Goal: Information Seeking & Learning: Learn about a topic

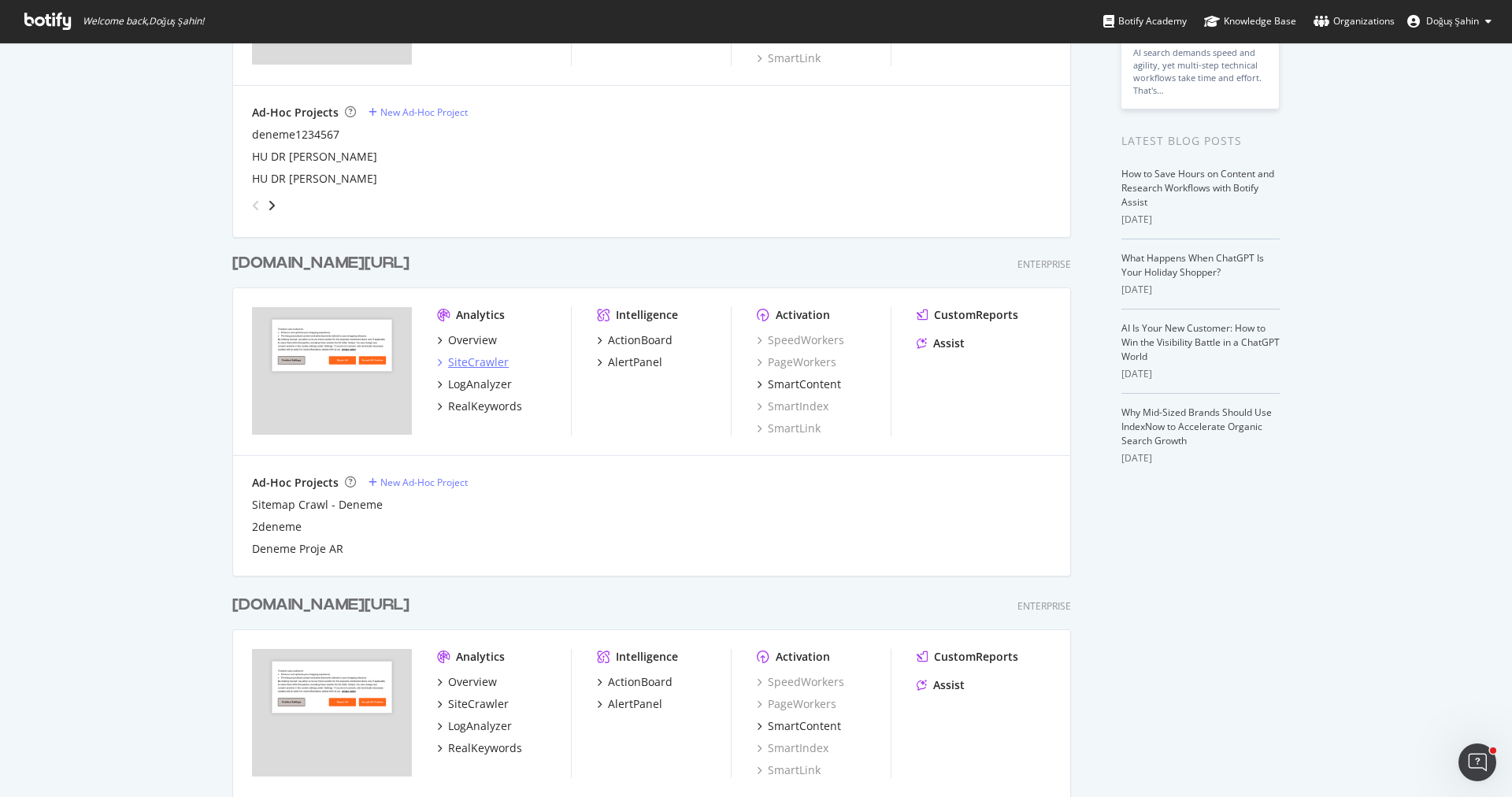
click at [474, 357] on div "SiteCrawler" at bounding box center [478, 363] width 60 height 16
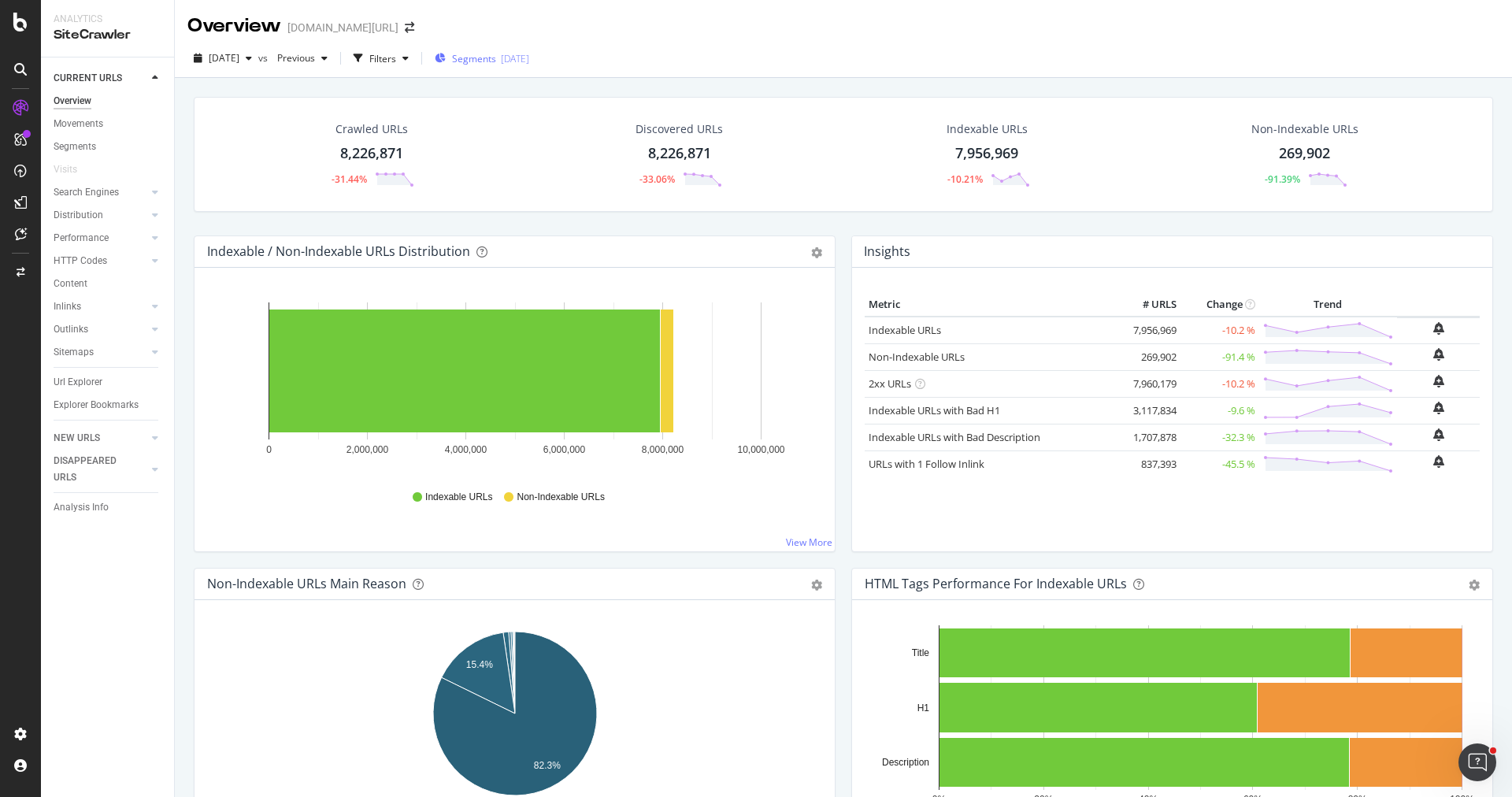
click at [492, 60] on span "Segments" at bounding box center [474, 58] width 44 height 13
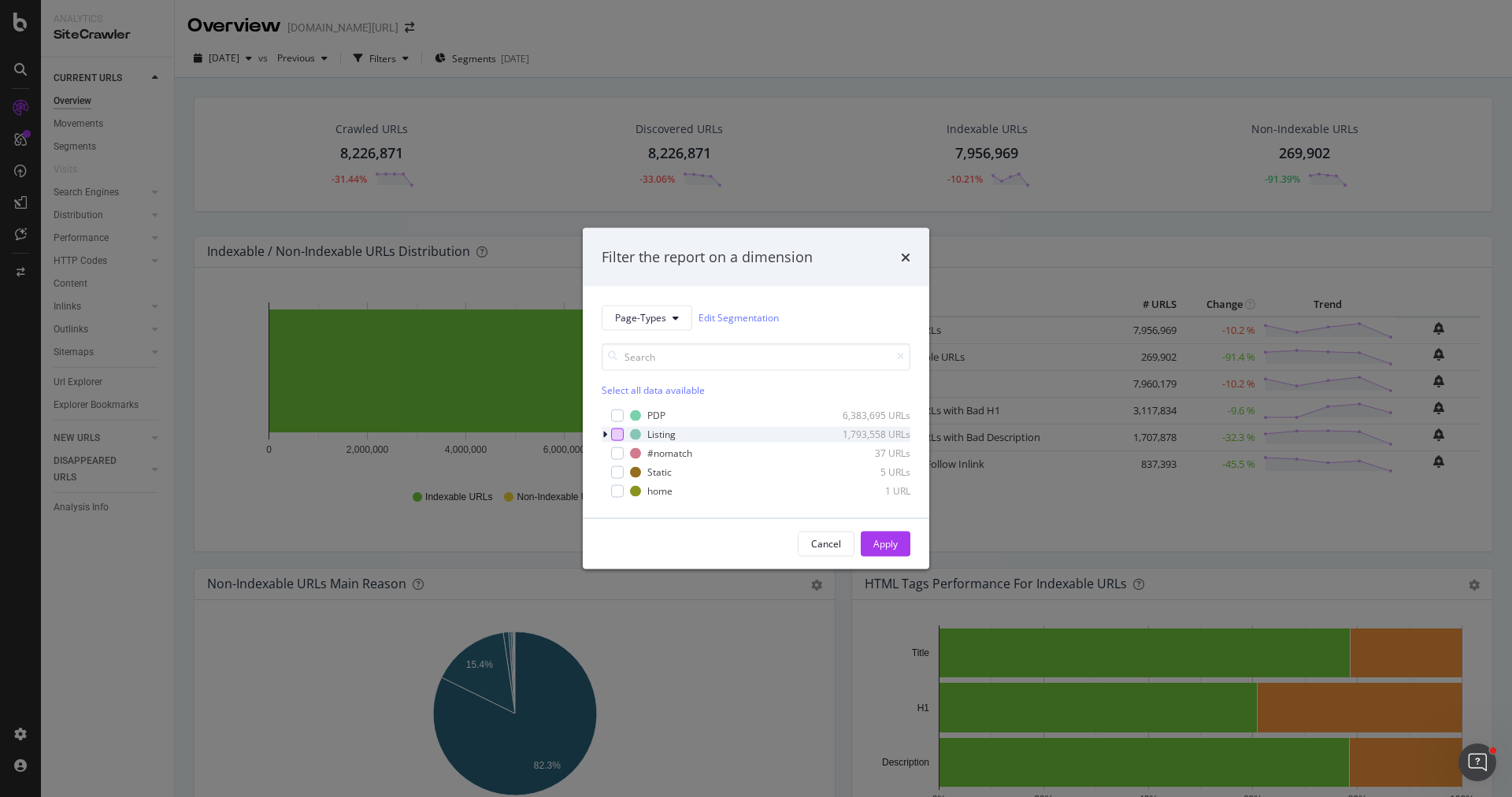
click at [617, 434] on div "modal" at bounding box center [617, 434] width 13 height 13
click at [867, 535] on button "Apply" at bounding box center [885, 543] width 49 height 25
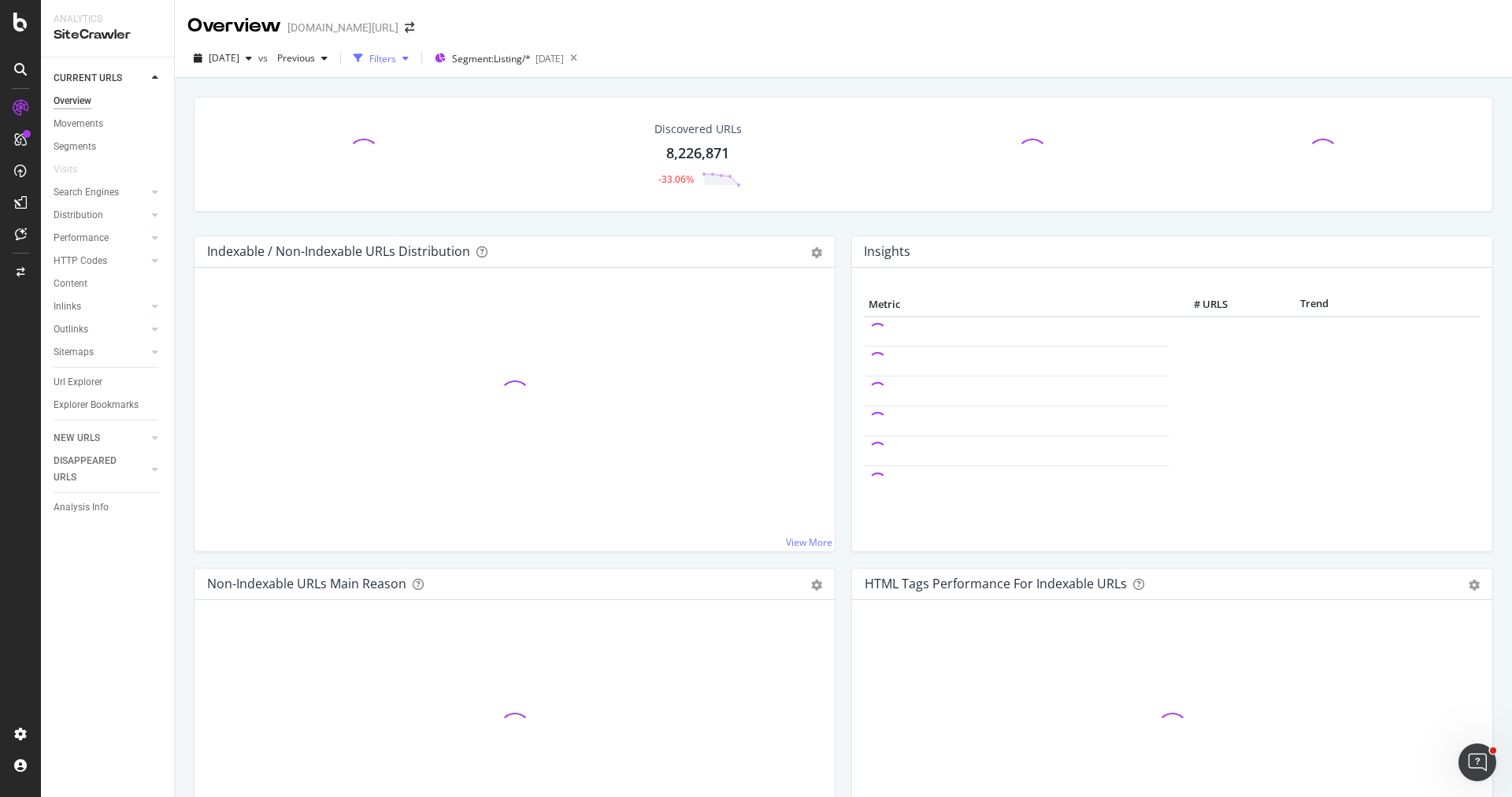
click at [415, 65] on div "Filters" at bounding box center [380, 58] width 67 height 23
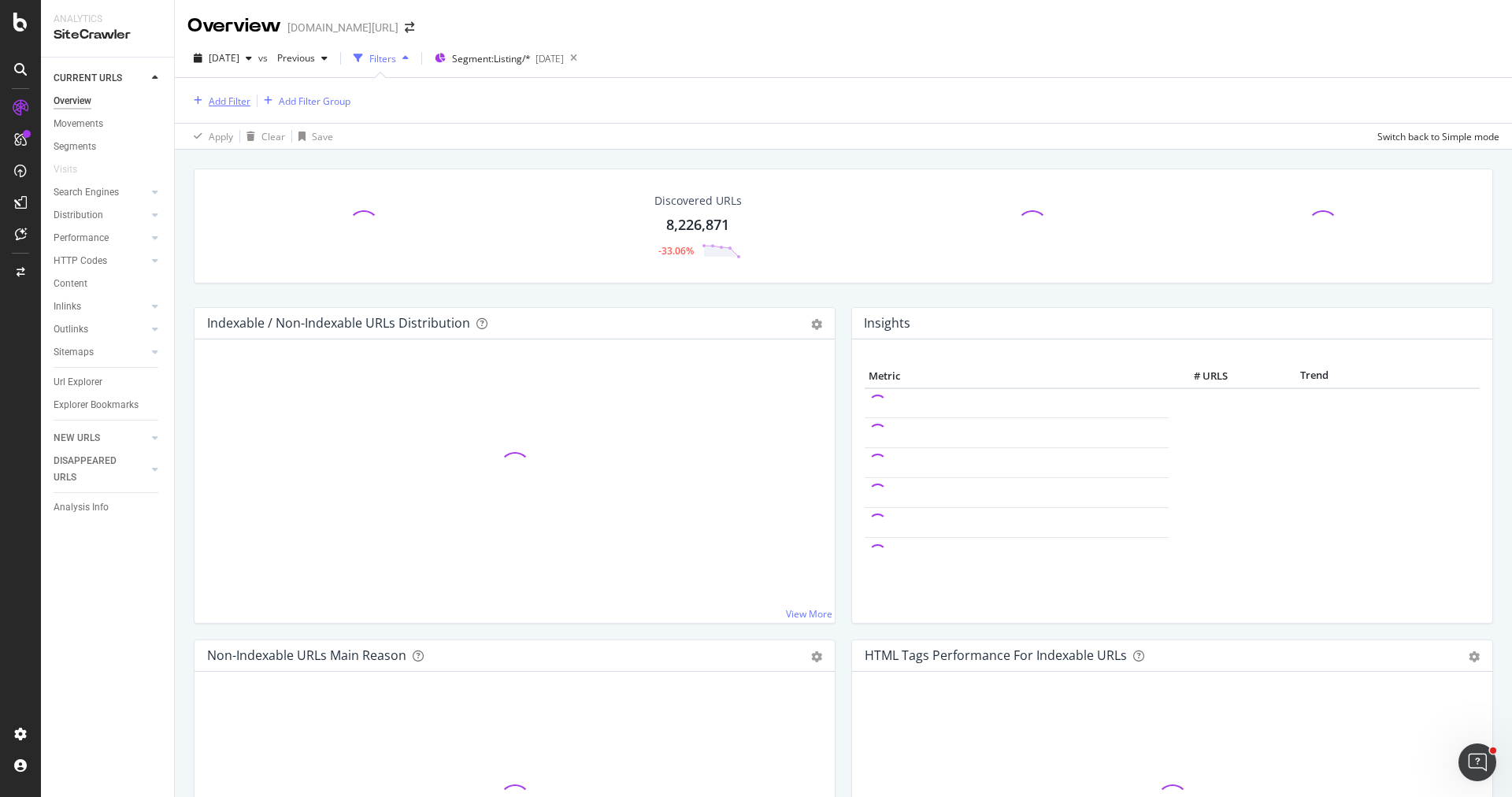
click at [243, 100] on div "Add Filter" at bounding box center [229, 101] width 41 height 13
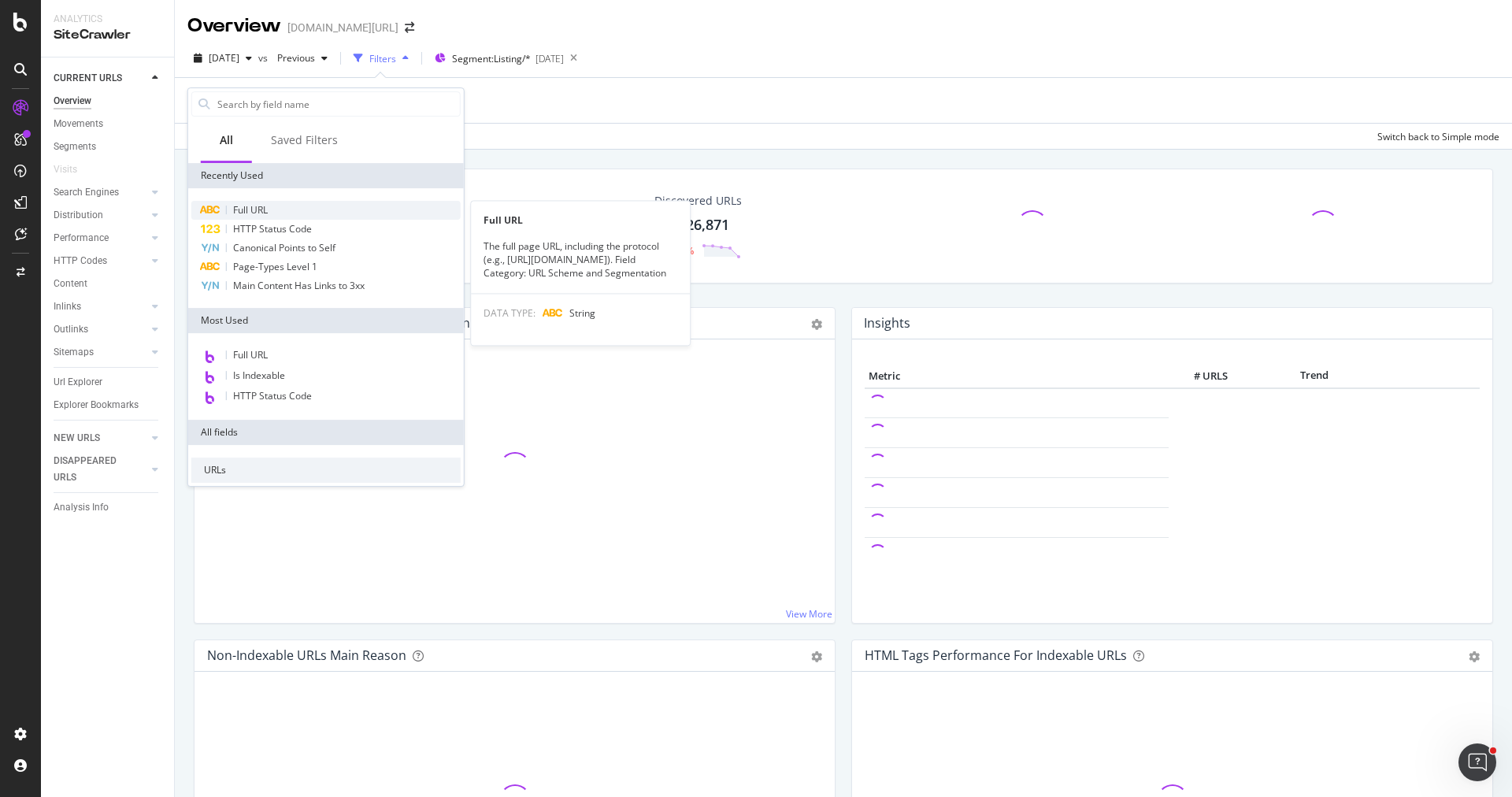
click at [263, 205] on span "Full URL" at bounding box center [250, 210] width 35 height 13
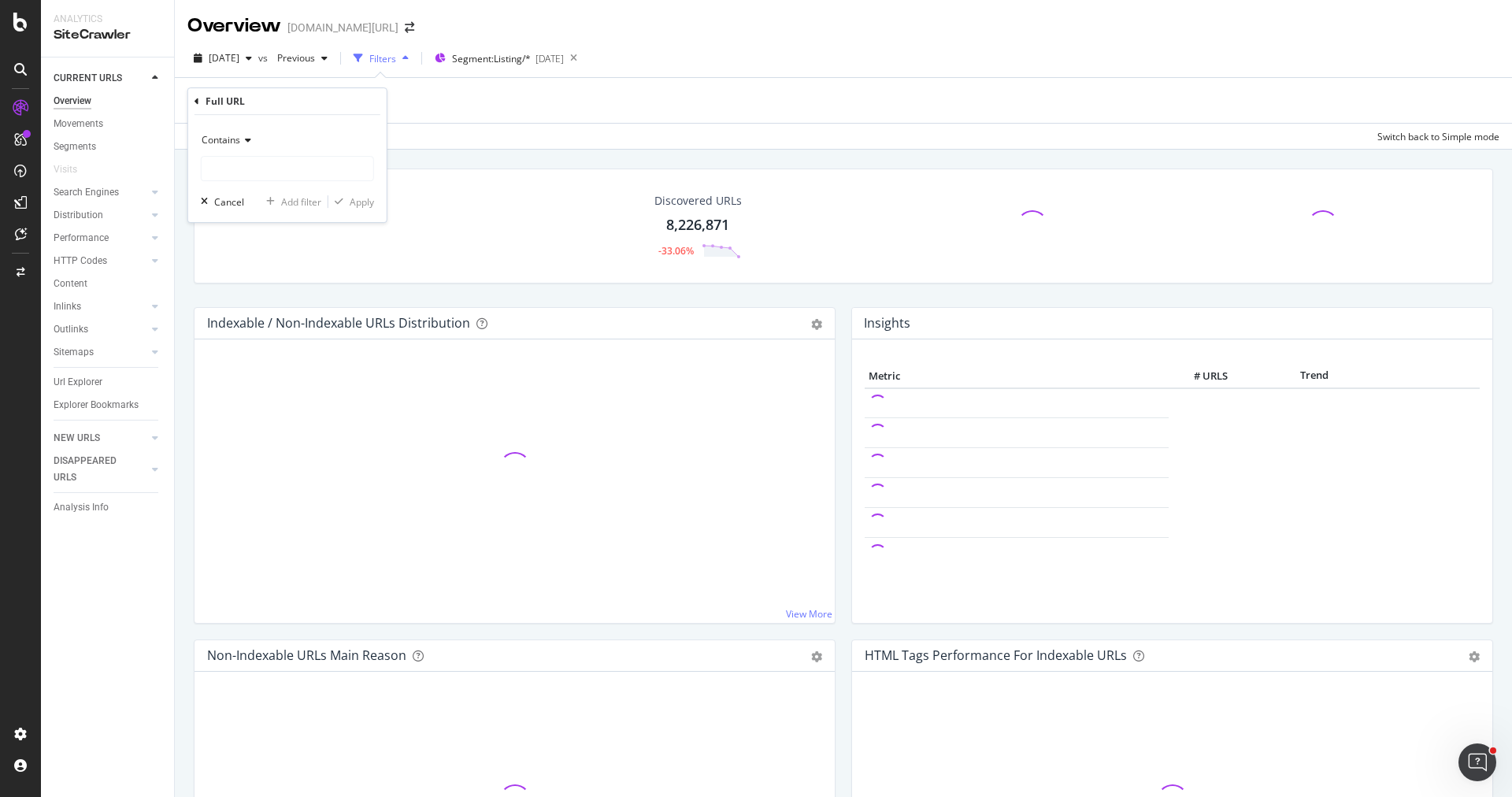
click at [234, 142] on span "Contains" at bounding box center [220, 139] width 39 height 13
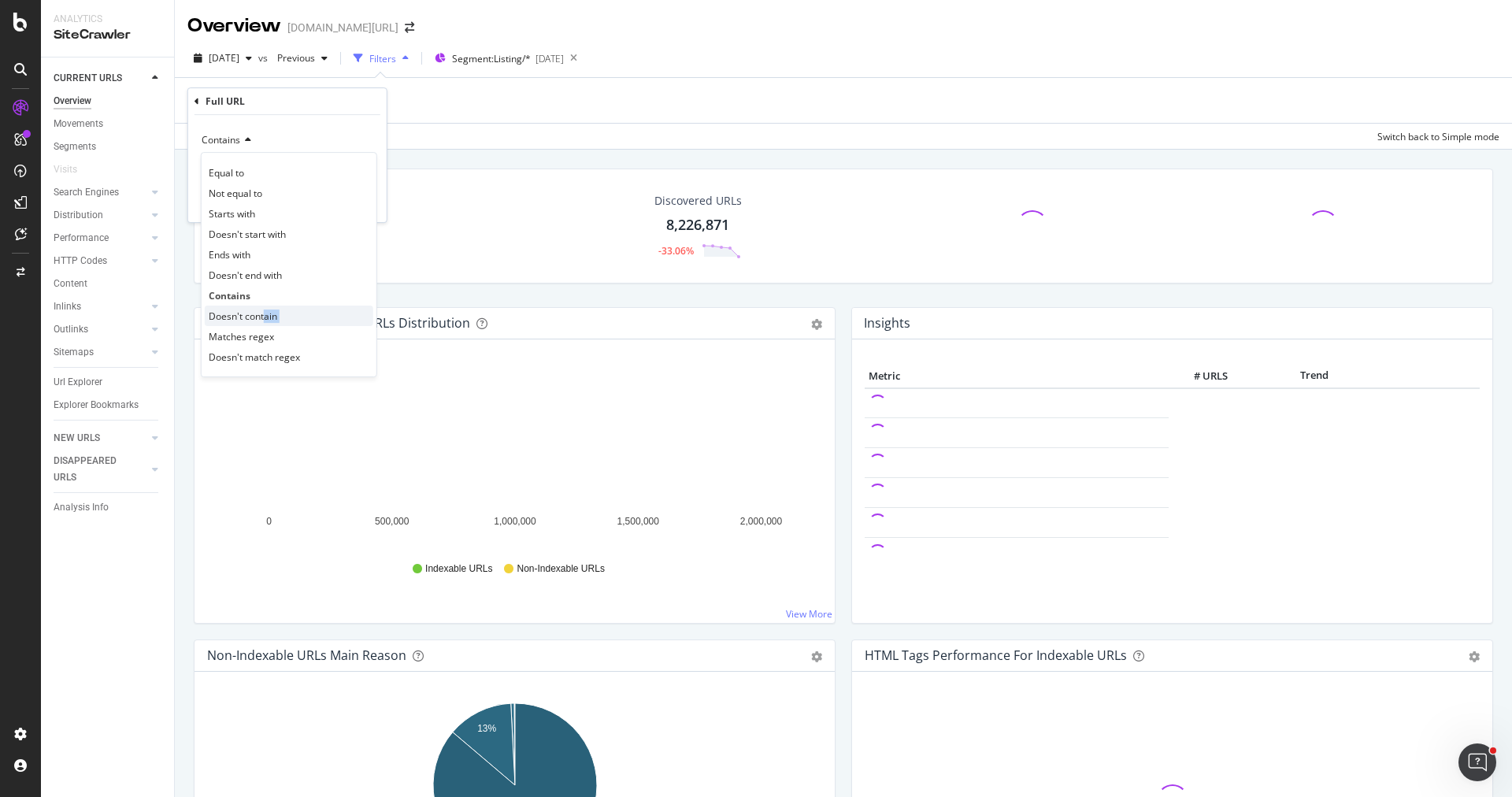
drag, startPoint x: 264, startPoint y: 326, endPoint x: 264, endPoint y: 309, distance: 17.0
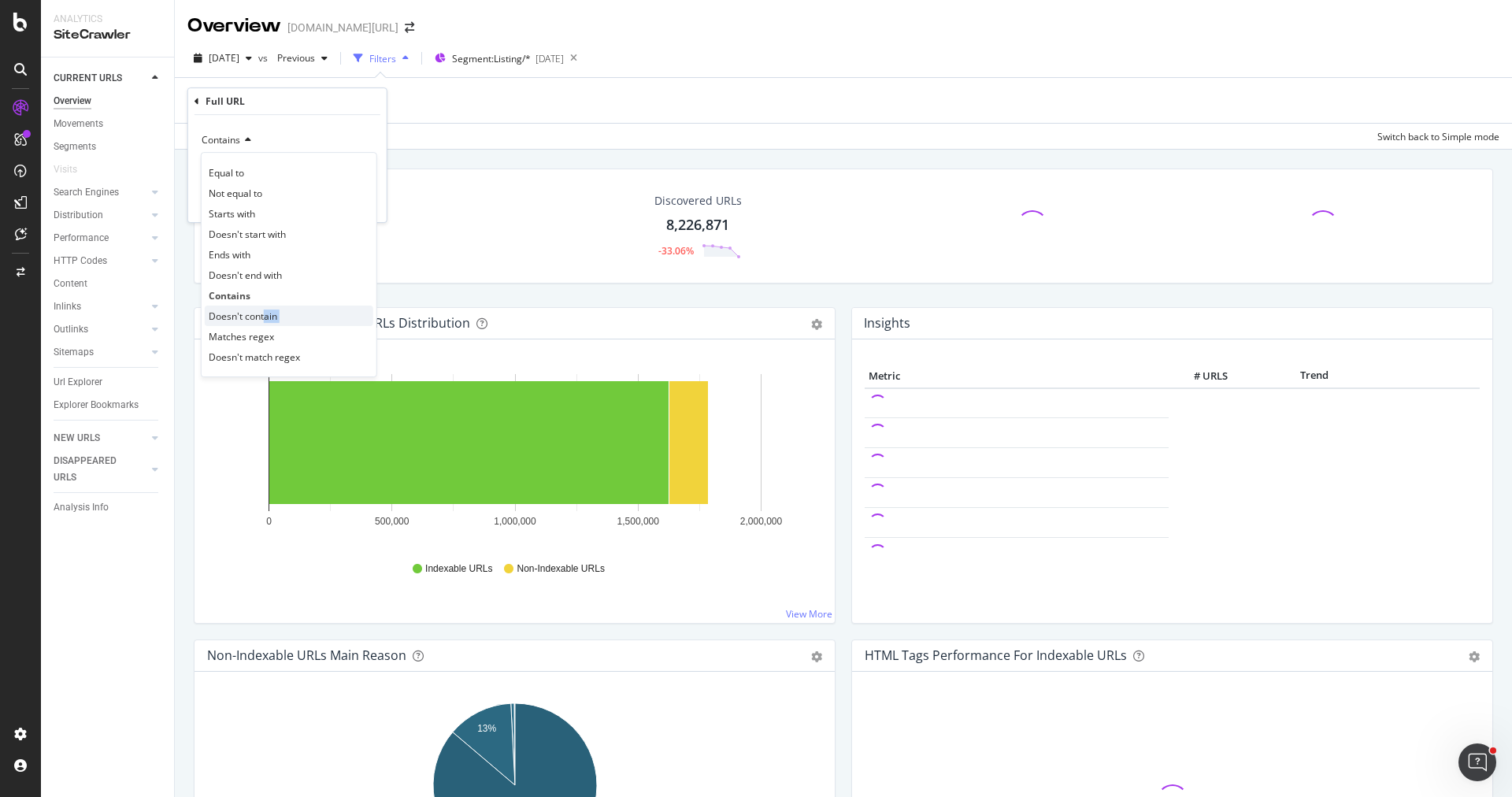
click at [264, 309] on div "Equal to Not equal to Starts with Doesn't start with Ends with Doesn't end with…" at bounding box center [289, 264] width 176 height 225
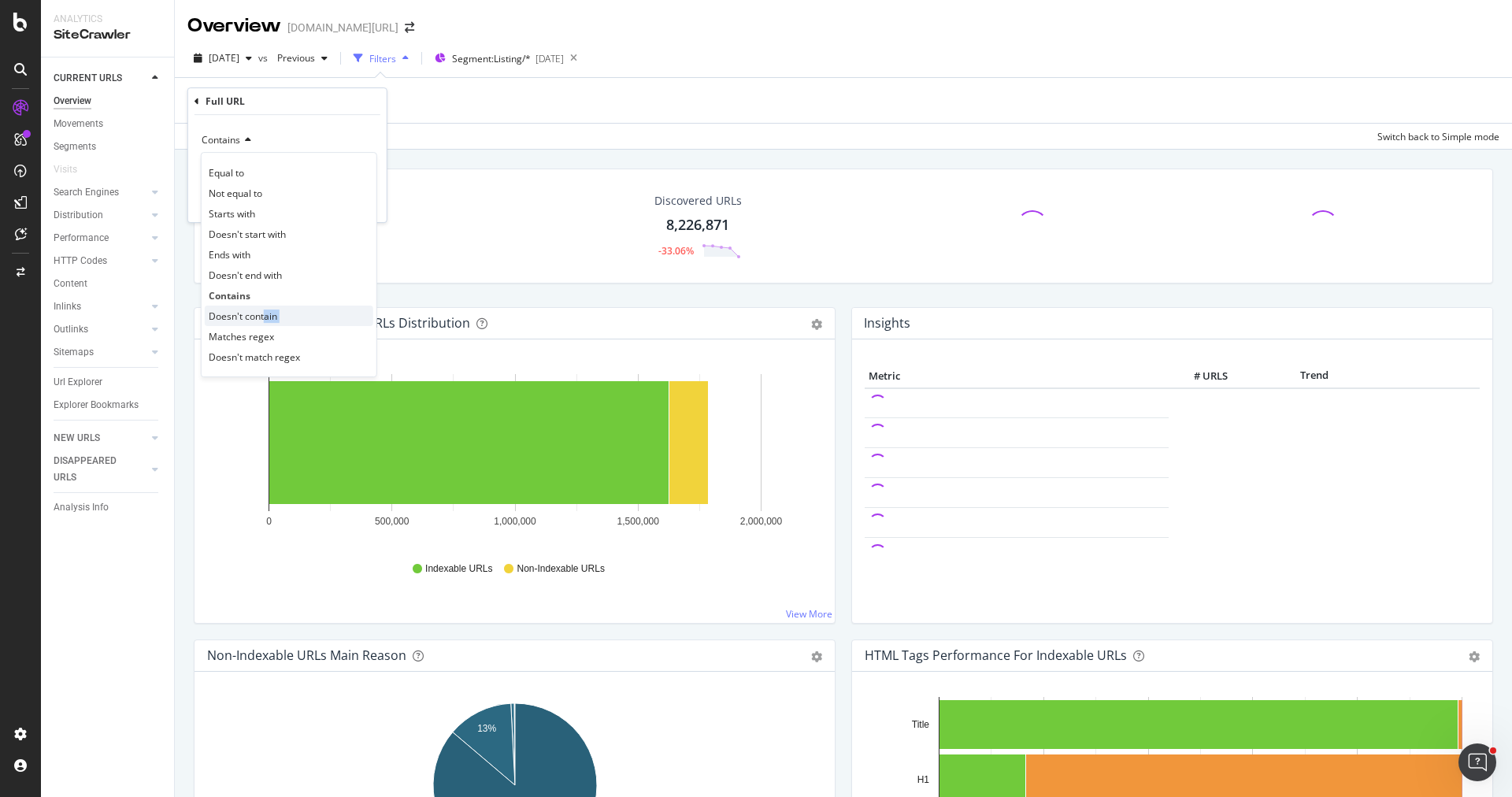
click at [264, 309] on span "Doesn't contain" at bounding box center [243, 316] width 68 height 13
click at [271, 169] on input "text" at bounding box center [287, 168] width 172 height 25
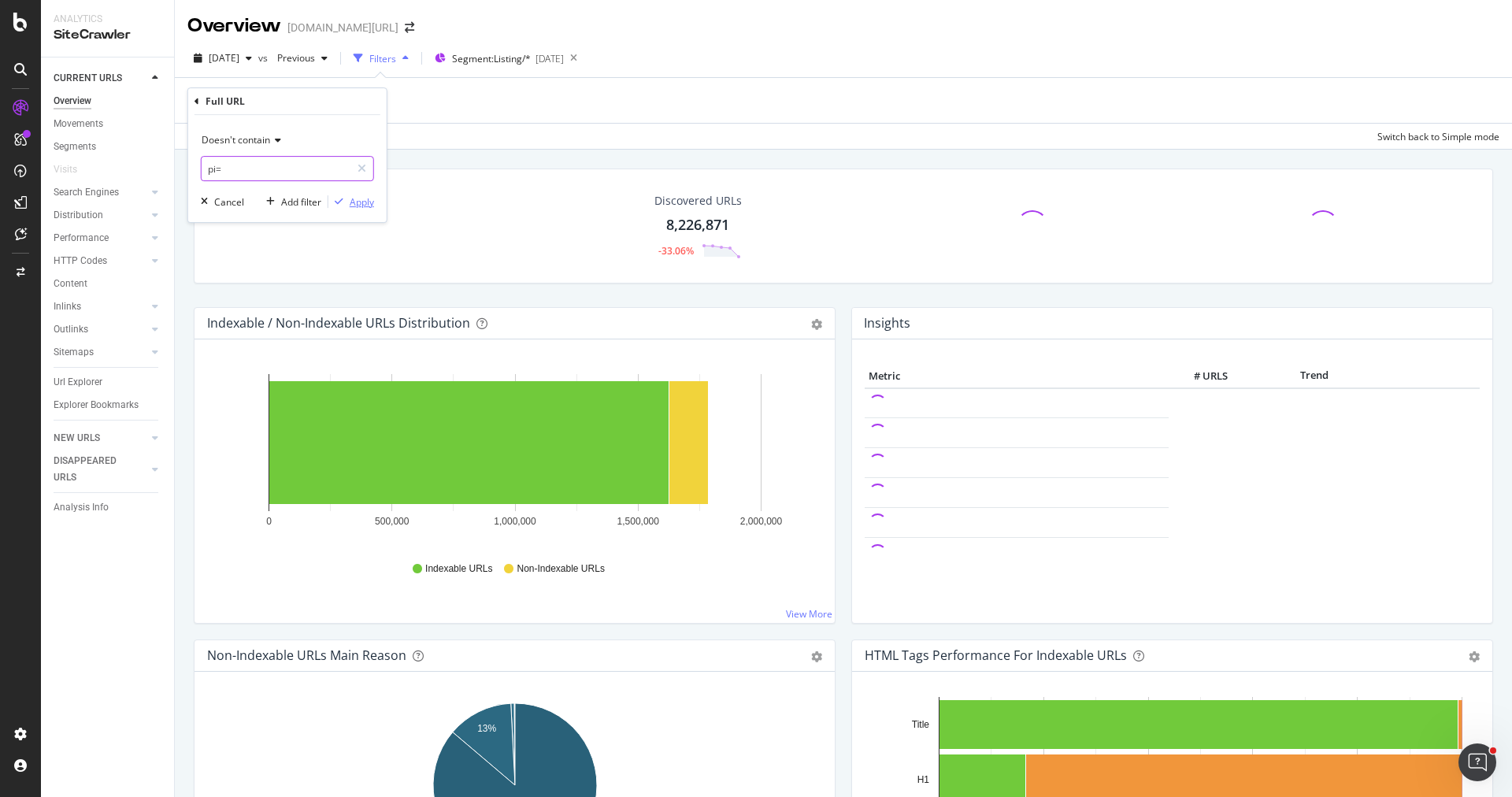
type input "pi="
click at [364, 205] on div "Apply" at bounding box center [362, 201] width 24 height 13
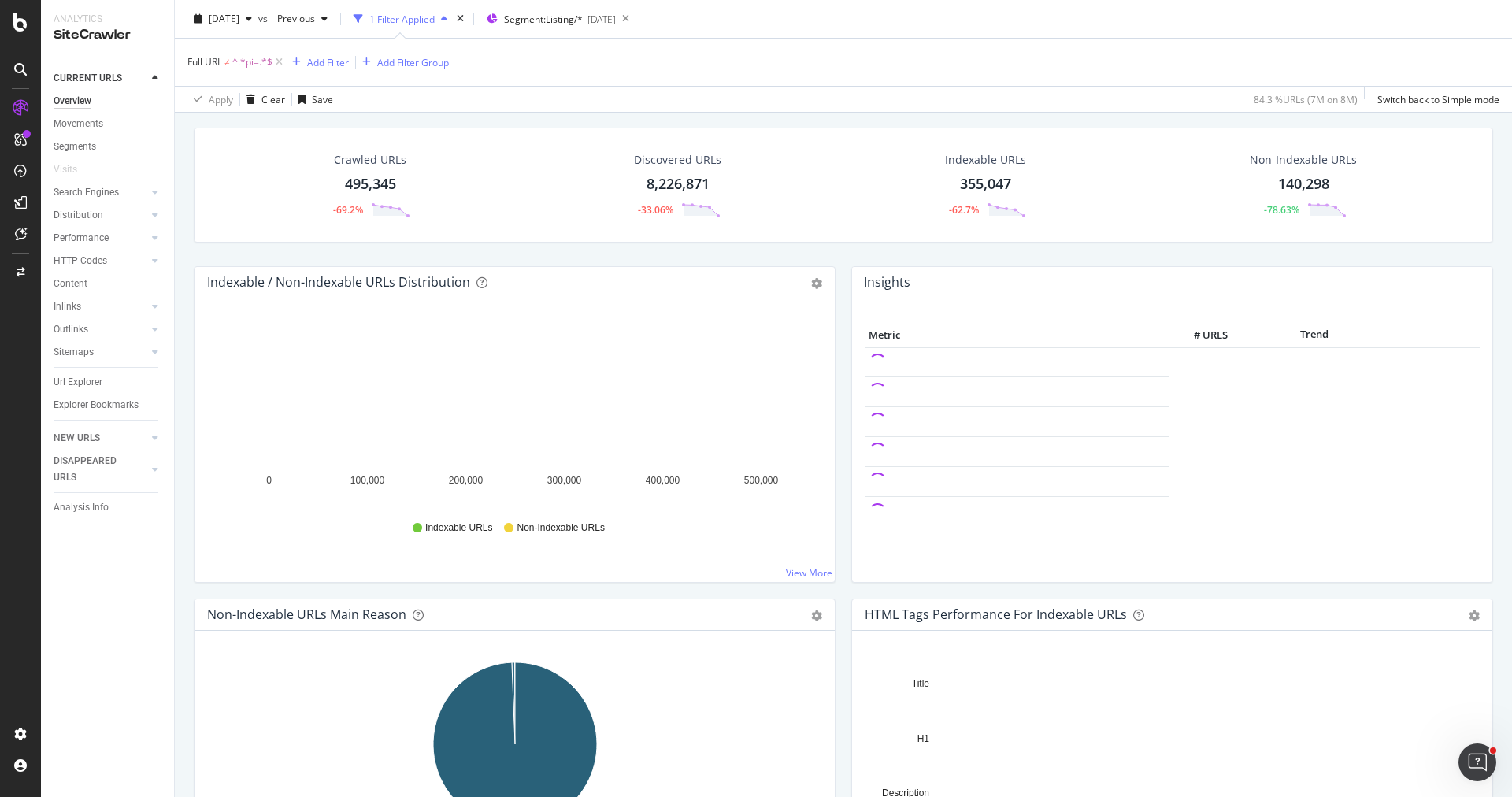
scroll to position [41, 0]
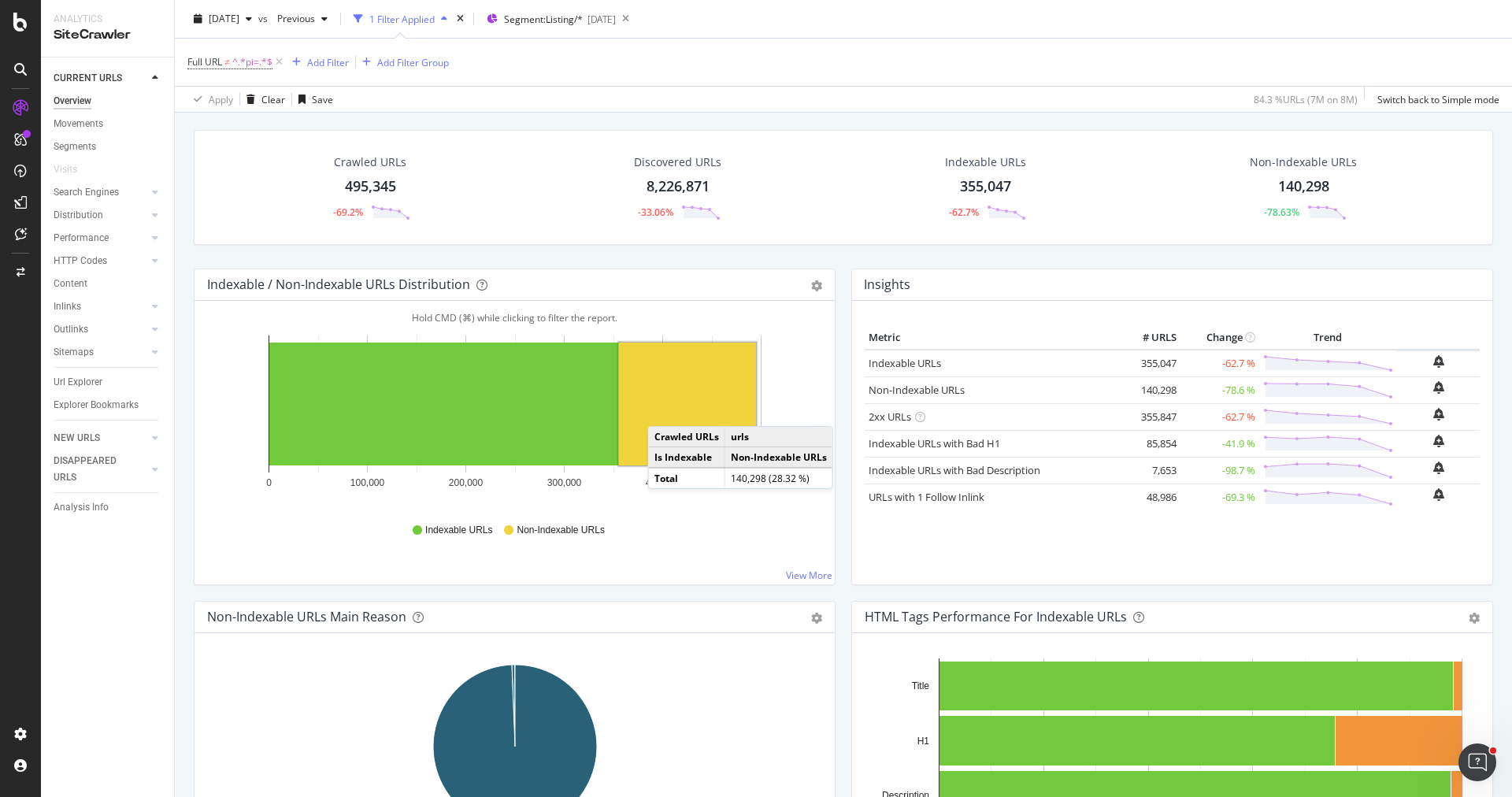
click at [667, 408] on rect "A chart." at bounding box center [687, 404] width 137 height 123
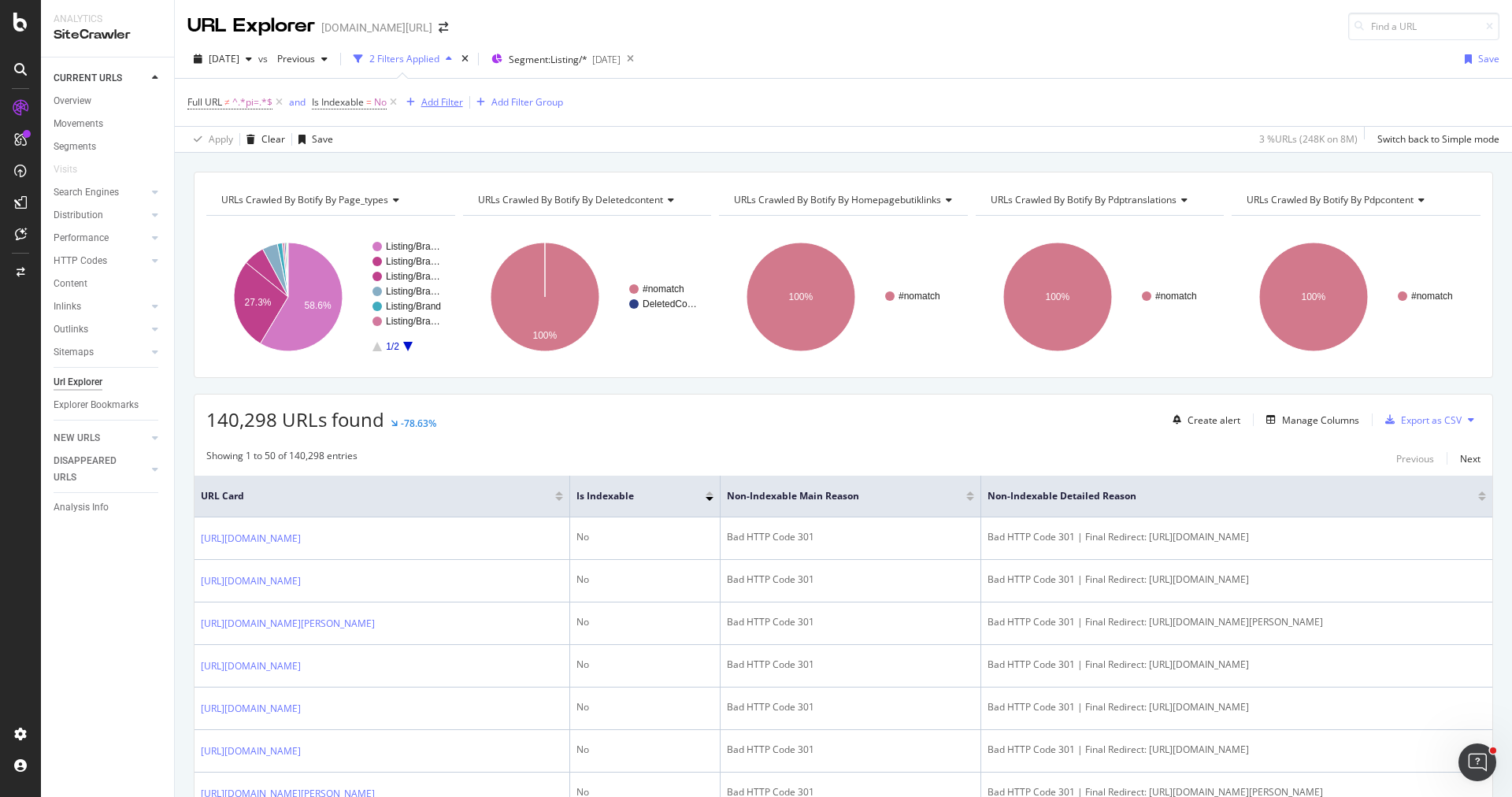
click at [443, 95] on div "Add Filter" at bounding box center [442, 102] width 41 height 13
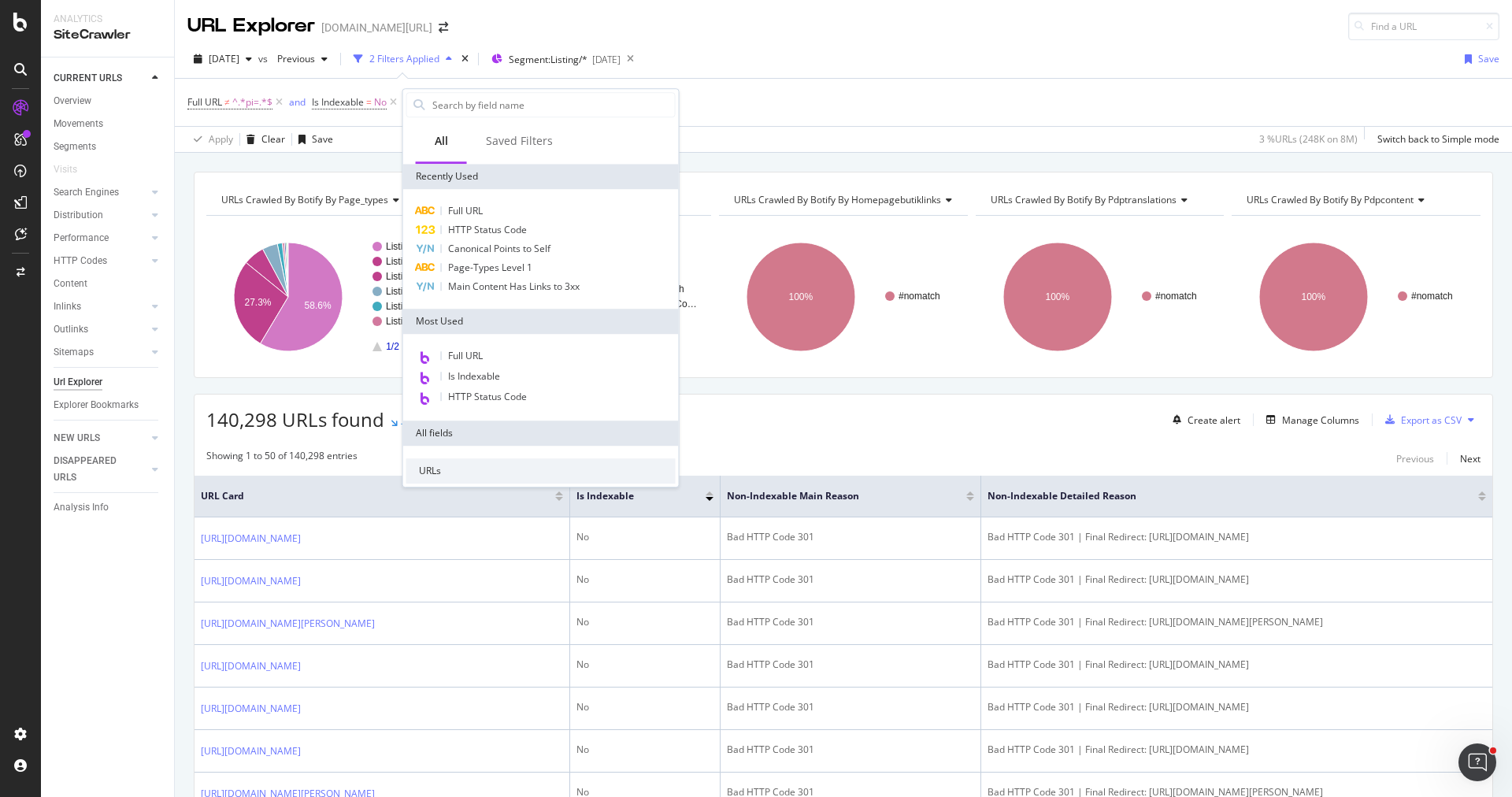
type input "i"
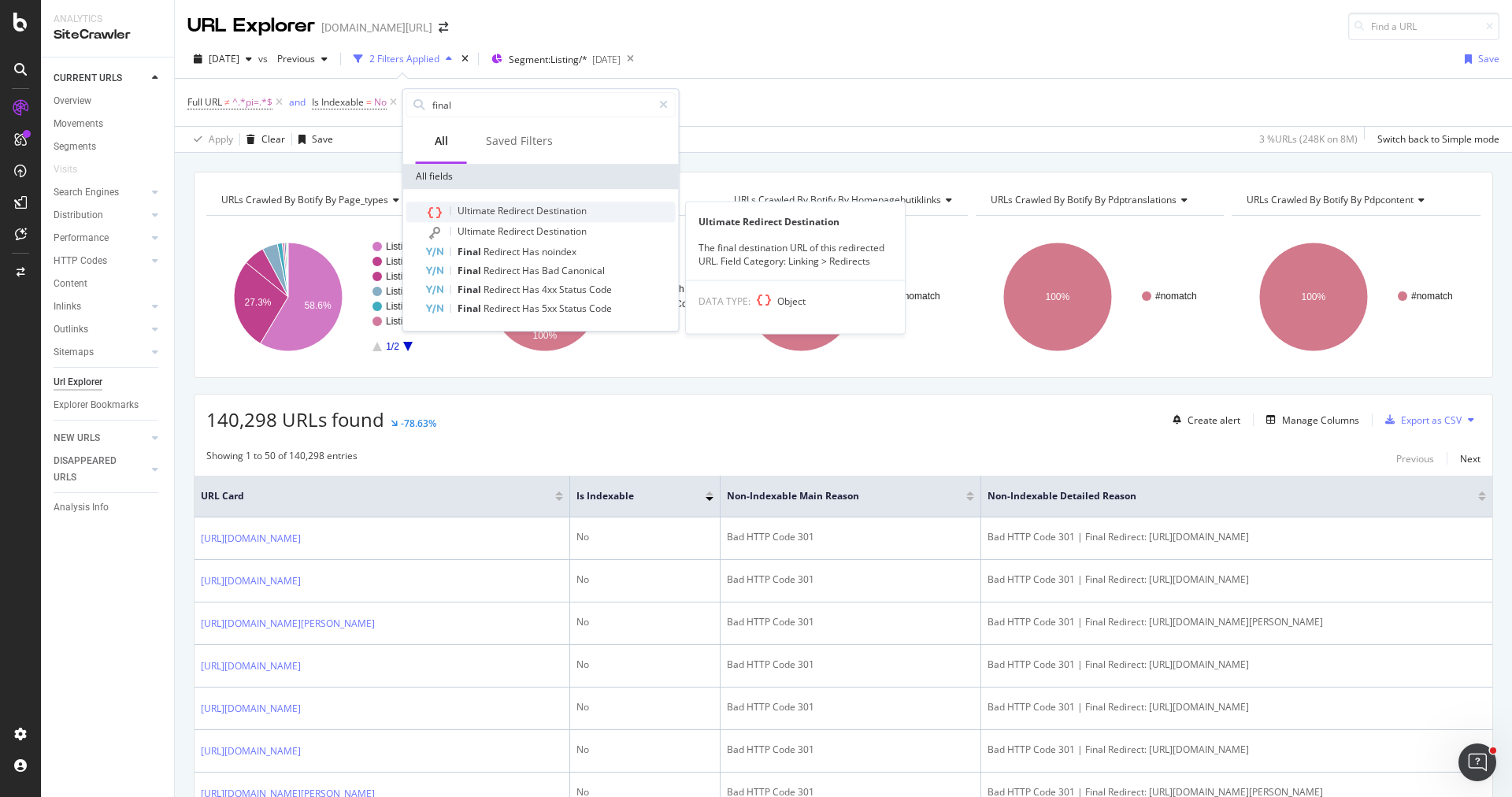
type input "final"
click at [560, 219] on div "Ultimate Redirect Destination" at bounding box center [550, 211] width 250 height 21
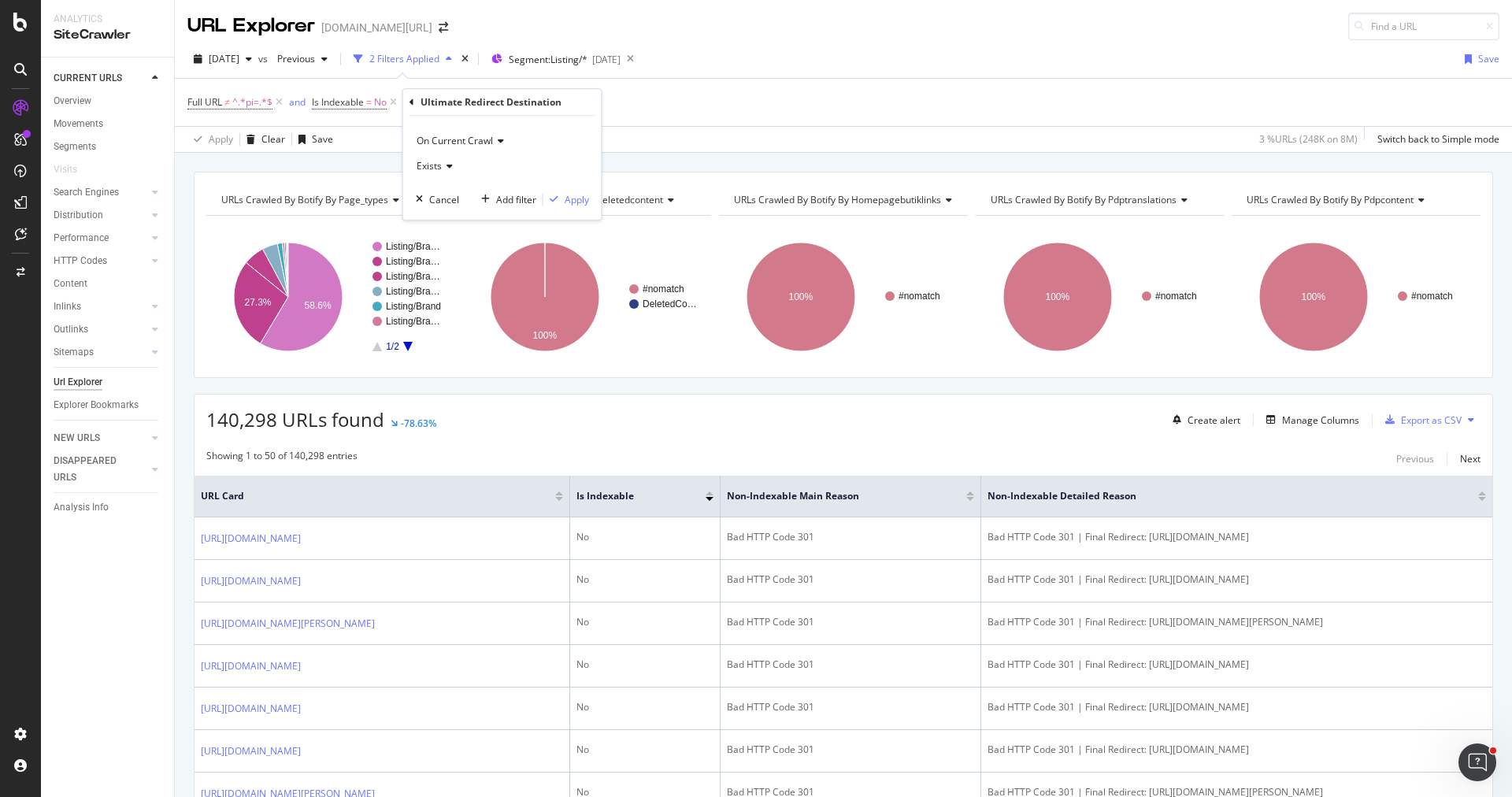
click at [415, 100] on div "Ultimate Redirect Destination" at bounding box center [502, 103] width 186 height 27
click at [409, 99] on icon at bounding box center [411, 103] width 4 height 10
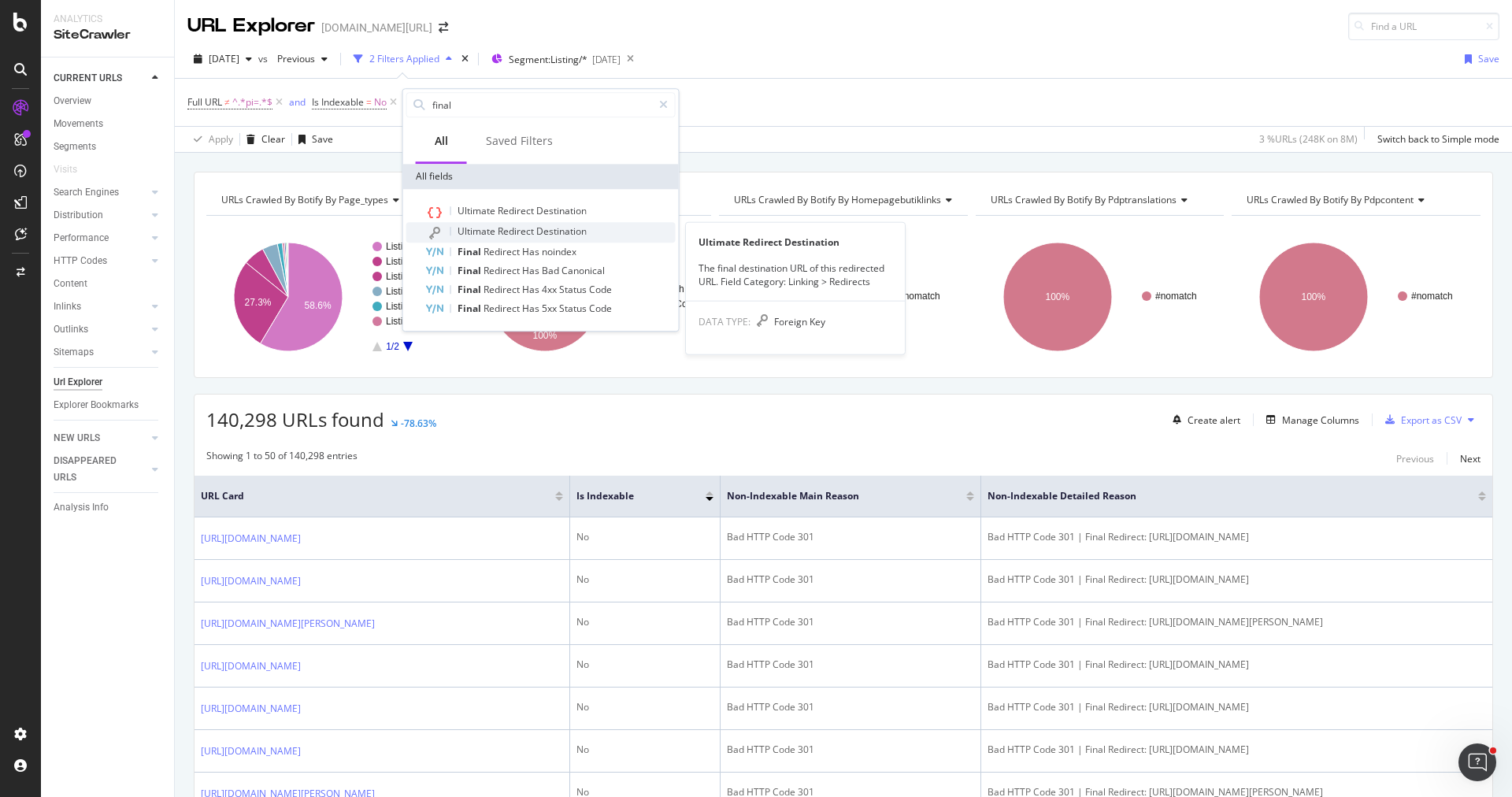
click at [524, 231] on span "Redirect" at bounding box center [516, 231] width 39 height 13
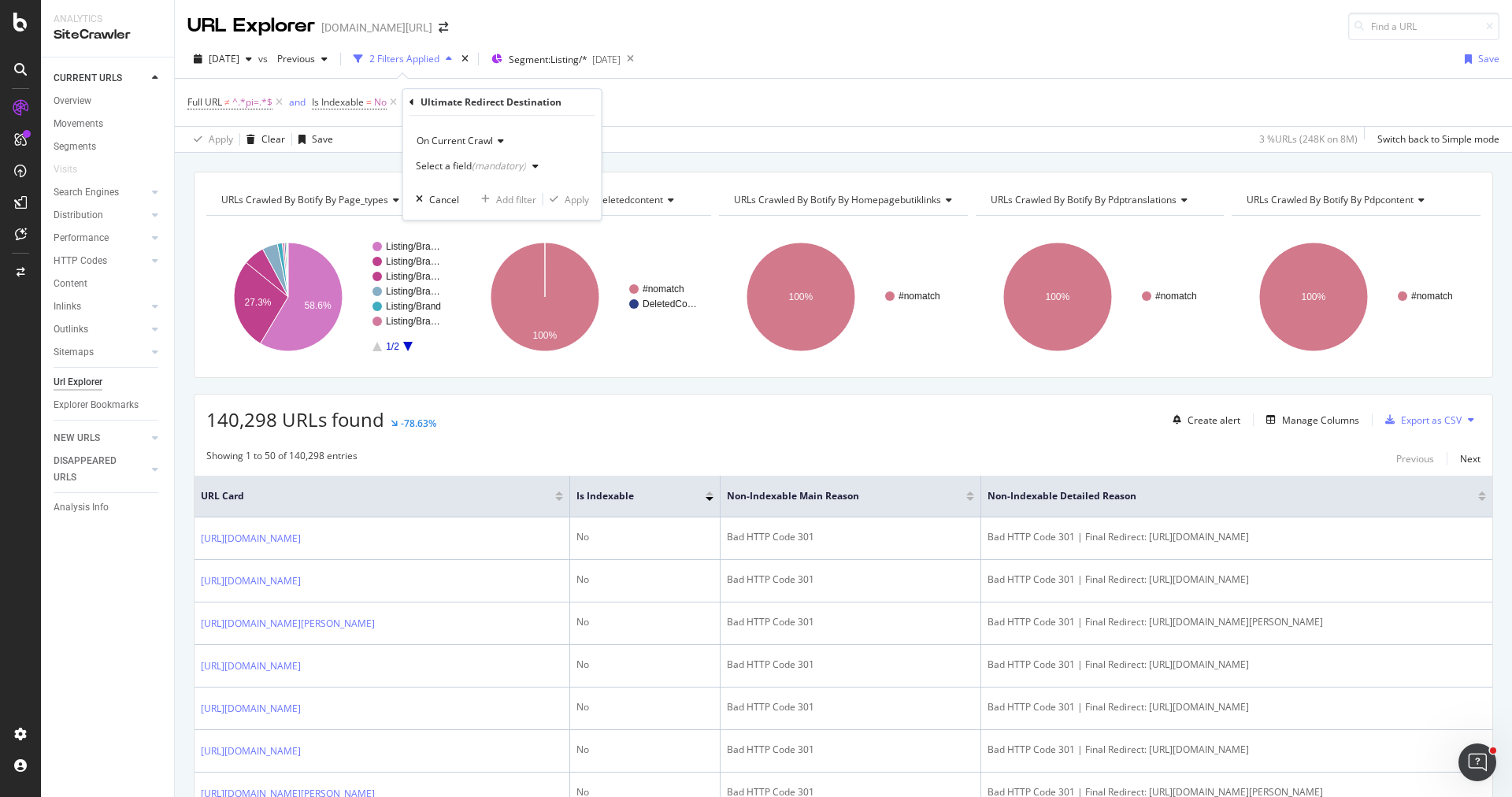
click at [451, 157] on div "Select a field (mandatory)" at bounding box center [480, 166] width 130 height 23
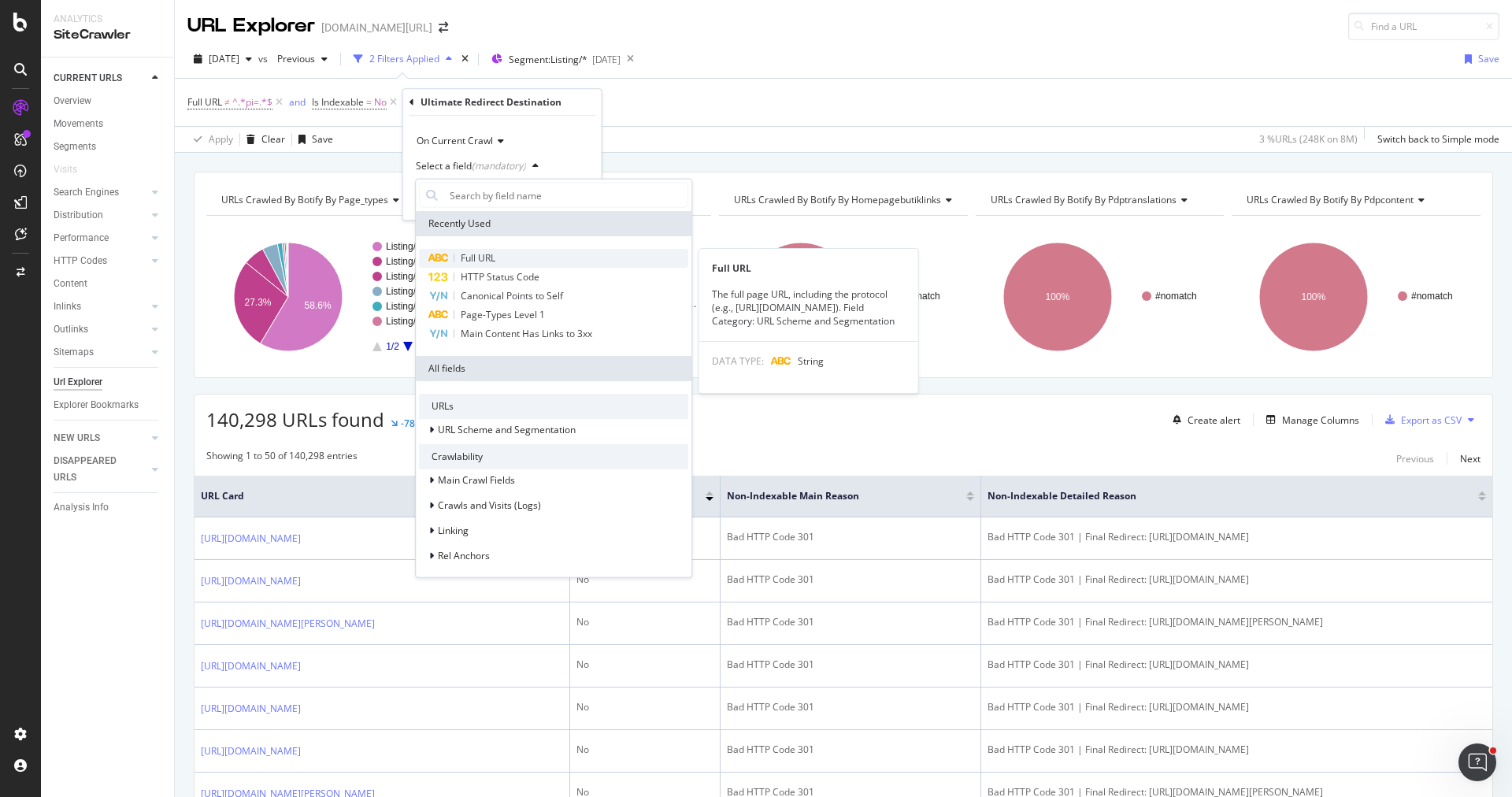
click at [503, 253] on div "Full URL" at bounding box center [553, 258] width 269 height 19
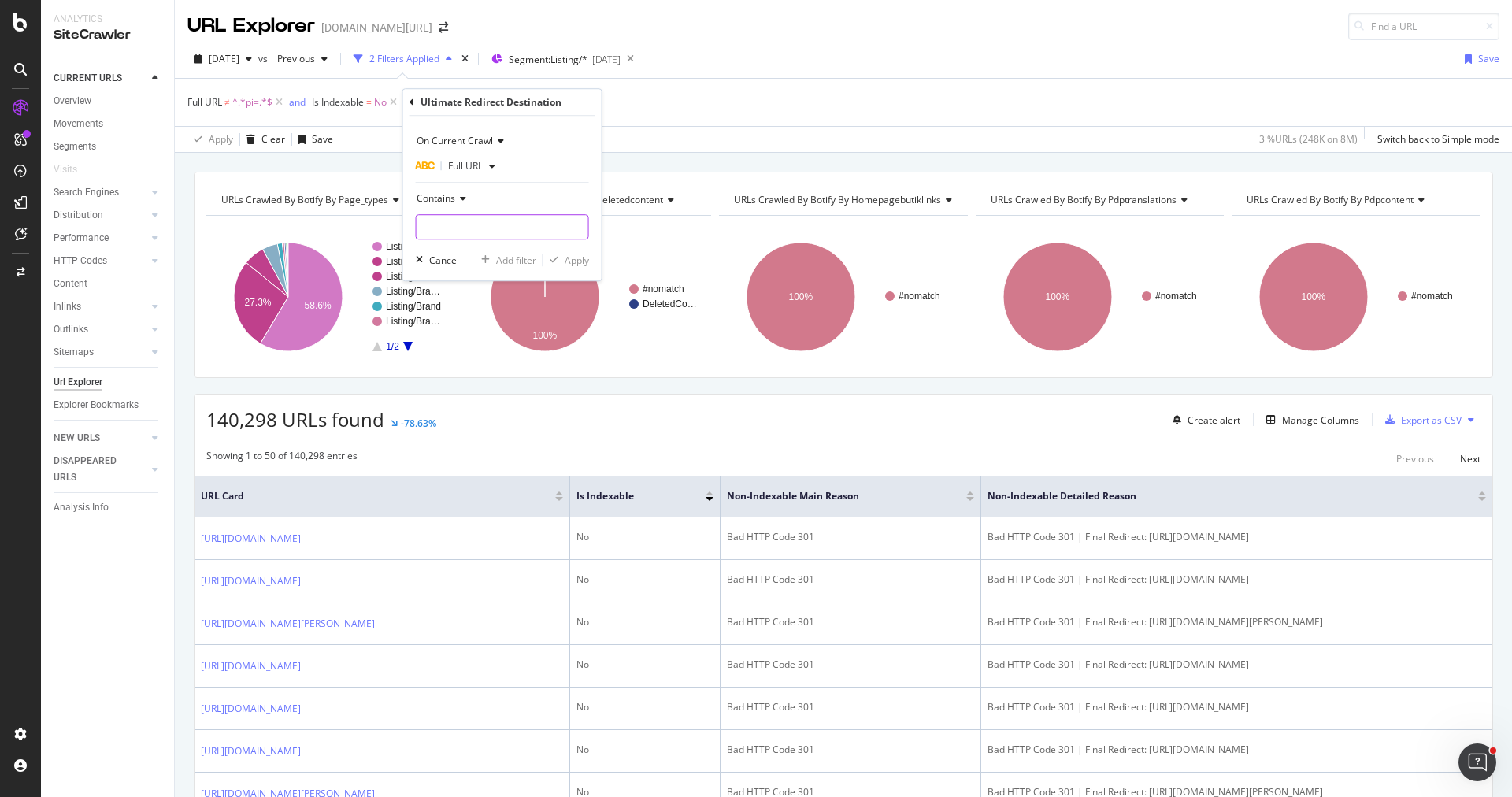
click at [479, 220] on input "text" at bounding box center [502, 227] width 172 height 25
type input "/sr/"
click at [558, 261] on div "button" at bounding box center [554, 260] width 22 height 10
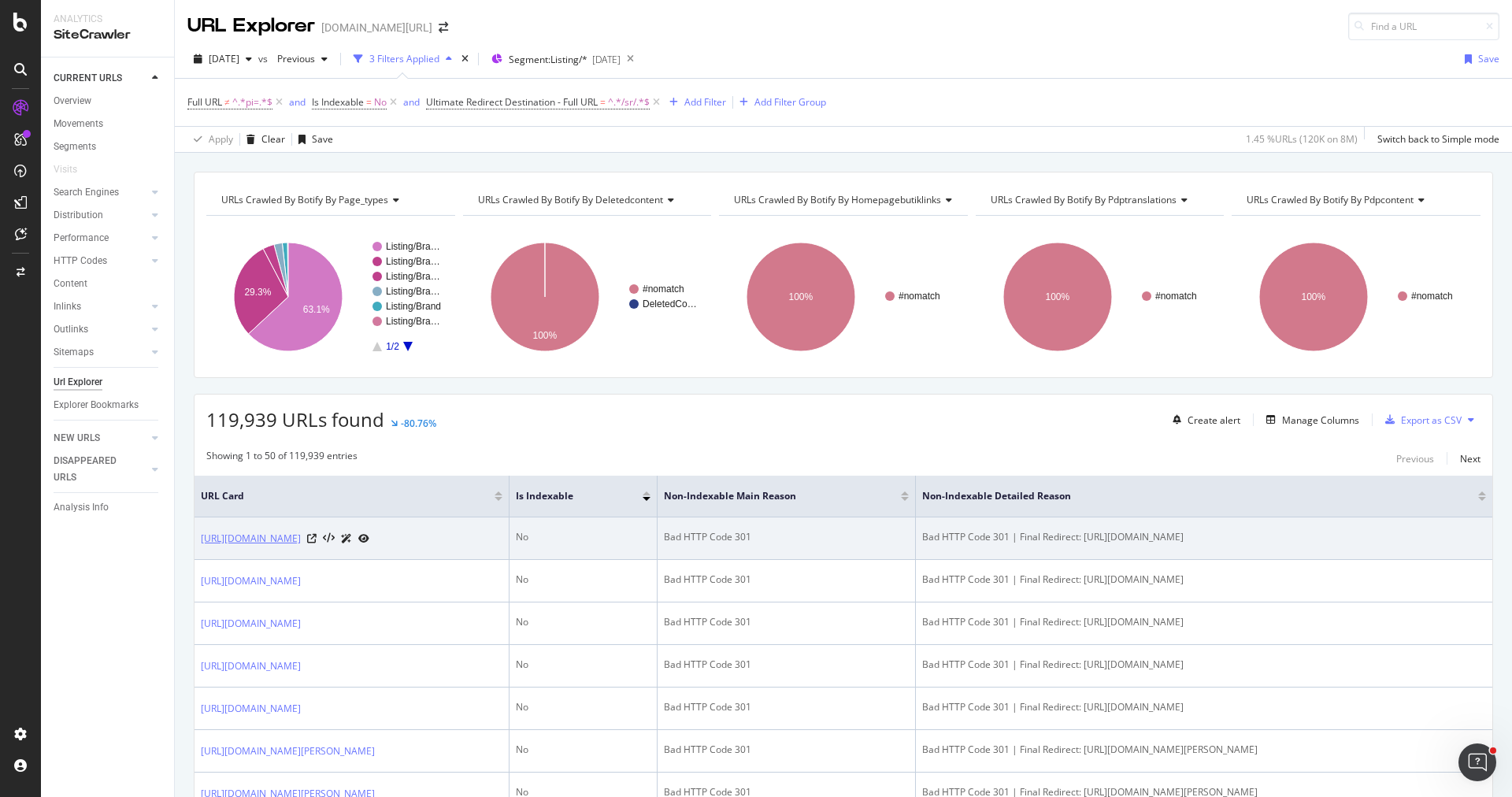
click at [300, 543] on link "https://www.trendyol.com/ar/uykuperest-pillow-protectors-x-b171966-c109119" at bounding box center [250, 539] width 100 height 16
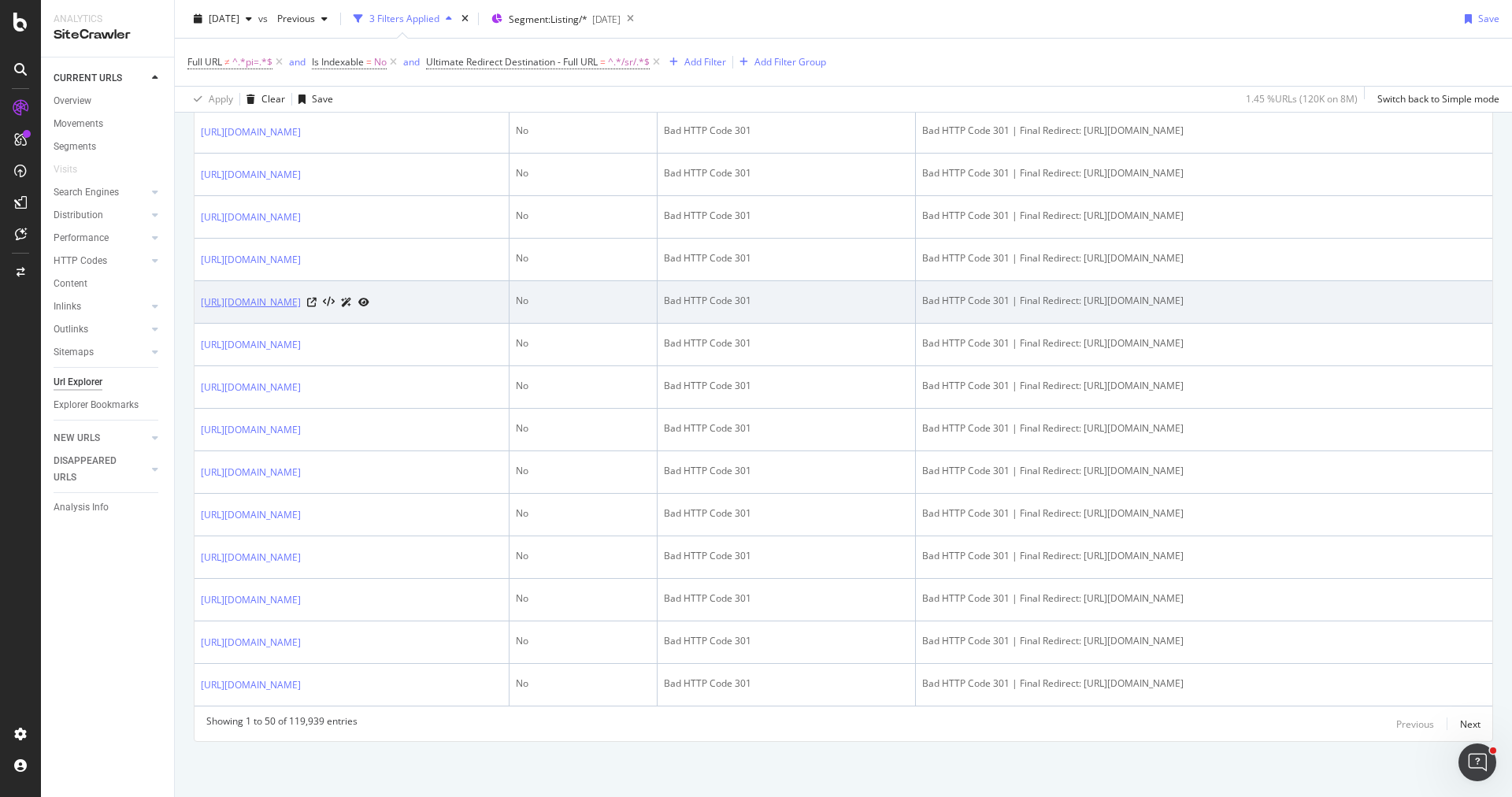
scroll to position [2337, 0]
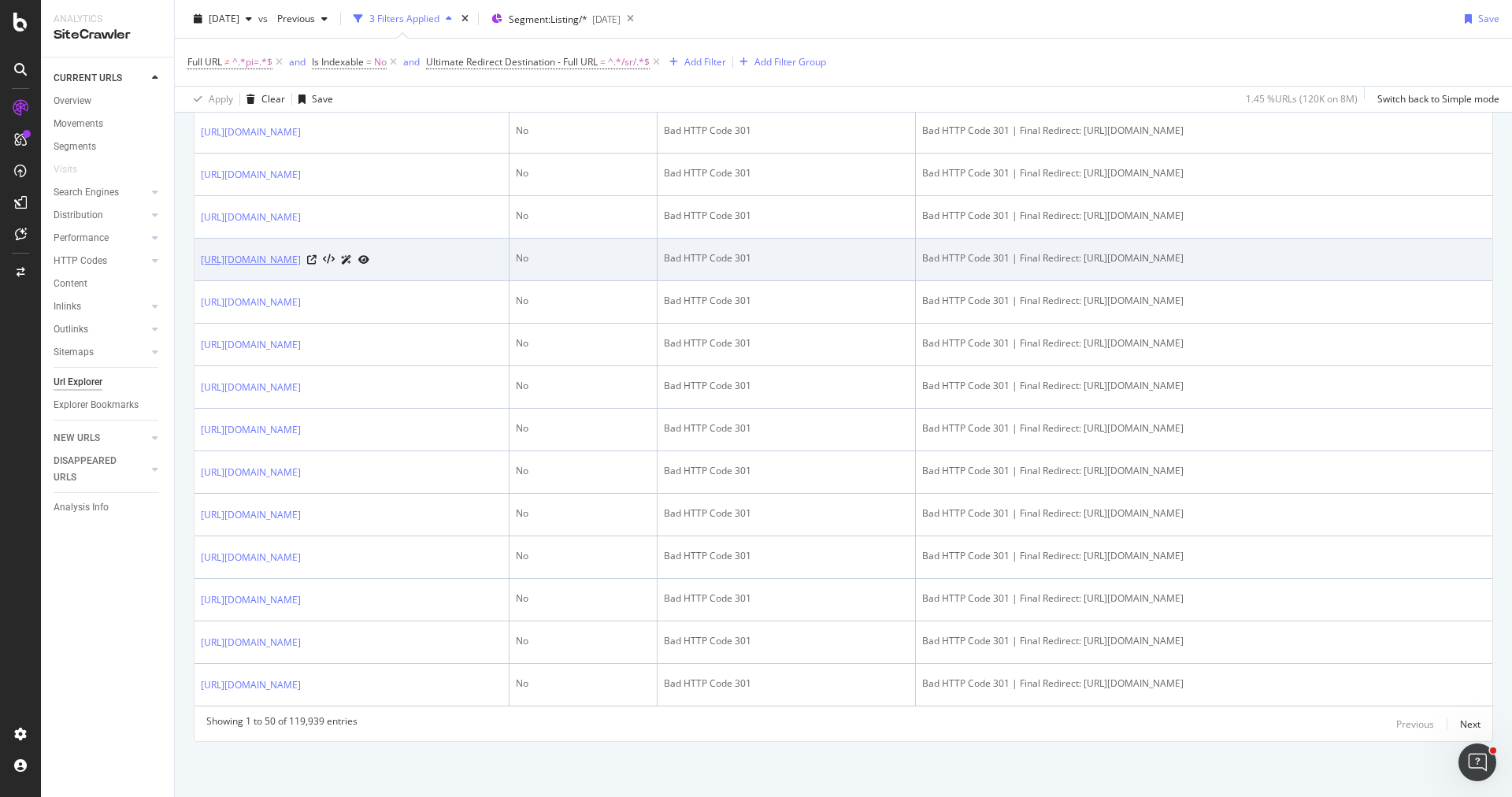
click at [300, 268] on link "https://www.trendyol.com/ar/hds-women-jackets-x-b155404-g1-c1030" at bounding box center [250, 260] width 100 height 16
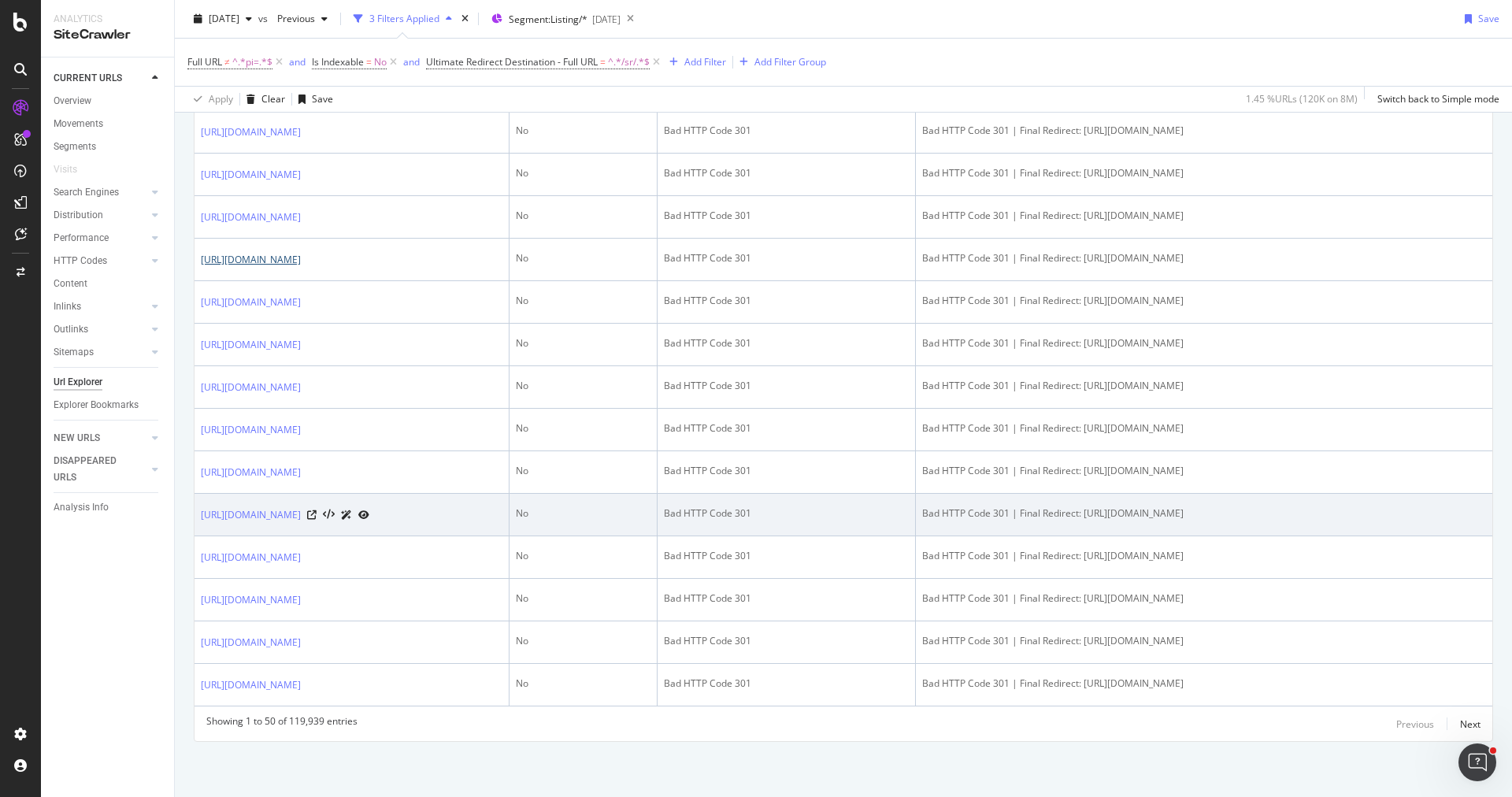
scroll to position [2681, 0]
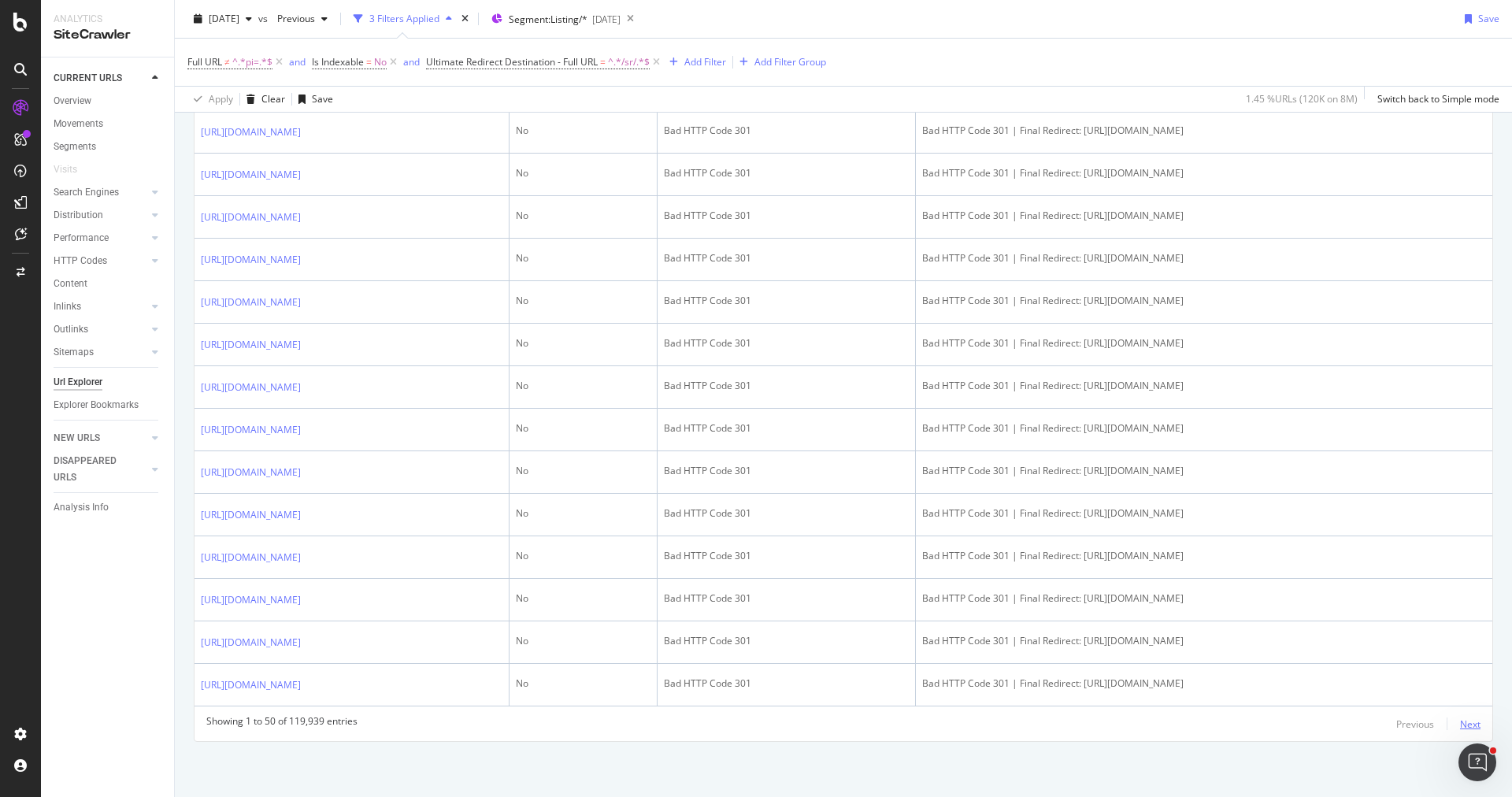
click at [1477, 725] on div "Next" at bounding box center [1470, 724] width 21 height 13
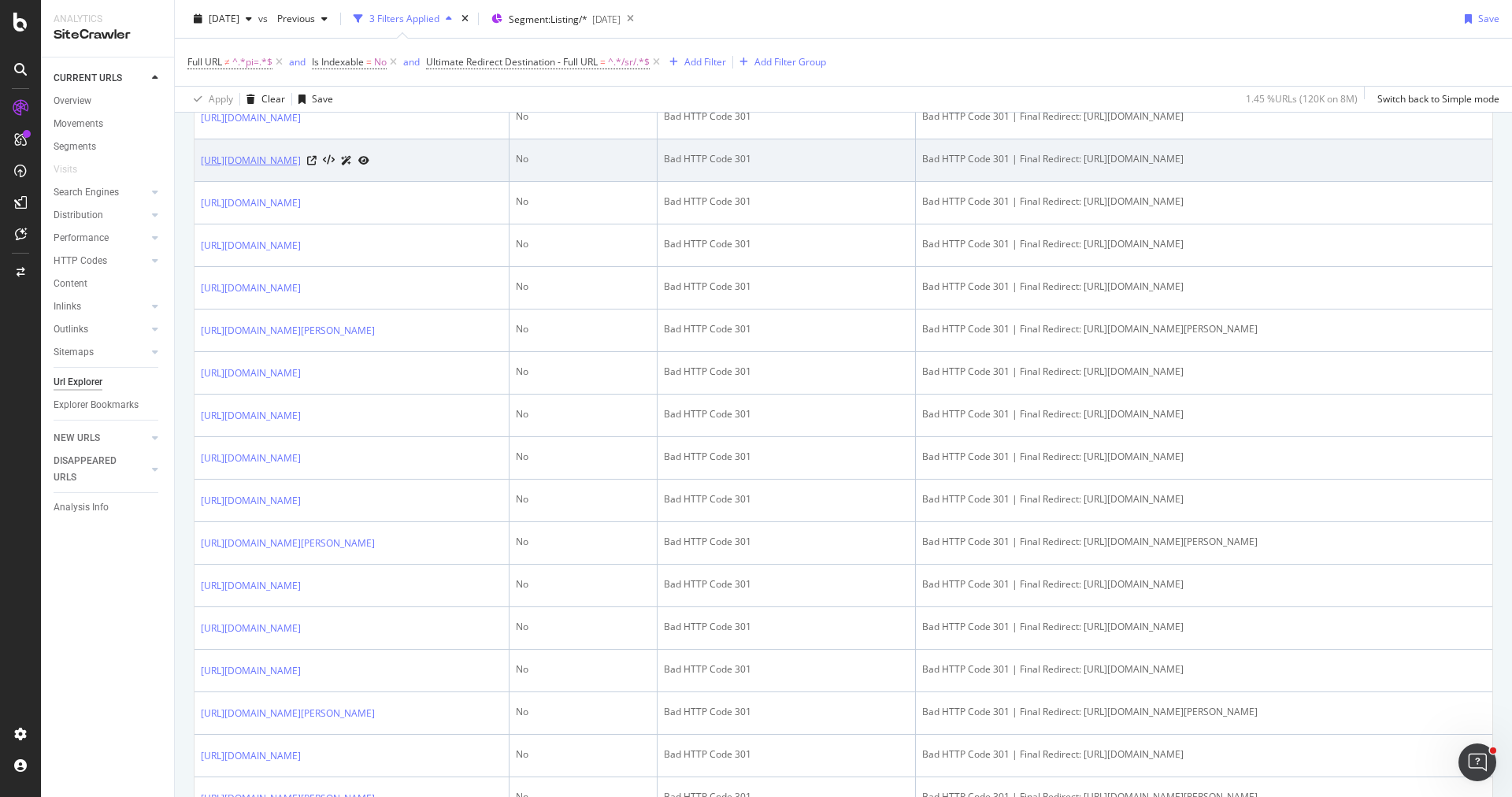
scroll to position [1486, 0]
click at [317, 163] on icon at bounding box center [311, 158] width 10 height 10
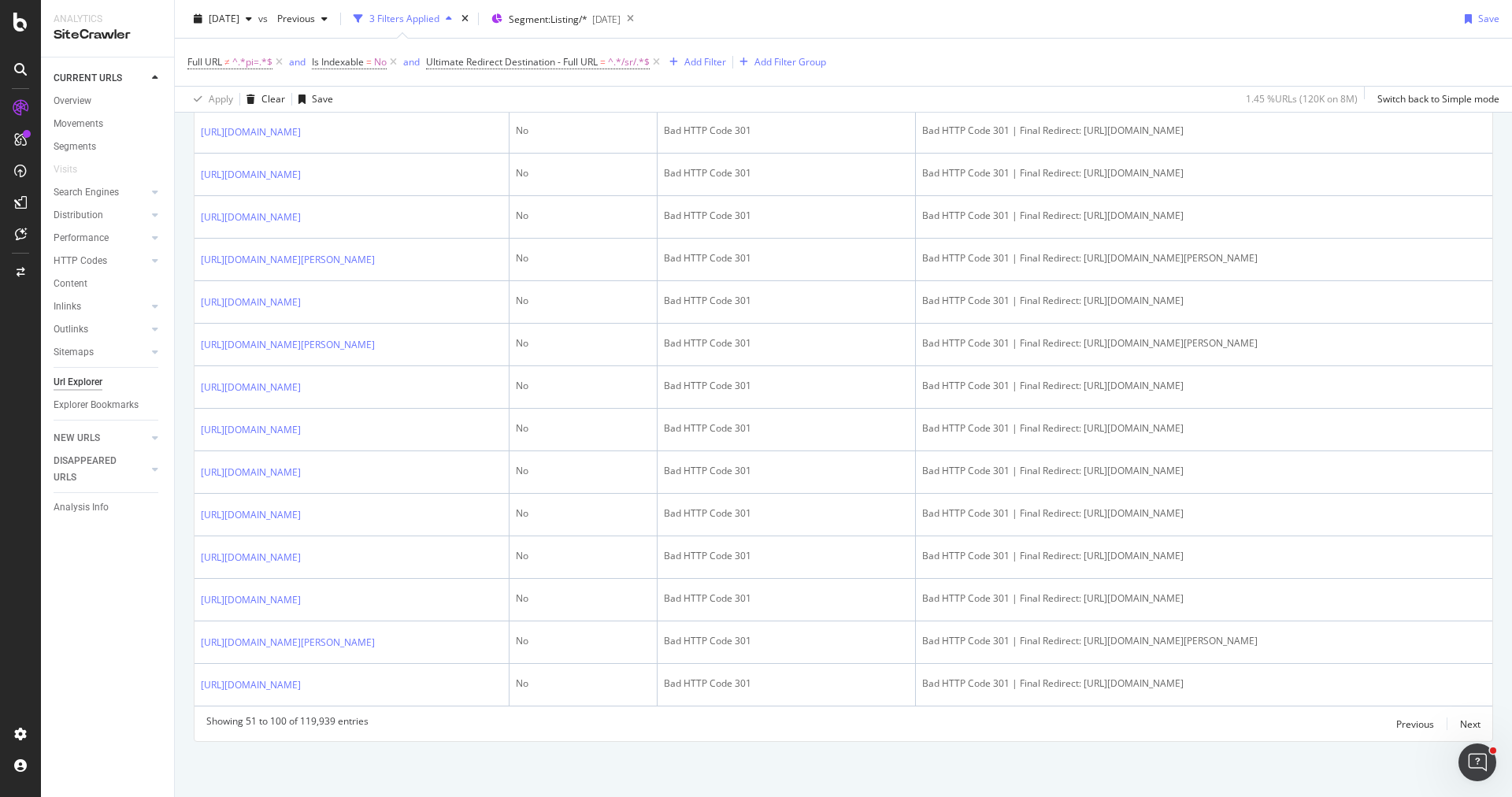
scroll to position [2125, 0]
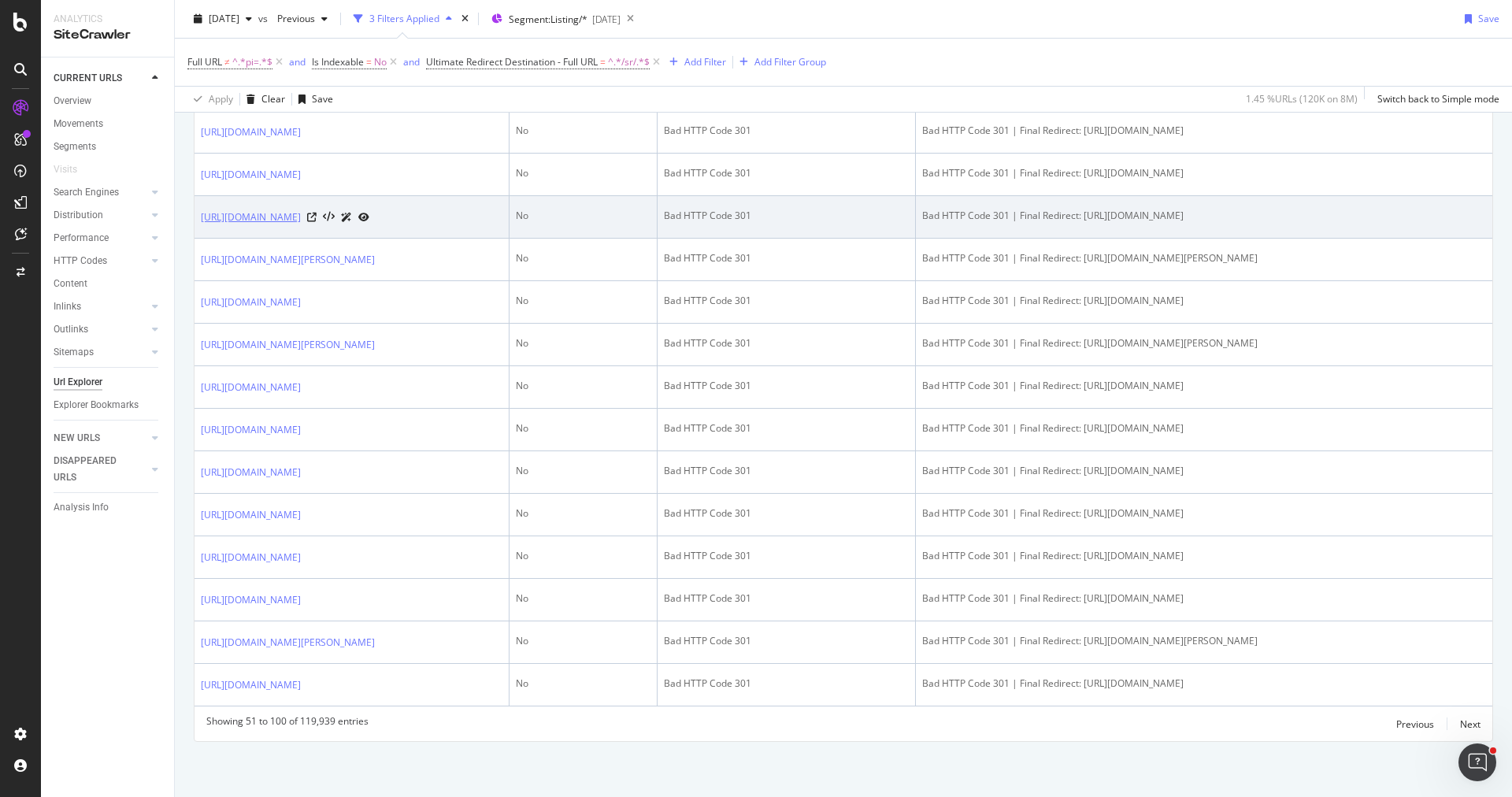
click at [300, 225] on link "https://www.trendyol.com/ar/hobby-men-shampoos-conditioners-x-b251-g2-c1180" at bounding box center [250, 218] width 100 height 16
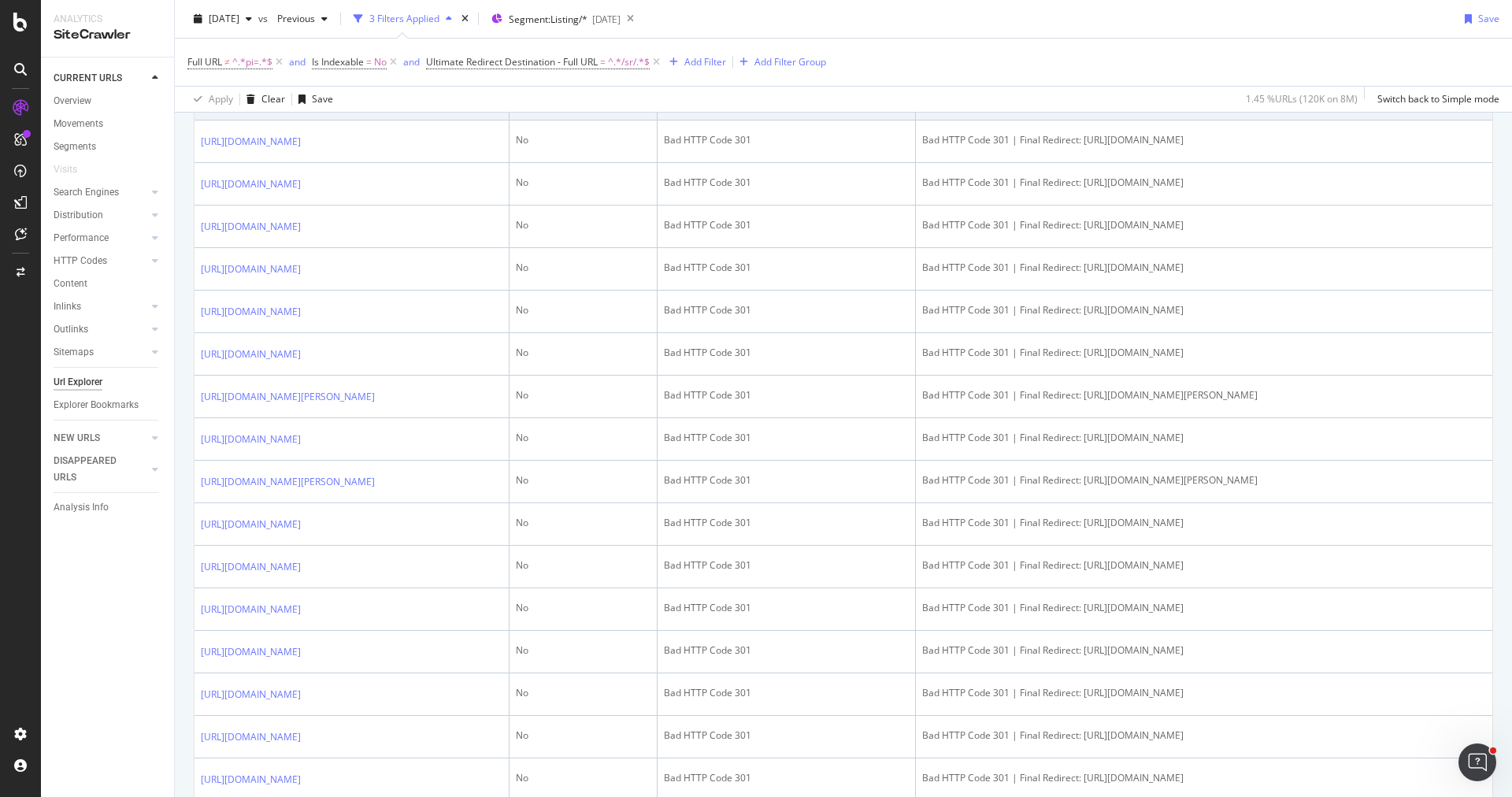
scroll to position [0, 0]
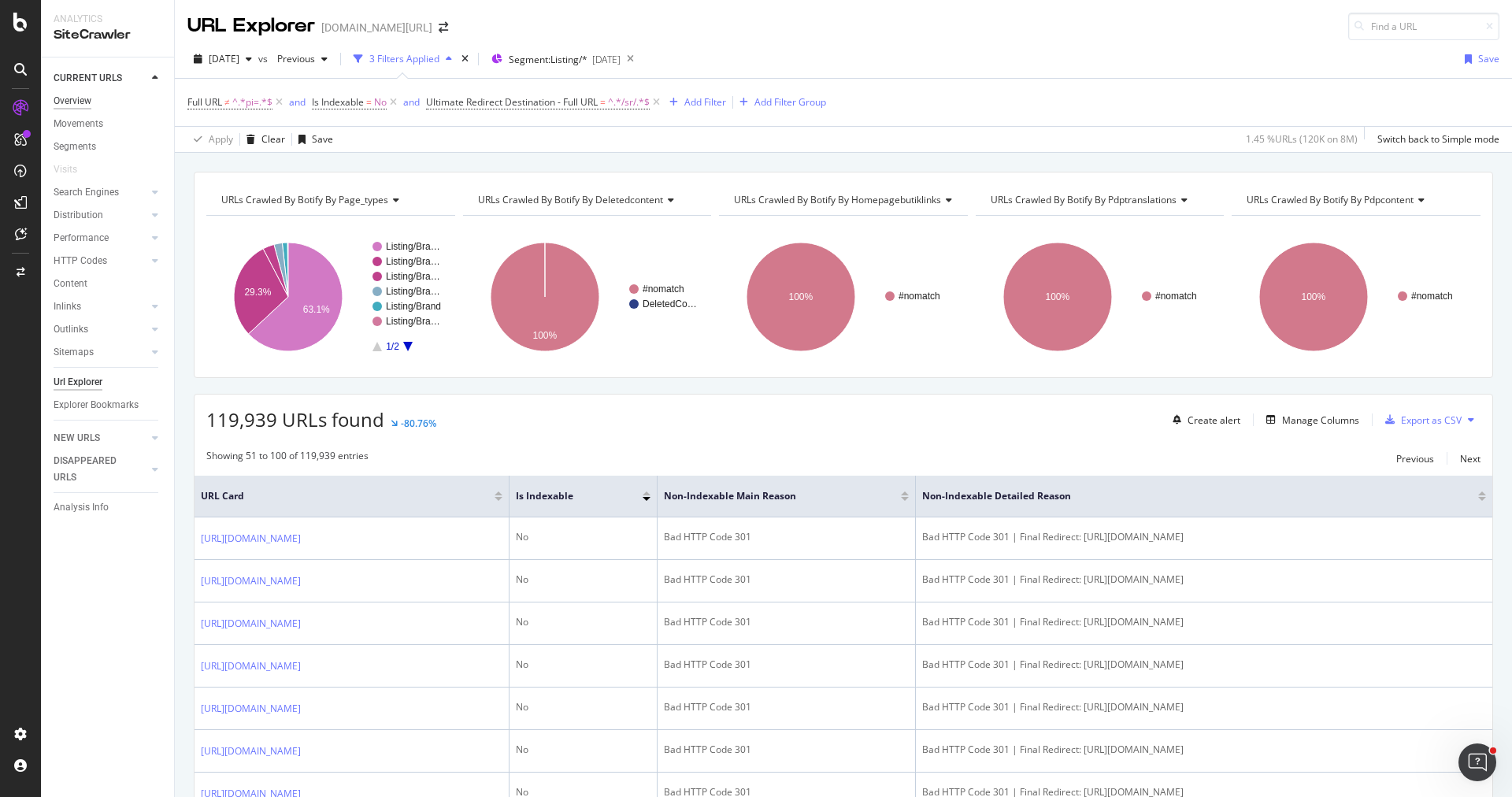
click at [85, 102] on div "Overview" at bounding box center [73, 101] width 38 height 16
click at [82, 104] on div "Overview" at bounding box center [73, 101] width 38 height 16
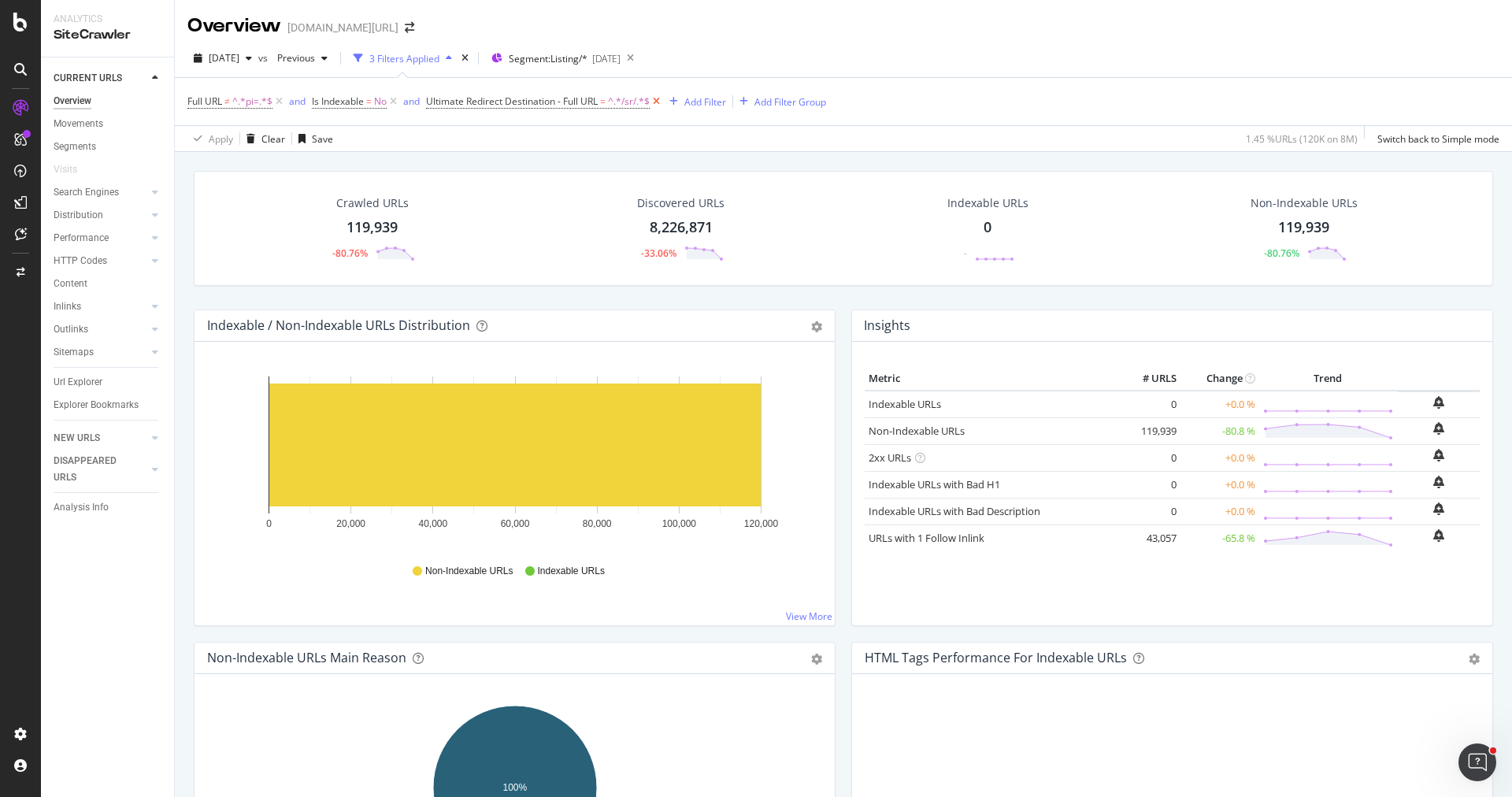
click at [661, 109] on icon at bounding box center [656, 102] width 13 height 16
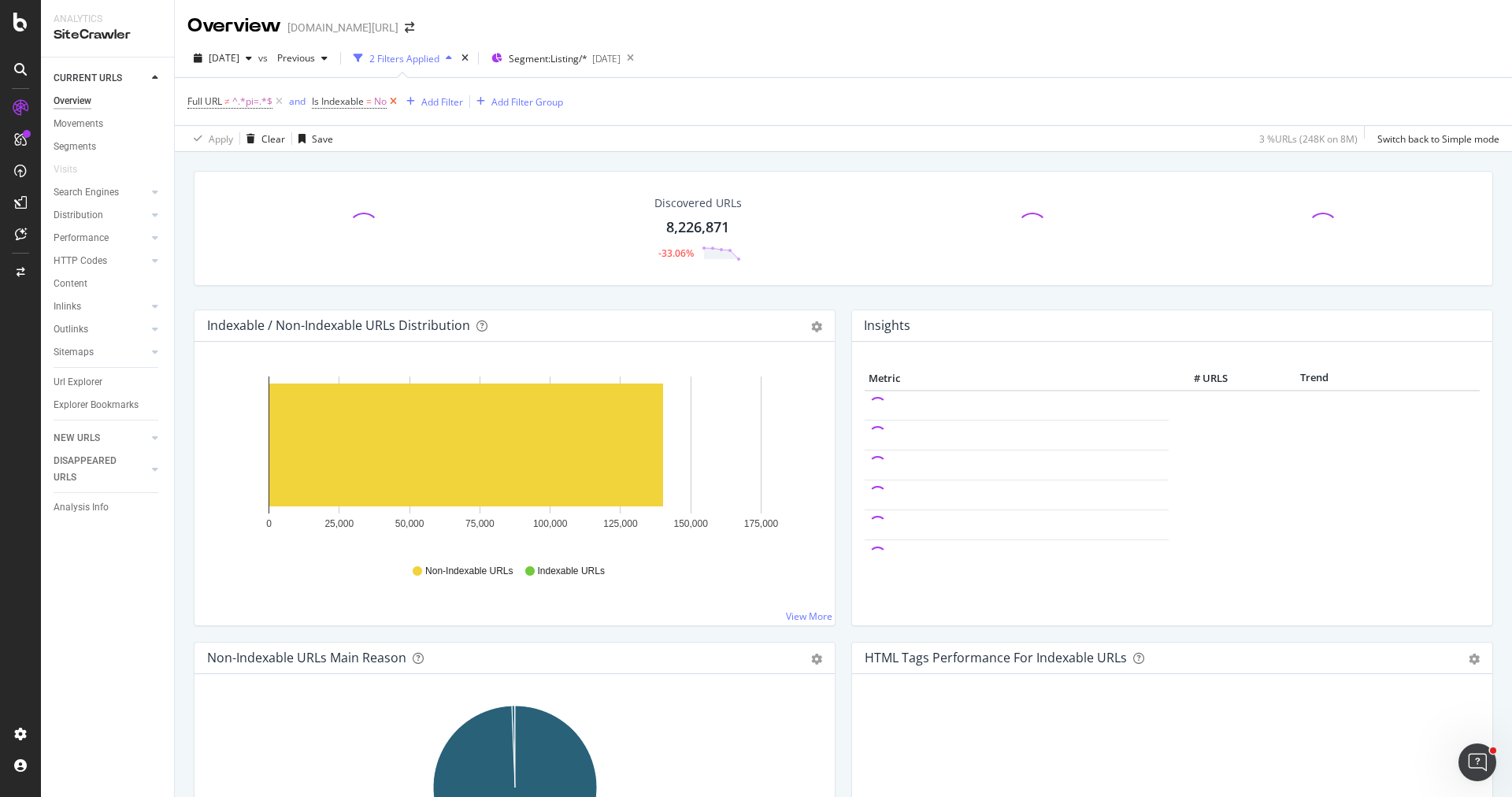
click at [394, 101] on icon at bounding box center [393, 102] width 13 height 16
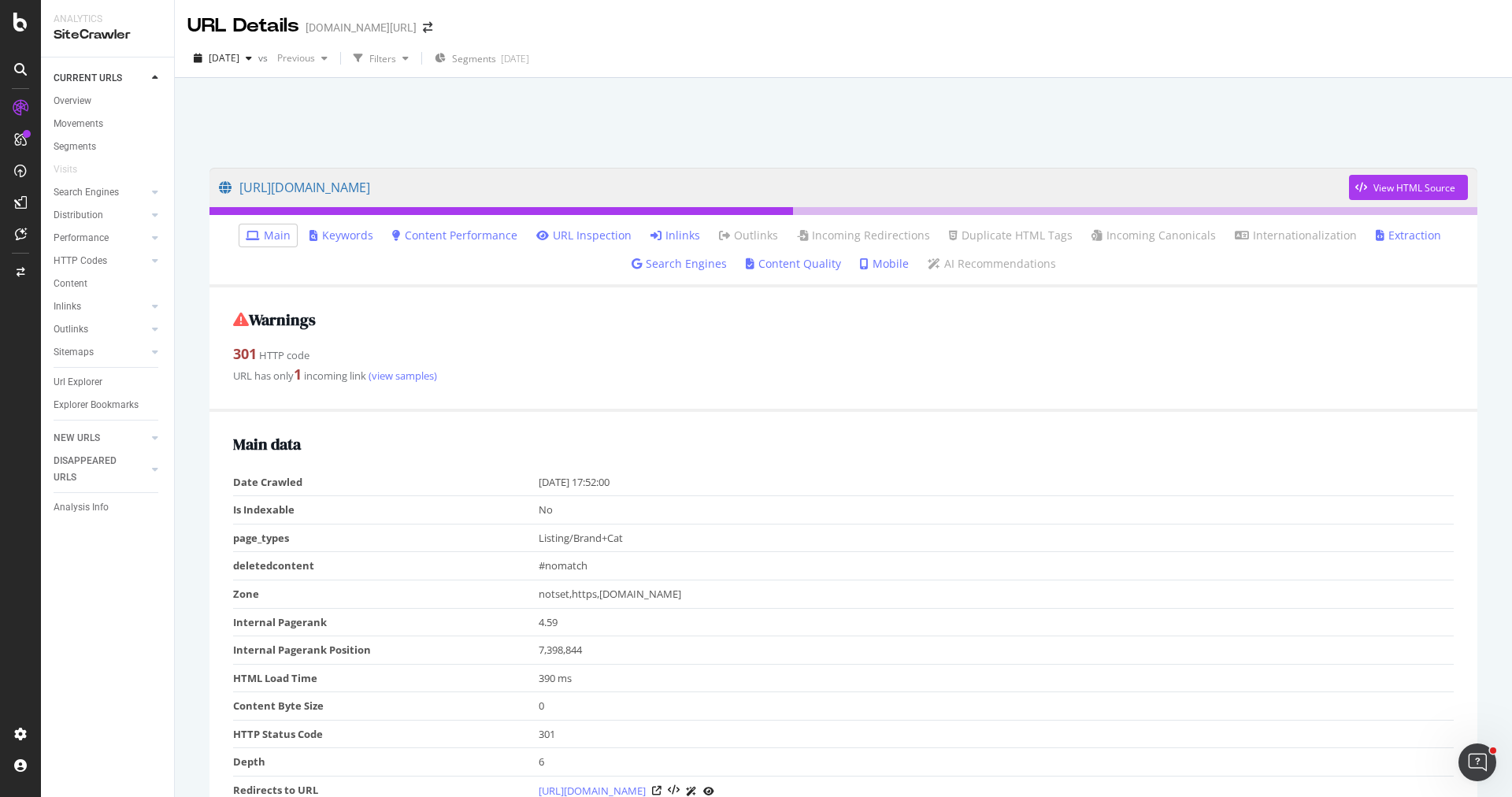
click at [688, 234] on link "Inlinks" at bounding box center [675, 236] width 49 height 16
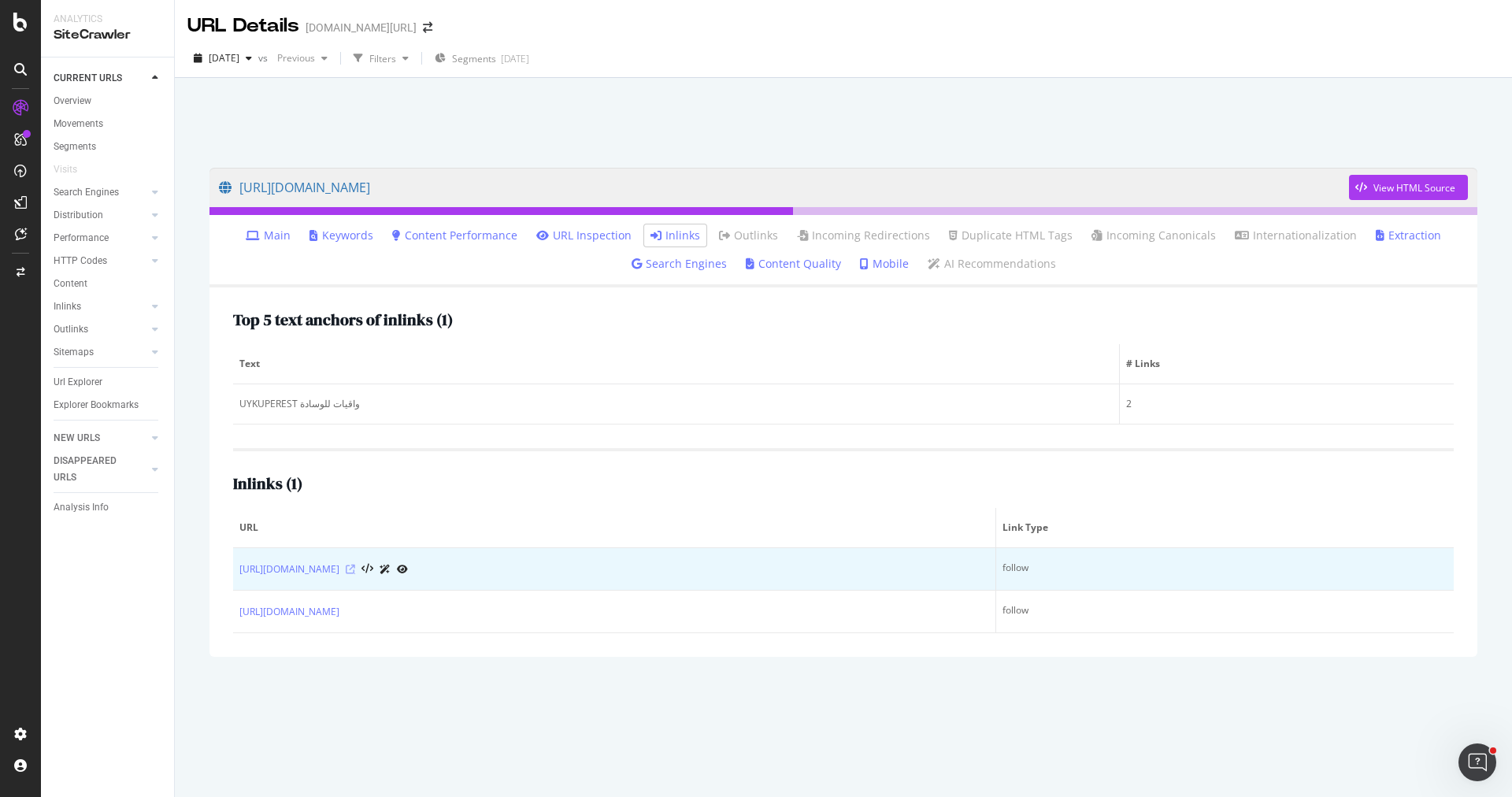
click at [355, 574] on icon at bounding box center [350, 569] width 10 height 10
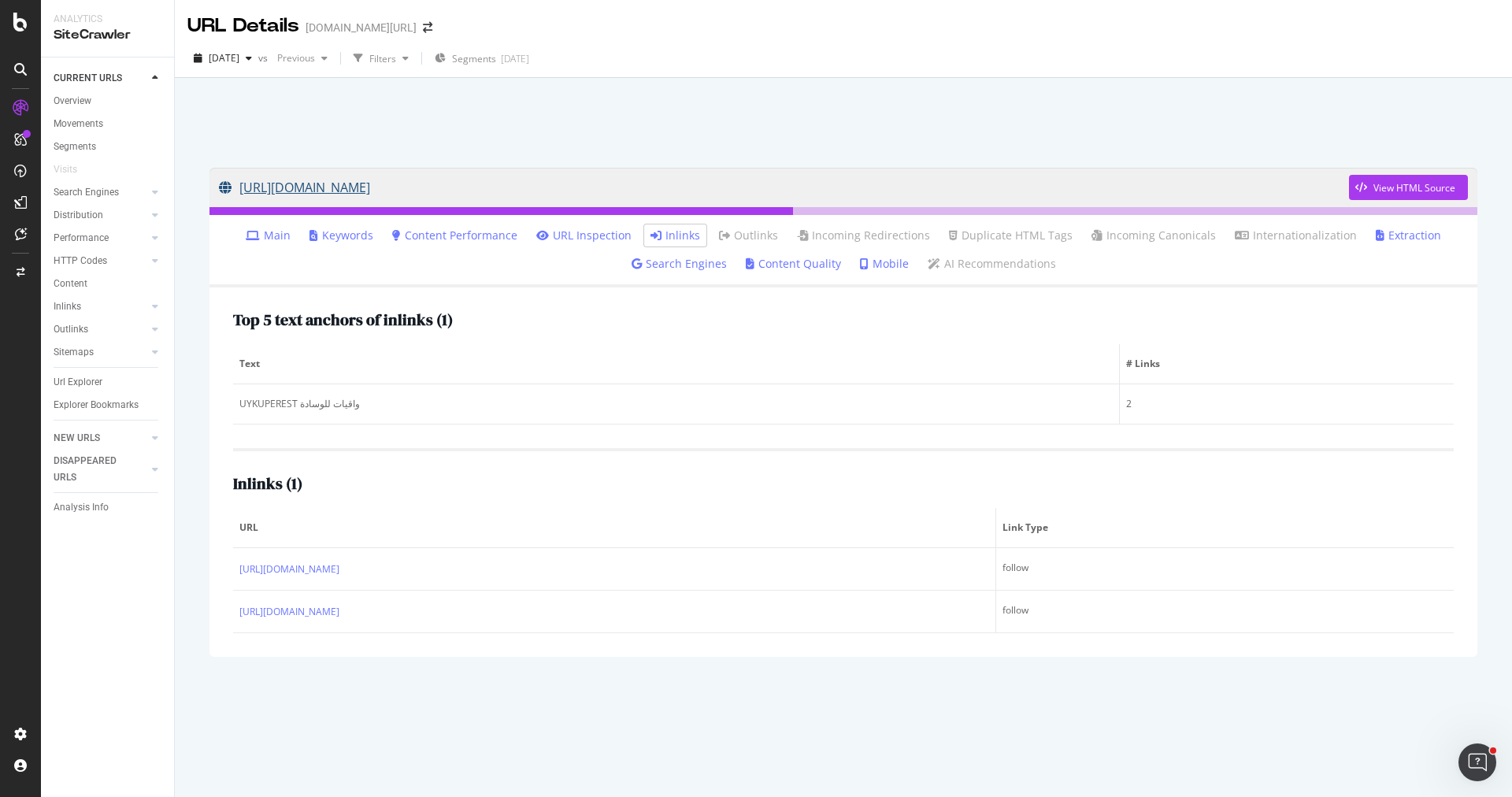
drag, startPoint x: 215, startPoint y: 182, endPoint x: 749, endPoint y: 182, distance: 534.0
click at [749, 182] on div "https://www.trendyol.com/ar/uykuperest-pillow-protectors-x-b171966-c109119 View…" at bounding box center [844, 187] width 1268 height 40
copy link "https://www.trendyol.com/ar/uykuperest-pillow-protectors-x-b171966-c109119"
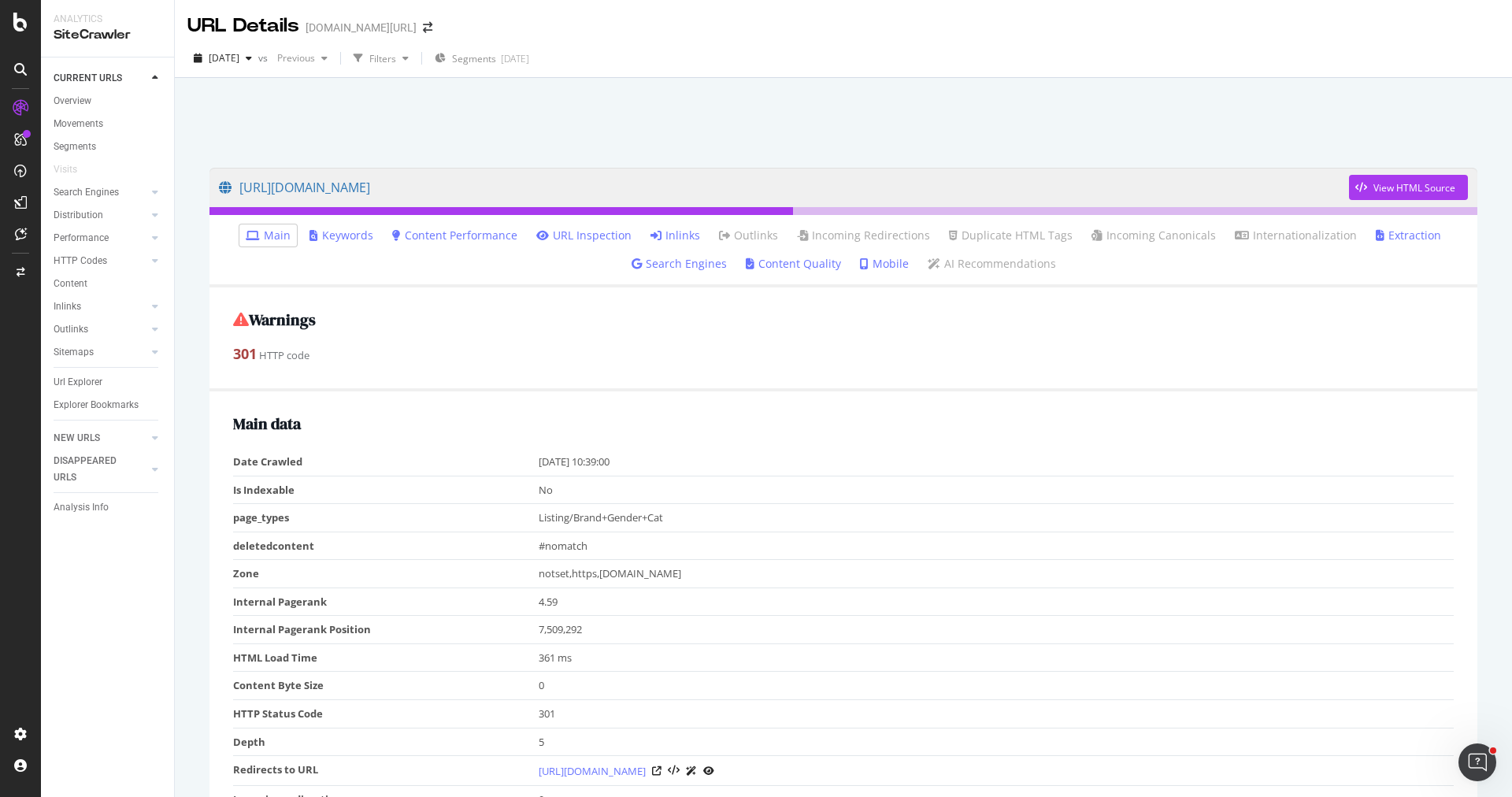
click at [685, 242] on link "Inlinks" at bounding box center [675, 236] width 49 height 16
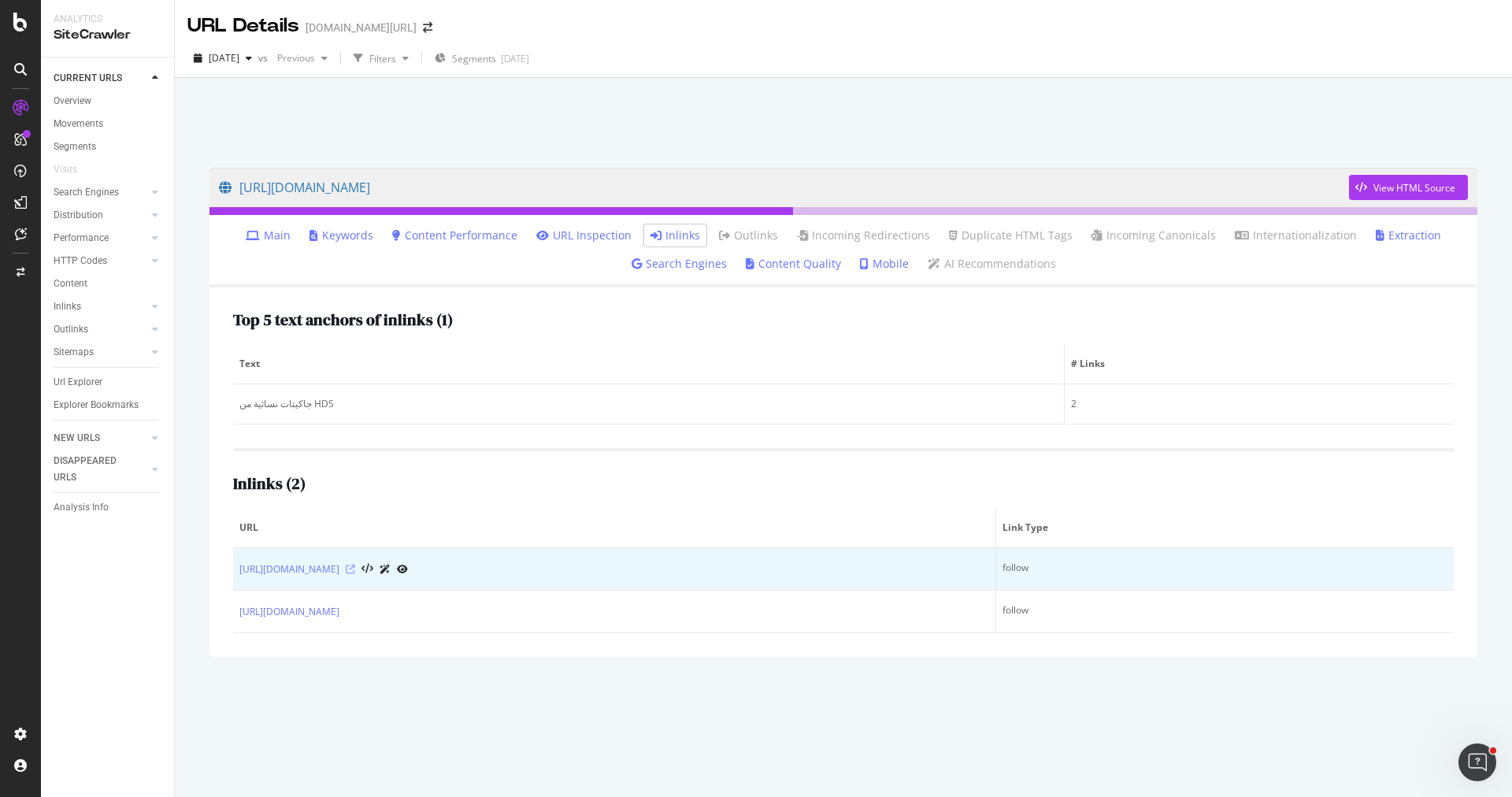
click at [355, 567] on icon at bounding box center [350, 569] width 10 height 10
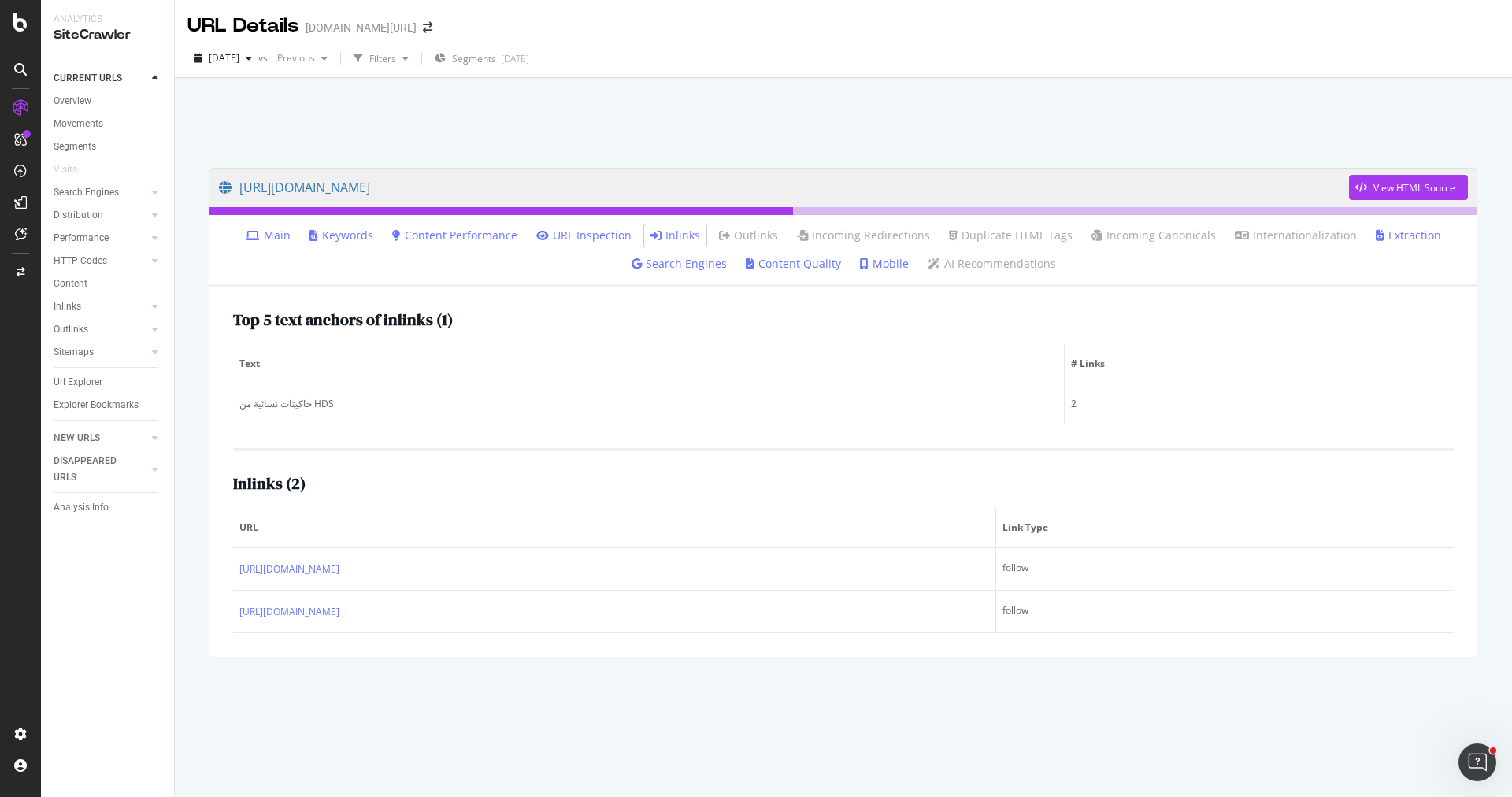
click at [686, 150] on div at bounding box center [843, 119] width 1300 height 67
drag, startPoint x: 212, startPoint y: 191, endPoint x: 648, endPoint y: 195, distance: 436.0
click at [648, 194] on div "https://www.trendyol.com/ar/hds-women-jackets-x-b155404-g1-c1030 View HTML Sour…" at bounding box center [844, 187] width 1268 height 40
copy link "https://www.trendyol.com/ar/hds-women-jackets-x-b155404-g1-c1030"
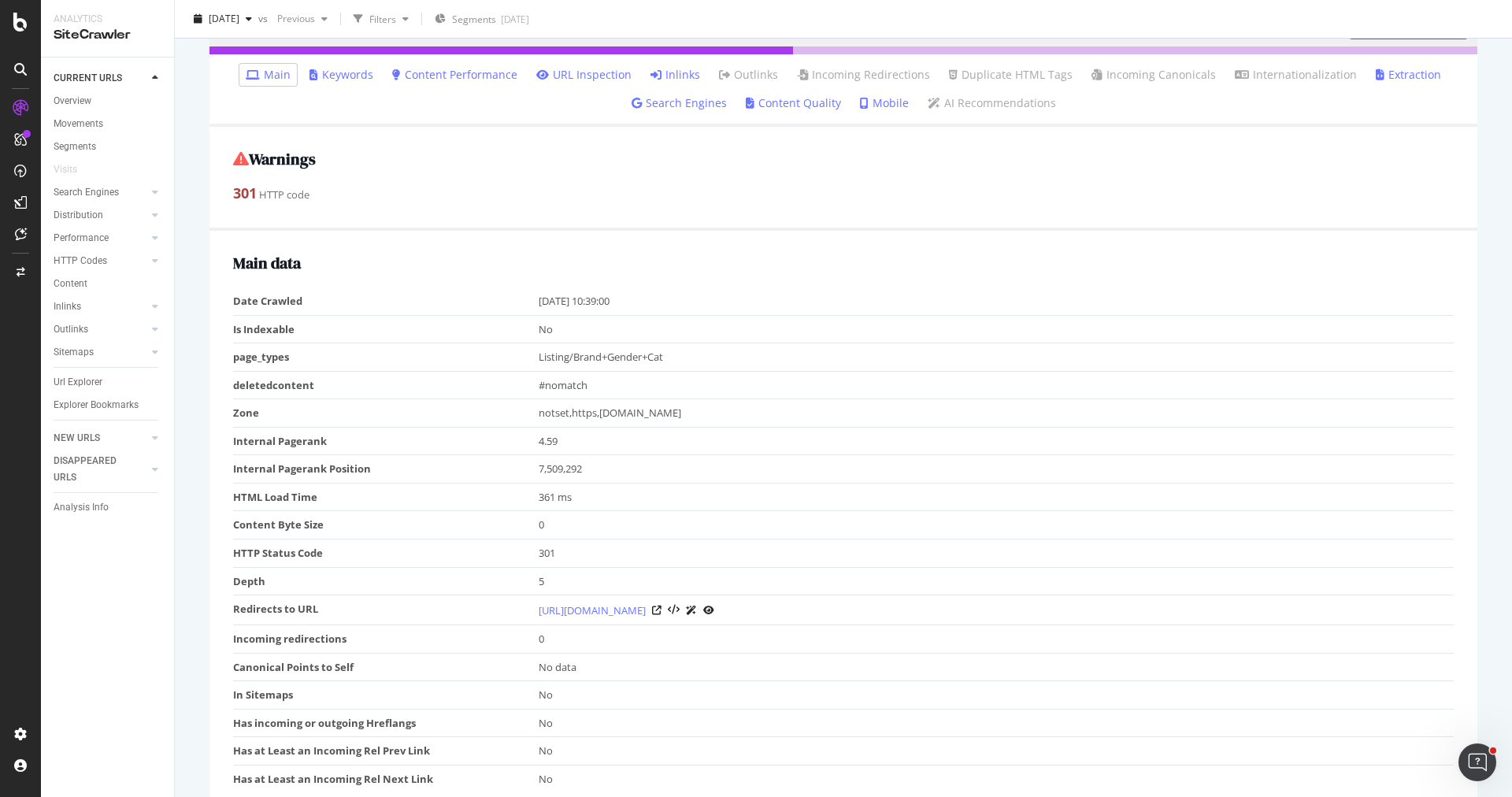
scroll to position [253, 0]
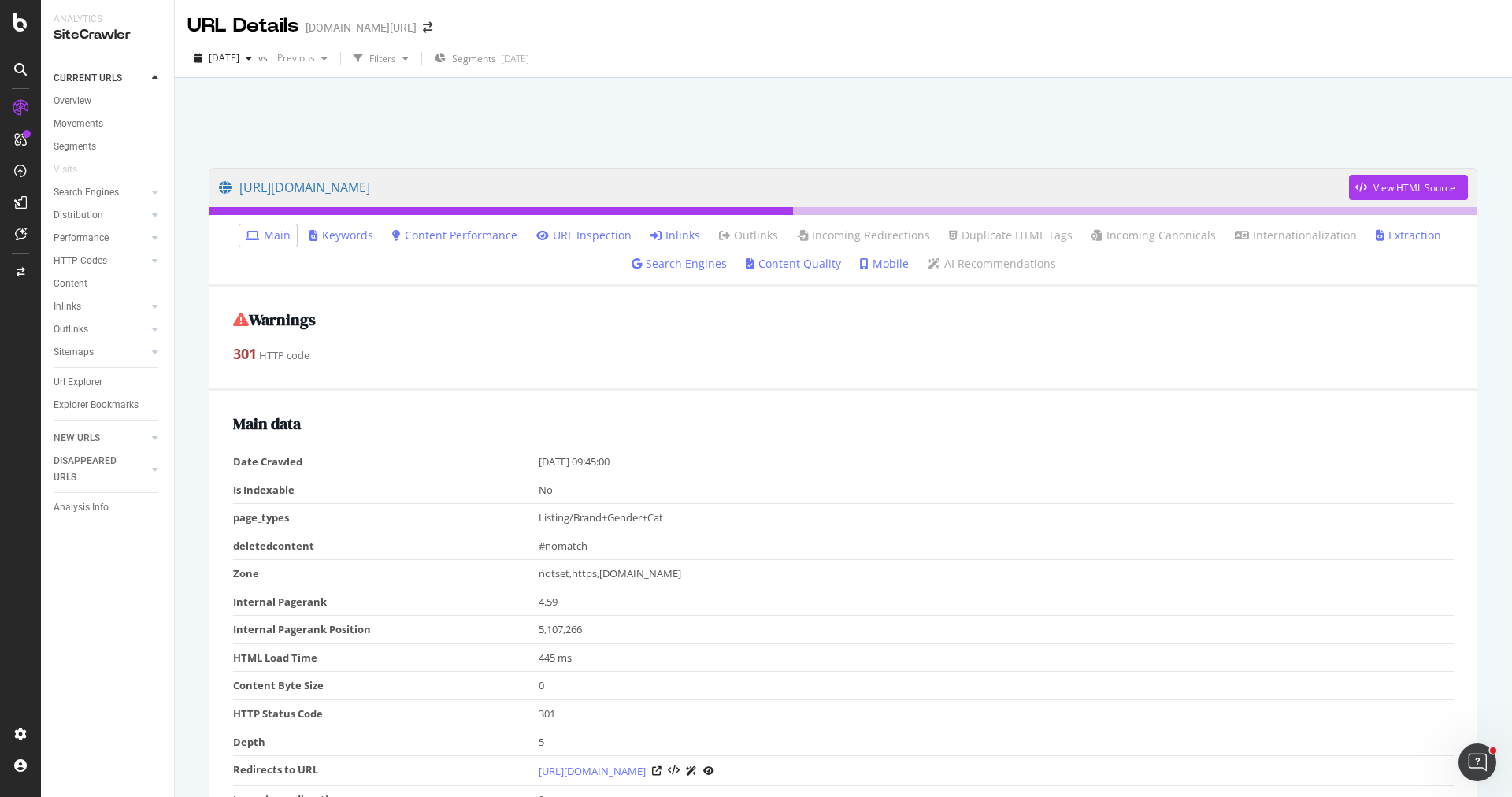
click at [683, 239] on link "Inlinks" at bounding box center [675, 236] width 49 height 16
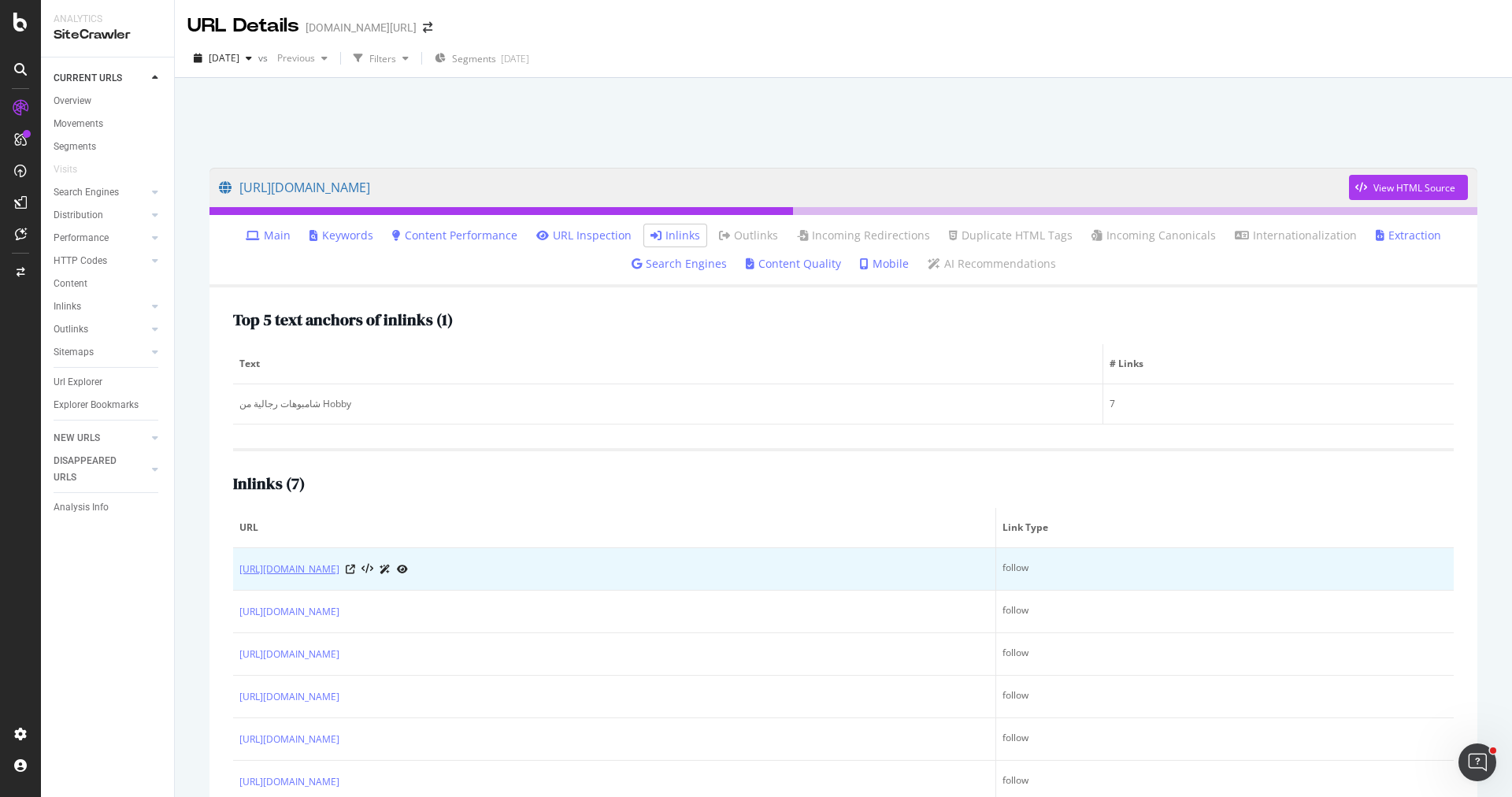
scroll to position [85, 0]
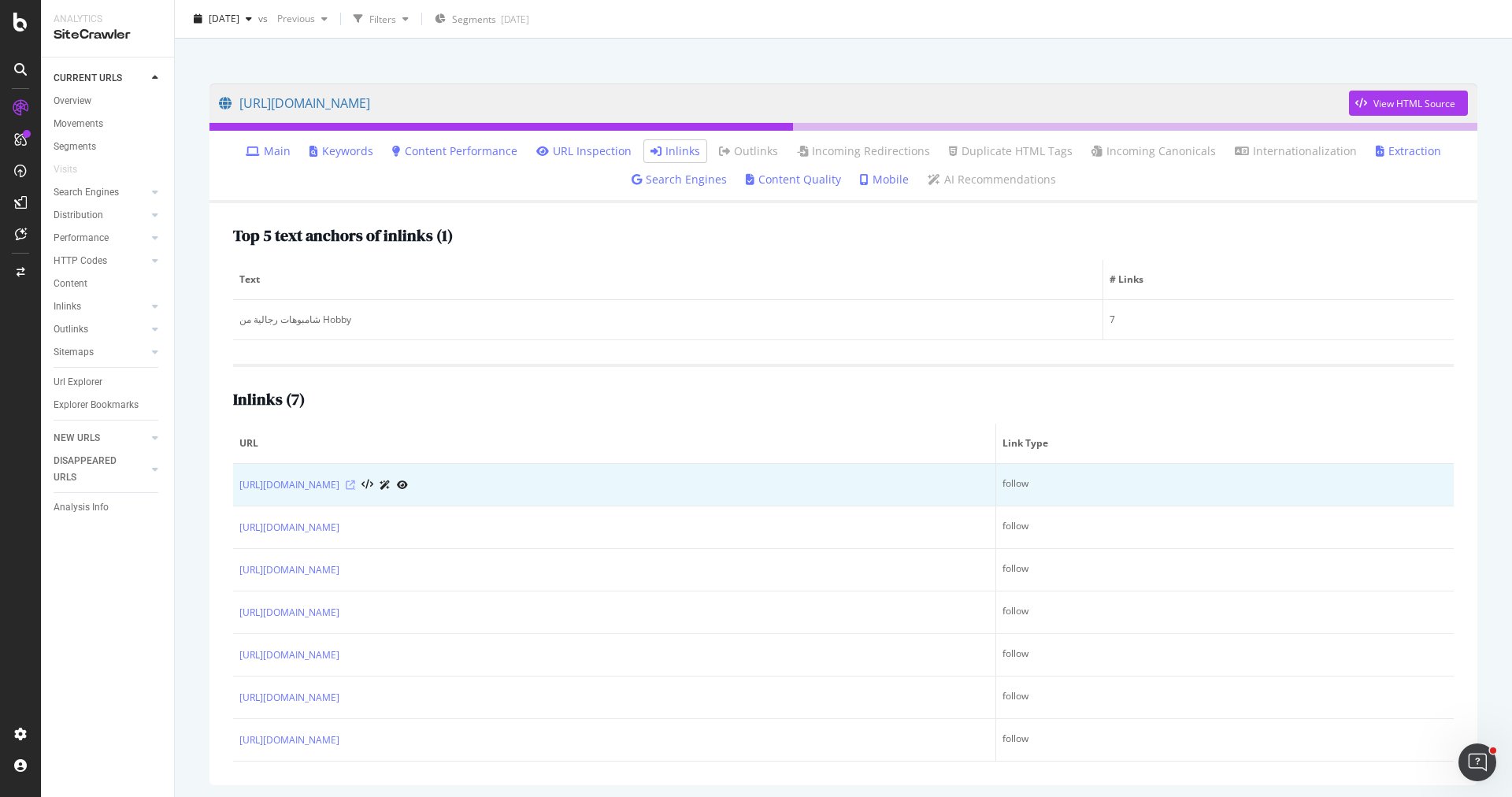
click at [355, 480] on icon at bounding box center [350, 485] width 10 height 10
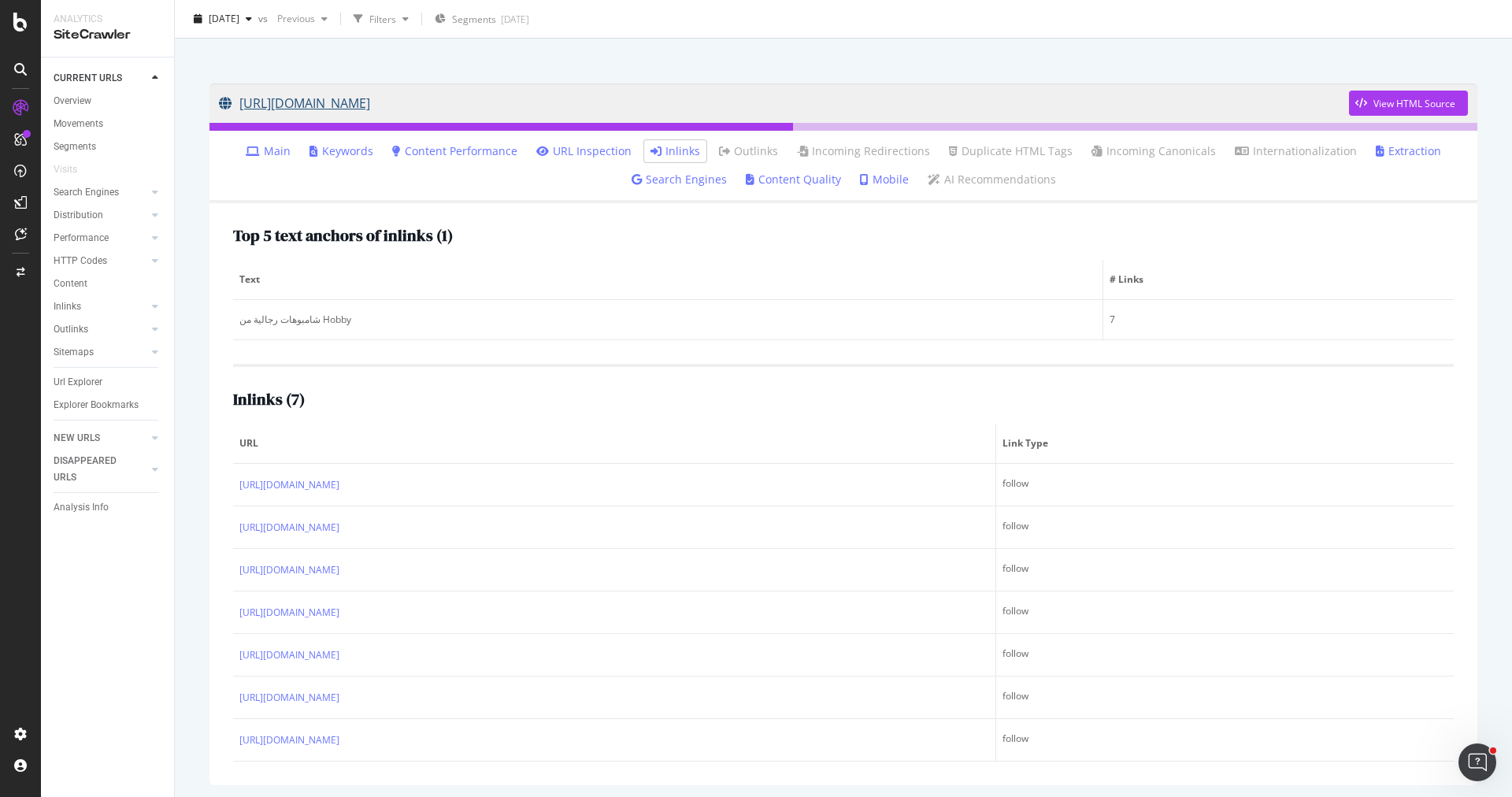
drag, startPoint x: 227, startPoint y: 112, endPoint x: 725, endPoint y: 98, distance: 498.2
click at [725, 98] on div "https://www.trendyol.com/ar/hobby-men-shampoos-conditioners-x-b251-g2-c1180 Vie…" at bounding box center [843, 434] width 1300 height 733
copy link "https://www.trendyol.com/ar/hobby-men-shampoos-conditioners-x-b251-g2-c1180"
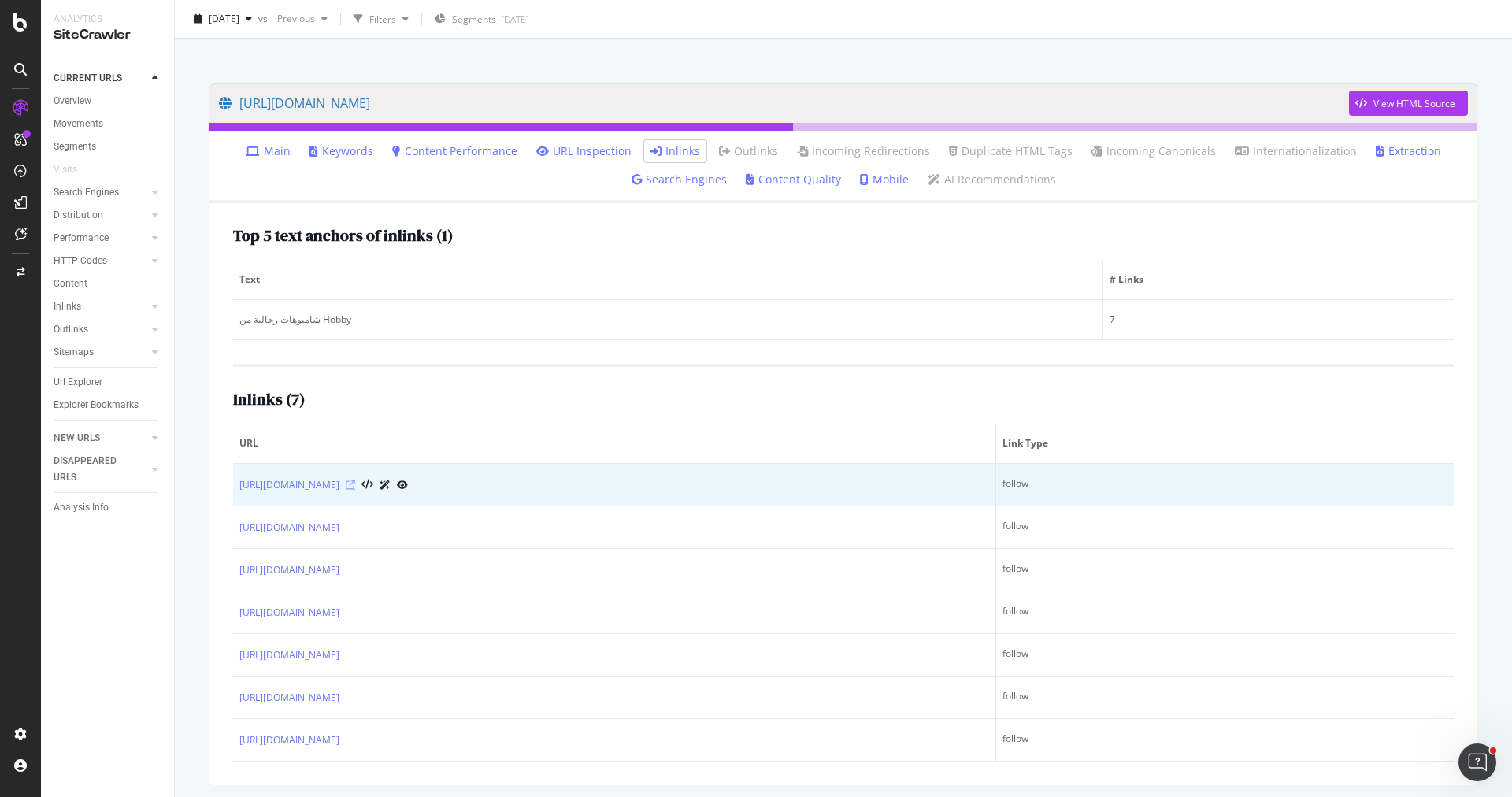
click at [355, 485] on icon at bounding box center [350, 485] width 10 height 10
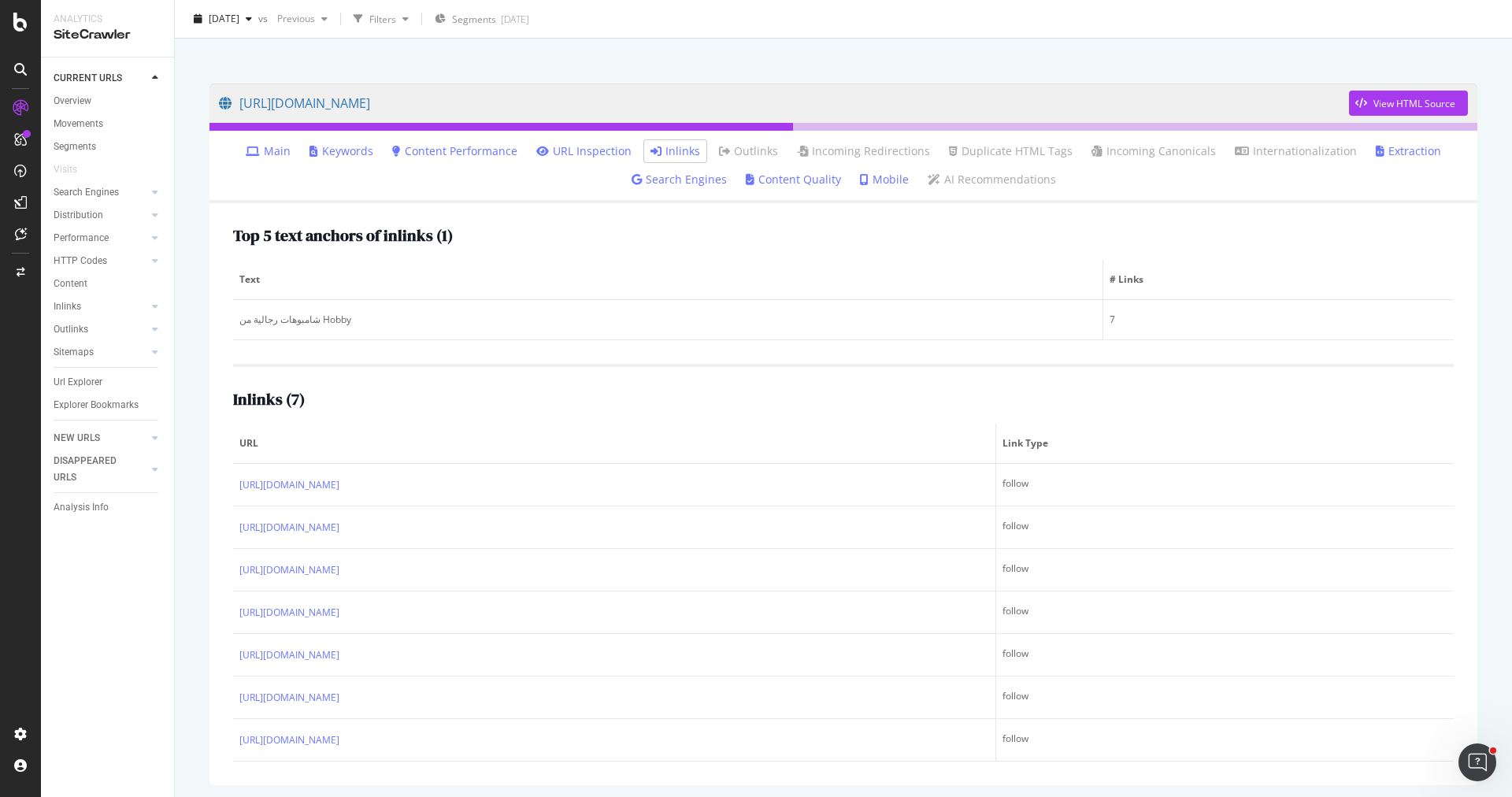
scroll to position [0, 0]
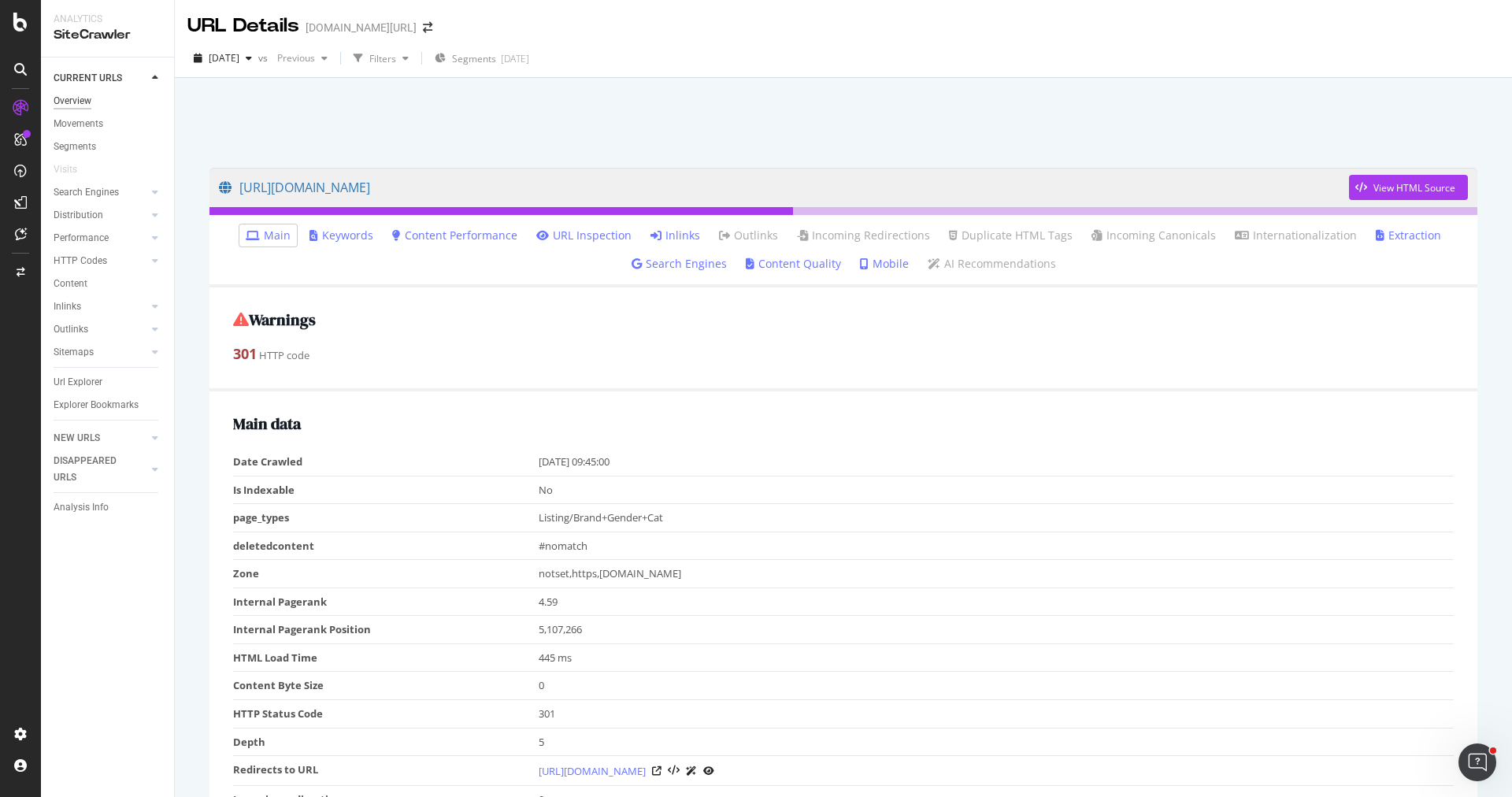
click at [82, 107] on div "Overview" at bounding box center [73, 101] width 38 height 16
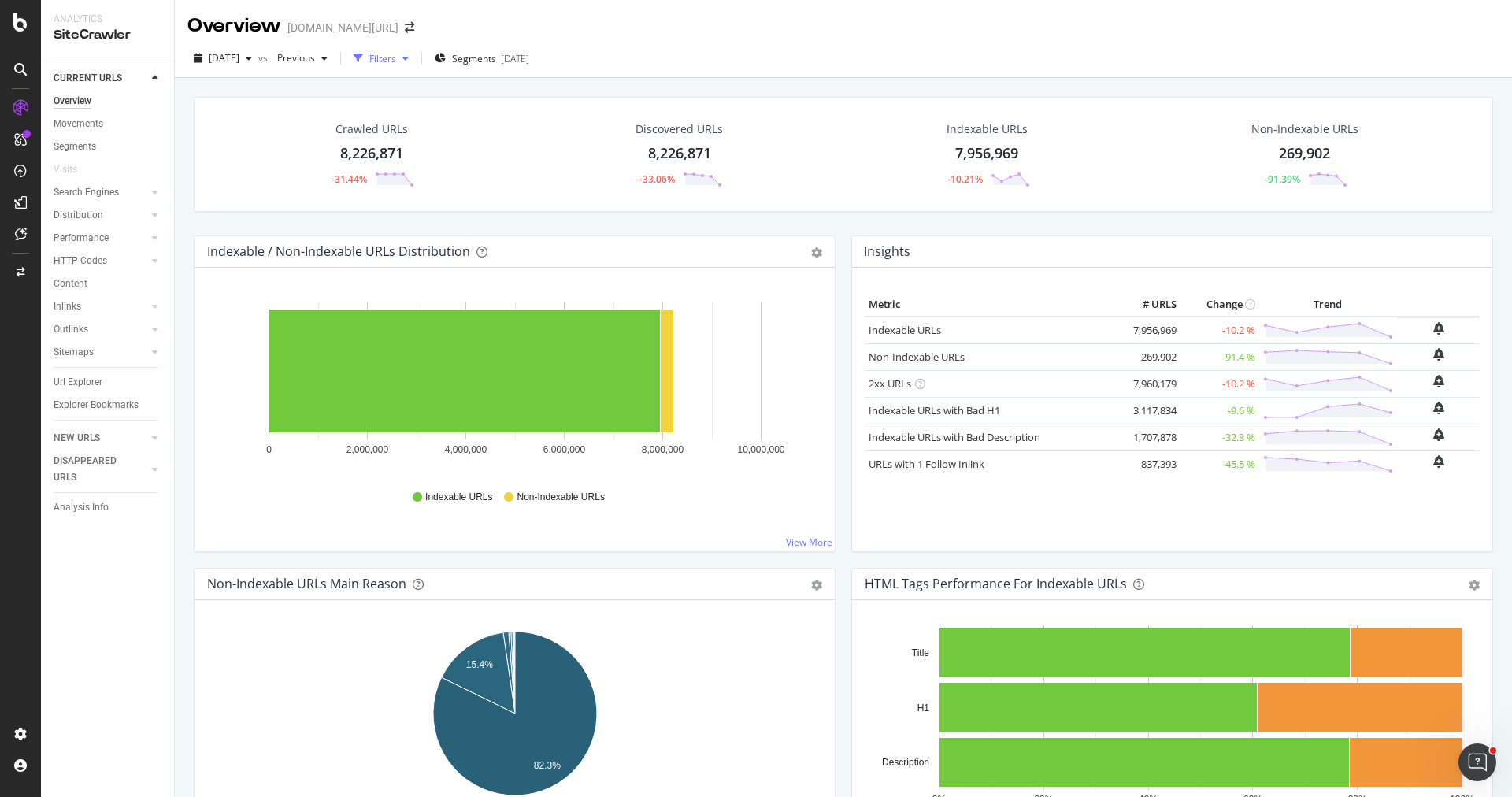
click at [396, 58] on div "Filters" at bounding box center [383, 58] width 27 height 13
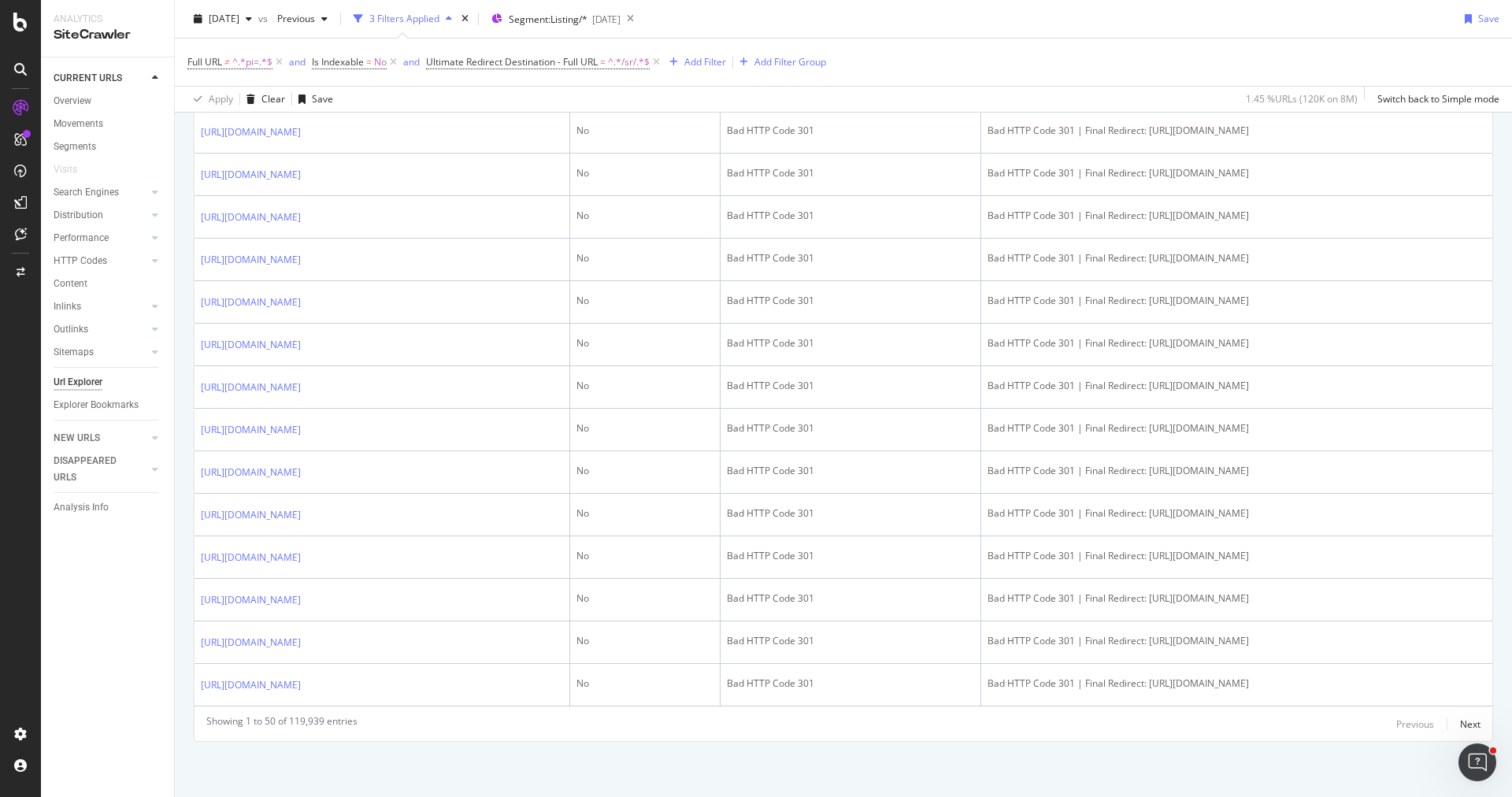
scroll to position [2371, 0]
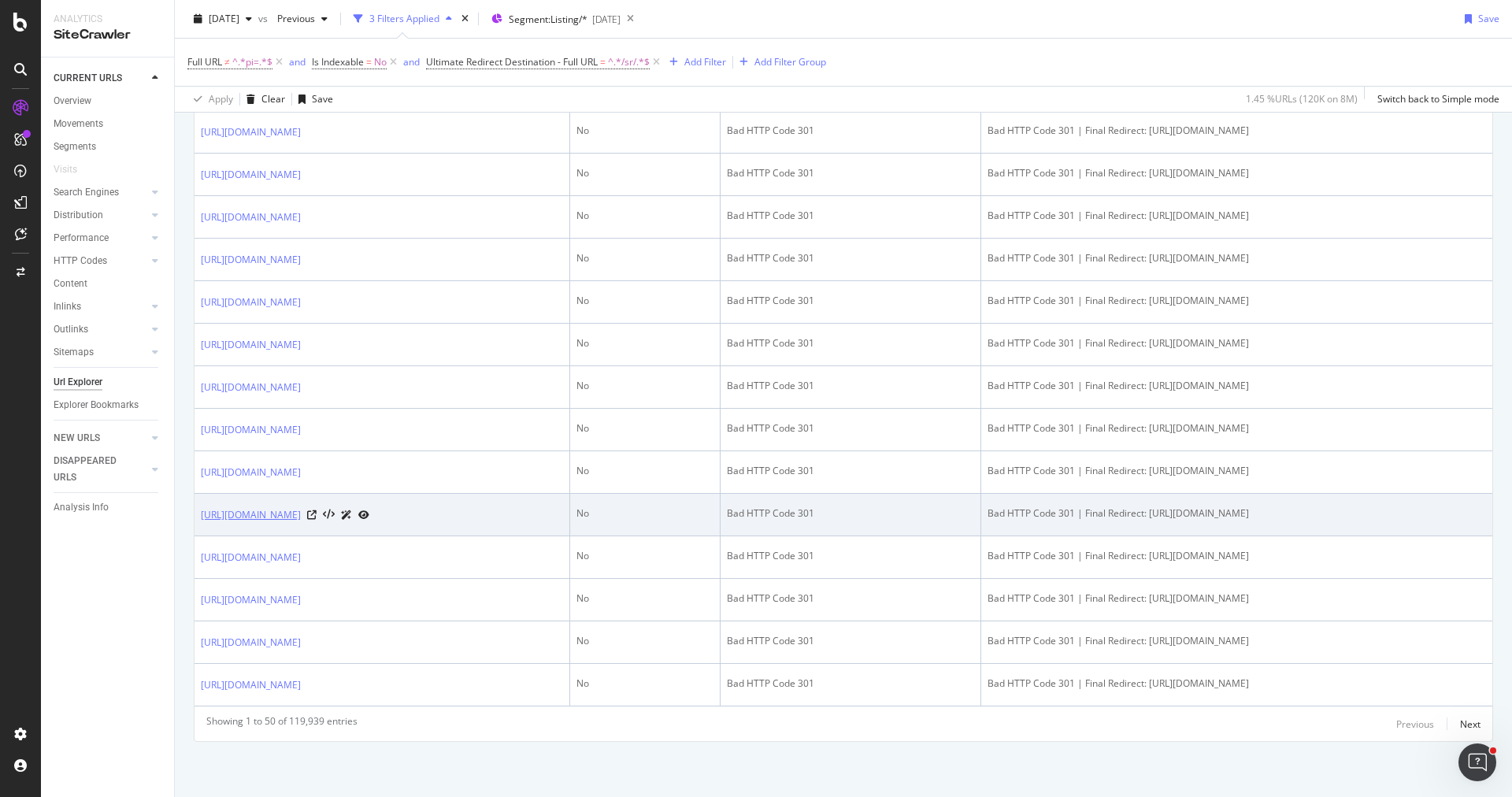
click at [300, 507] on link "[URL][DOMAIN_NAME]" at bounding box center [250, 515] width 100 height 16
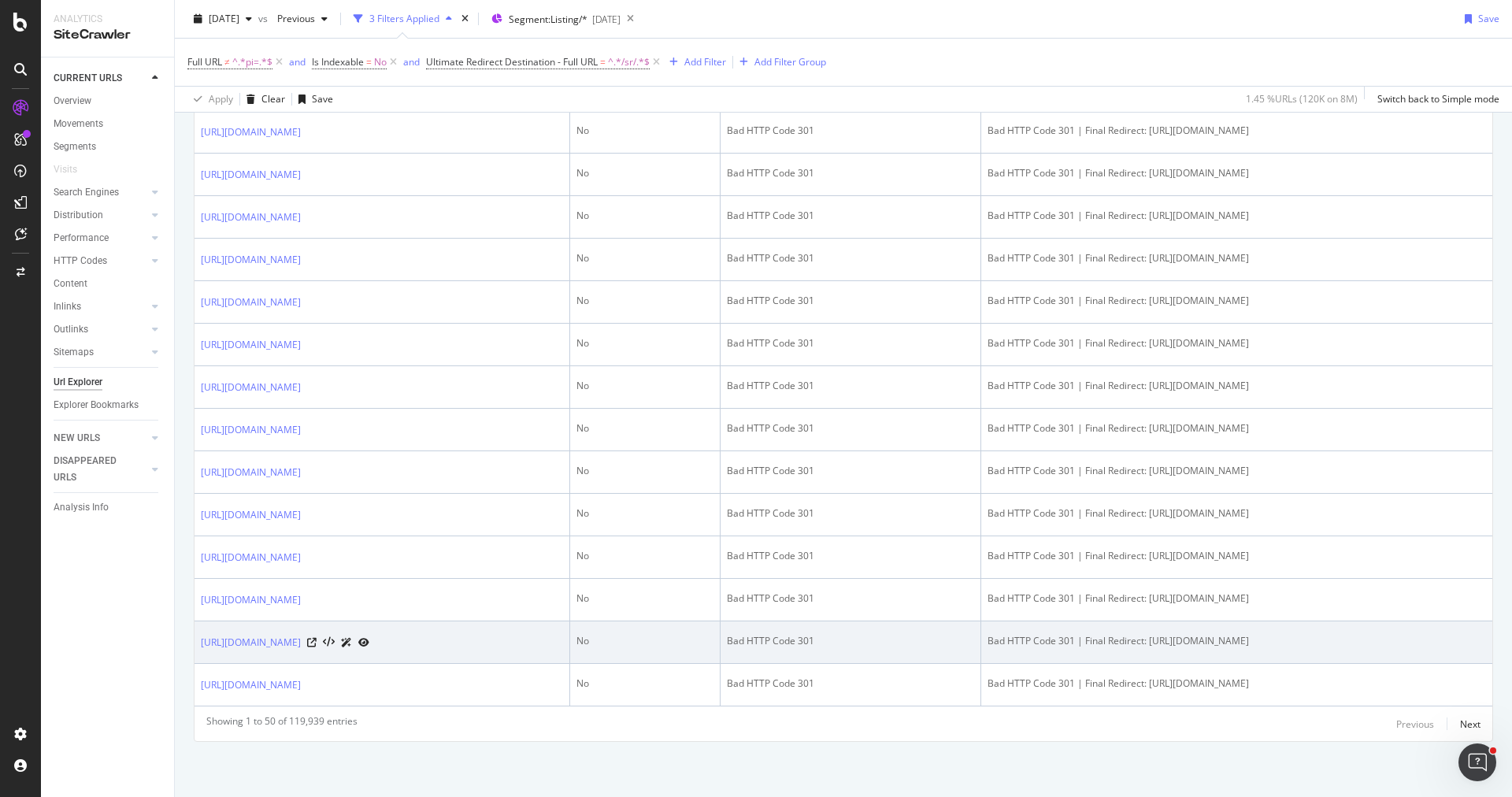
click at [439, 640] on td "[URL][DOMAIN_NAME]" at bounding box center [382, 642] width 376 height 42
click at [300, 635] on link "[URL][DOMAIN_NAME]" at bounding box center [250, 643] width 100 height 16
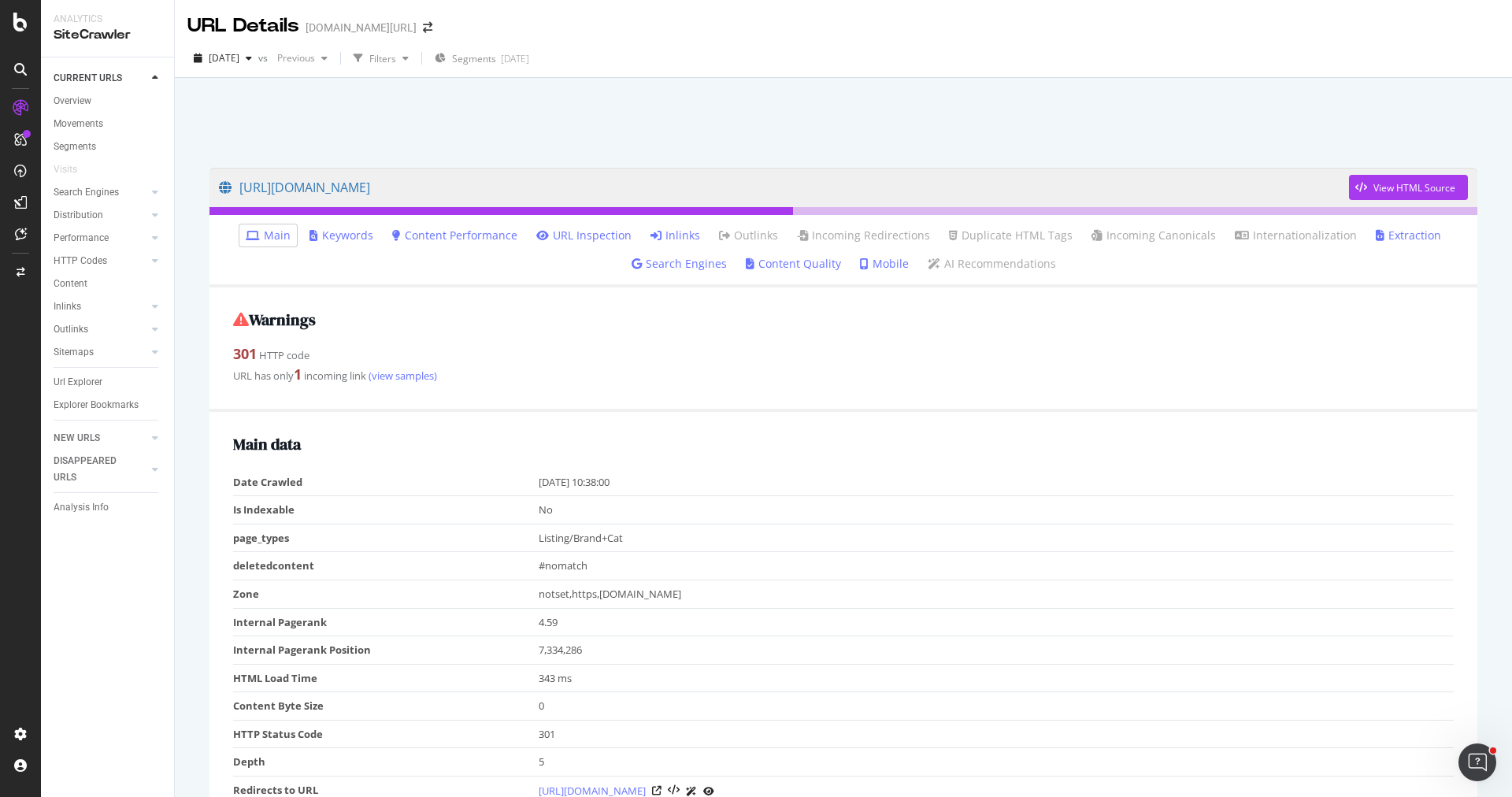
click at [689, 232] on link "Inlinks" at bounding box center [675, 236] width 49 height 16
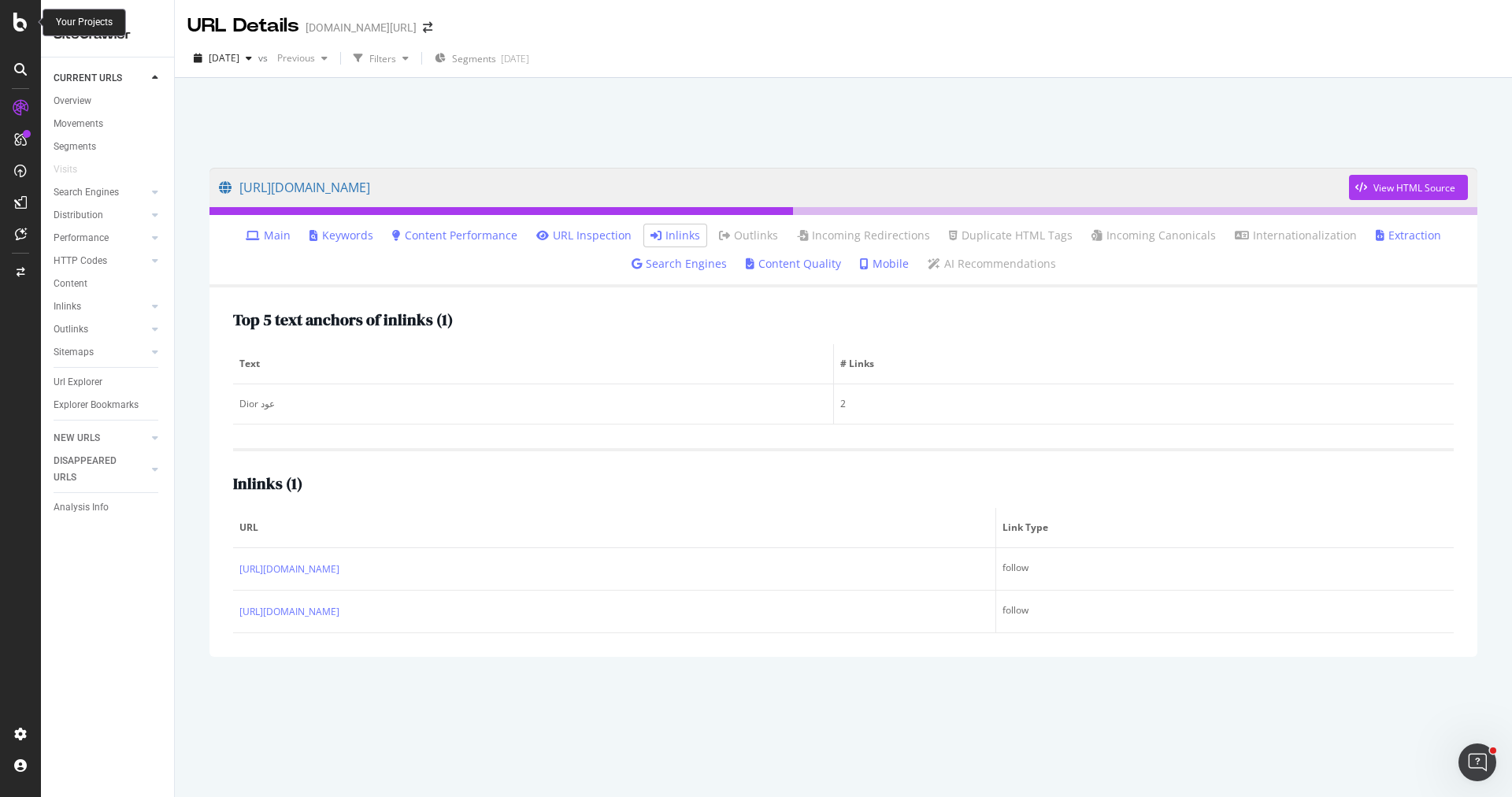
click at [19, 22] on icon at bounding box center [21, 22] width 14 height 19
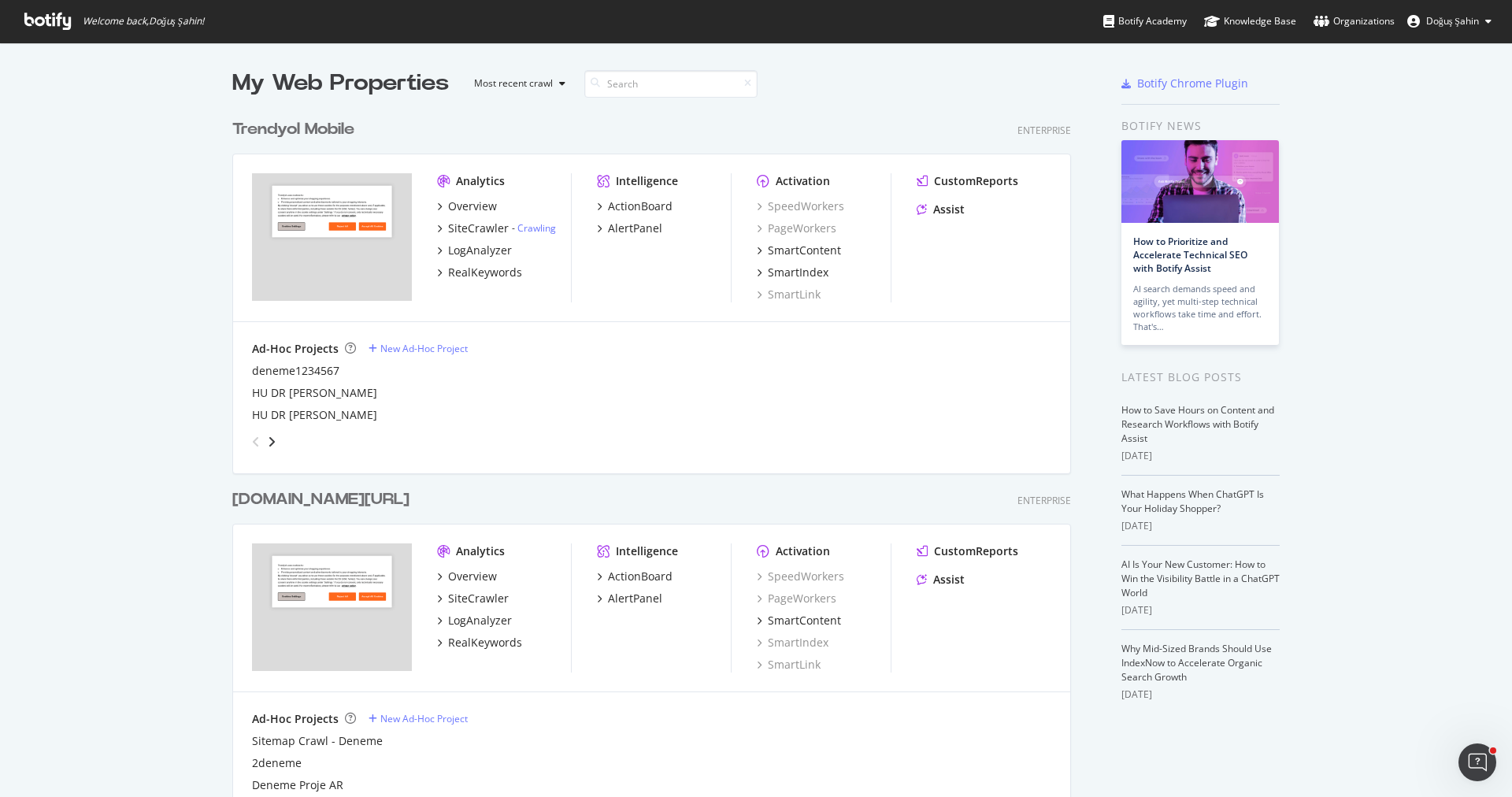
scroll to position [163, 0]
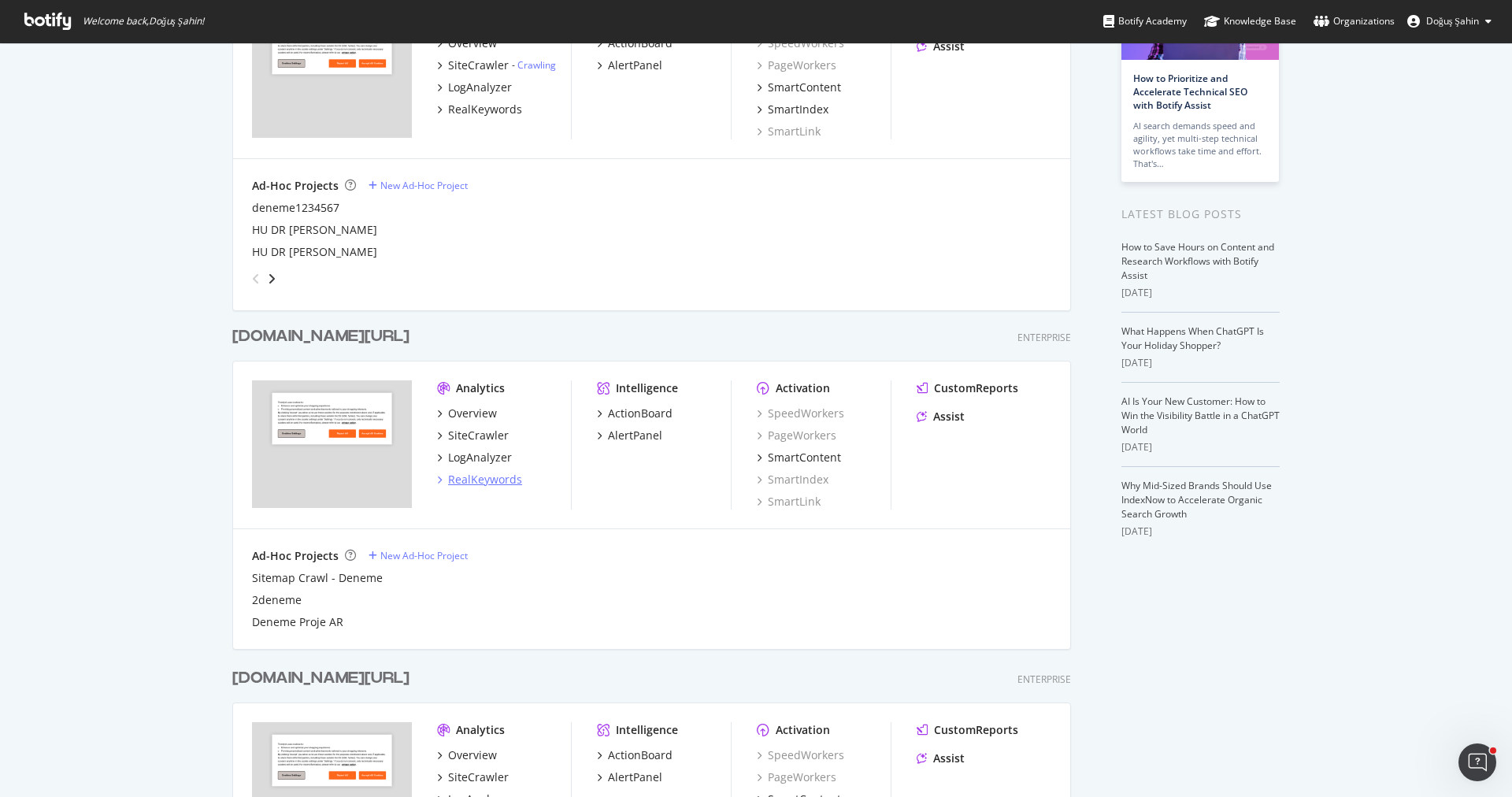
click at [497, 477] on div "RealKeywords" at bounding box center [485, 479] width 74 height 16
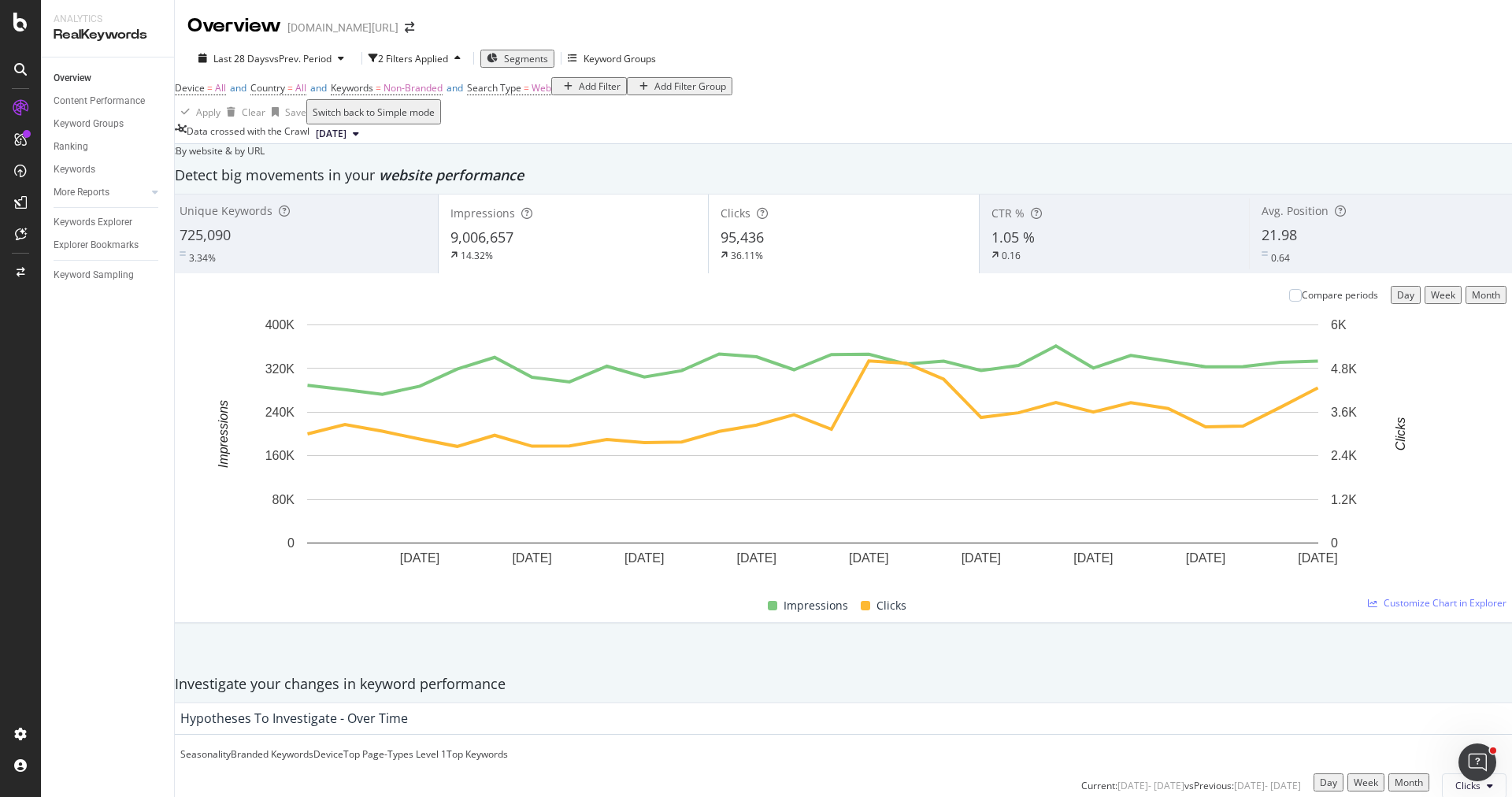
click at [358, 246] on div "725,090" at bounding box center [303, 235] width 246 height 21
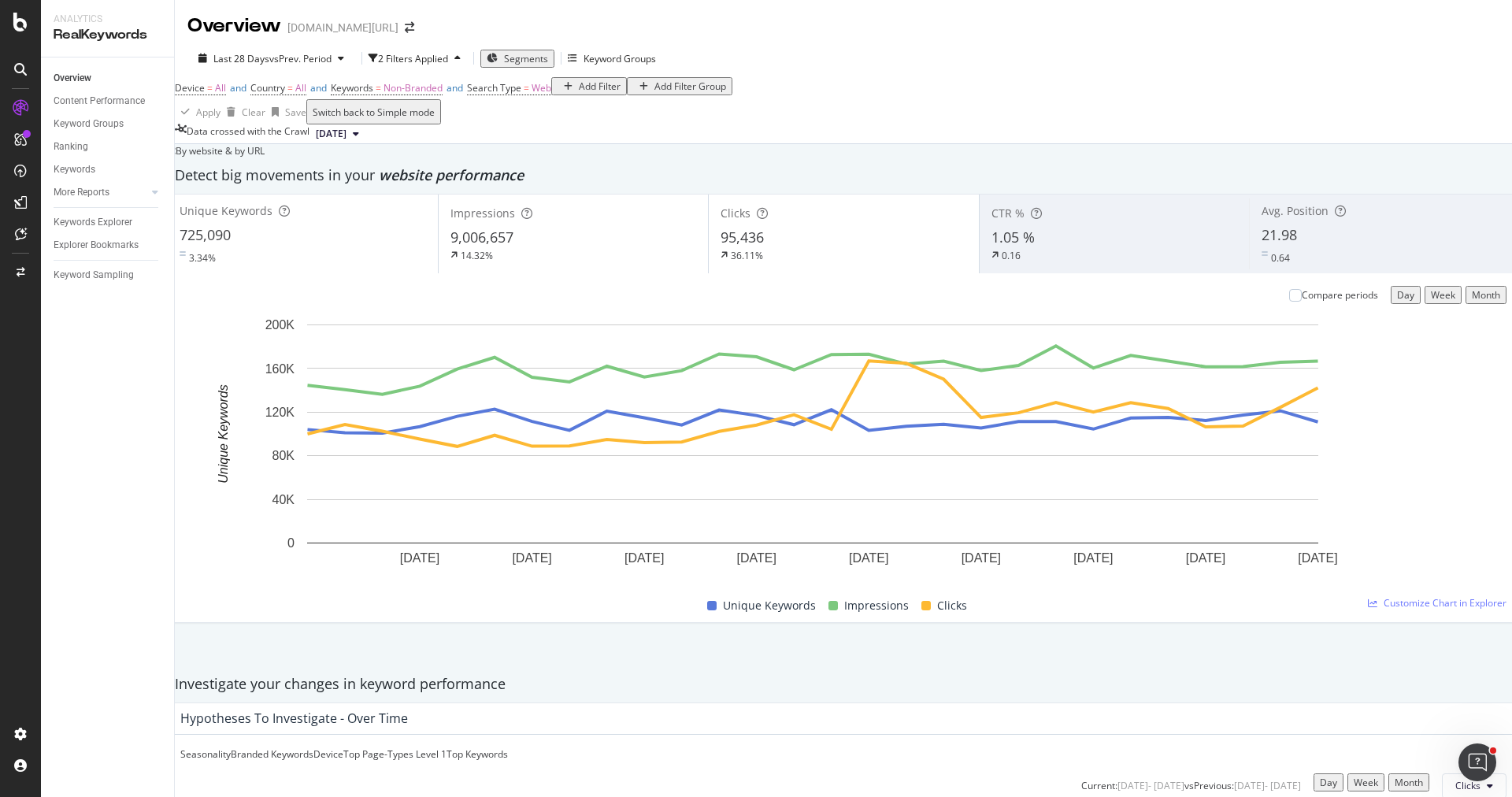
click at [382, 246] on div "725,090" at bounding box center [303, 235] width 246 height 21
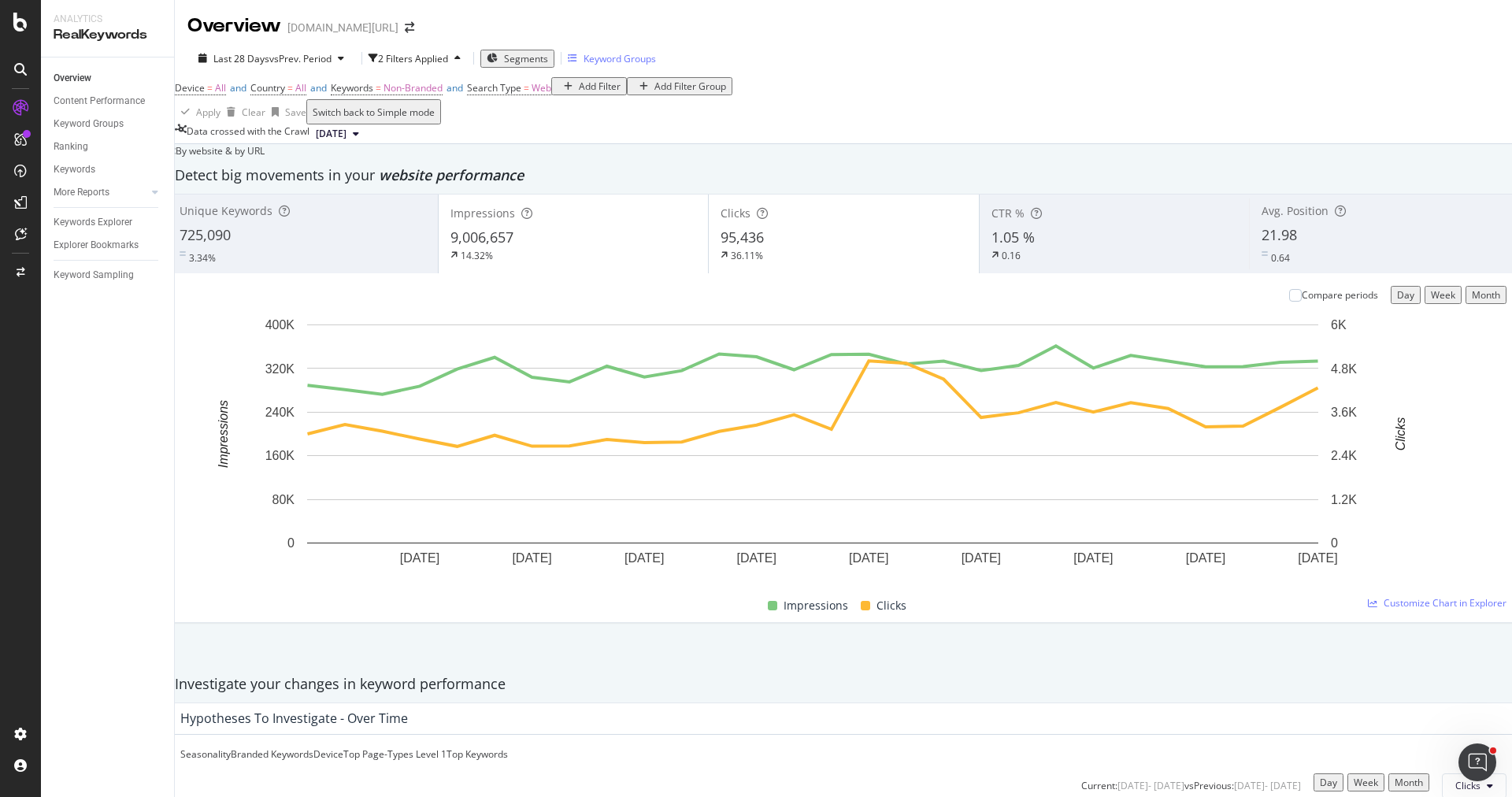
click at [623, 60] on div "Keyword Groups" at bounding box center [620, 58] width 73 height 13
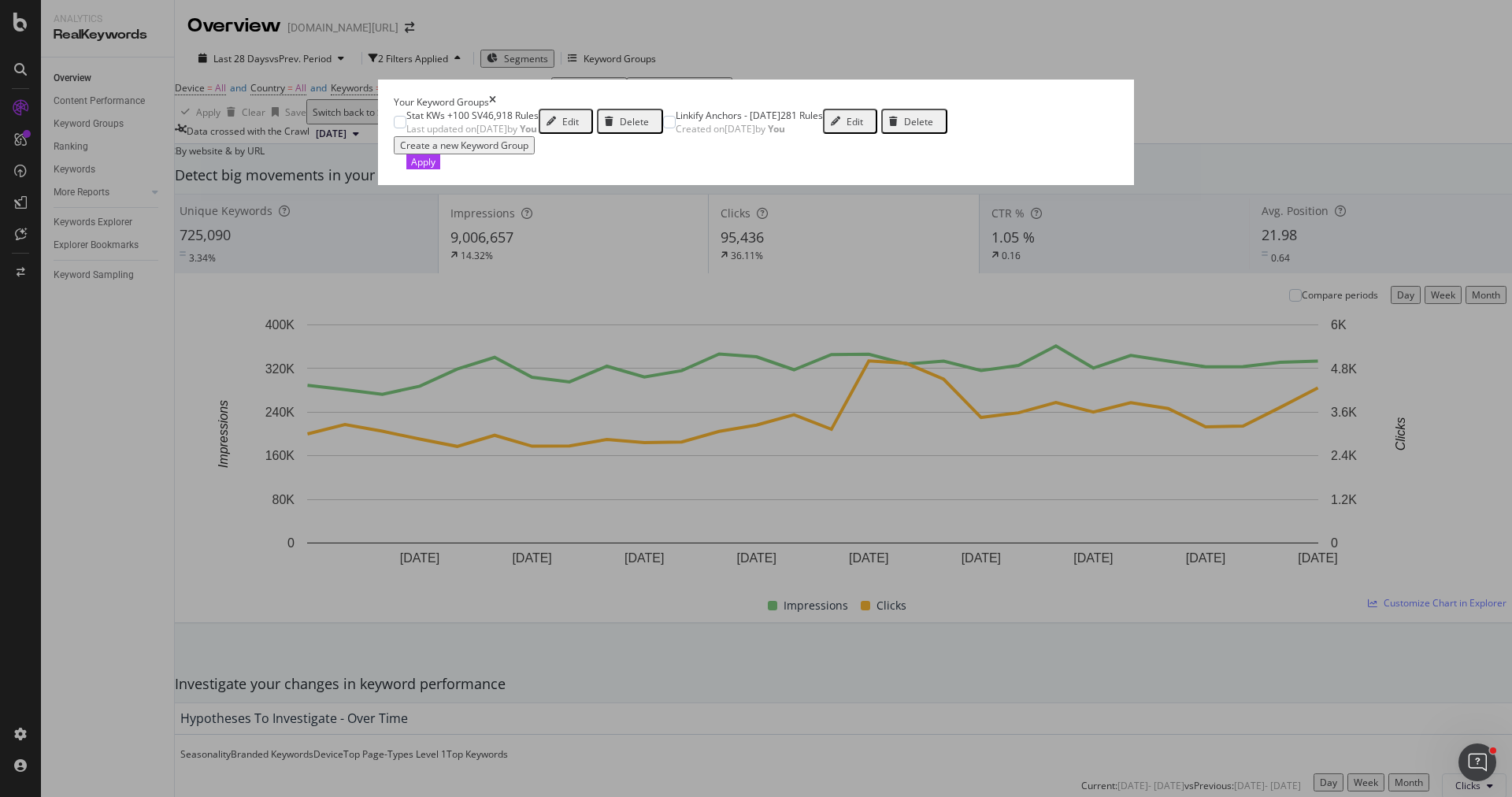
click at [675, 136] on div "Linkify Anchors - 2 April 281 Rules Created on 2025 Apr 2nd by You Edit Delete" at bounding box center [811, 122] width 272 height 27
click at [435, 168] on div "Apply" at bounding box center [423, 161] width 24 height 13
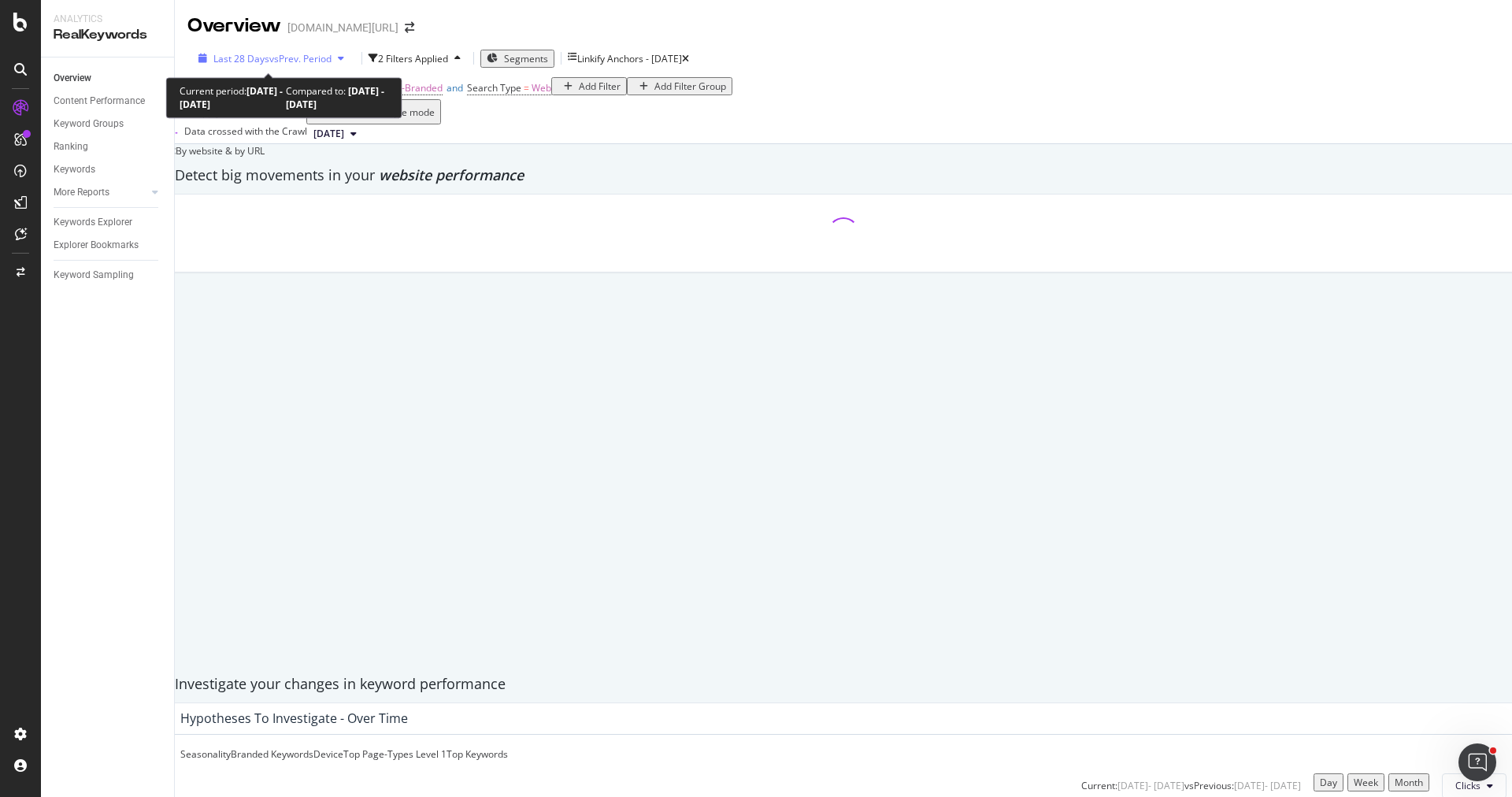
click at [308, 53] on span "vs Prev. Period" at bounding box center [300, 58] width 62 height 13
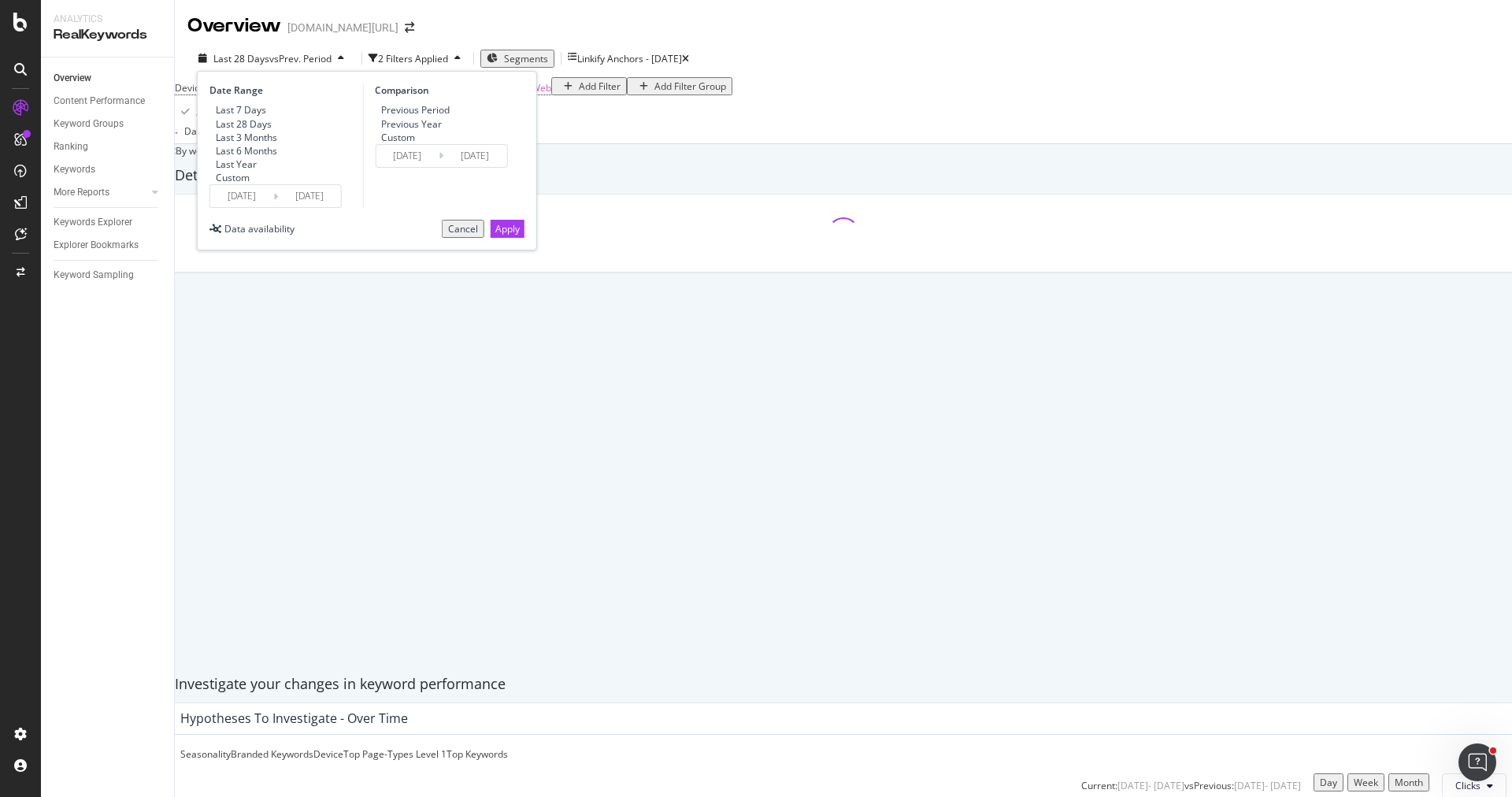
click at [271, 157] on div "Last 6 Months" at bounding box center [246, 150] width 61 height 13
type input "2025/03/05"
type input "2024/09/02"
type input "2025/03/04"
click at [496, 237] on div "Apply" at bounding box center [507, 228] width 24 height 16
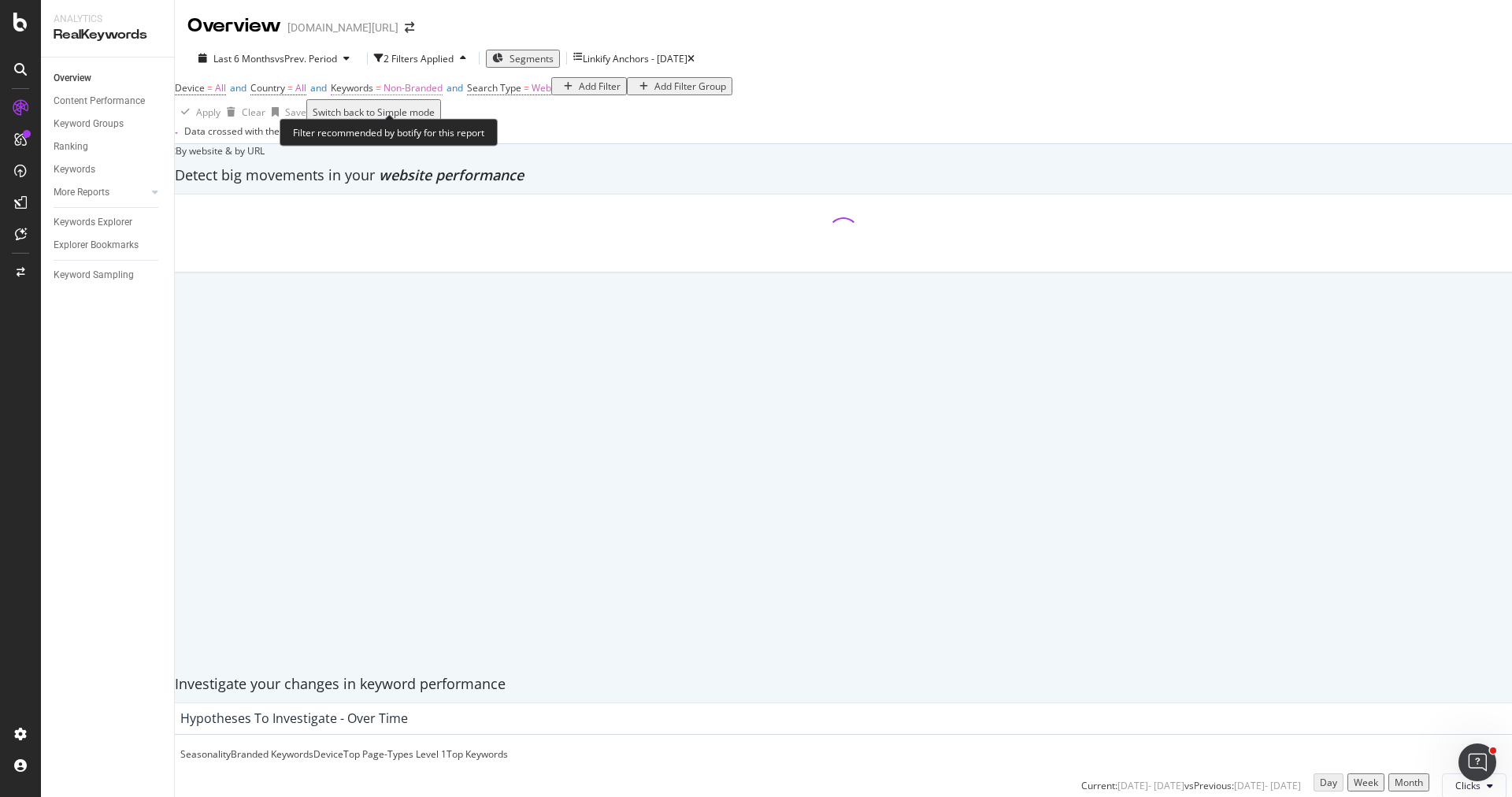
click at [423, 94] on span "Non-Branded" at bounding box center [413, 87] width 59 height 13
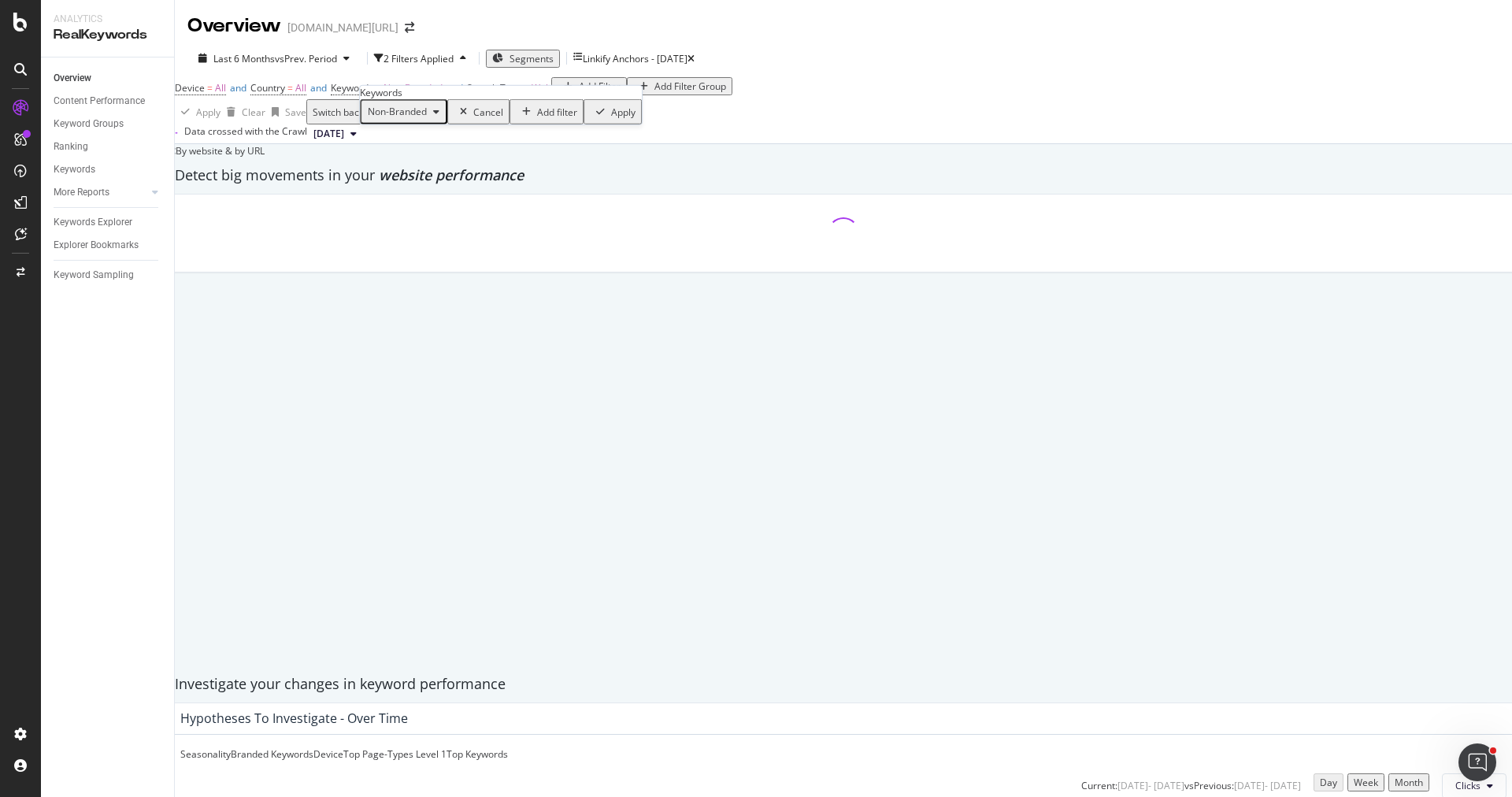
click at [430, 122] on div "Non-Branded" at bounding box center [404, 112] width 85 height 21
click at [264, 157] on div "By website & by URL" at bounding box center [216, 150] width 98 height 13
click at [443, 94] on span "Non-Branded" at bounding box center [413, 87] width 59 height 13
click at [424, 122] on div "Non-Branded" at bounding box center [404, 112] width 85 height 21
click at [470, 249] on span "Non-Branded & Anonymized queries" at bounding box center [466, 256] width 161 height 14
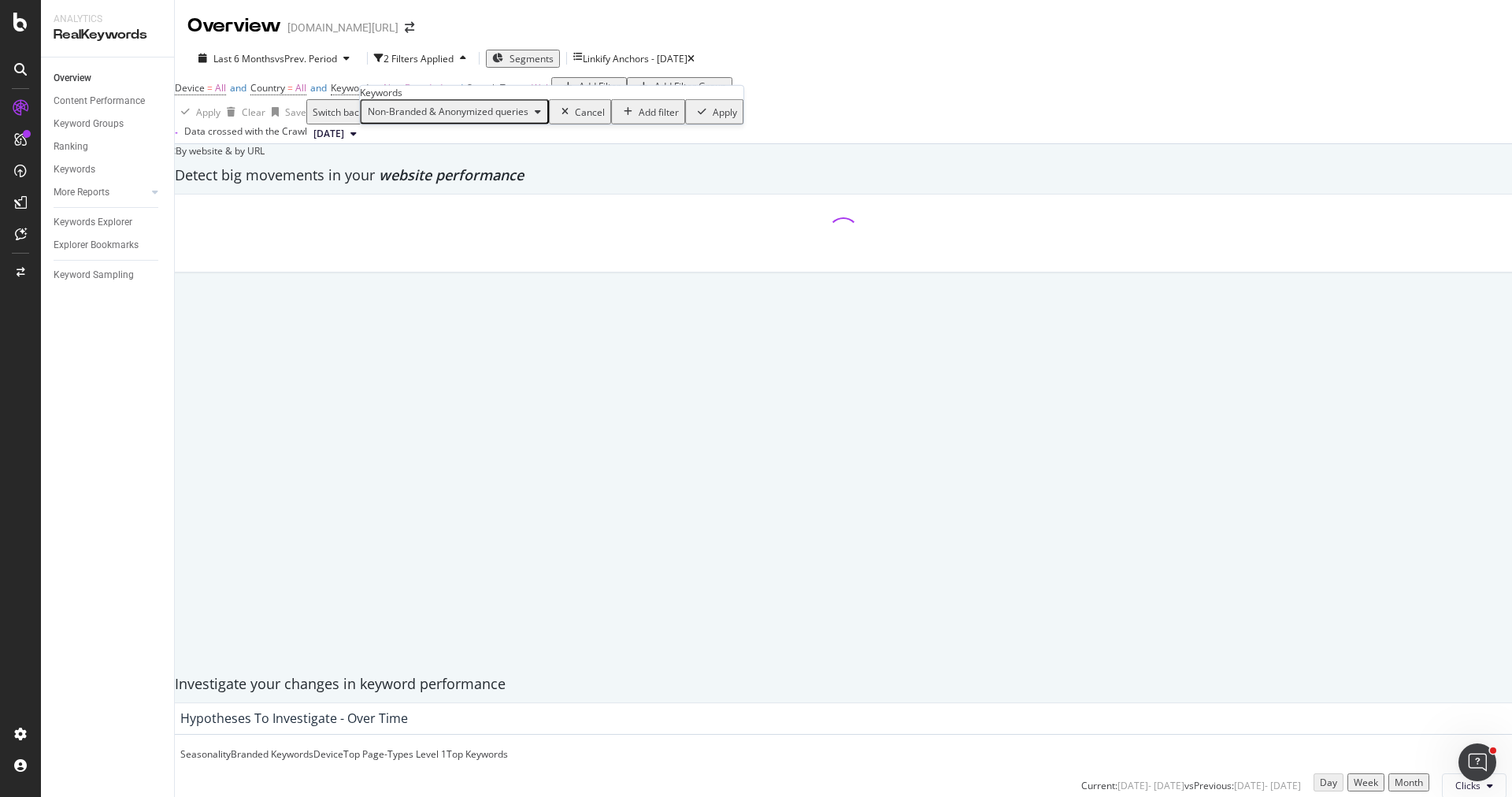
click at [712, 118] on div "Apply" at bounding box center [724, 111] width 24 height 13
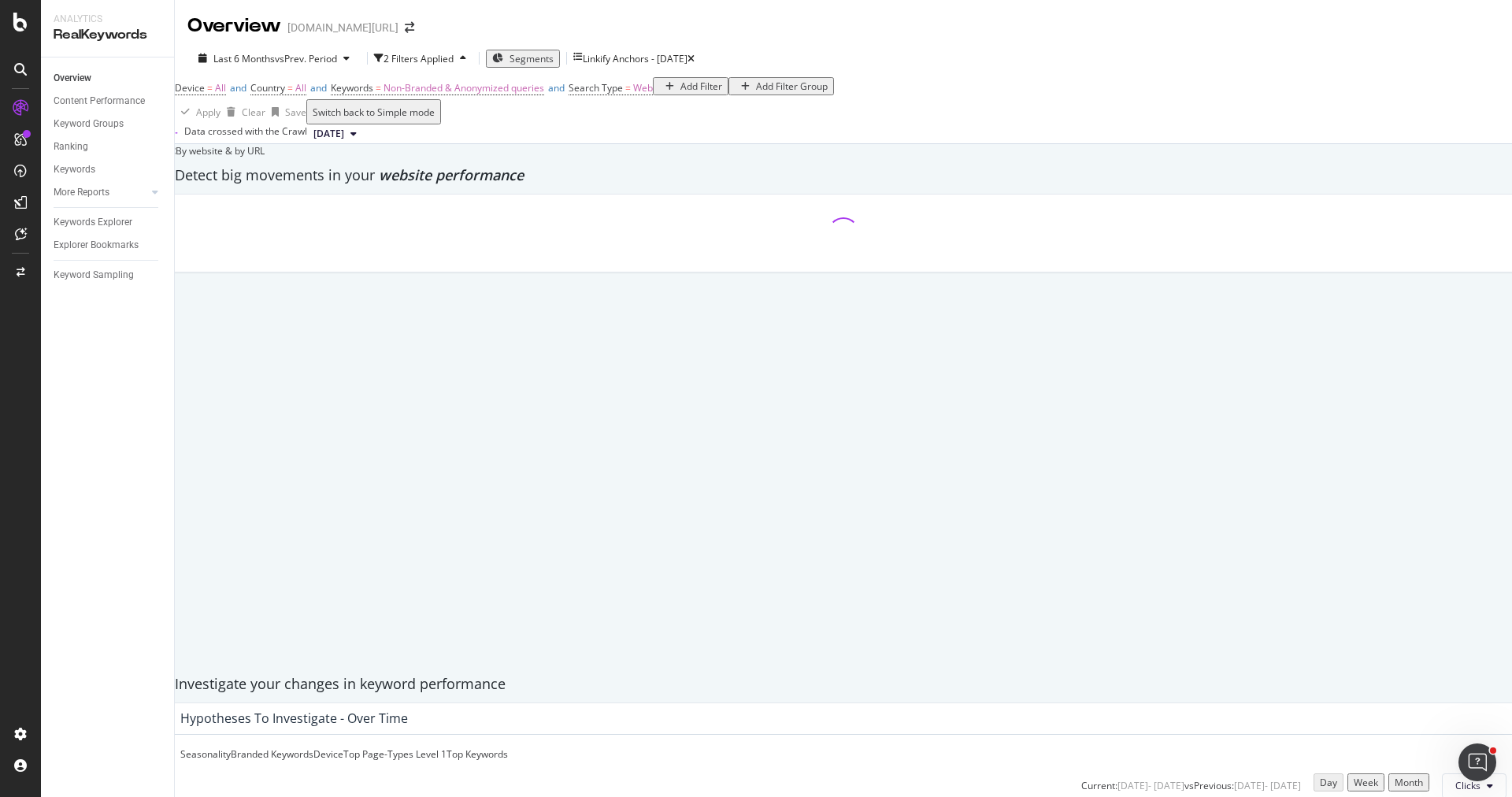
click at [640, 99] on span "Device = All and Country = All and Keywords = Non-Branded & Anonymized queries …" at bounding box center [413, 88] width 478 height 22
click at [623, 94] on span "Search Type" at bounding box center [595, 87] width 54 height 13
click at [640, 117] on icon at bounding box center [637, 112] width 11 height 10
click at [640, 141] on div "All" at bounding box center [631, 132] width 52 height 16
click at [813, 118] on div "Apply" at bounding box center [825, 111] width 24 height 13
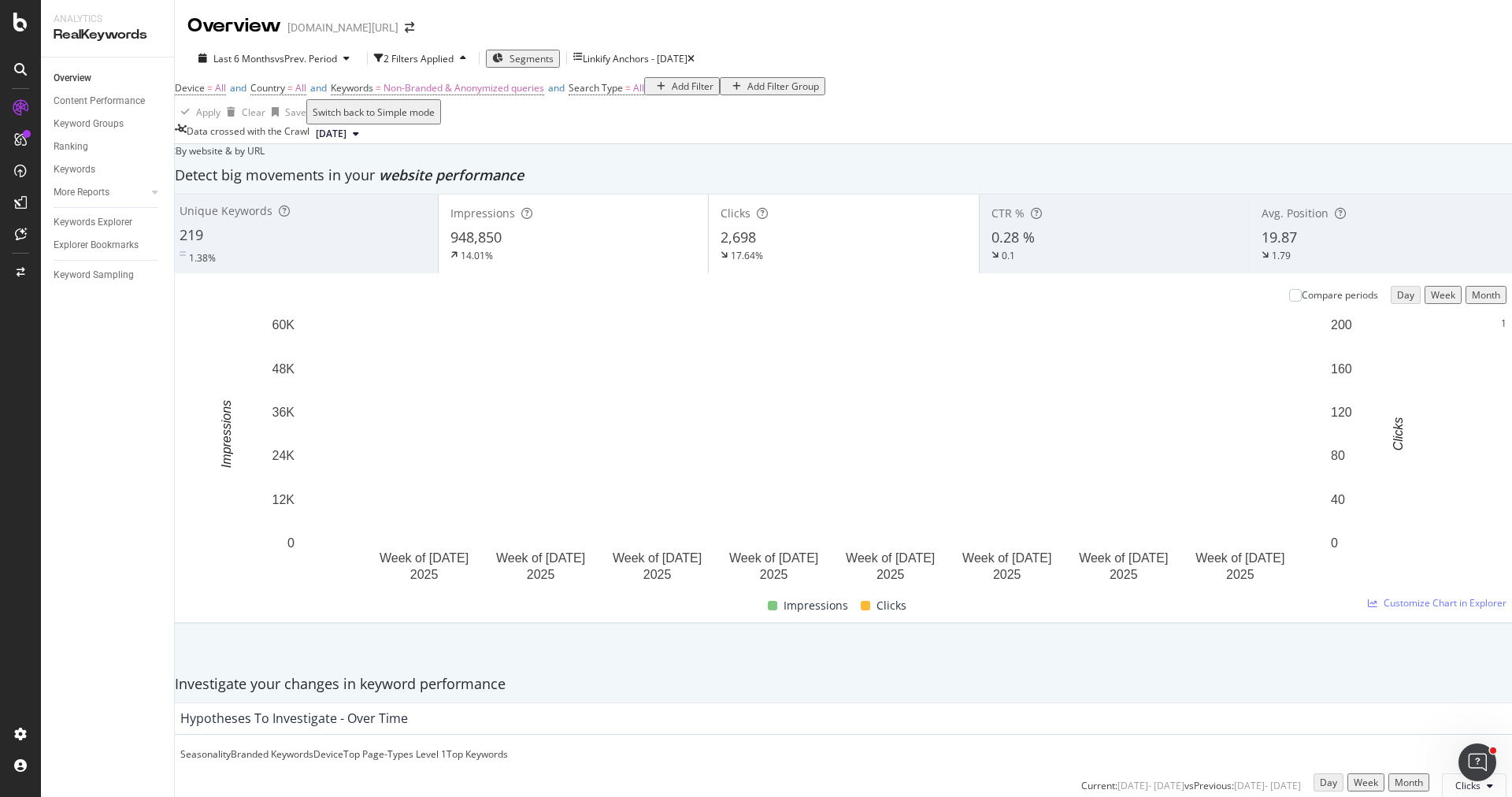
scroll to position [1459, 0]
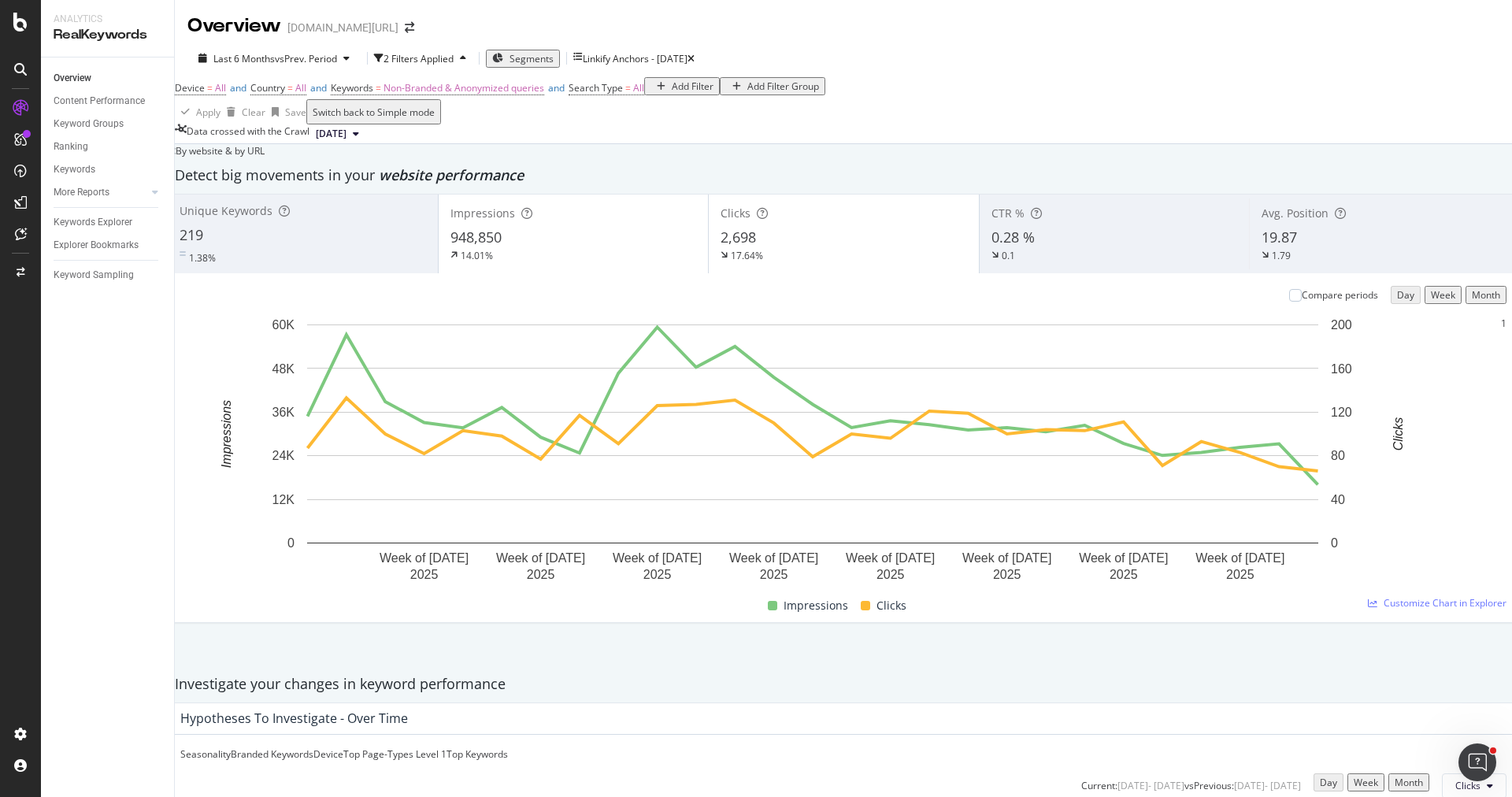
drag, startPoint x: 463, startPoint y: 268, endPoint x: 216, endPoint y: 267, distance: 247.0
copy div "[URL][DOMAIN_NAME]"
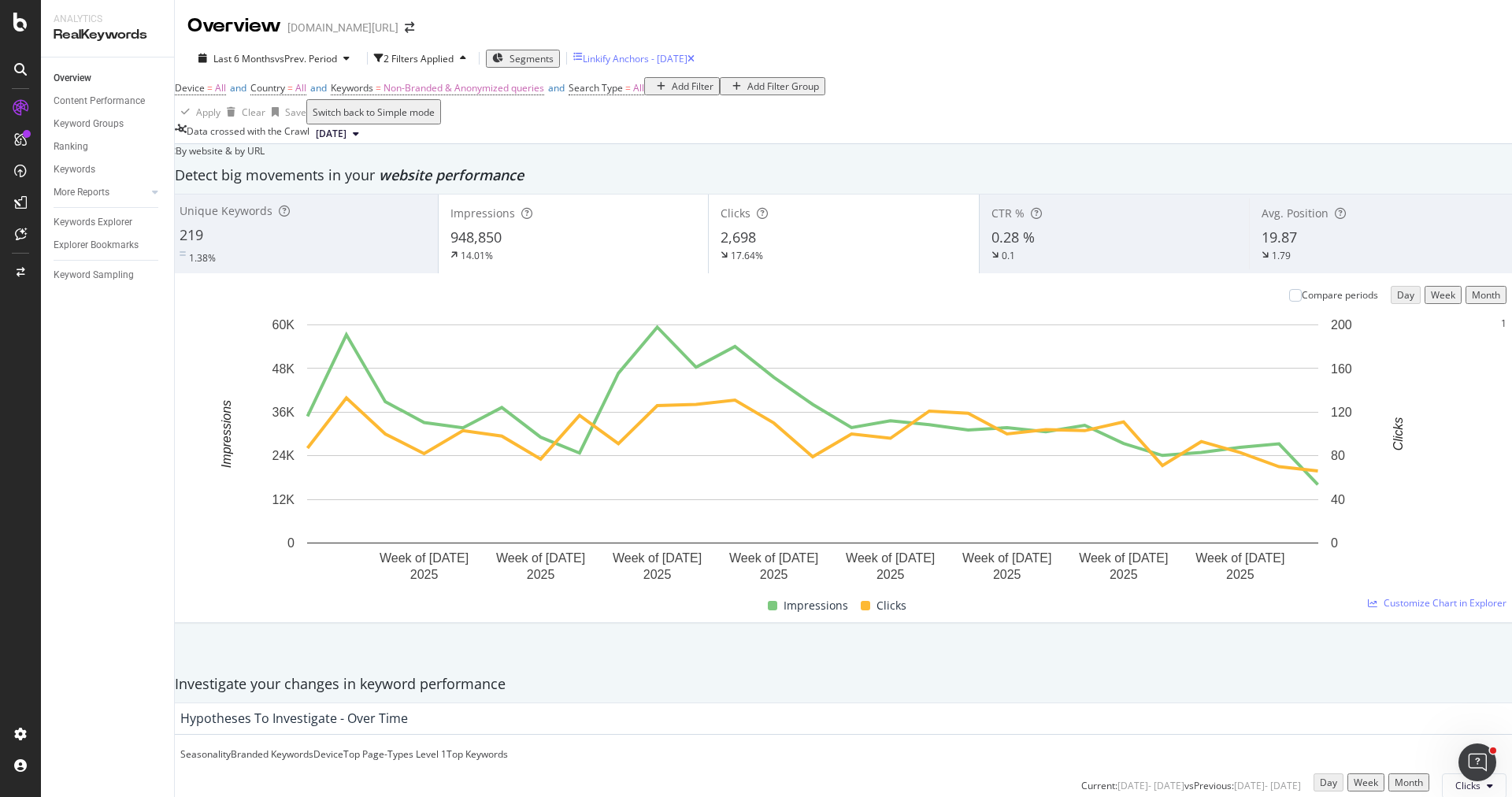
click at [686, 58] on div "Linkify Anchors - 2 April" at bounding box center [635, 58] width 104 height 13
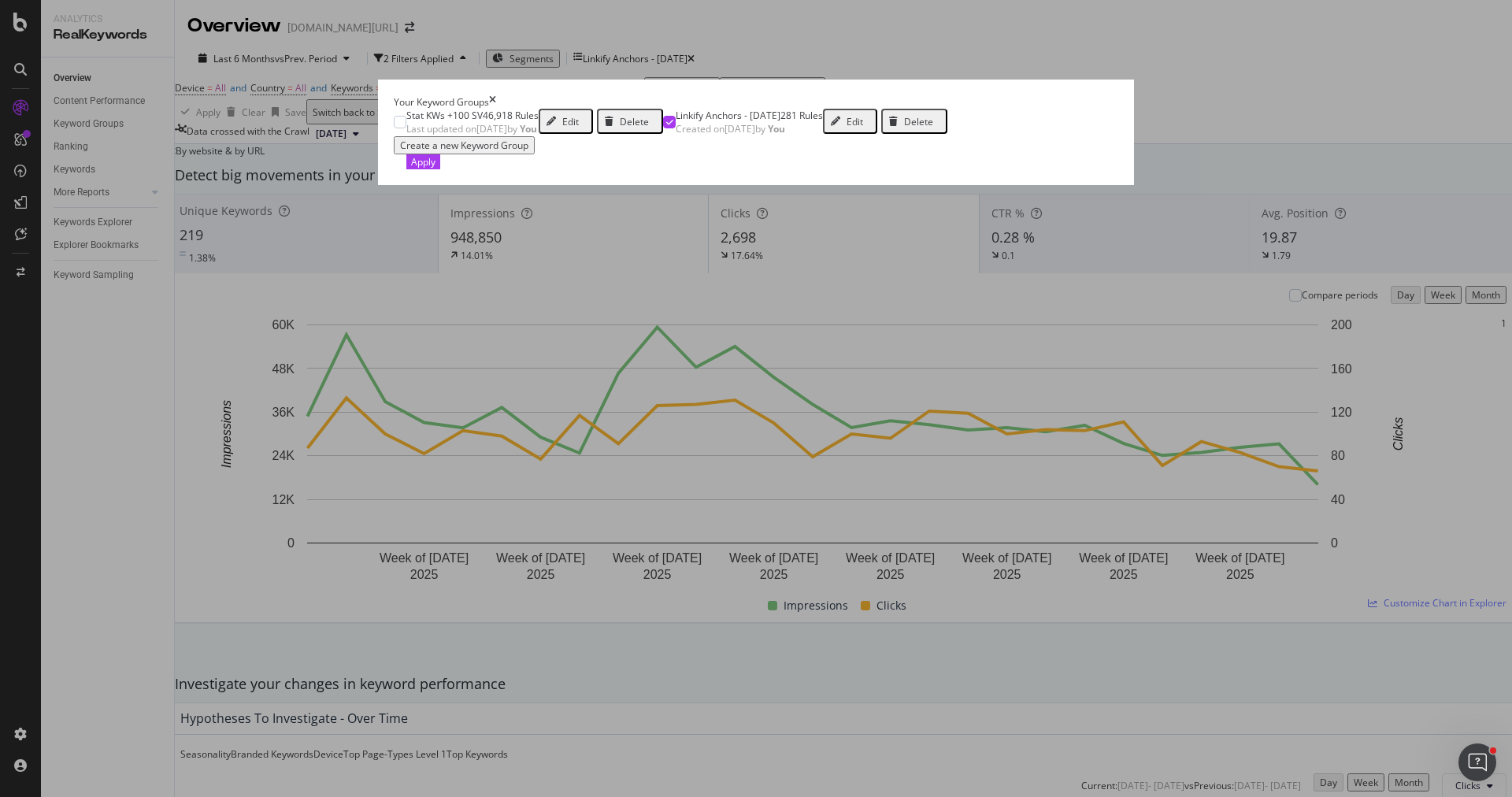
click at [934, 131] on div "Delete" at bounding box center [908, 121] width 50 height 21
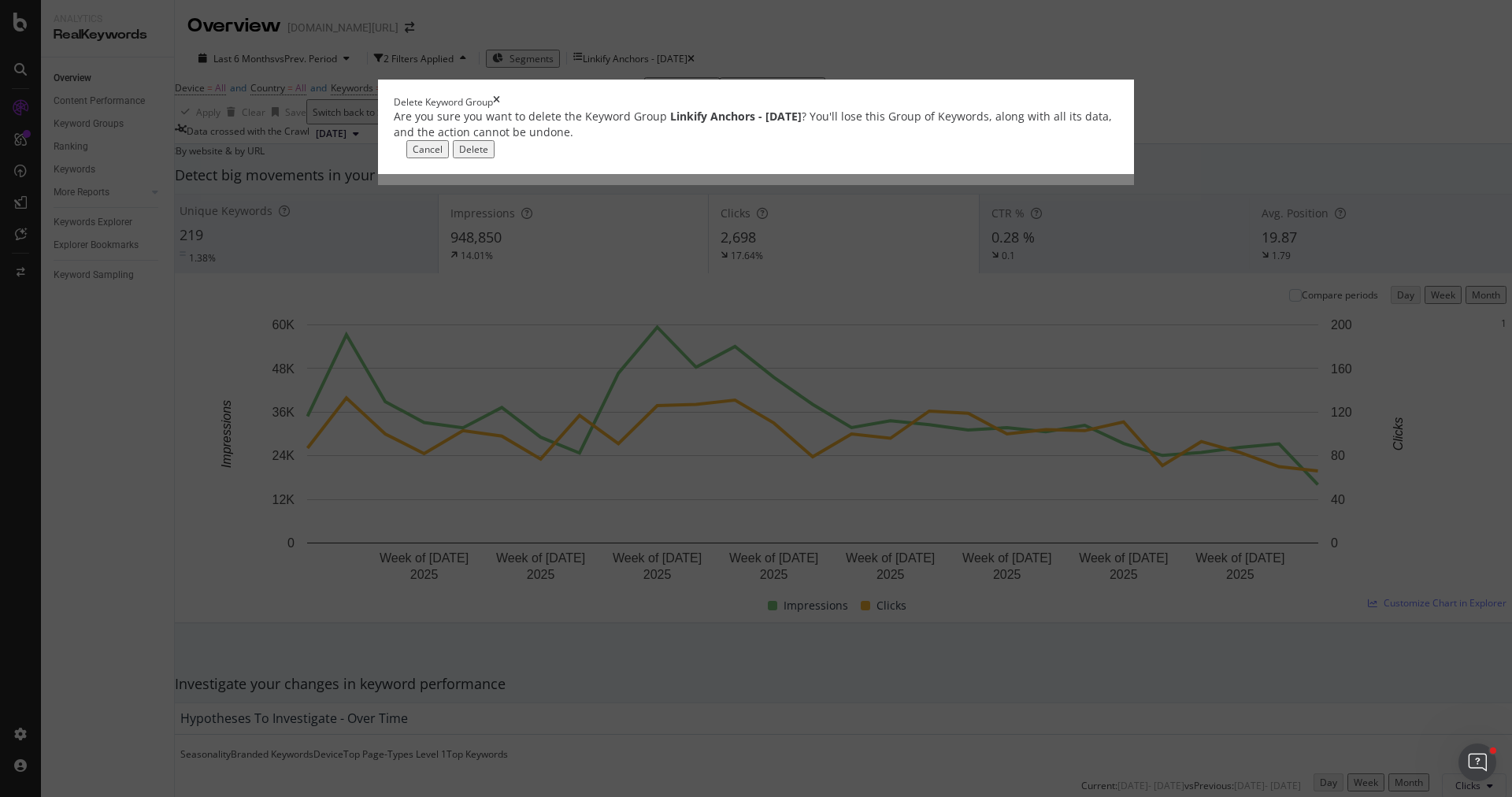
click at [488, 156] on div "Delete" at bounding box center [473, 148] width 29 height 13
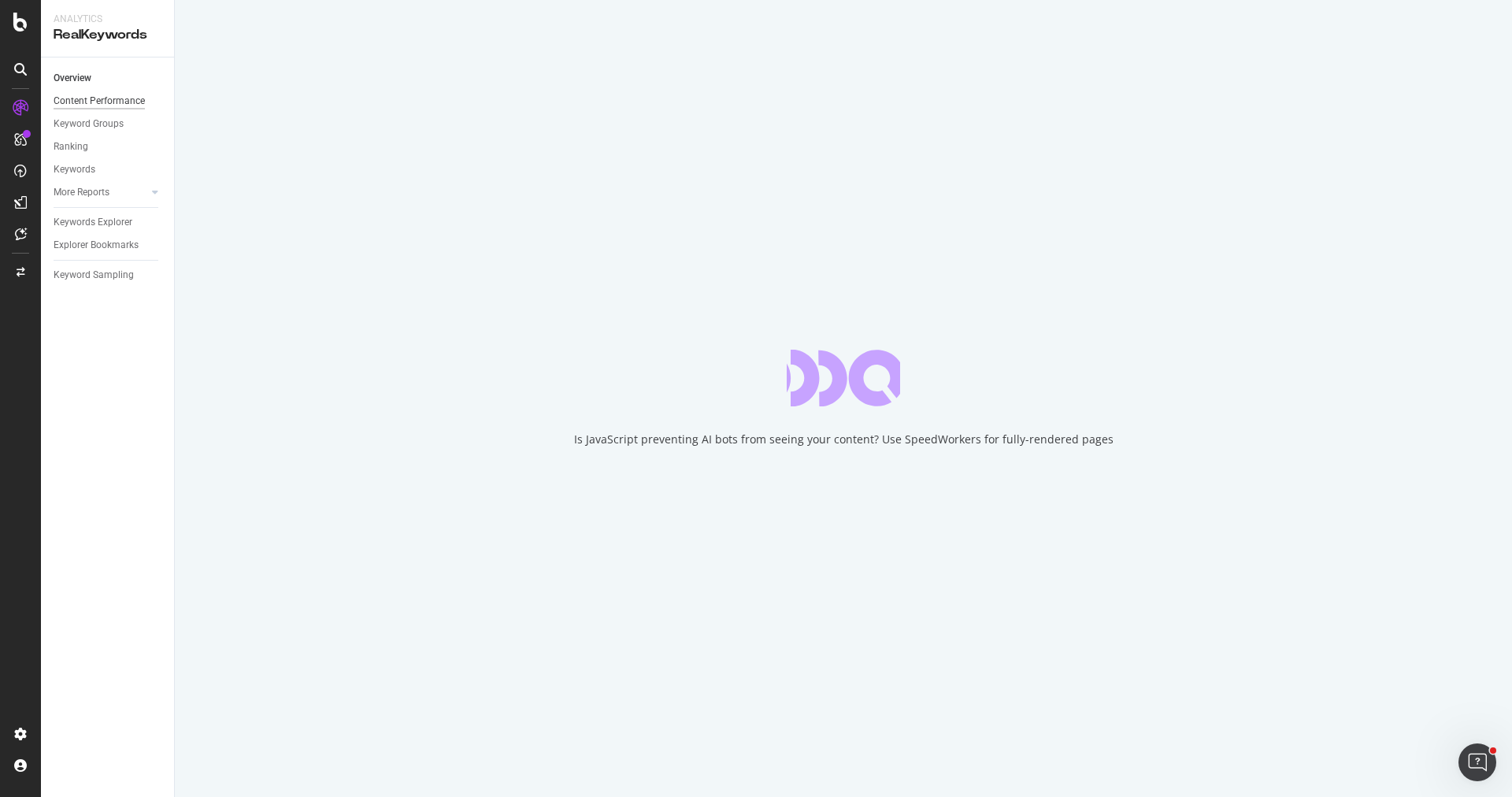
click at [79, 75] on div "Overview" at bounding box center [73, 78] width 38 height 16
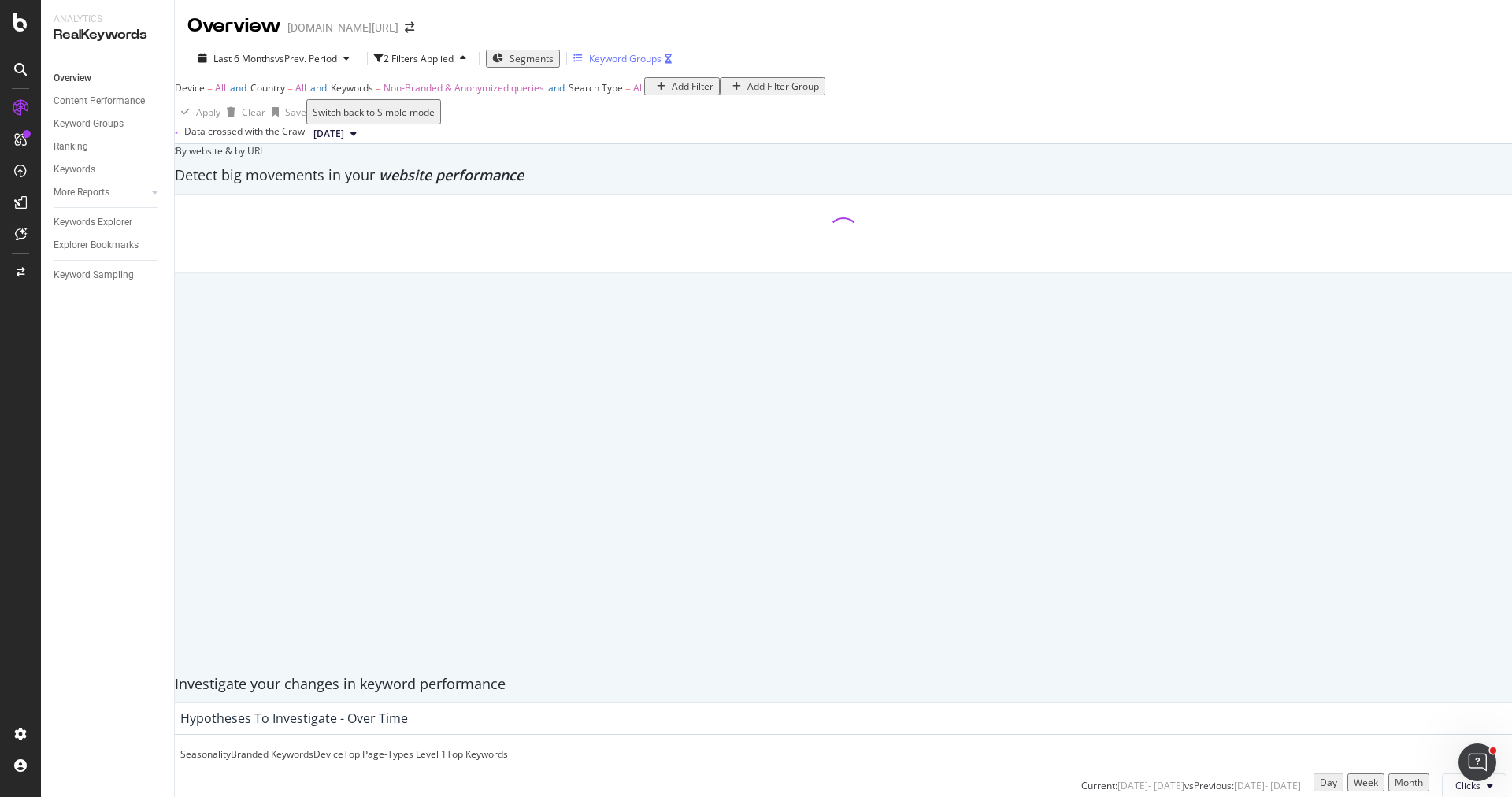
click at [610, 53] on div "Keyword Groups" at bounding box center [625, 58] width 73 height 13
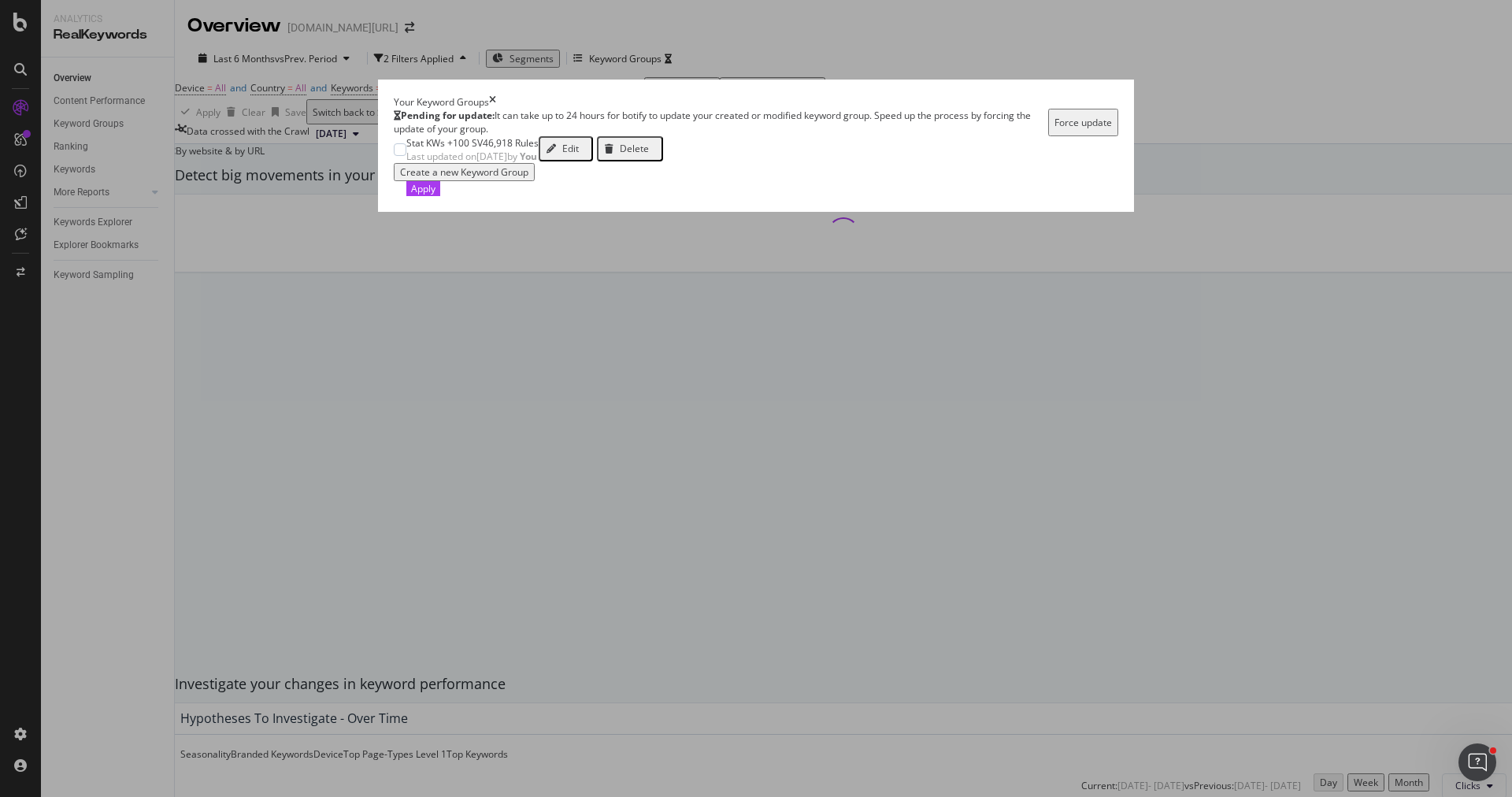
click at [394, 163] on div "Stat KWs +100 SV 46,918 Rules Last updated on 2025 Apr 8th by You Edit Delete" at bounding box center [528, 149] width 269 height 27
click at [407, 163] on div "Last updated on 2025 Apr 8th by You" at bounding box center [472, 156] width 132 height 13
click at [435, 195] on div "Apply" at bounding box center [423, 188] width 24 height 13
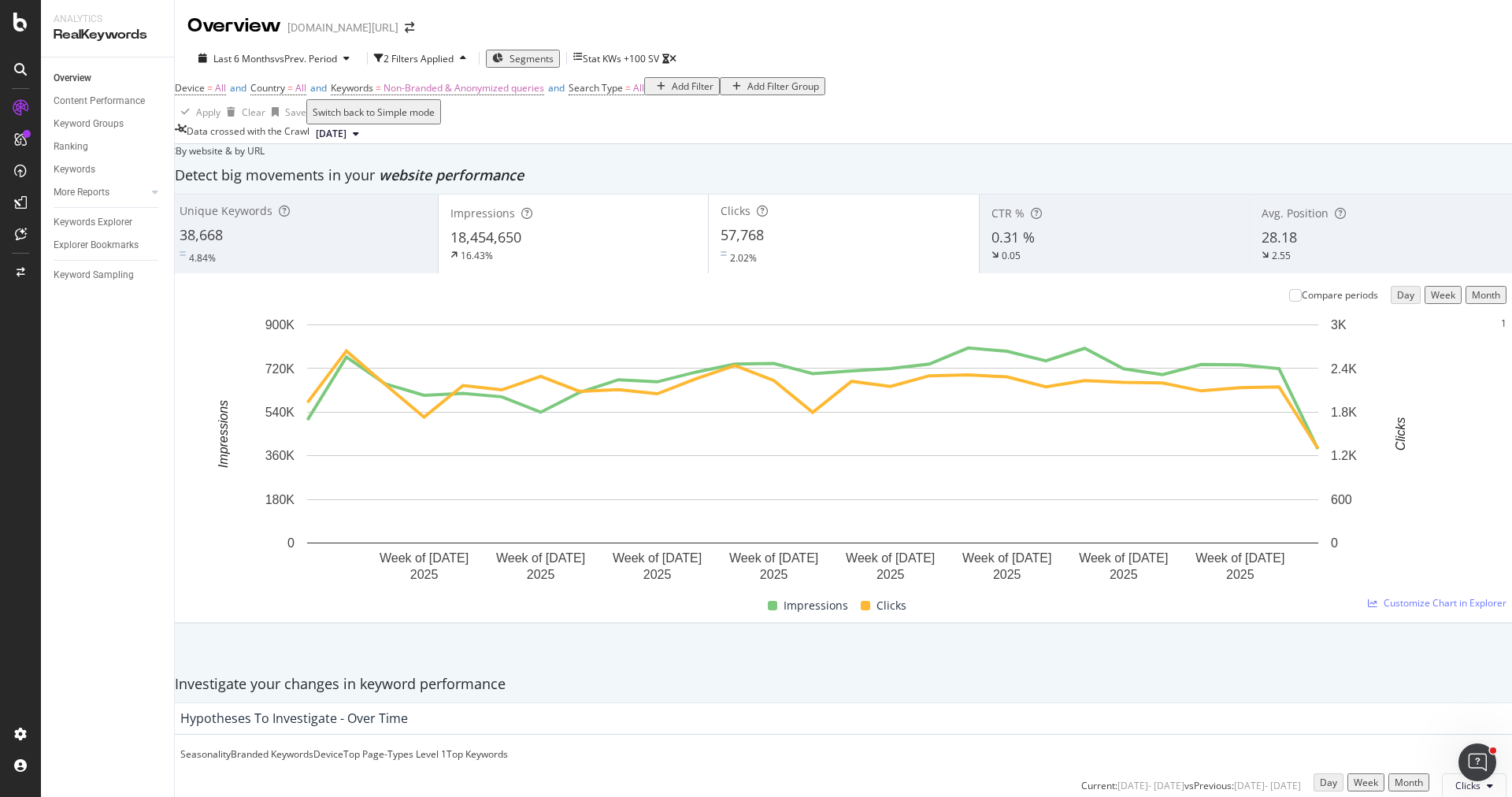
click at [264, 264] on div "4.84%" at bounding box center [303, 255] width 246 height 19
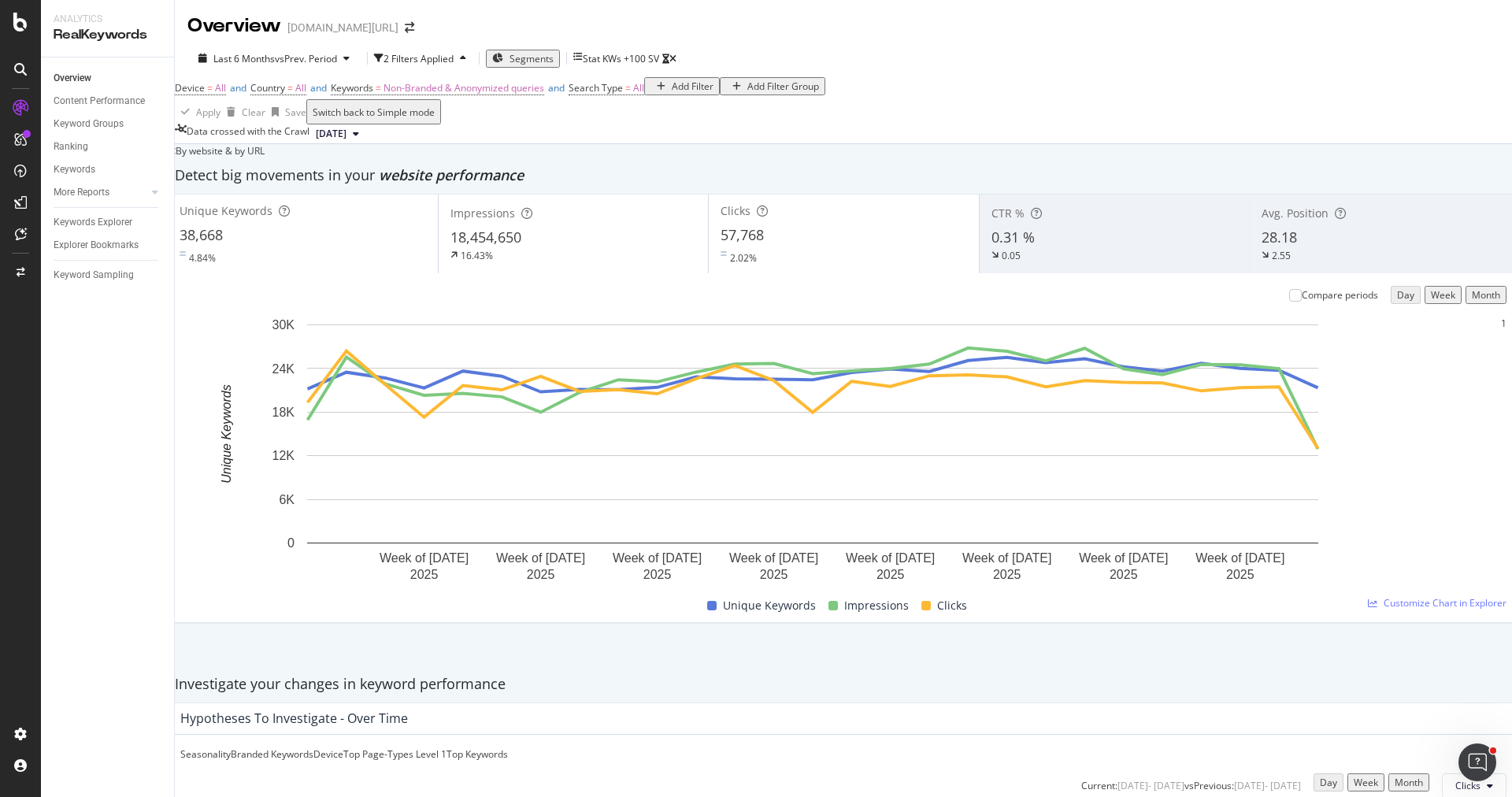
click at [319, 264] on div "4.84%" at bounding box center [303, 255] width 246 height 19
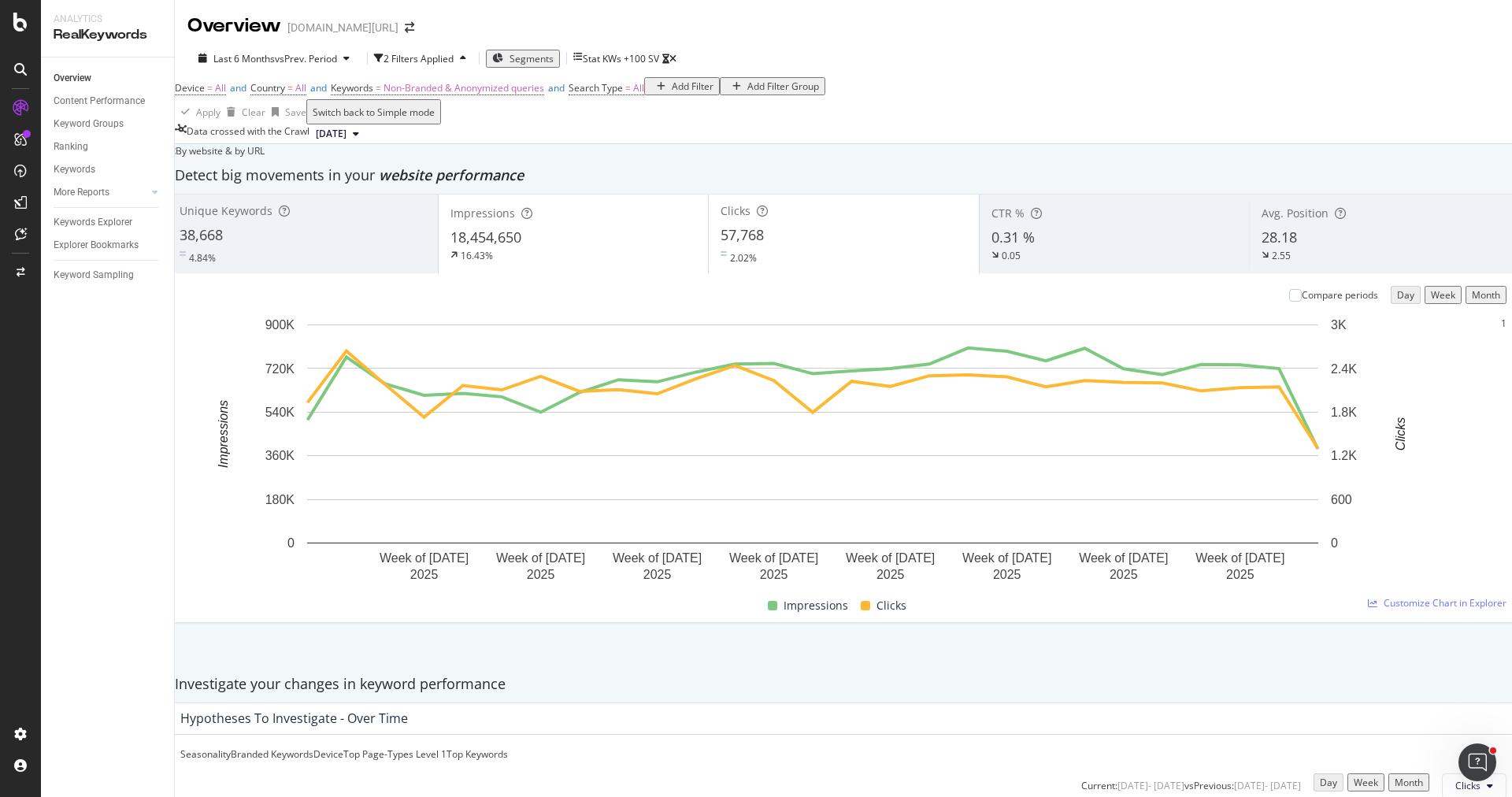
click at [634, 263] on div "16.43%" at bounding box center [574, 255] width 246 height 14
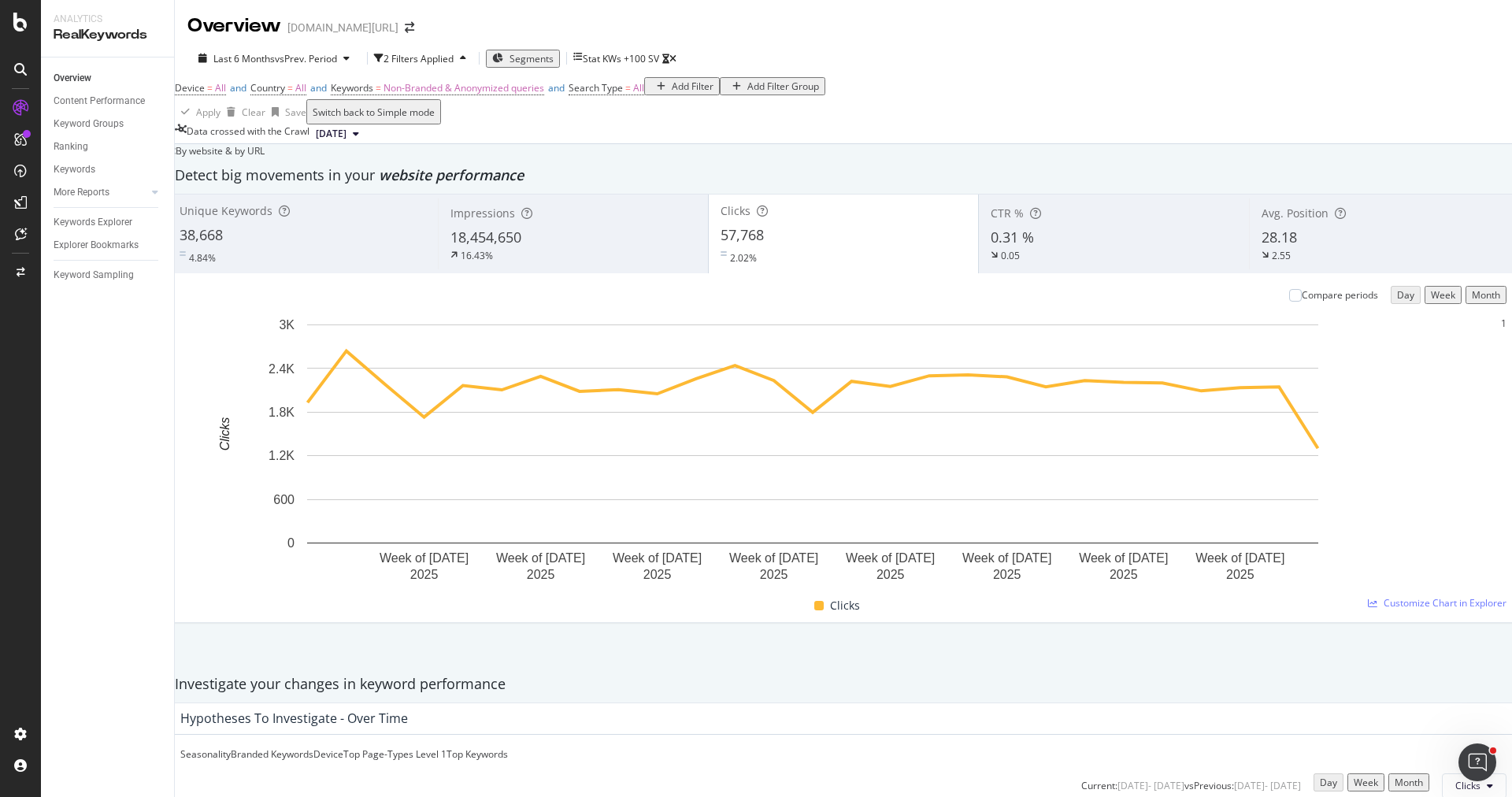
click at [672, 93] on div "Add Filter" at bounding box center [693, 85] width 41 height 13
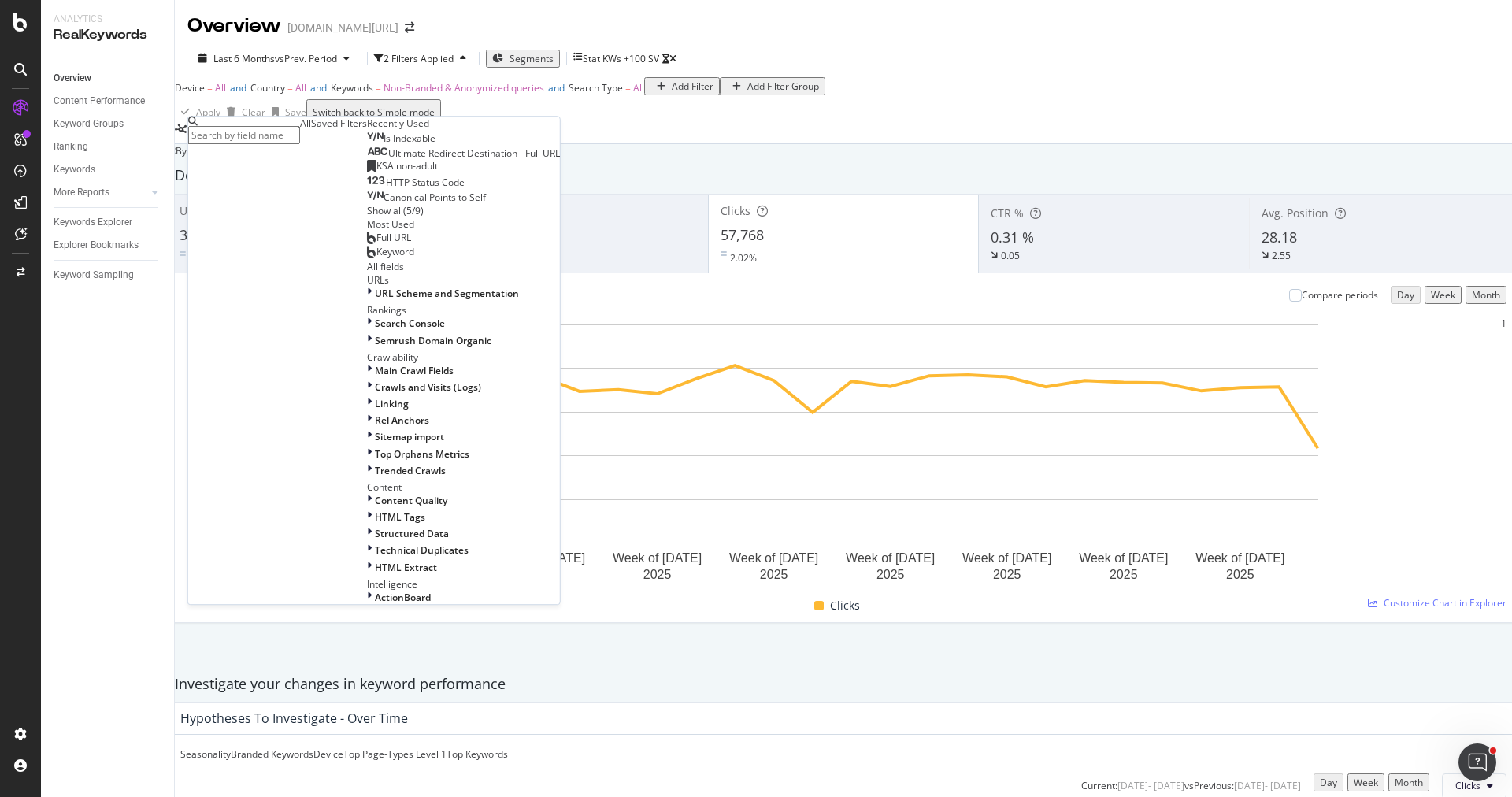
click at [367, 173] on div "KSA non-adult" at bounding box center [402, 166] width 71 height 13
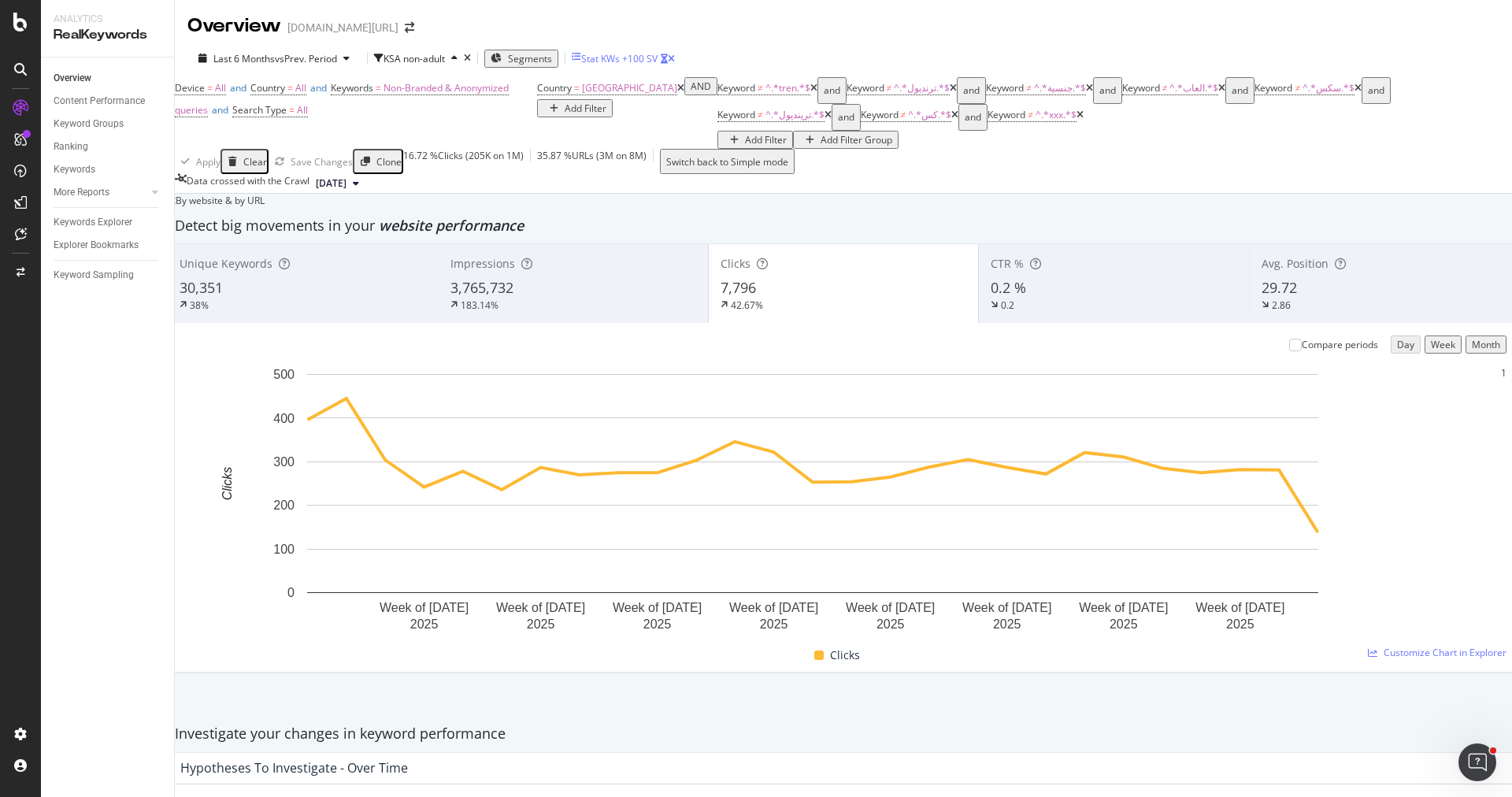
click at [658, 55] on div "Stat KWs +100 SV" at bounding box center [619, 58] width 76 height 13
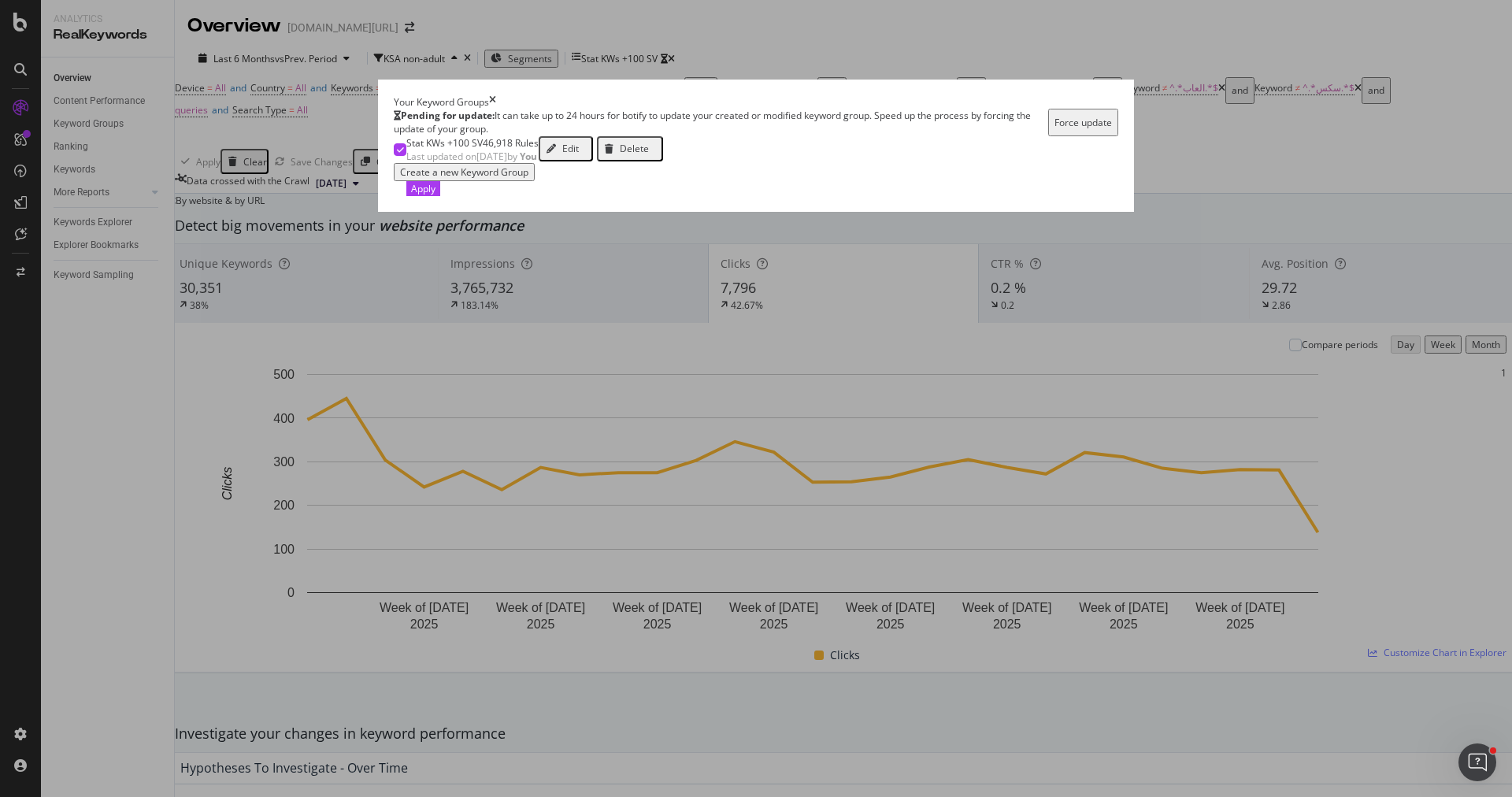
click at [649, 155] on div "Delete" at bounding box center [634, 148] width 29 height 13
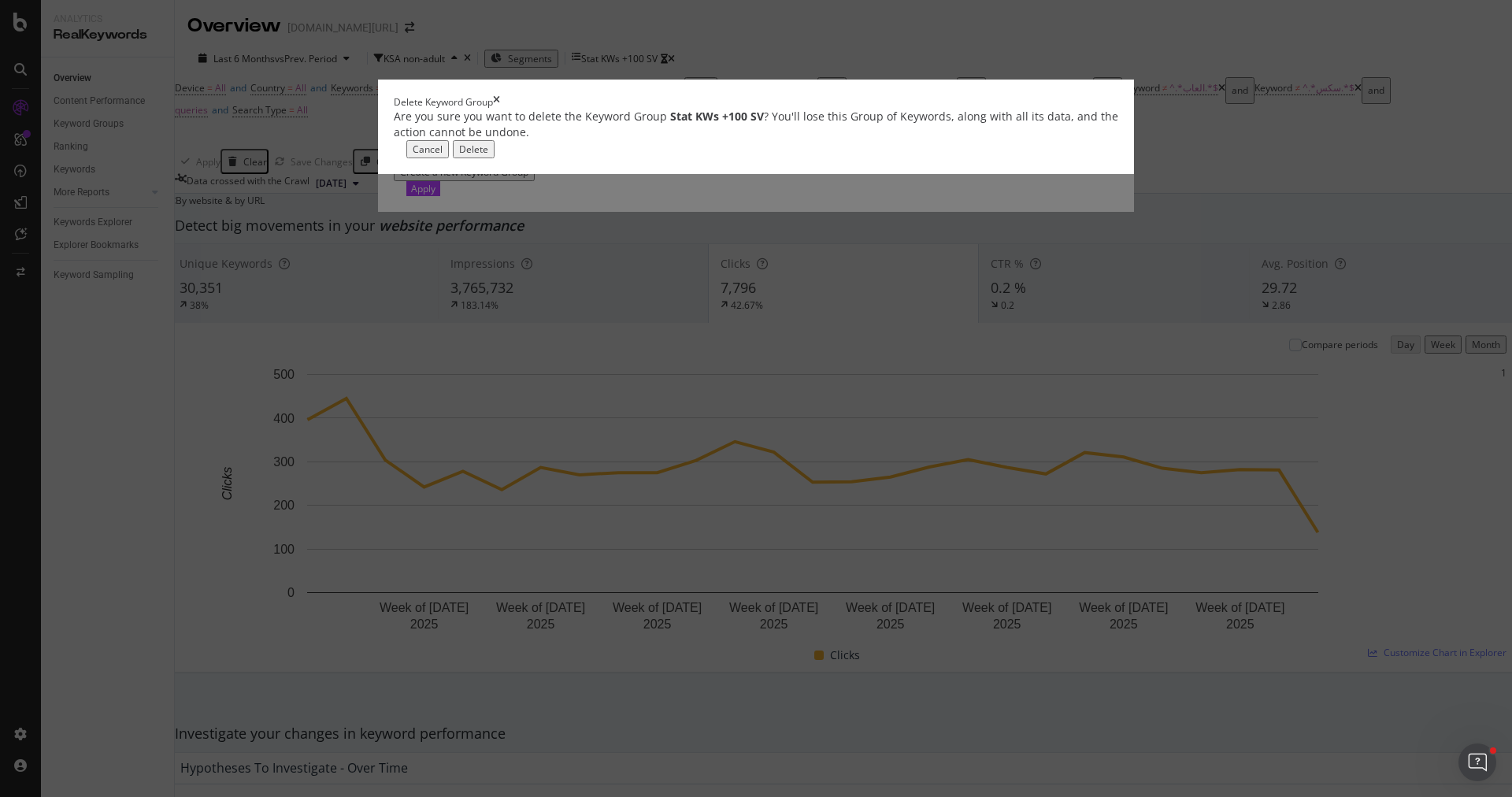
click at [488, 156] on div "Delete" at bounding box center [473, 148] width 29 height 13
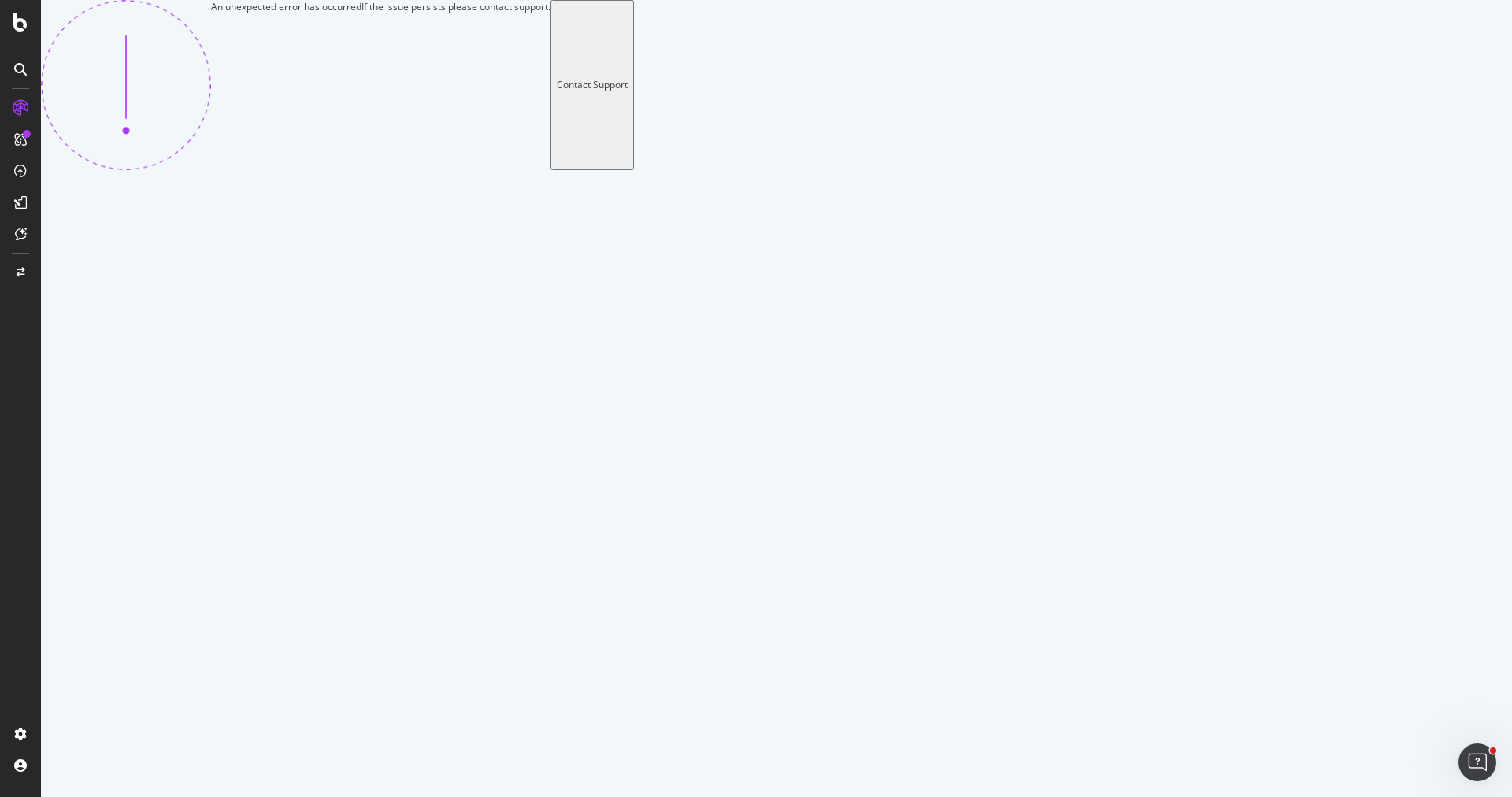
click at [634, 170] on div "An unexpected error has occurred If the issue persists please contact support. …" at bounding box center [337, 85] width 593 height 170
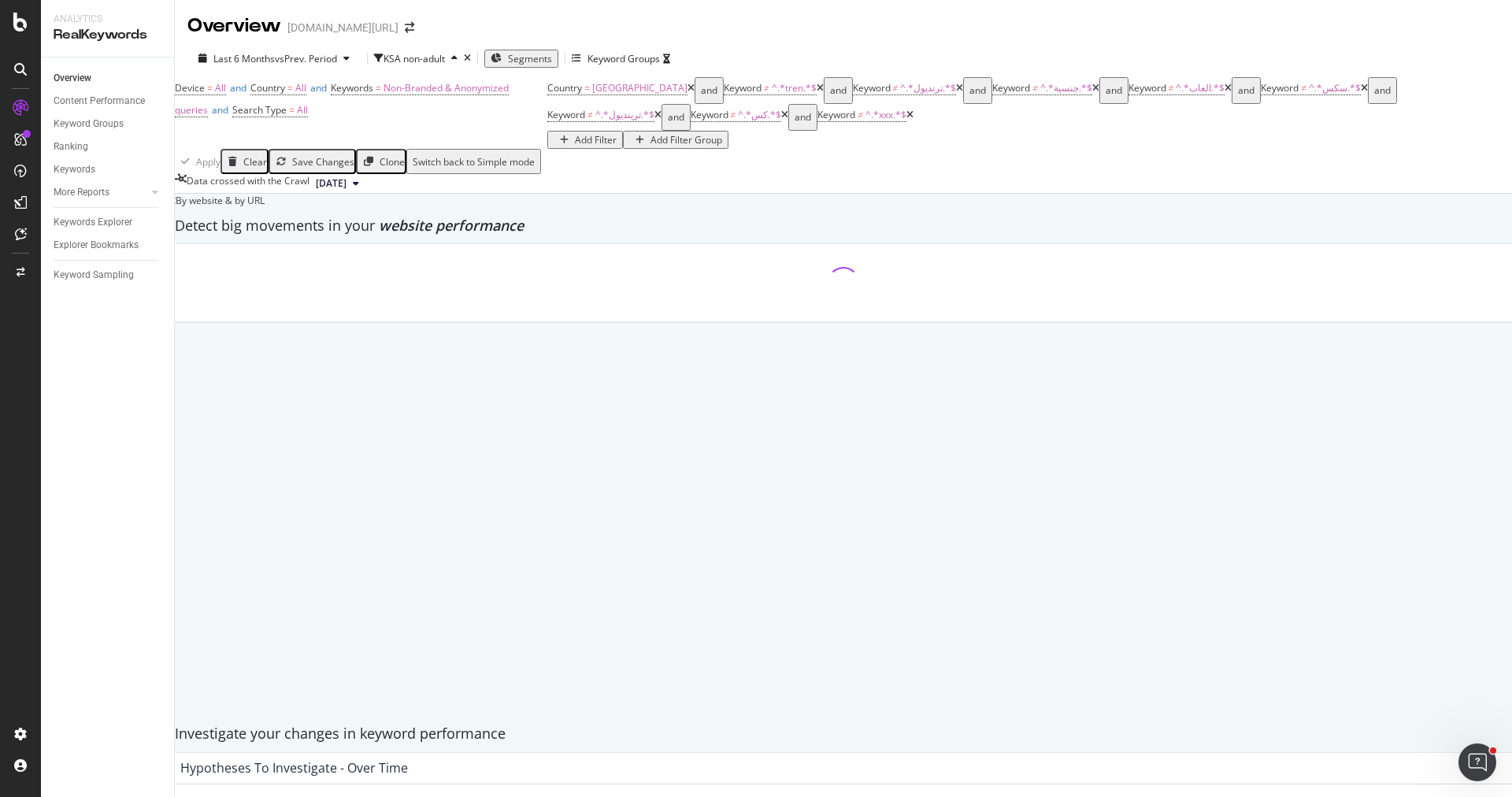
click at [663, 174] on div "Apply Clear Save Changes Clone Switch back to Simple mode" at bounding box center [843, 161] width 1338 height 25
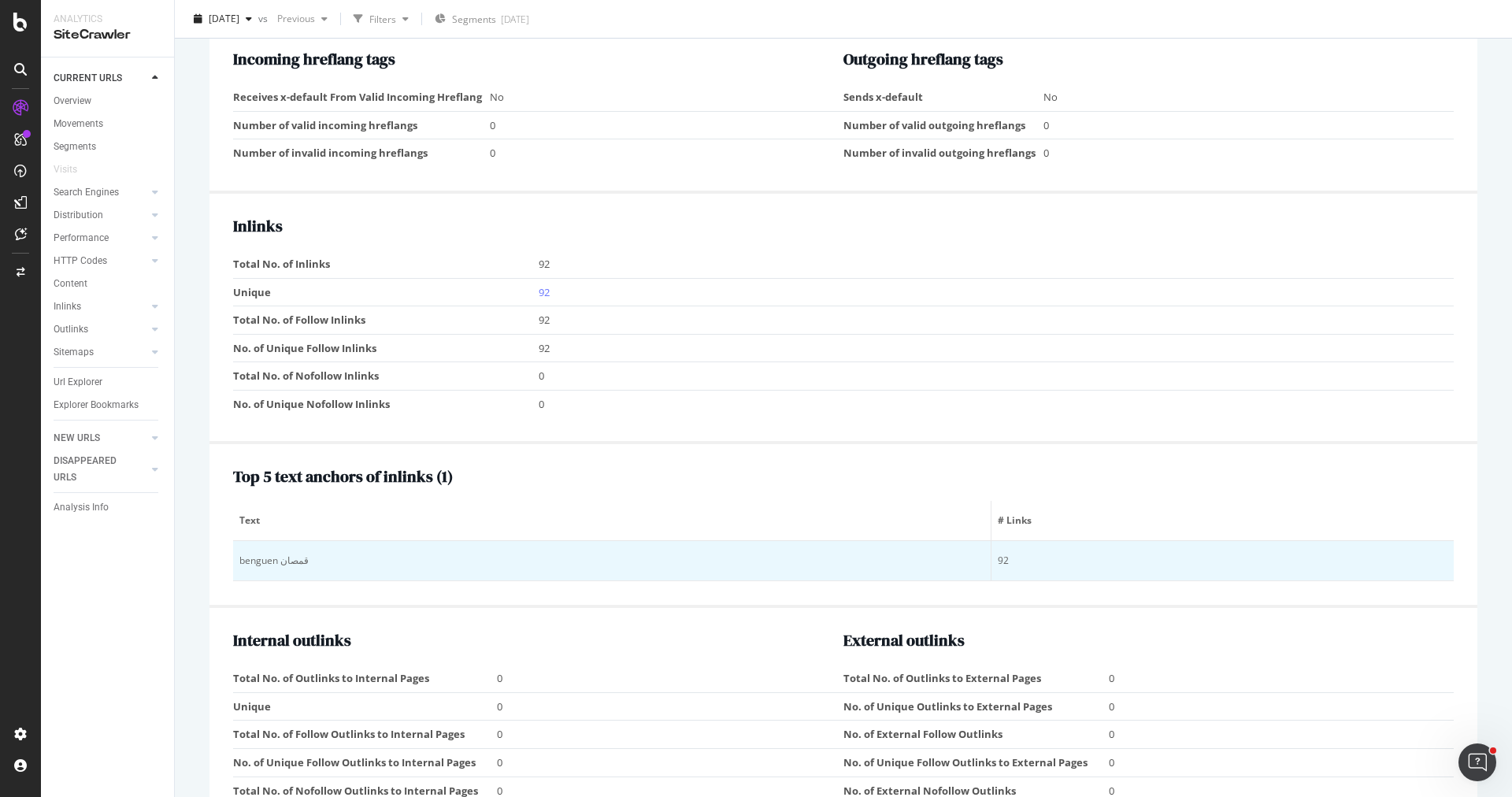
scroll to position [1415, 0]
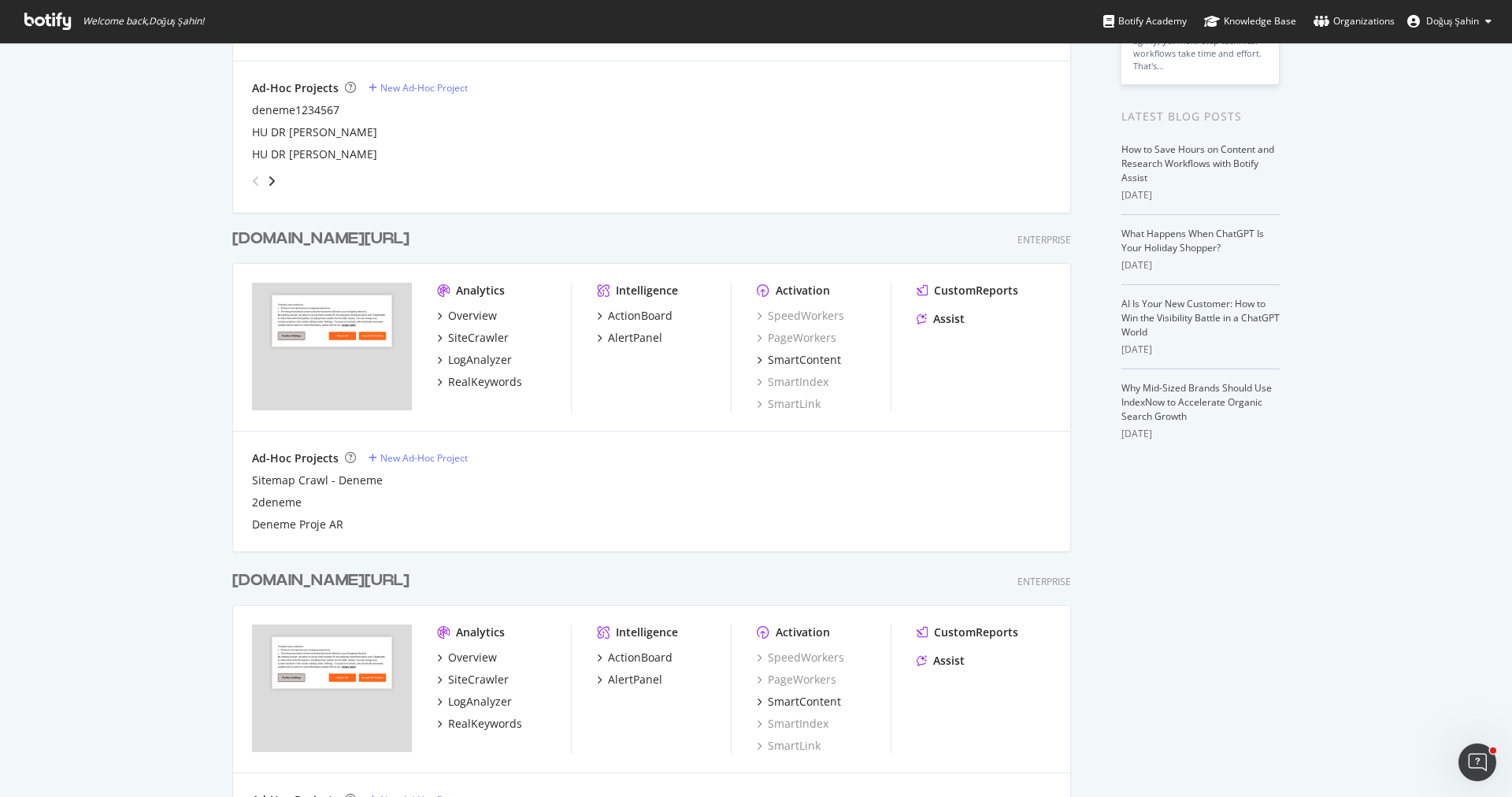
scroll to position [245, 0]
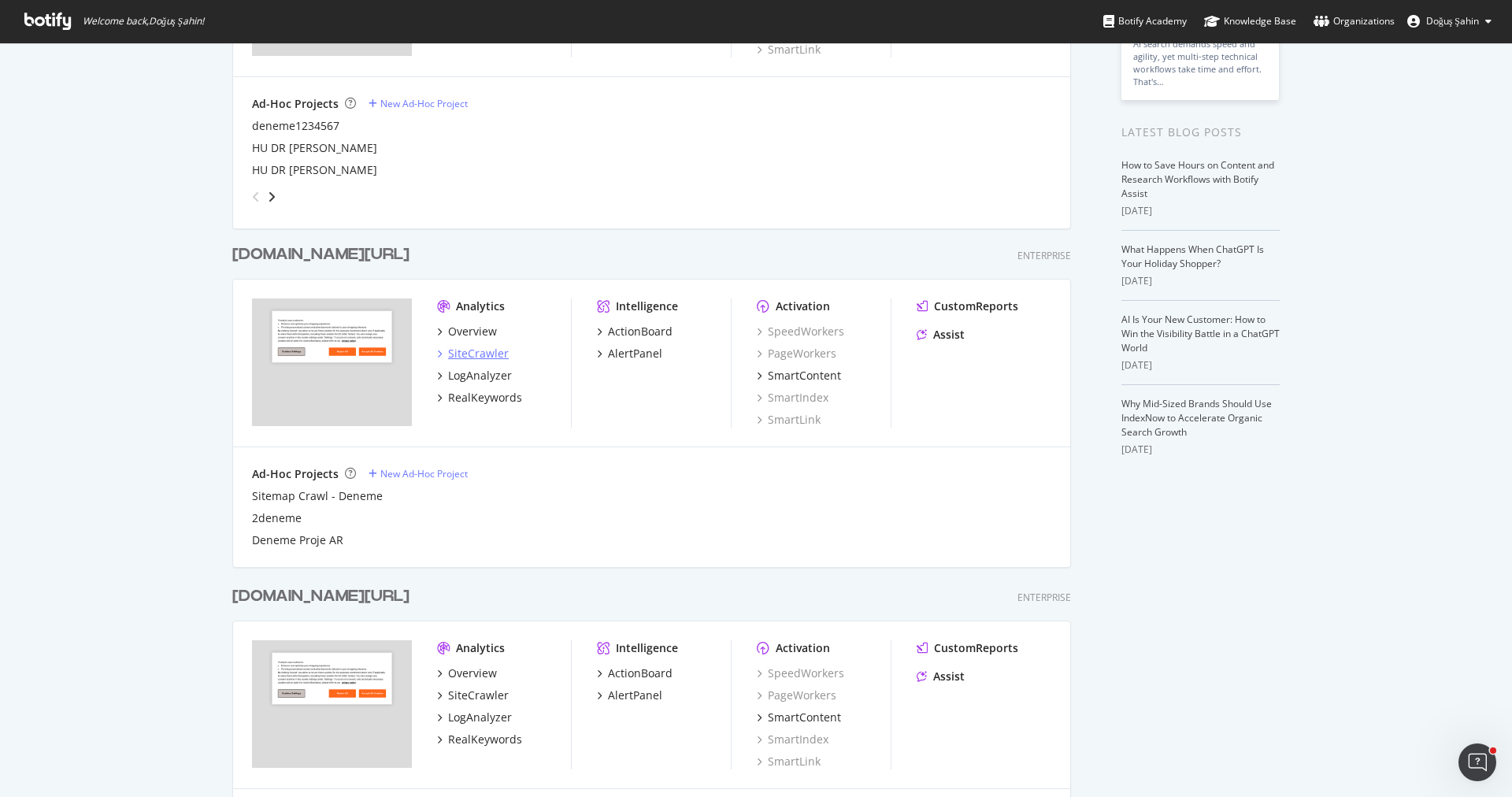
click at [490, 354] on div "SiteCrawler" at bounding box center [478, 354] width 60 height 16
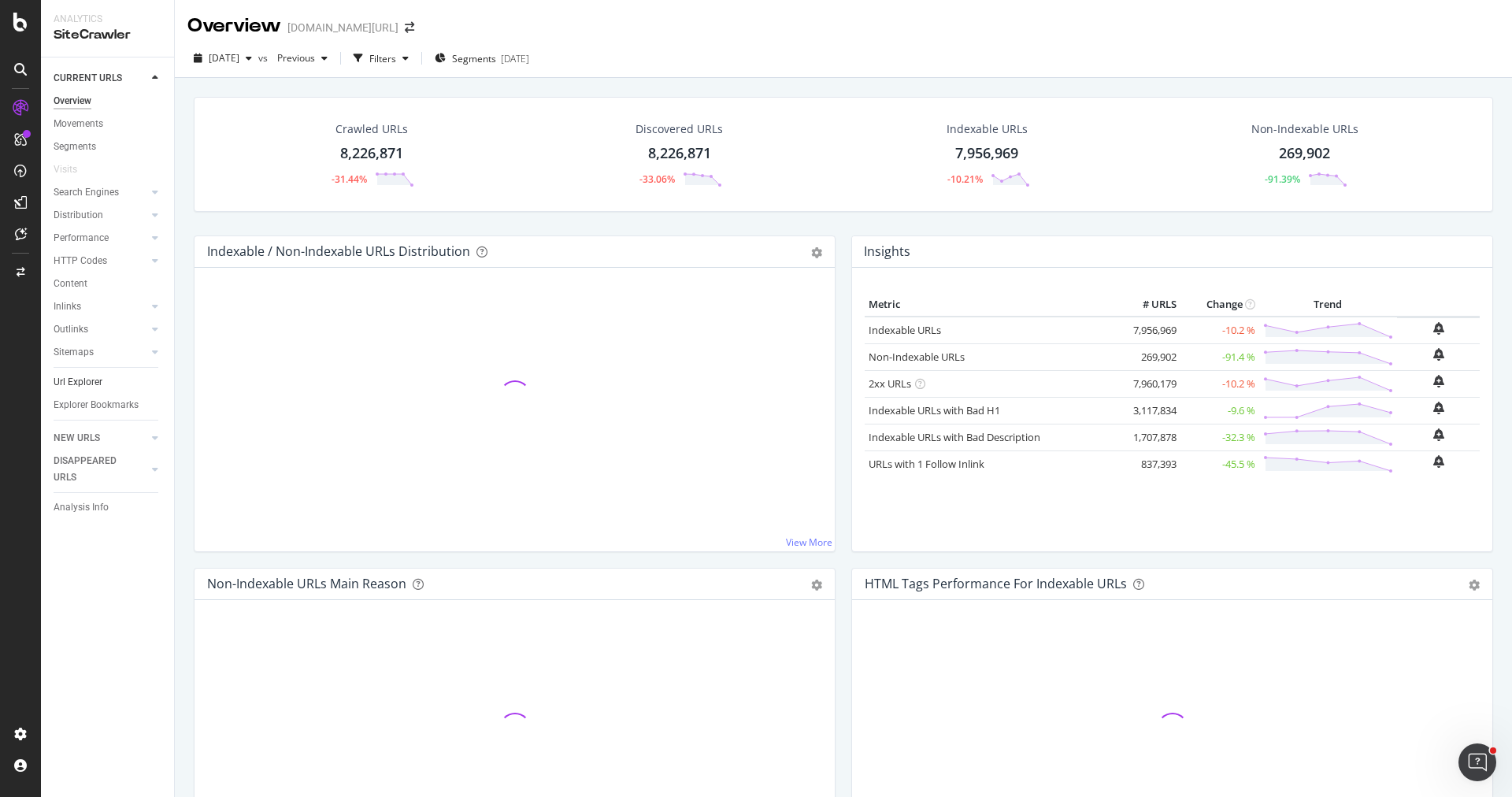
click at [107, 384] on link "Url Explorer" at bounding box center [109, 382] width 110 height 16
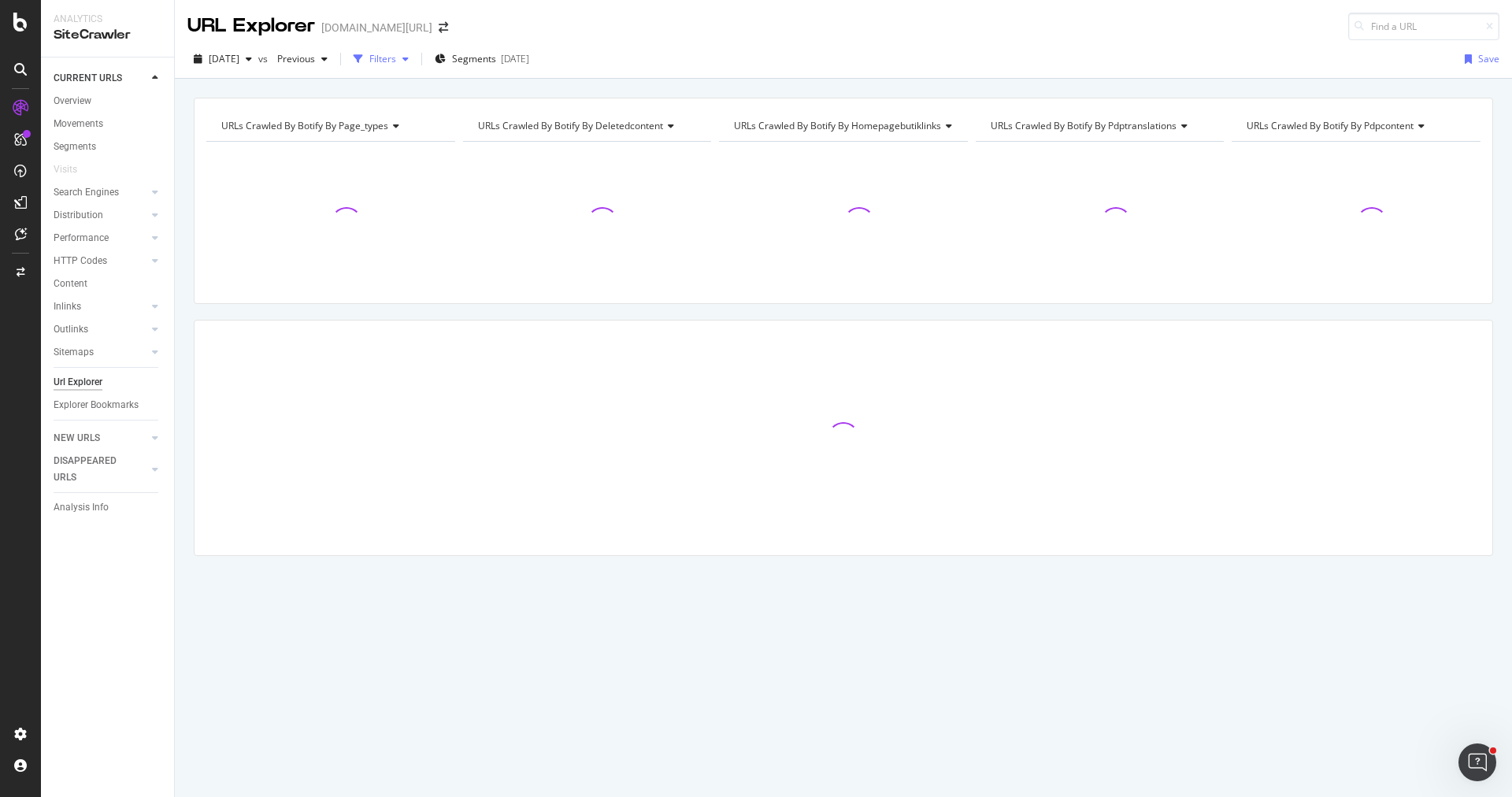
click at [370, 58] on div "button" at bounding box center [358, 58] width 22 height 22
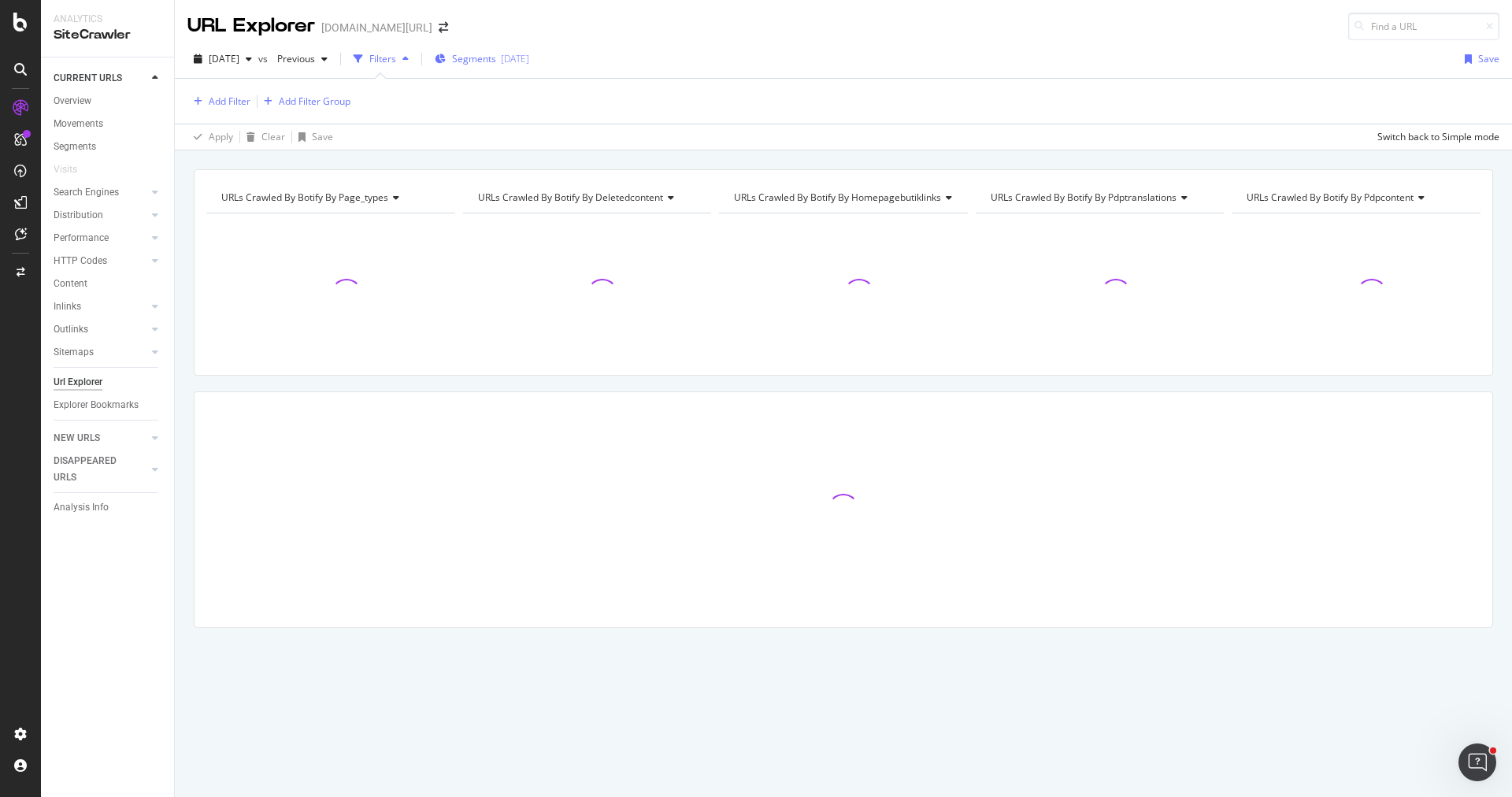
click at [489, 55] on span "Segments" at bounding box center [474, 58] width 44 height 13
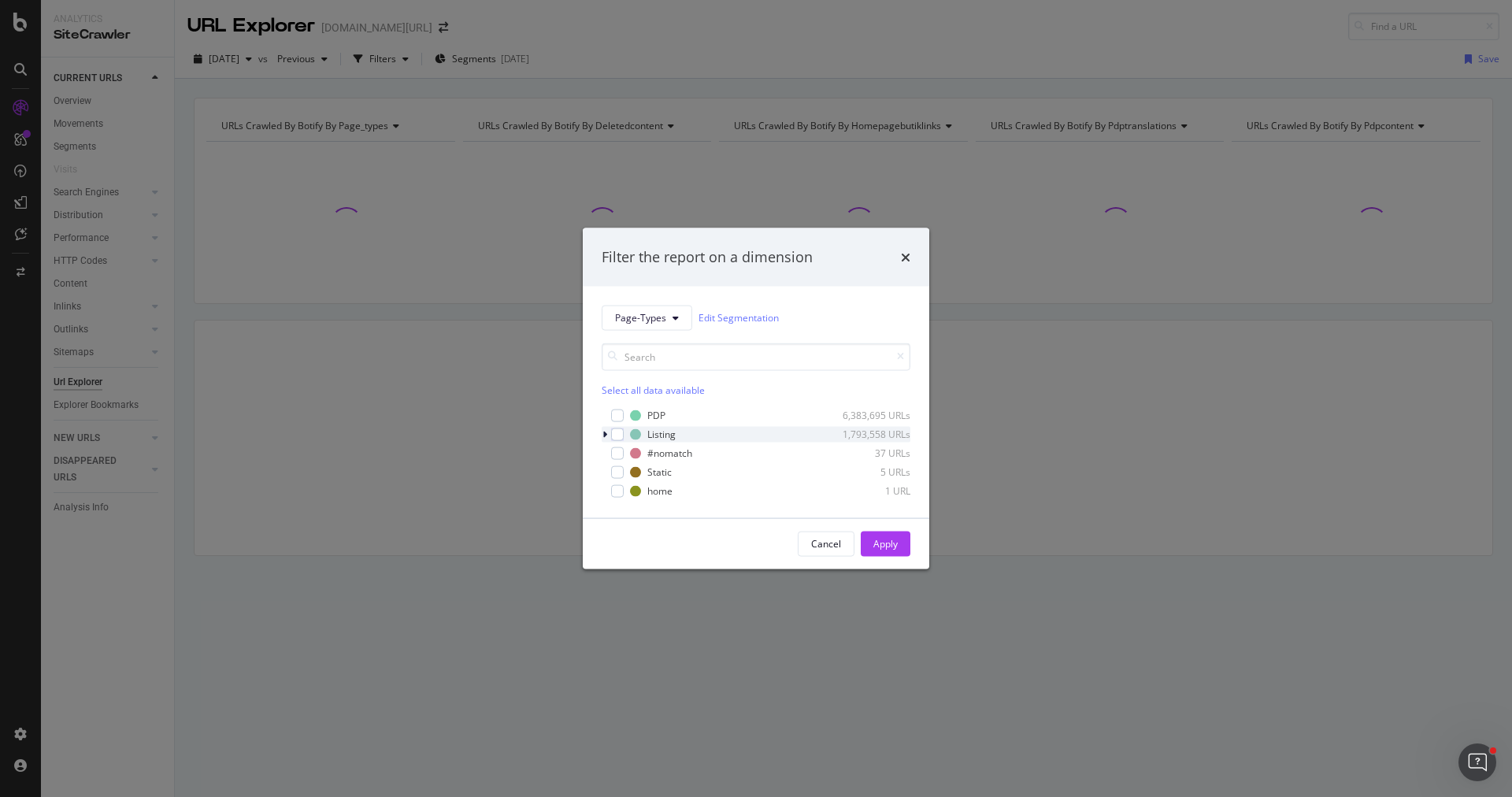
click at [605, 434] on icon "modal" at bounding box center [604, 434] width 4 height 10
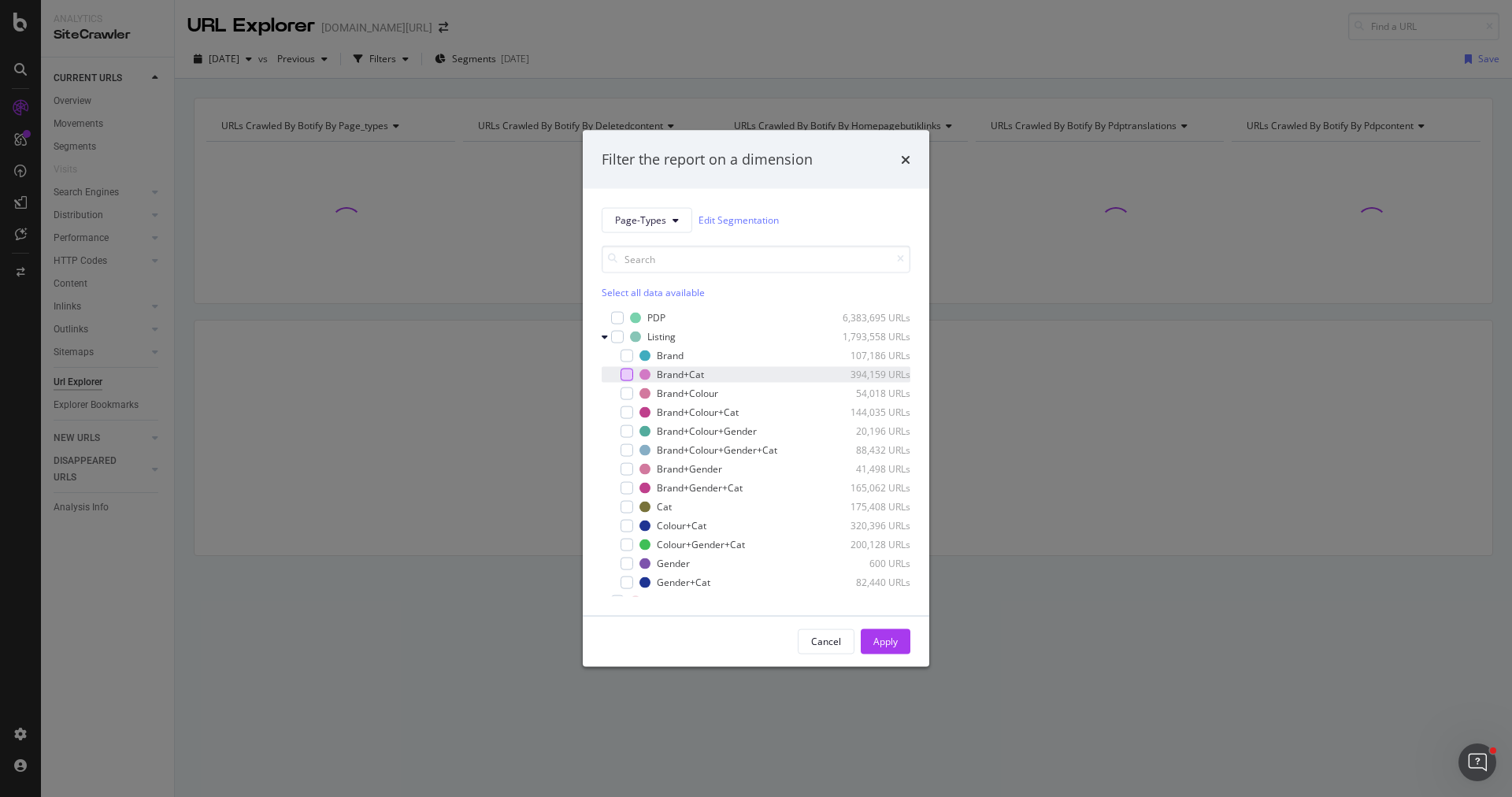
click at [626, 375] on div "modal" at bounding box center [627, 374] width 13 height 13
click at [628, 405] on div "Brand+Colour+Cat 144,035 URLs" at bounding box center [756, 412] width 309 height 16
click at [628, 481] on div "modal" at bounding box center [627, 488] width 13 height 13
click at [625, 519] on div "modal" at bounding box center [627, 525] width 13 height 13
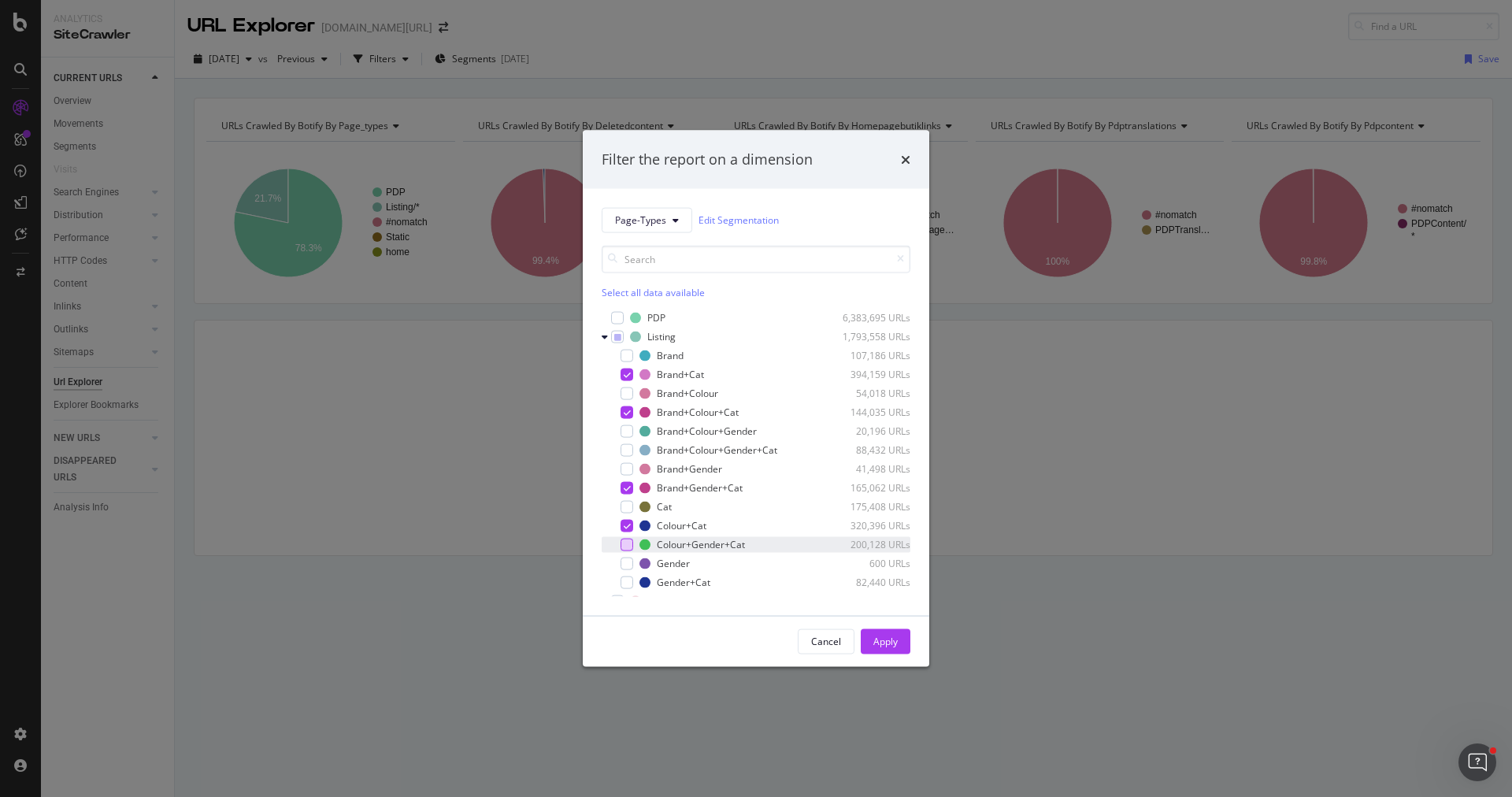
click at [623, 545] on div "modal" at bounding box center [627, 544] width 13 height 13
click at [627, 582] on div "modal" at bounding box center [627, 582] width 13 height 13
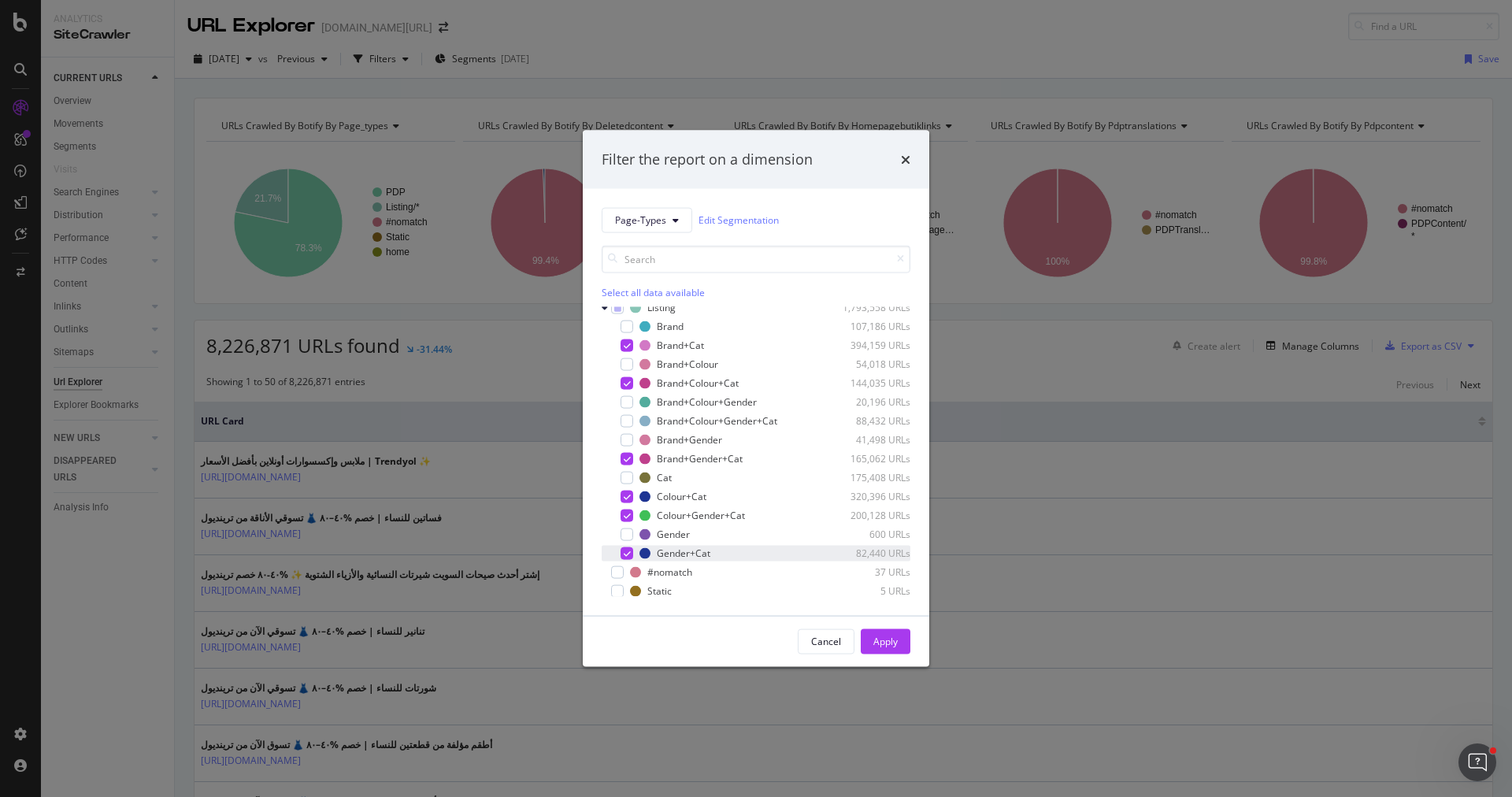
scroll to position [40, 0]
click at [890, 648] on div "Apply" at bounding box center [885, 641] width 24 height 13
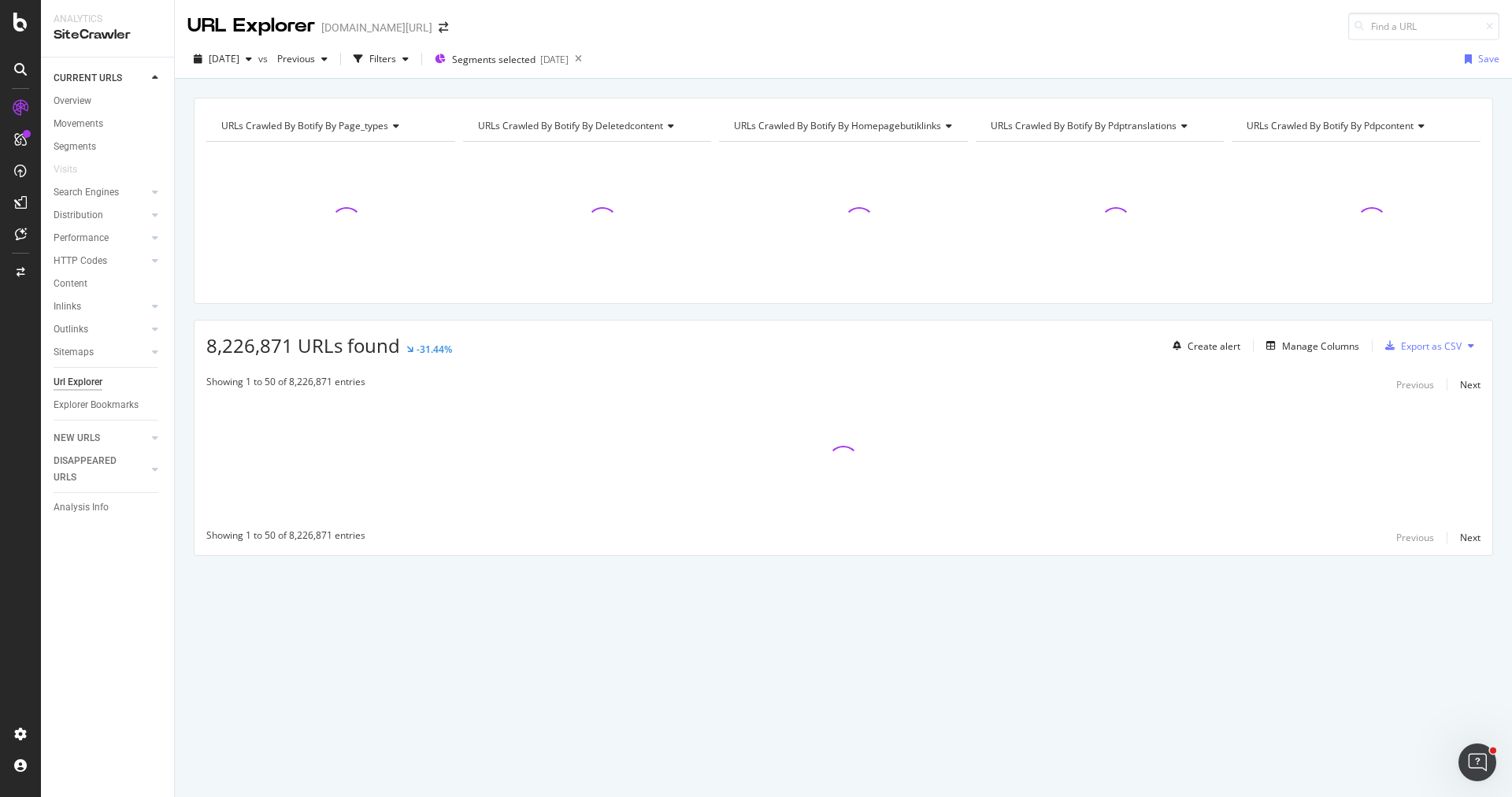
click at [506, 75] on div "[DATE] vs Previous Filters Segments selected [DATE] Save" at bounding box center [843, 62] width 1338 height 31
click at [509, 60] on span "Segments selected" at bounding box center [494, 59] width 84 height 13
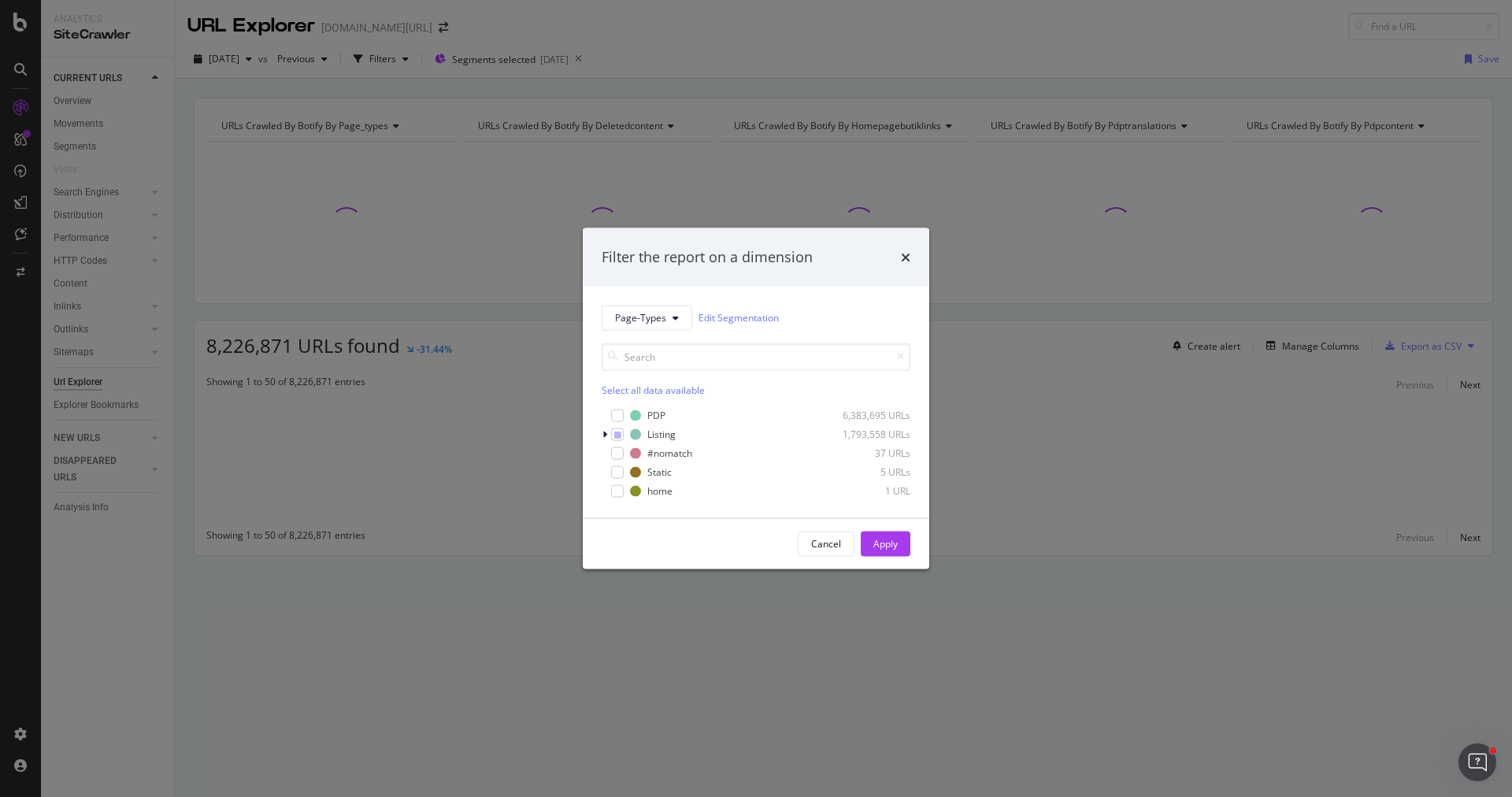
click at [725, 610] on div "Filter the report on a dimension Page-Types Edit Segmentation Select all data a…" at bounding box center [756, 398] width 1512 height 797
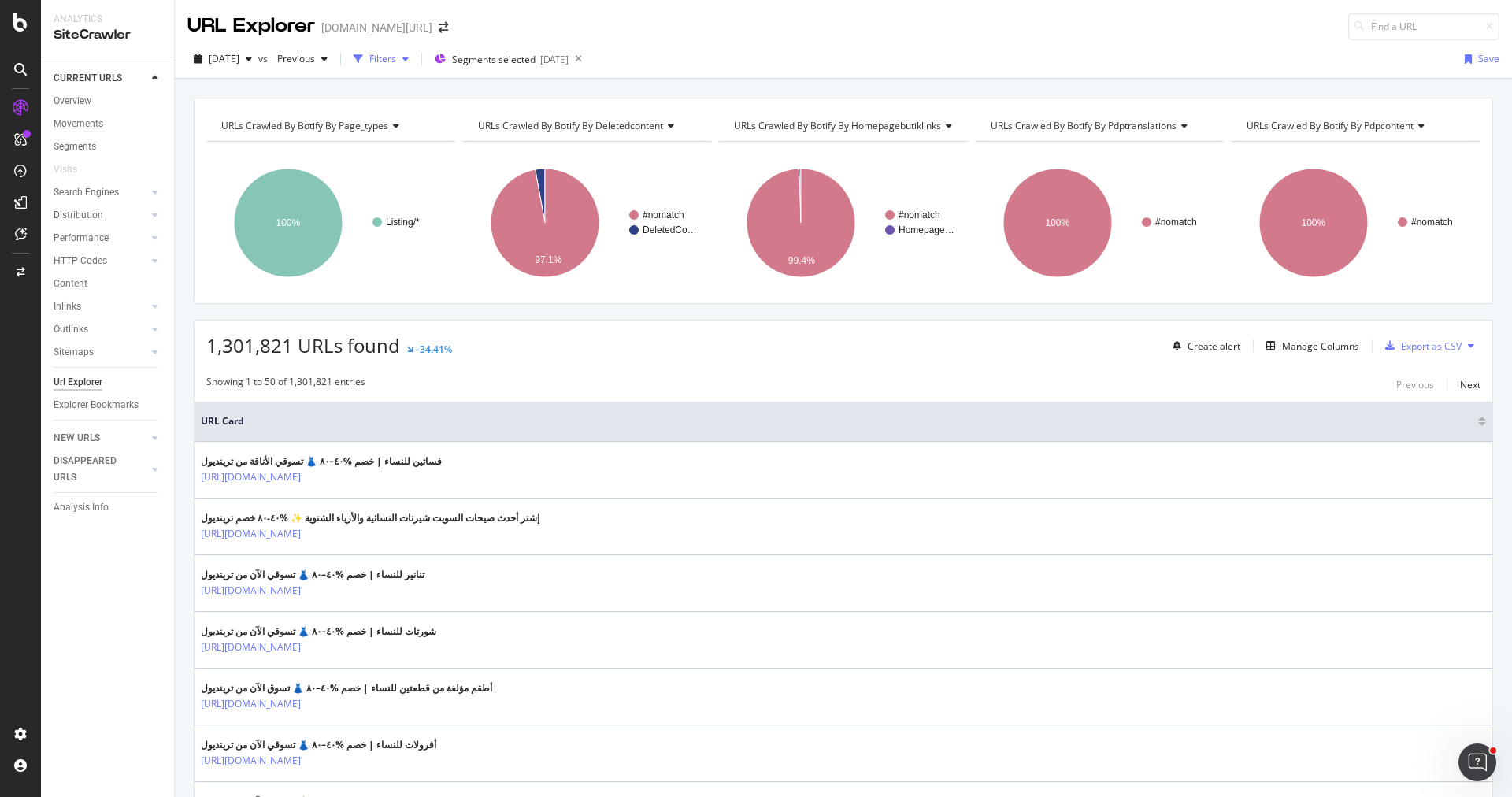
click at [408, 58] on icon "button" at bounding box center [405, 58] width 6 height 10
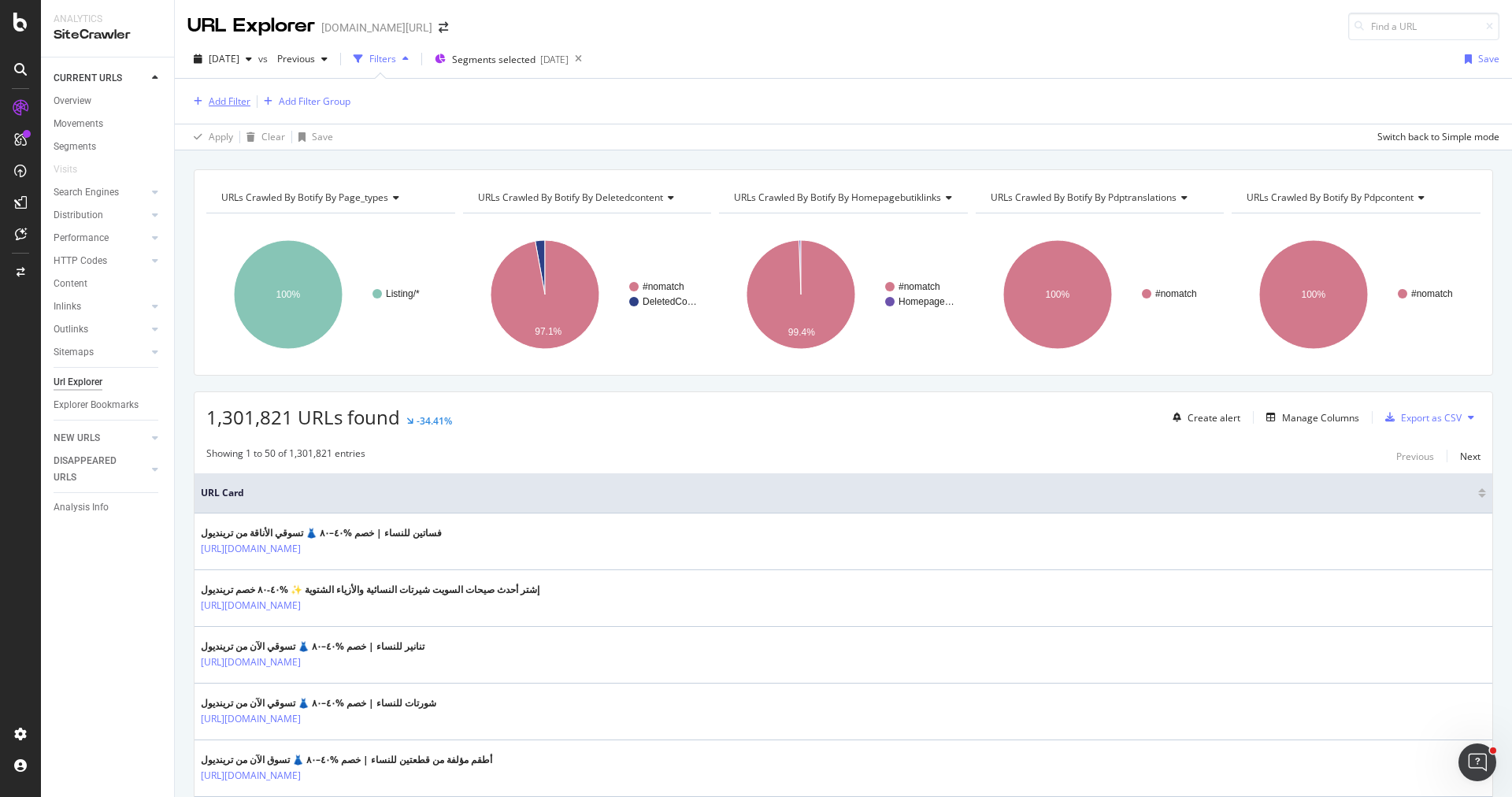
click at [236, 93] on div "Add Filter" at bounding box center [219, 101] width 63 height 17
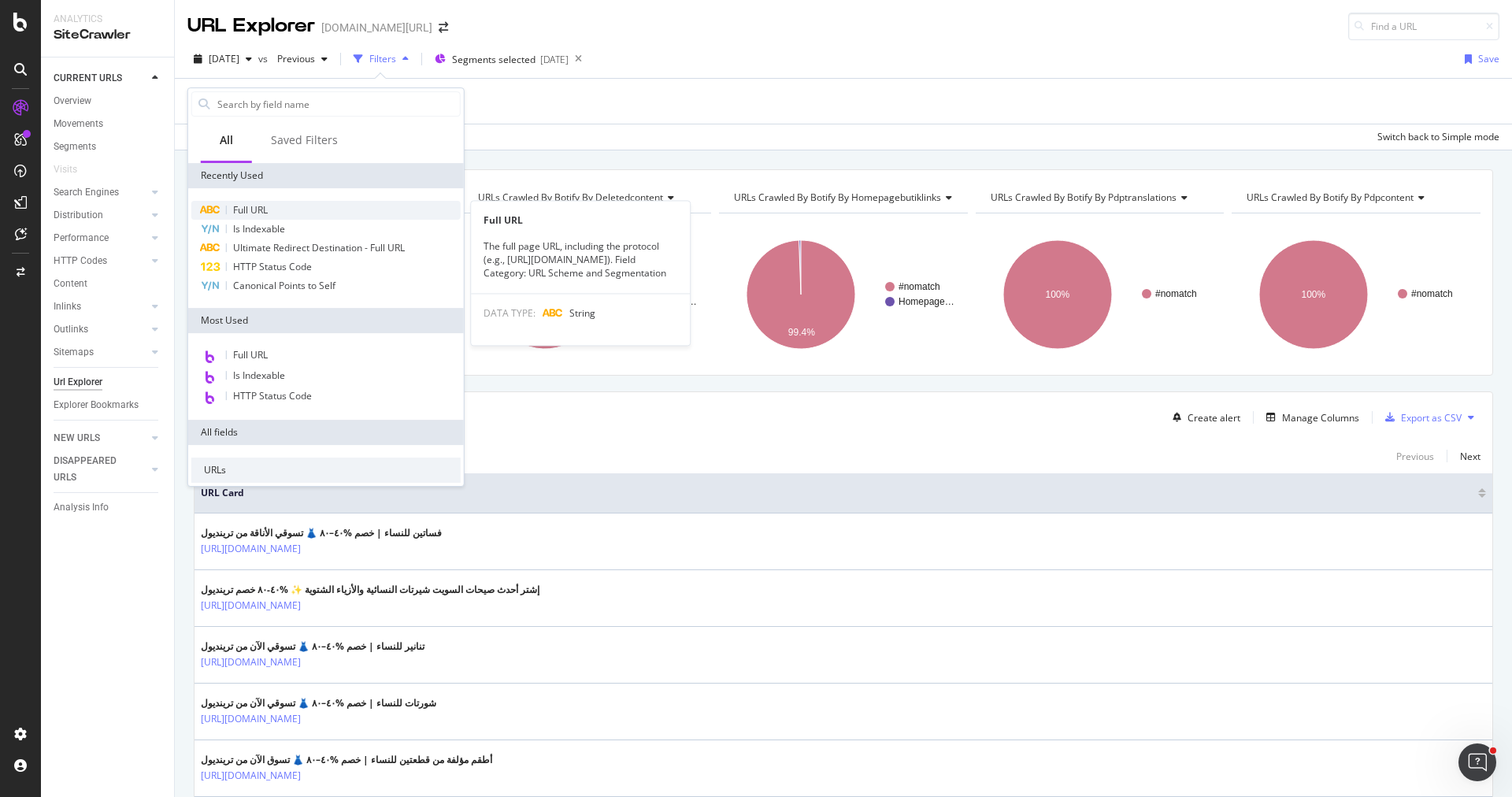
click at [261, 206] on span "Full URL" at bounding box center [250, 210] width 35 height 13
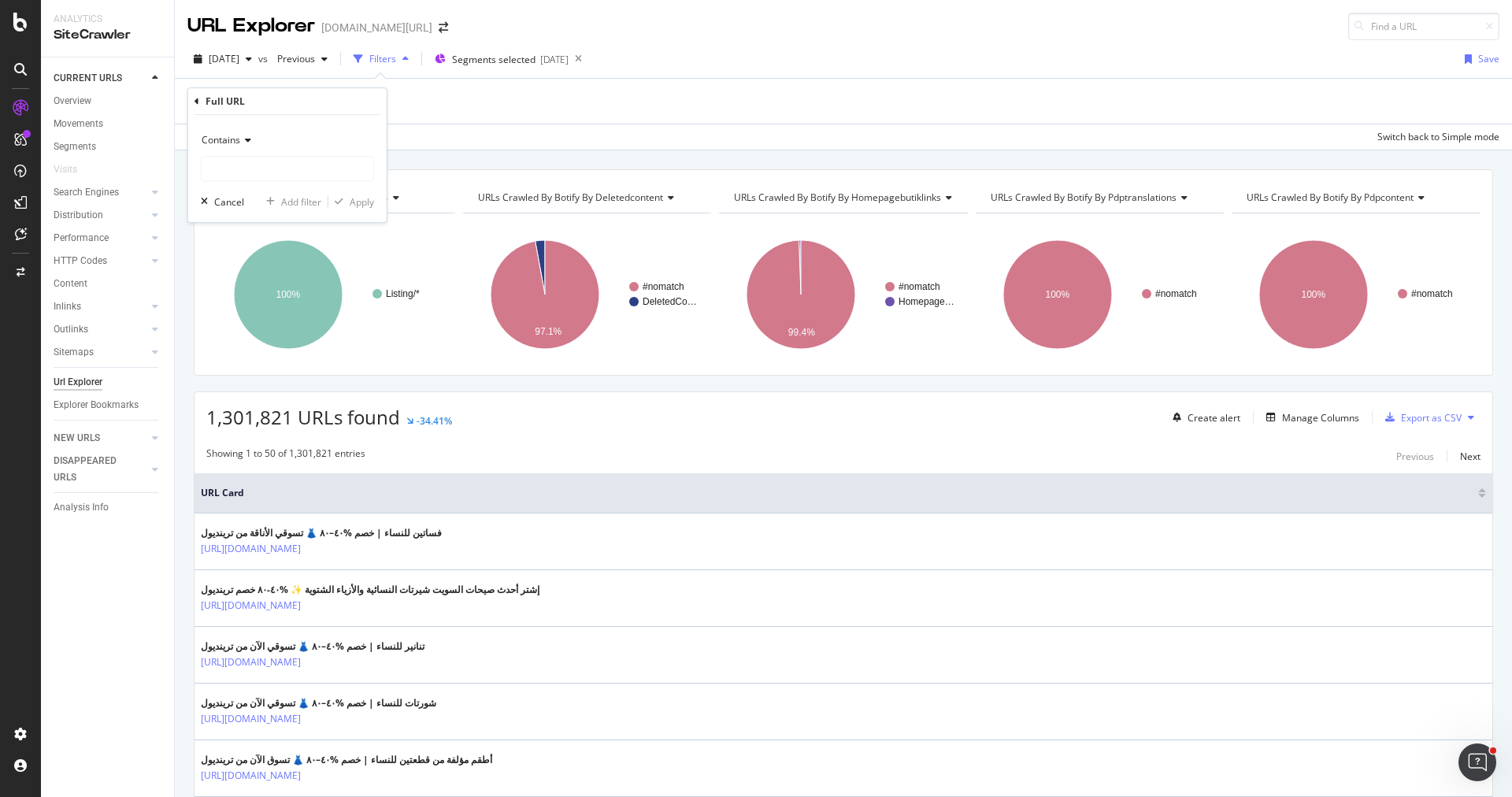
click at [235, 147] on div "Contains" at bounding box center [287, 140] width 174 height 25
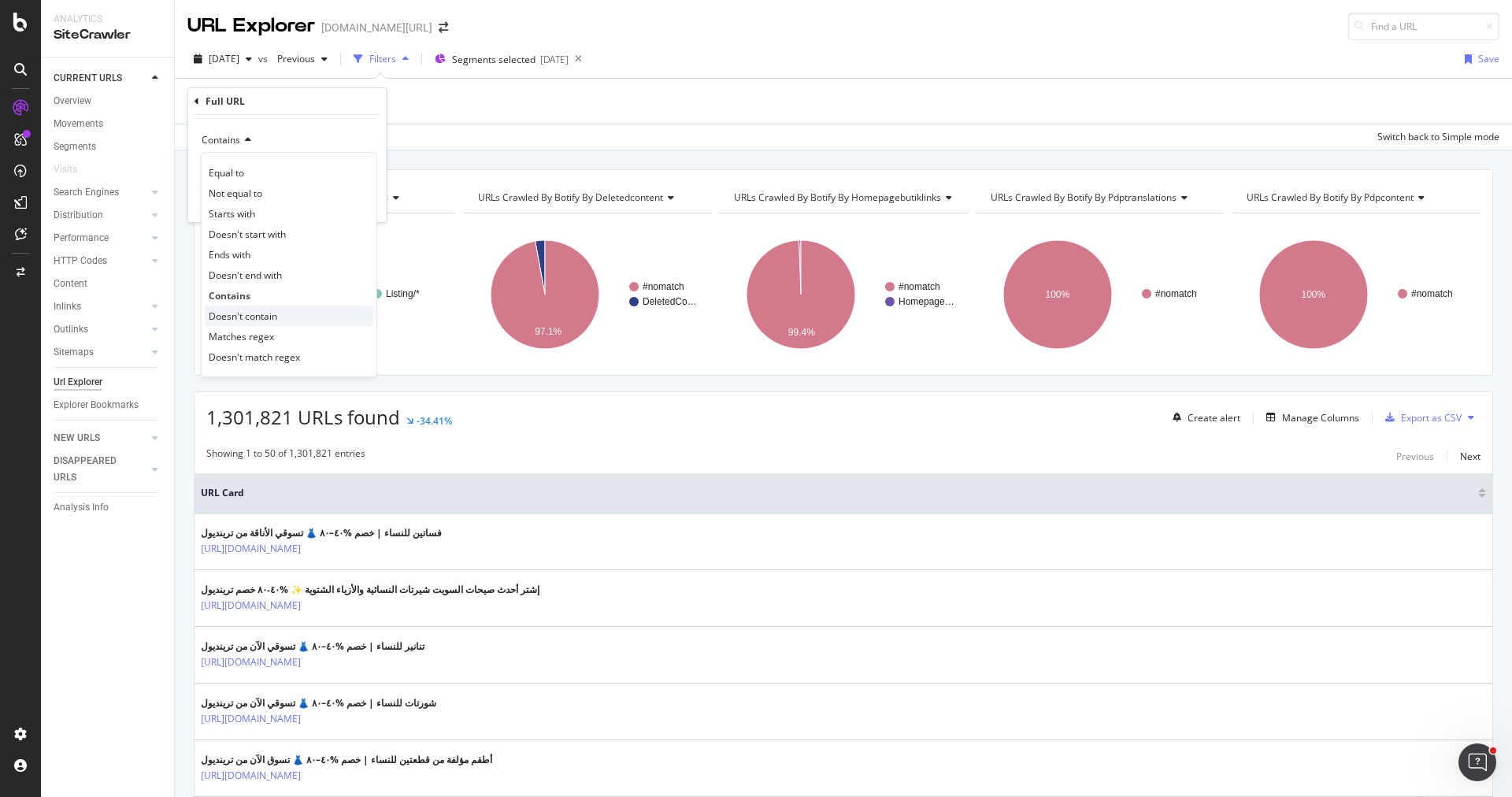
click at [269, 315] on span "Doesn't contain" at bounding box center [243, 316] width 68 height 13
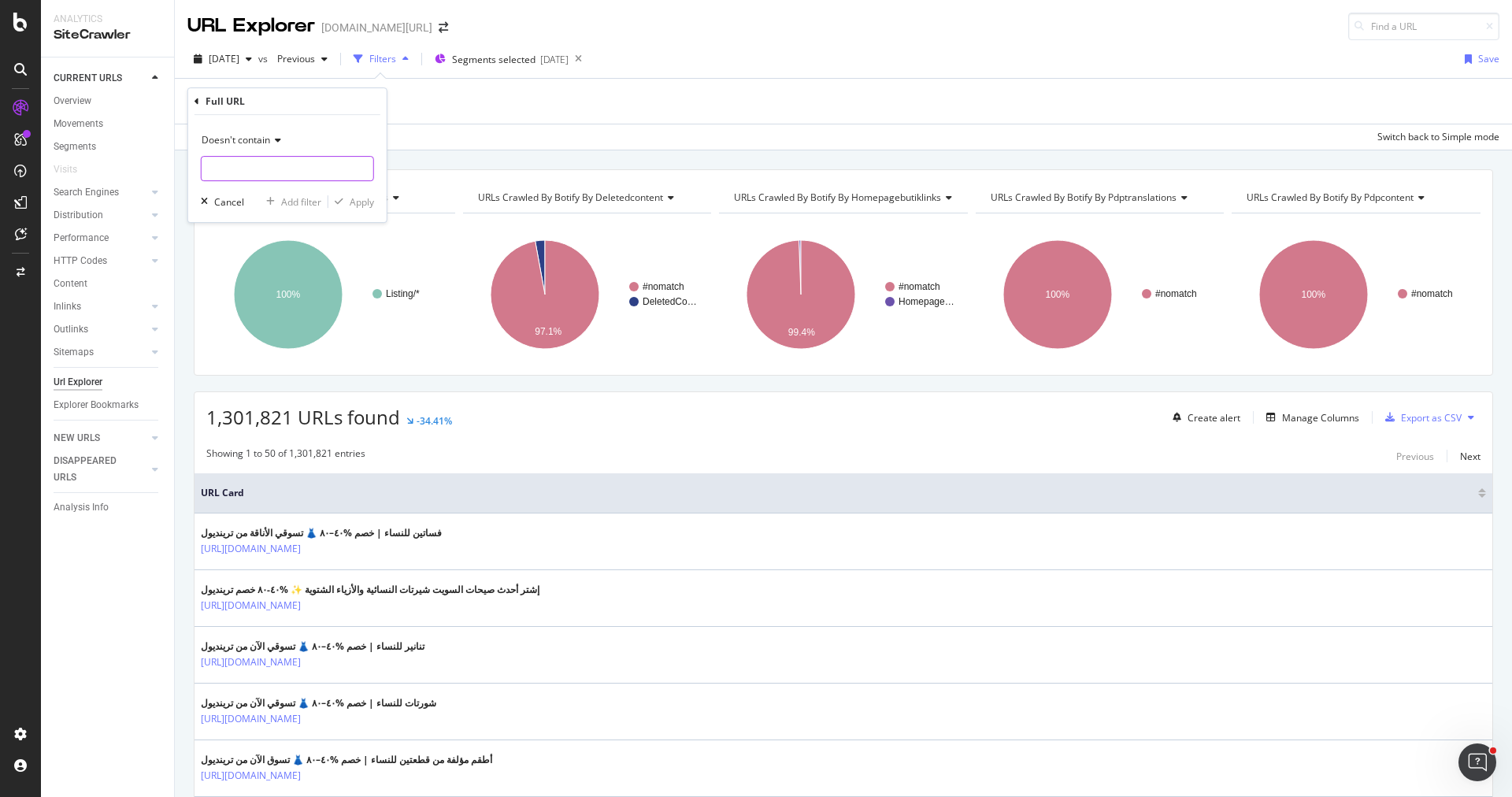
click at [292, 171] on input "text" at bounding box center [287, 168] width 172 height 25
type input "pi="
click at [353, 201] on div "Apply" at bounding box center [362, 201] width 24 height 13
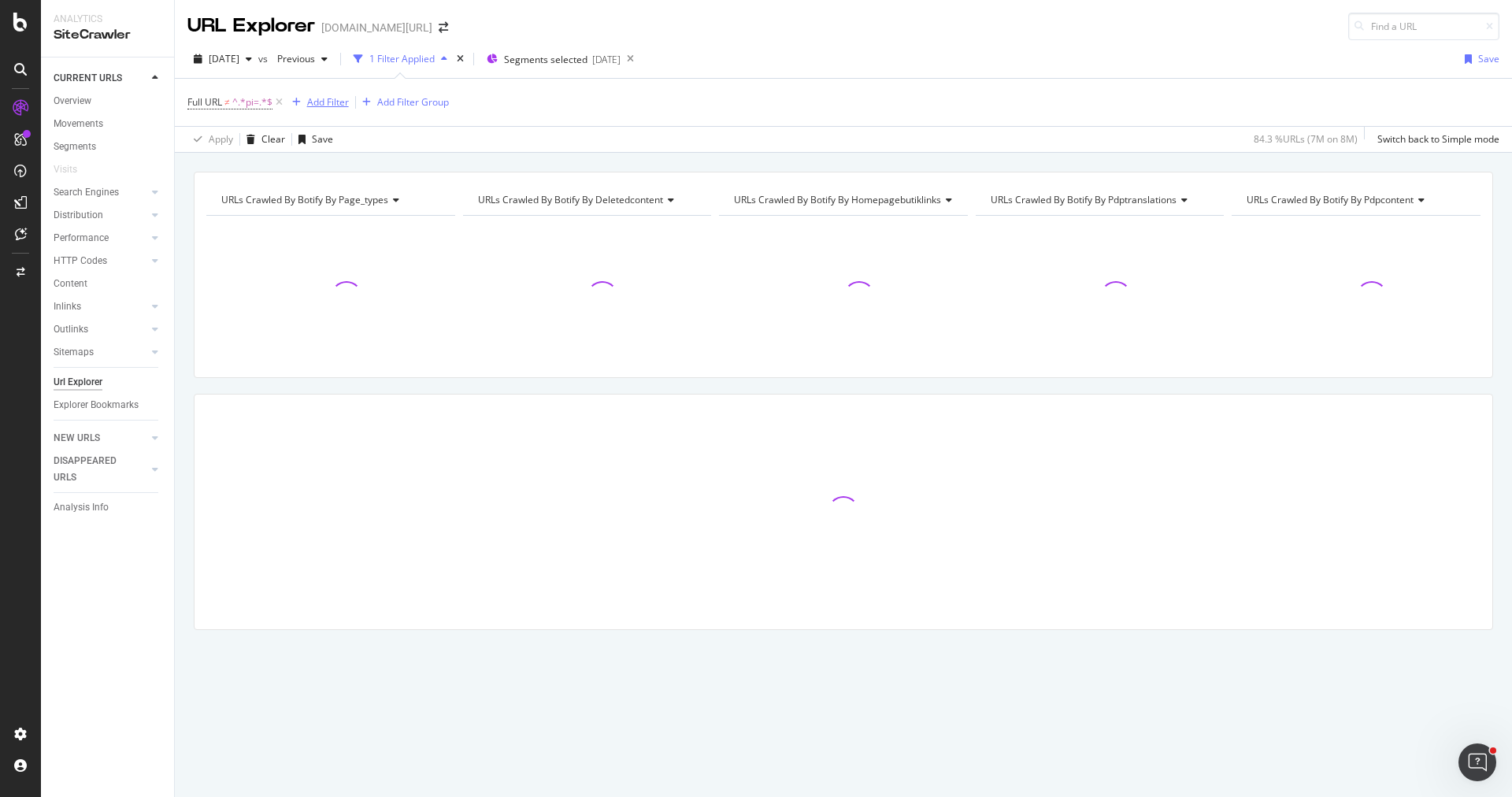
click at [323, 95] on div "Add Filter" at bounding box center [327, 102] width 41 height 13
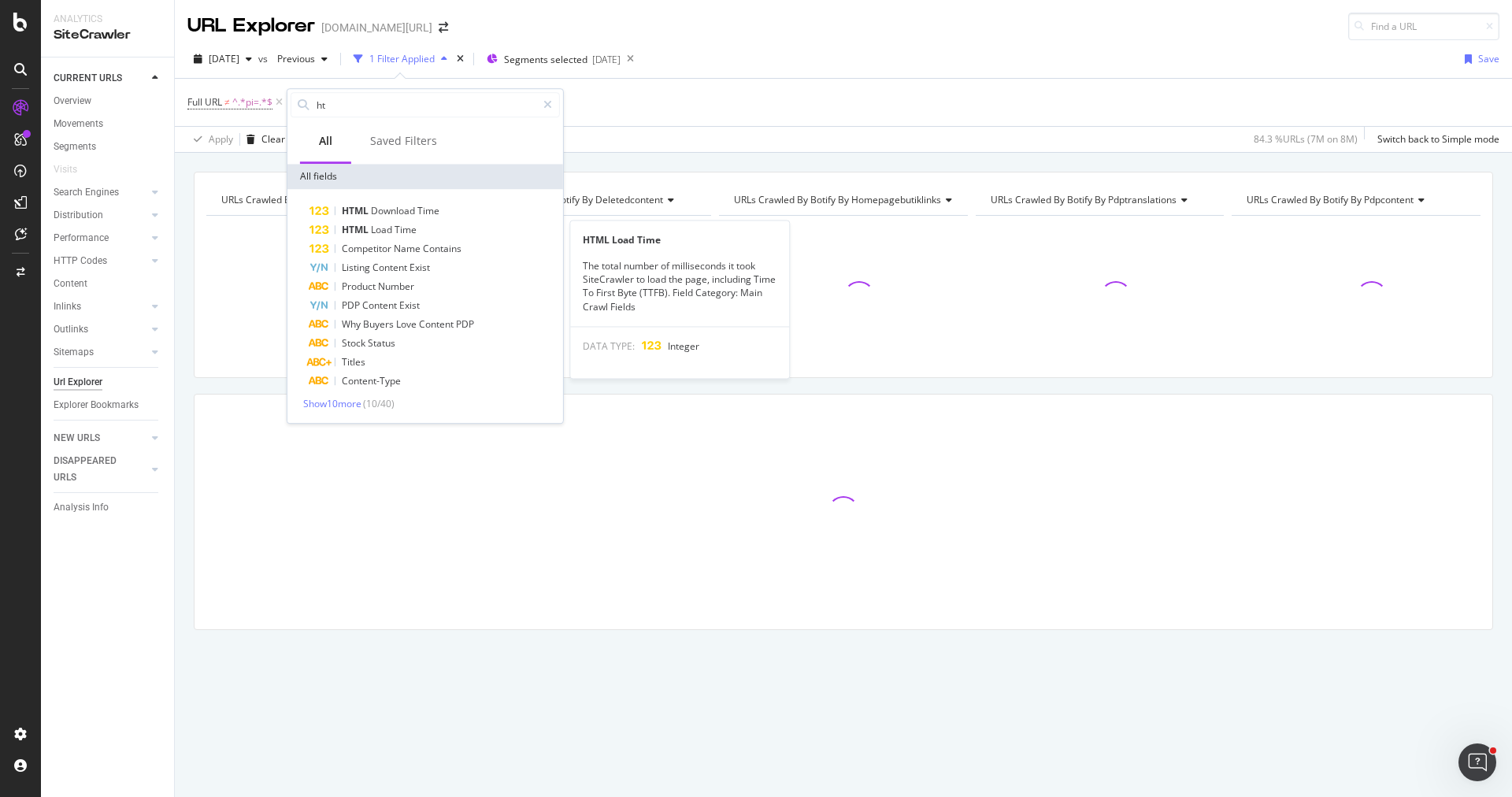
type input "h"
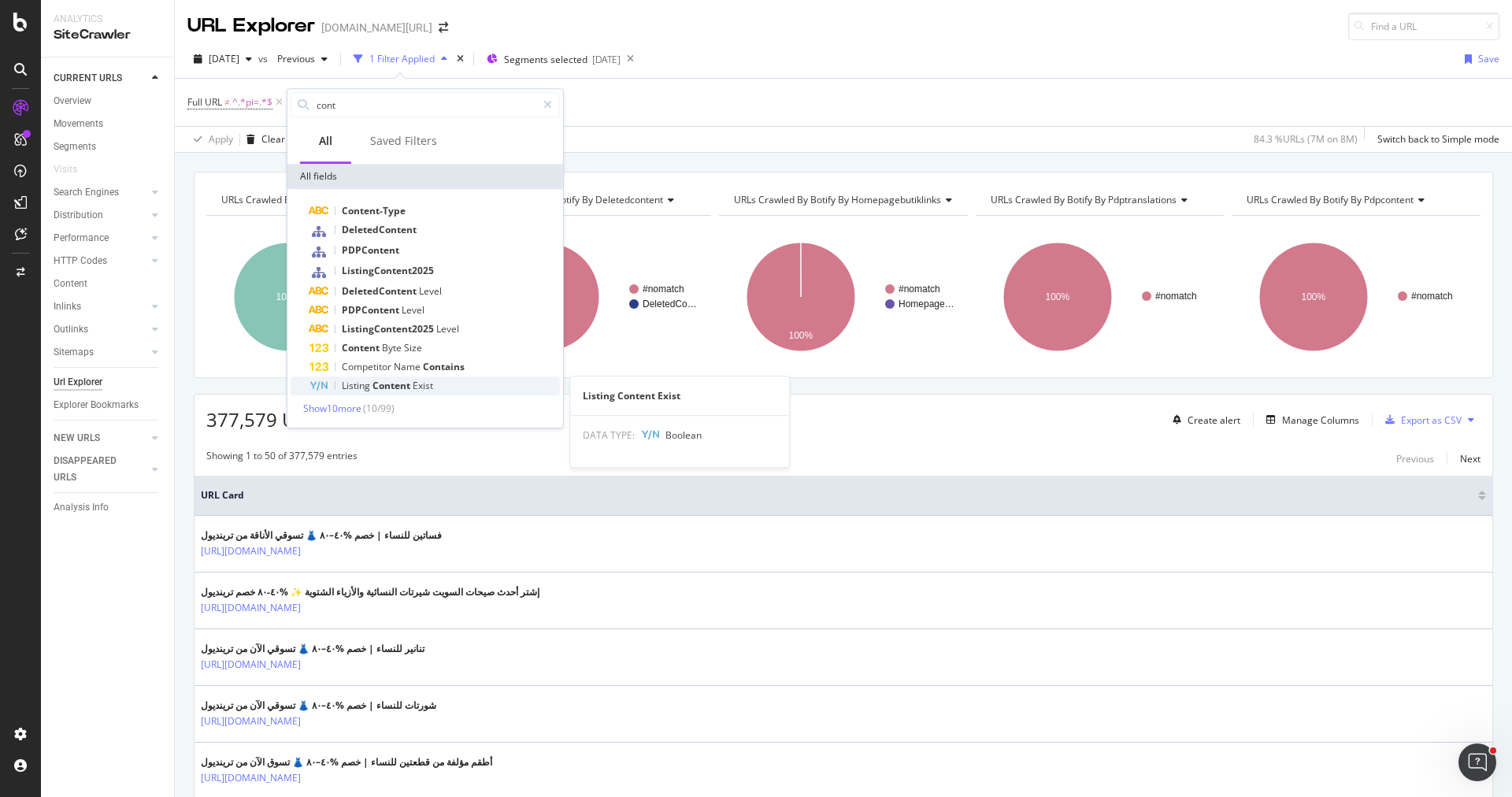
type input "cont"
click at [430, 377] on div "Listing Content Exist" at bounding box center [434, 386] width 250 height 19
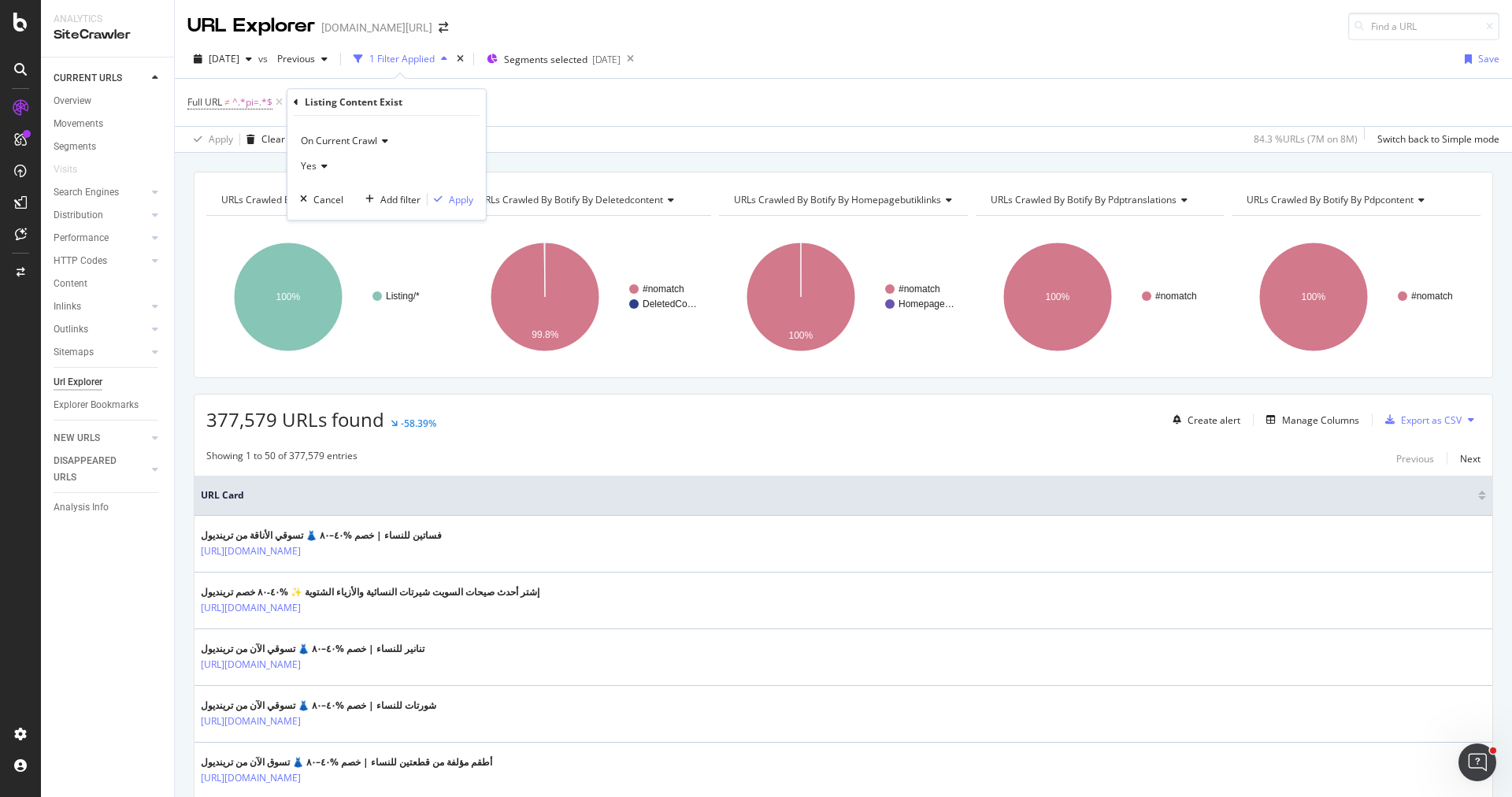
click at [309, 165] on span "Yes" at bounding box center [309, 166] width 16 height 13
click at [331, 217] on div "No" at bounding box center [388, 219] width 168 height 21
click at [450, 193] on div "Apply" at bounding box center [461, 200] width 24 height 13
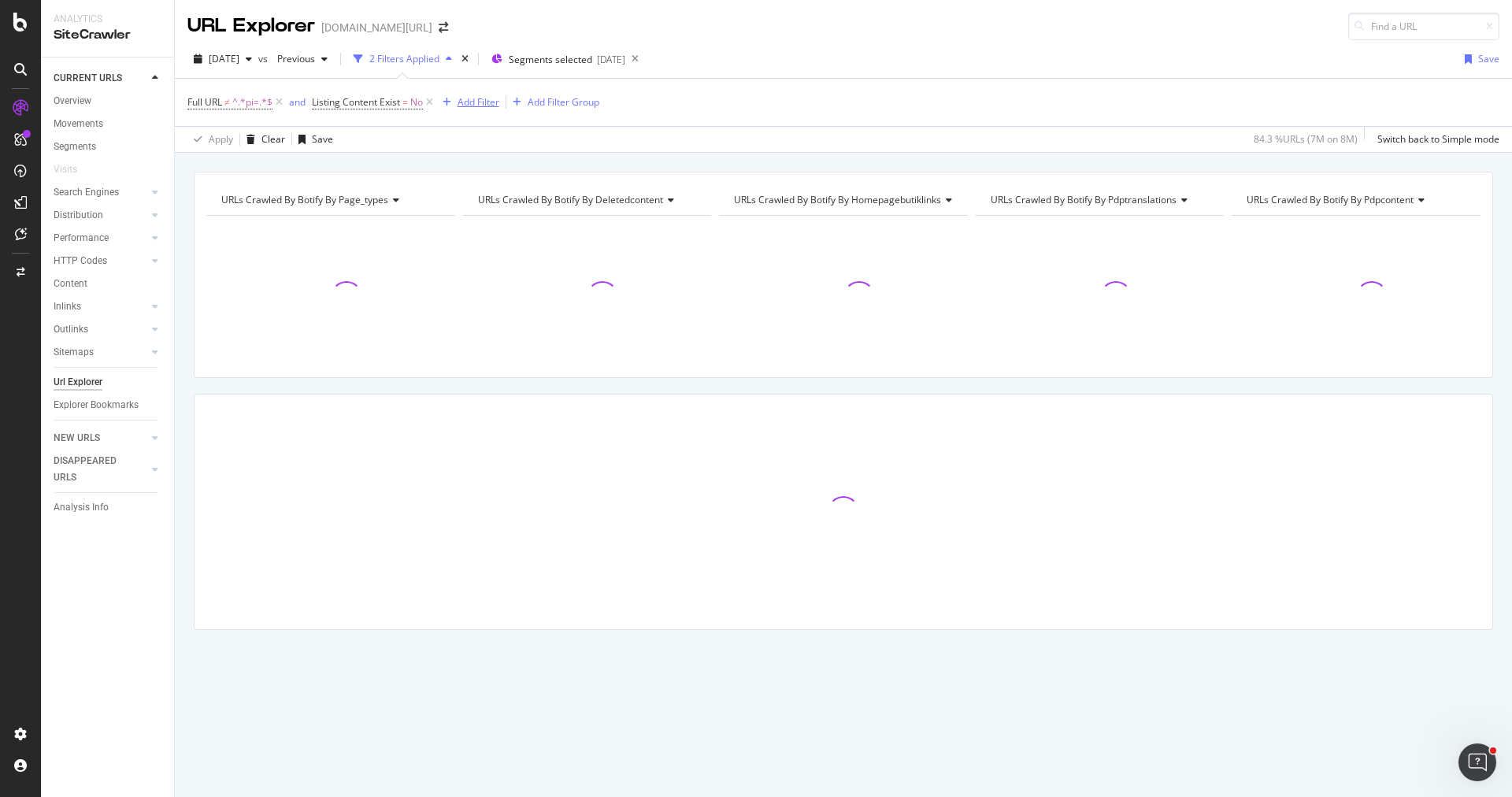
click at [462, 98] on div "Add Filter" at bounding box center [479, 102] width 41 height 13
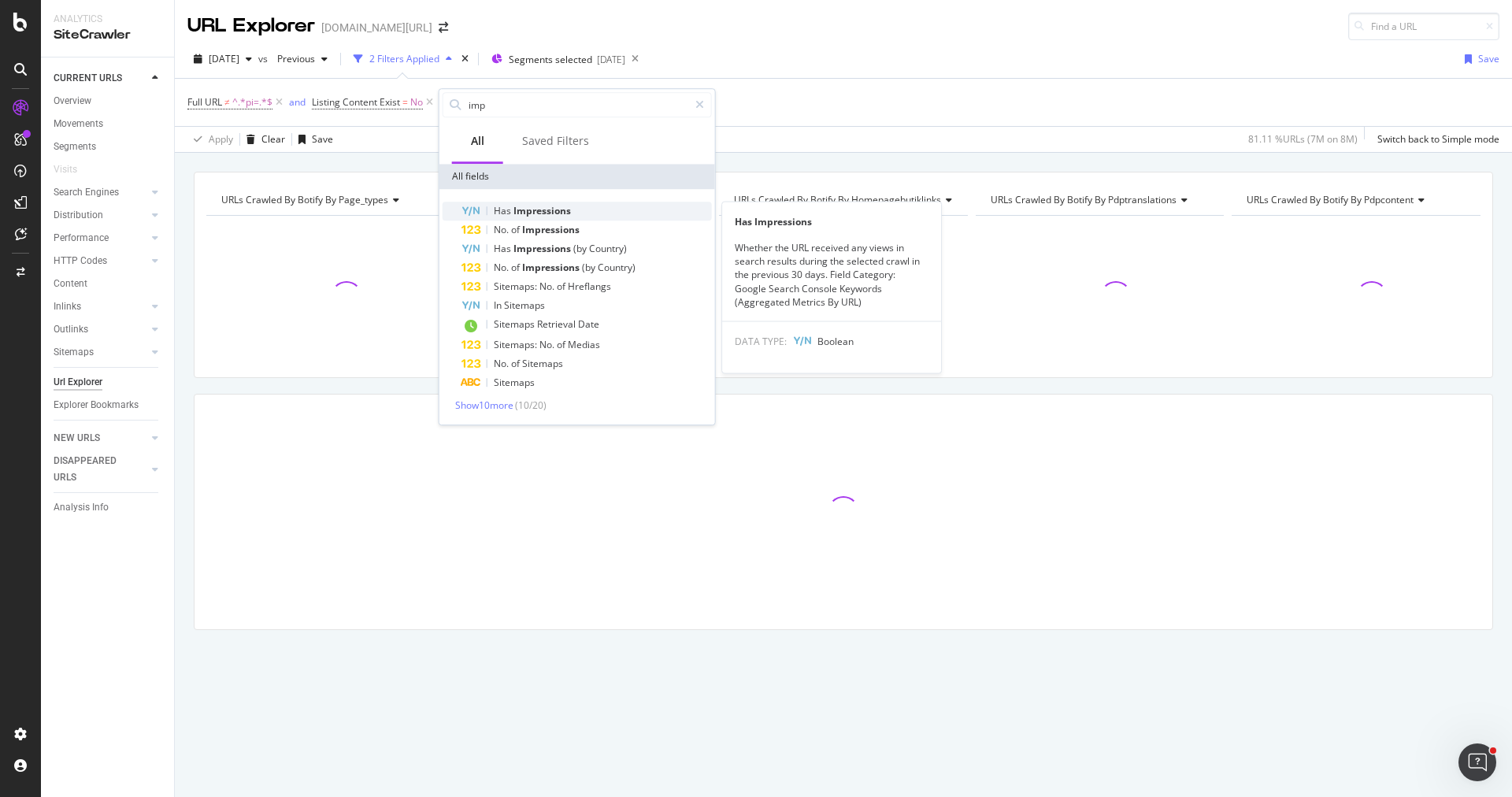
type input "imp"
click at [539, 203] on div "Has Impressions" at bounding box center [586, 210] width 250 height 19
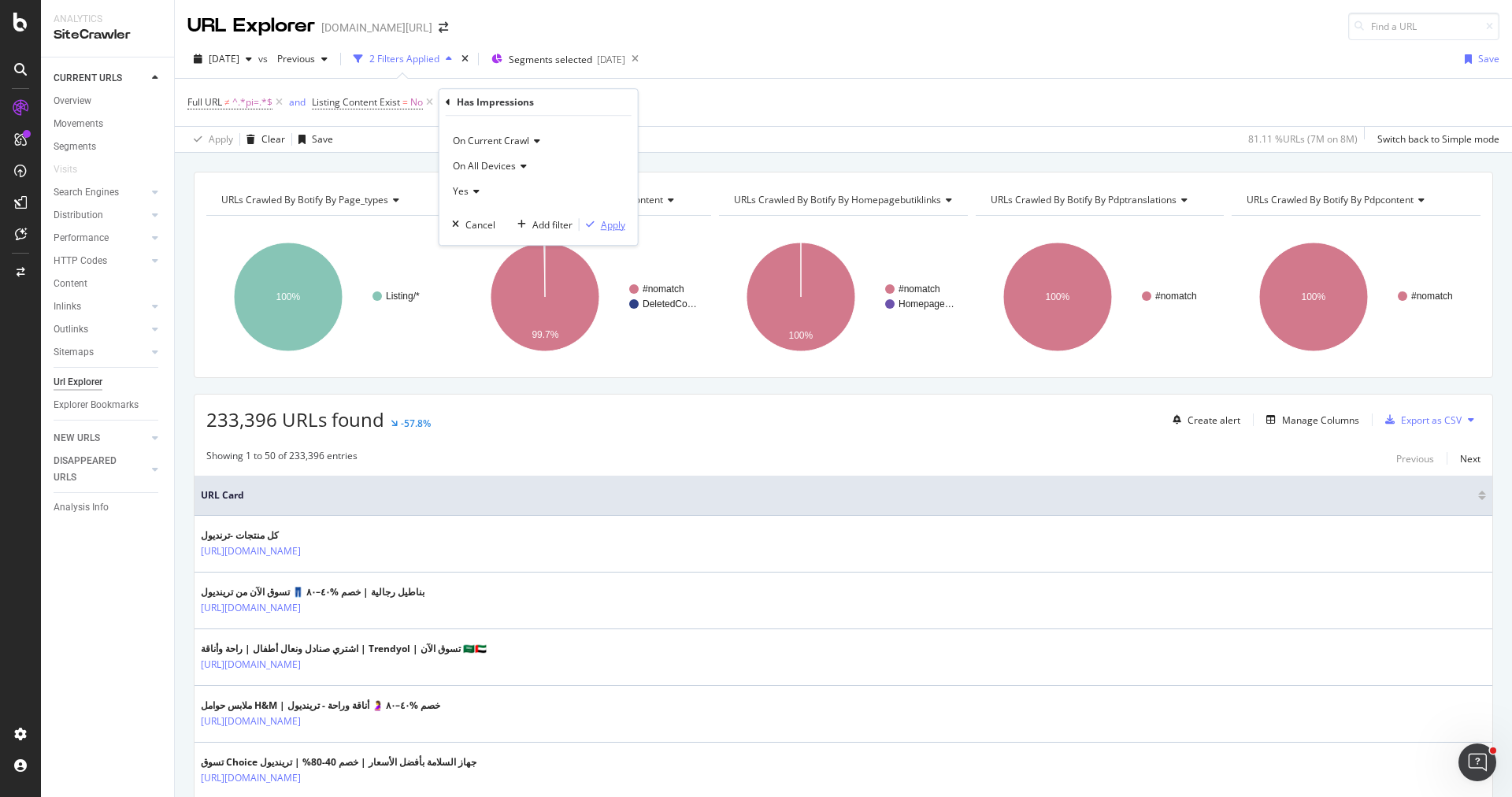
click at [613, 227] on div "Apply" at bounding box center [613, 225] width 24 height 13
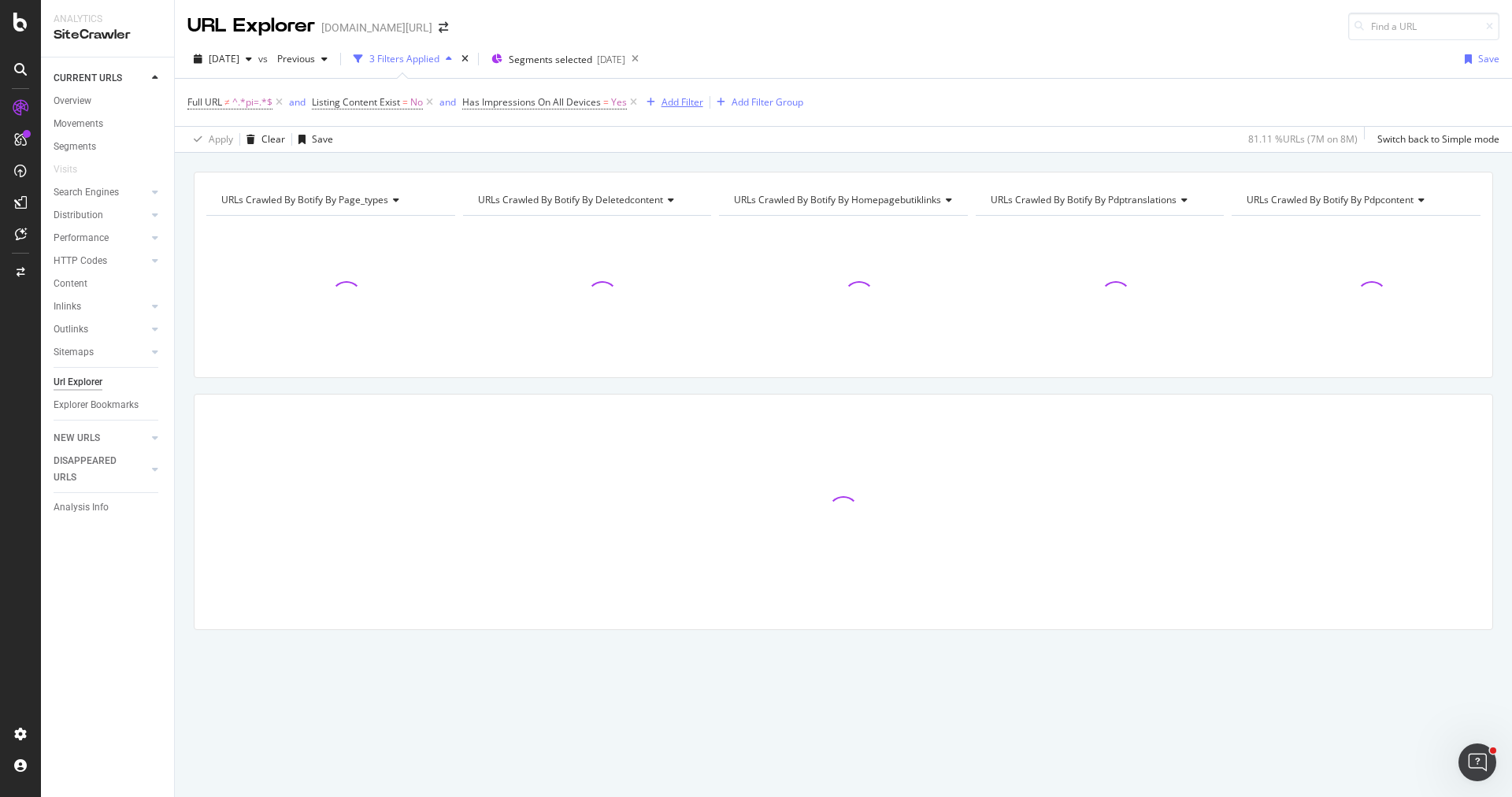
click at [681, 98] on div "Add Filter" at bounding box center [682, 102] width 41 height 13
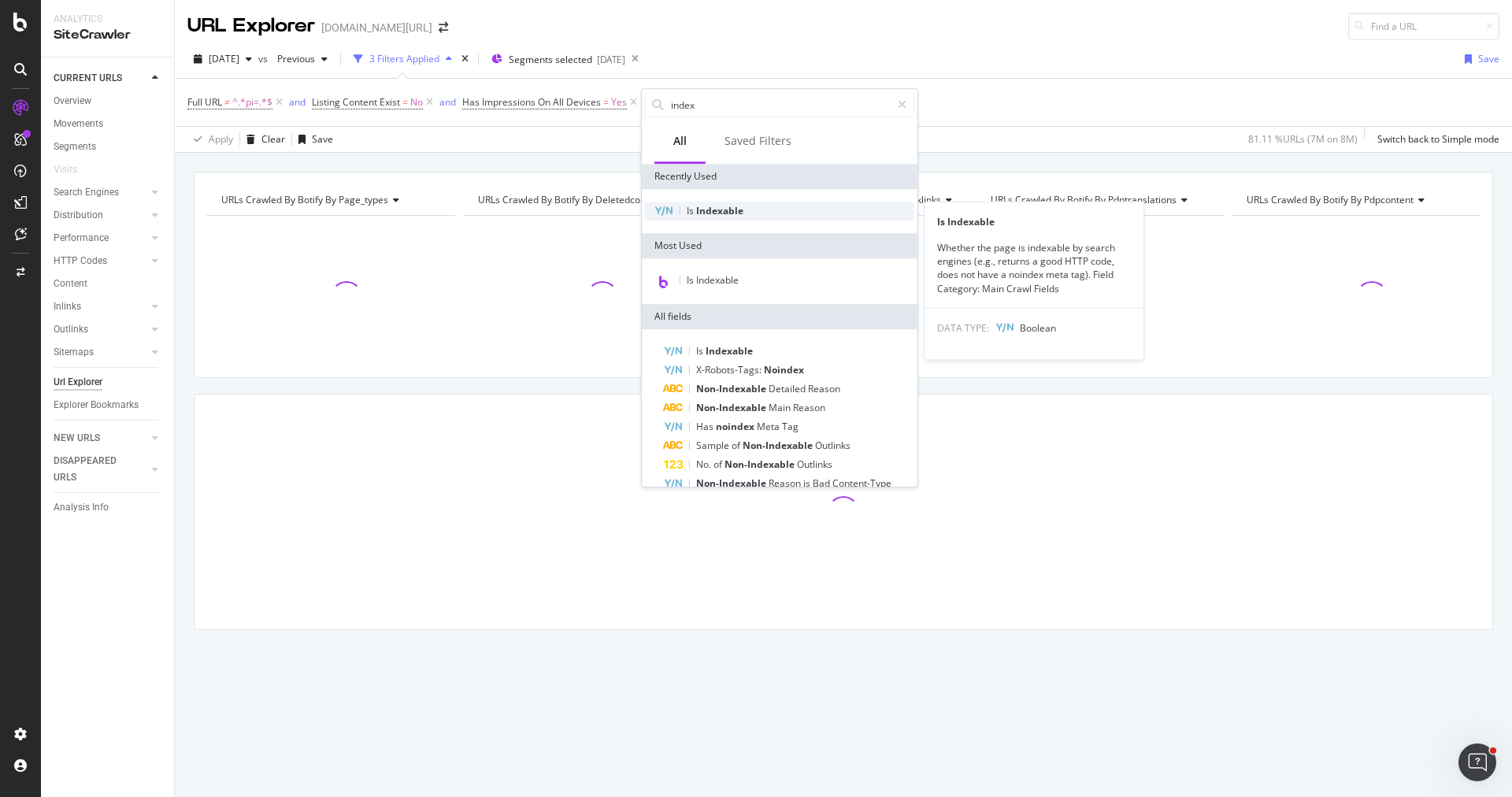
type input "index"
click at [718, 206] on span "Indexable" at bounding box center [720, 210] width 48 height 13
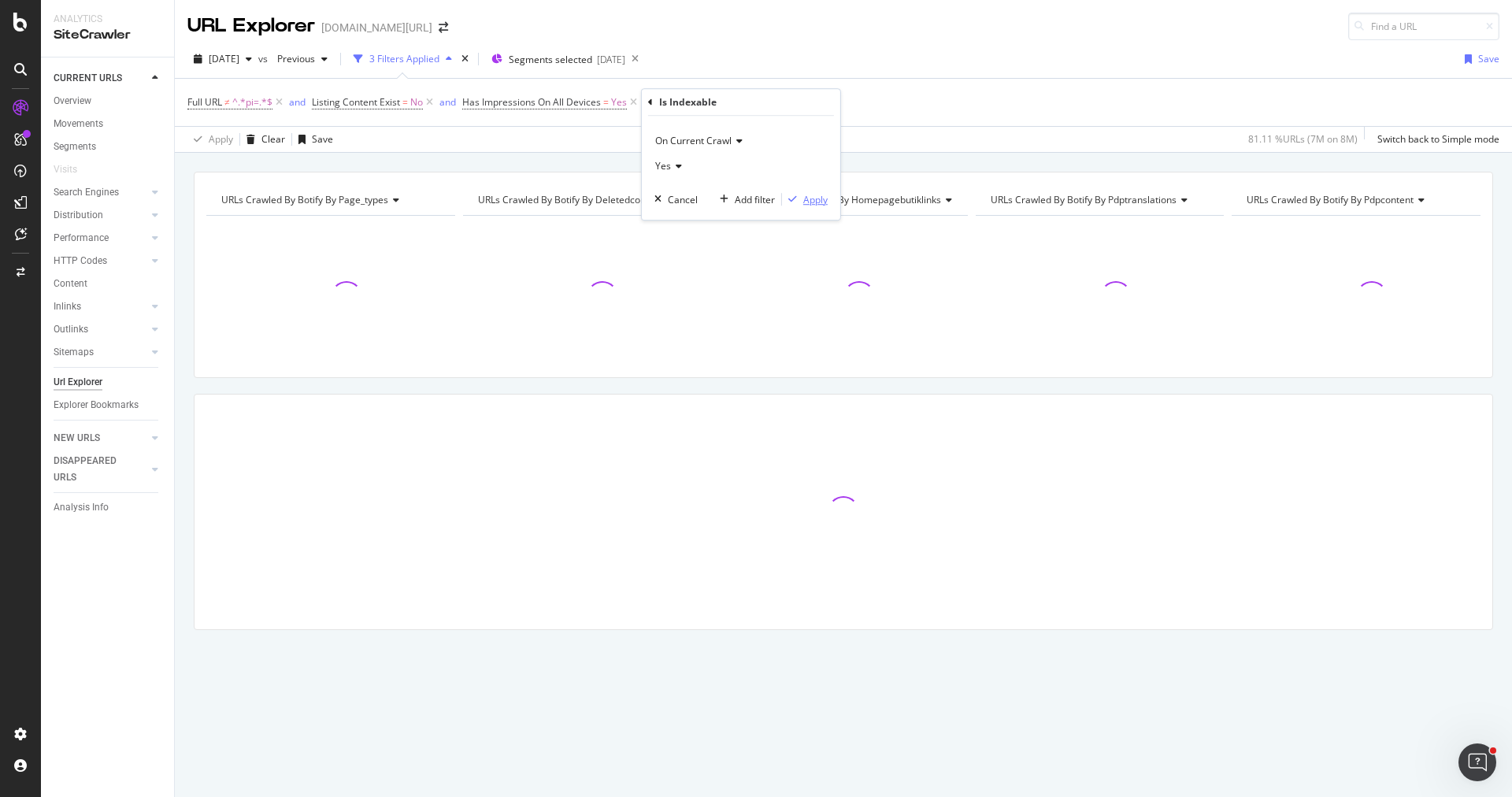
click at [817, 194] on div "Apply" at bounding box center [815, 200] width 24 height 13
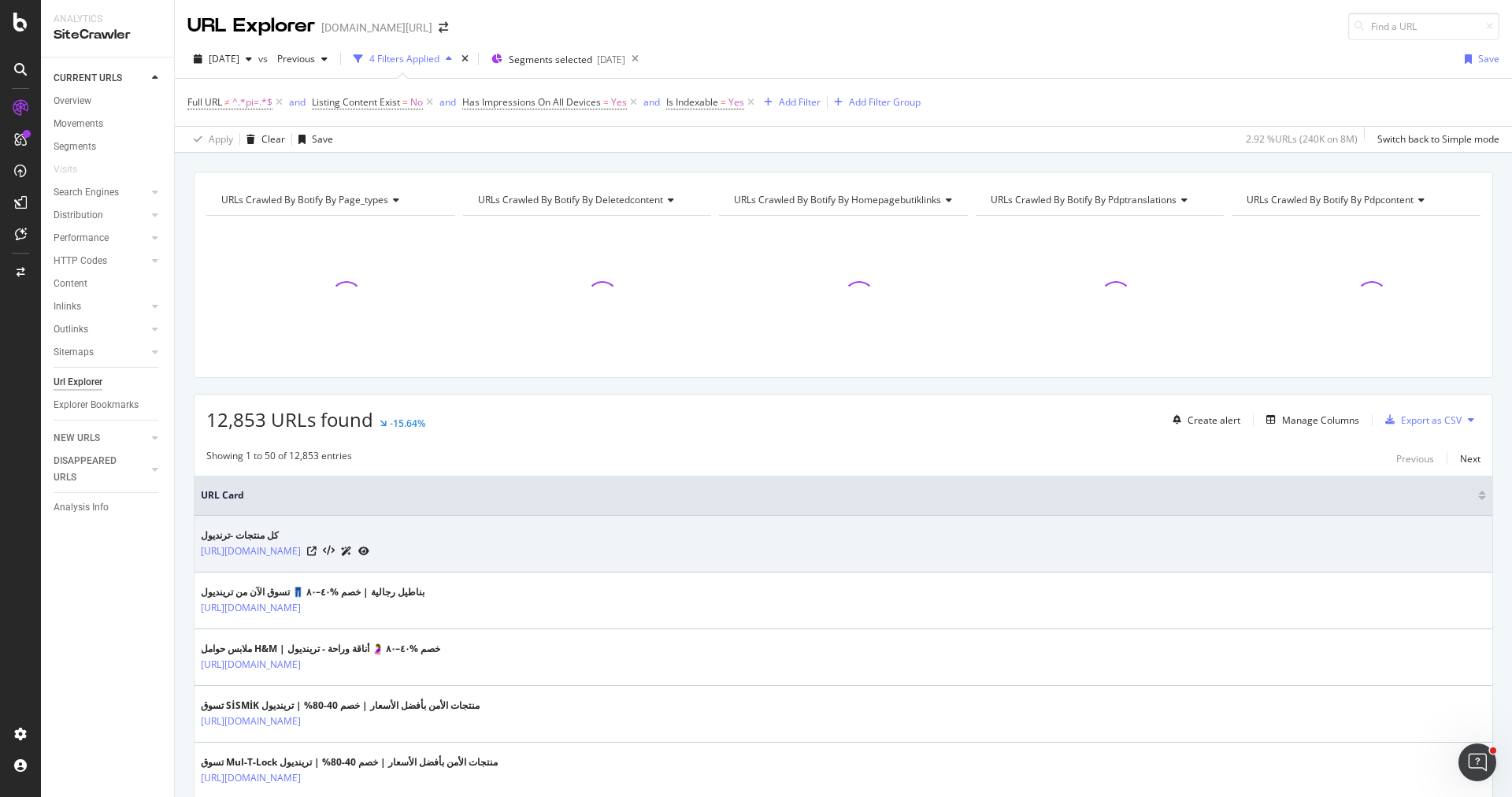
click at [370, 546] on div "[URL][DOMAIN_NAME]" at bounding box center [284, 551] width 168 height 16
click at [317, 547] on icon at bounding box center [311, 551] width 10 height 10
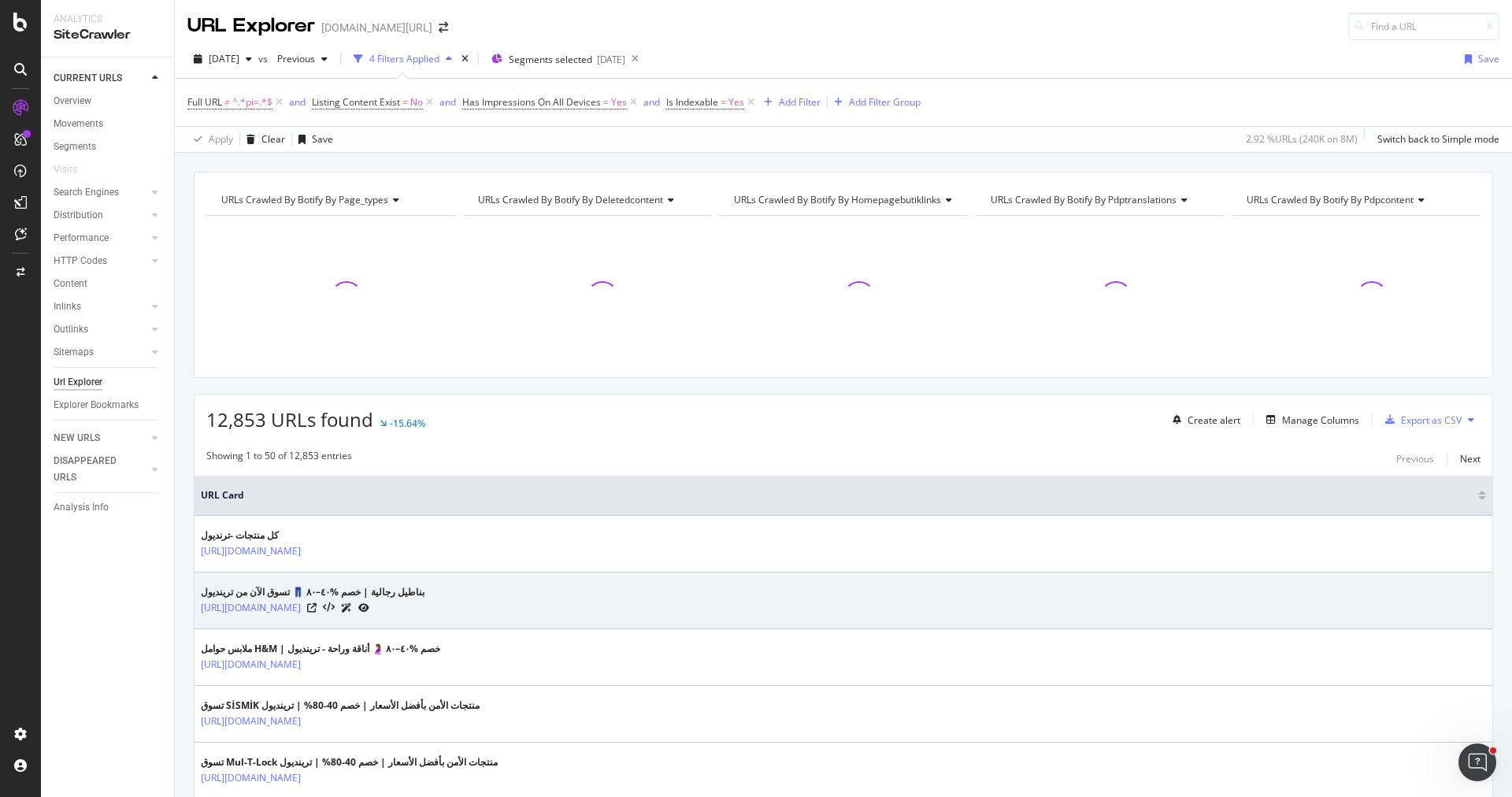
scroll to position [87, 0]
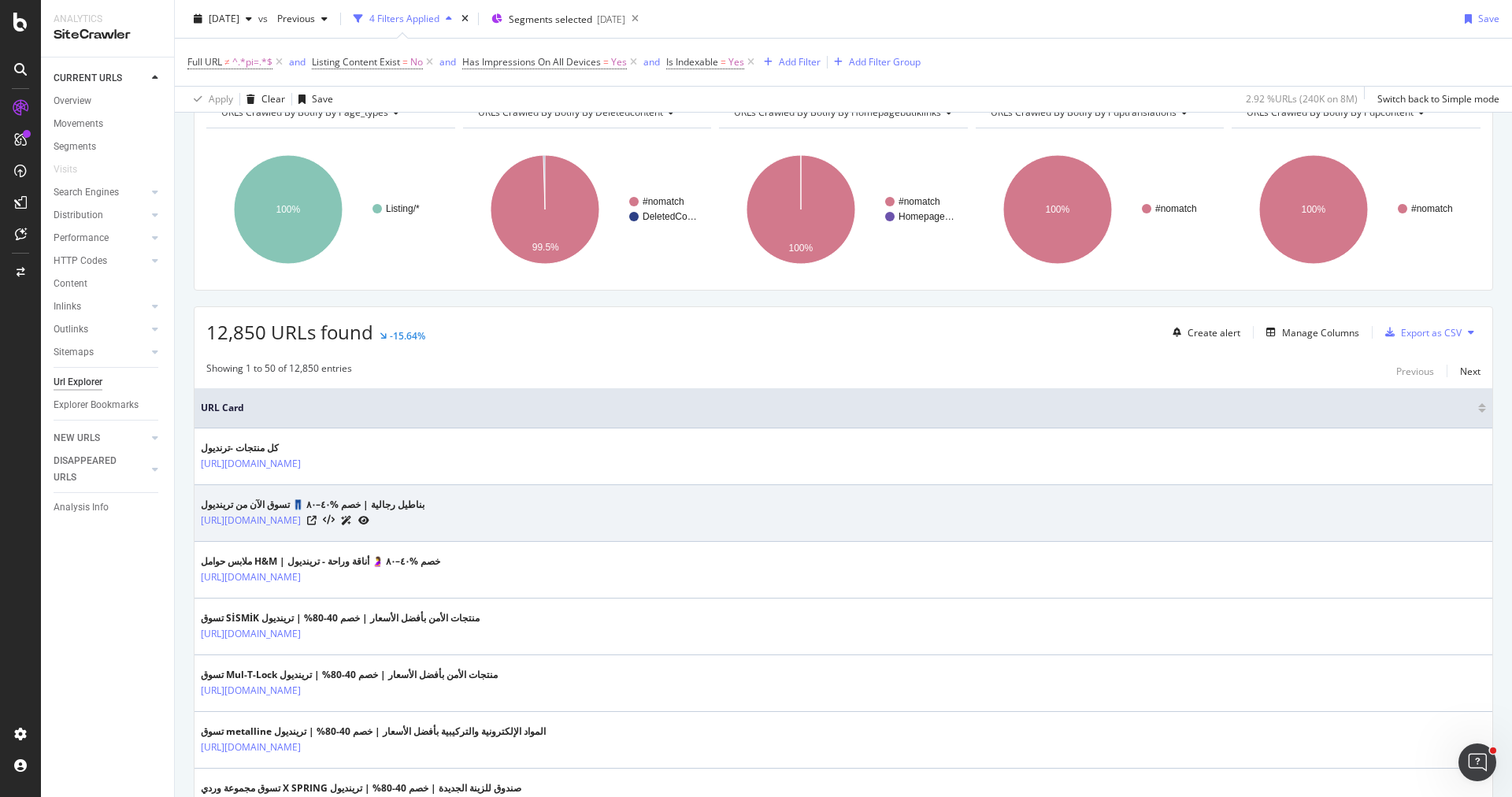
click at [370, 512] on div at bounding box center [337, 520] width 62 height 16
click at [317, 515] on icon at bounding box center [311, 520] width 10 height 10
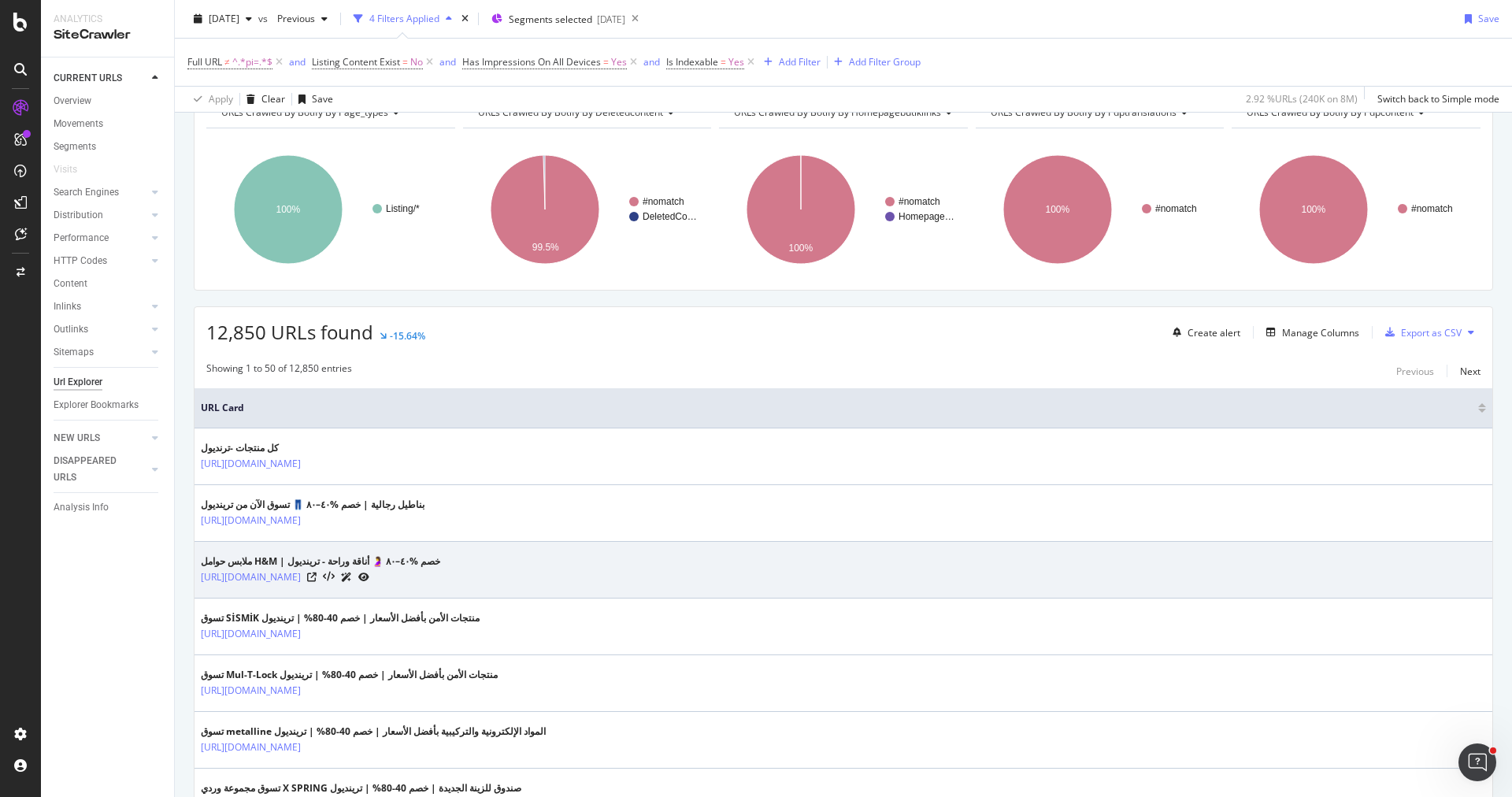
scroll to position [623, 0]
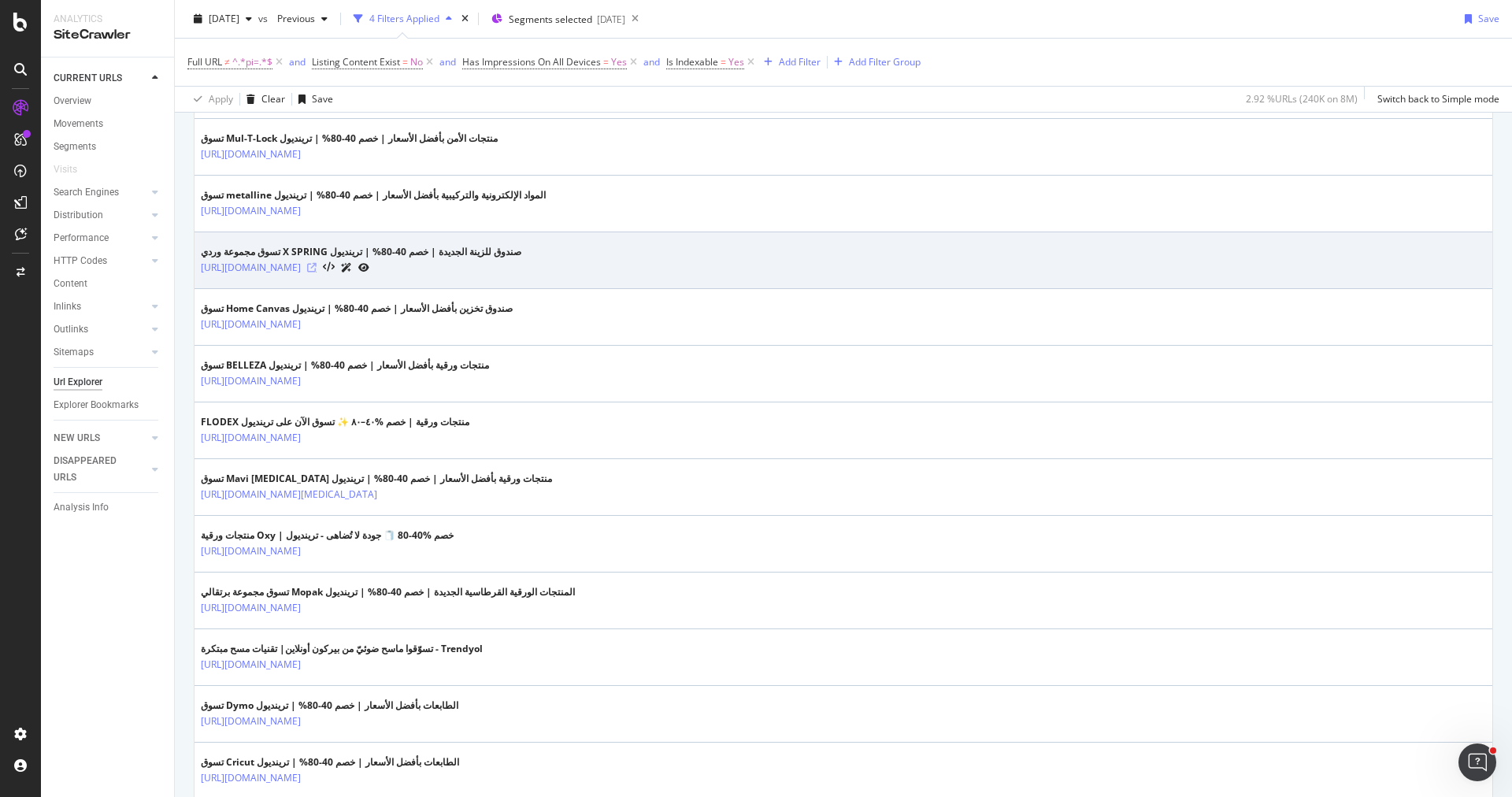
click at [317, 263] on icon at bounding box center [311, 267] width 10 height 10
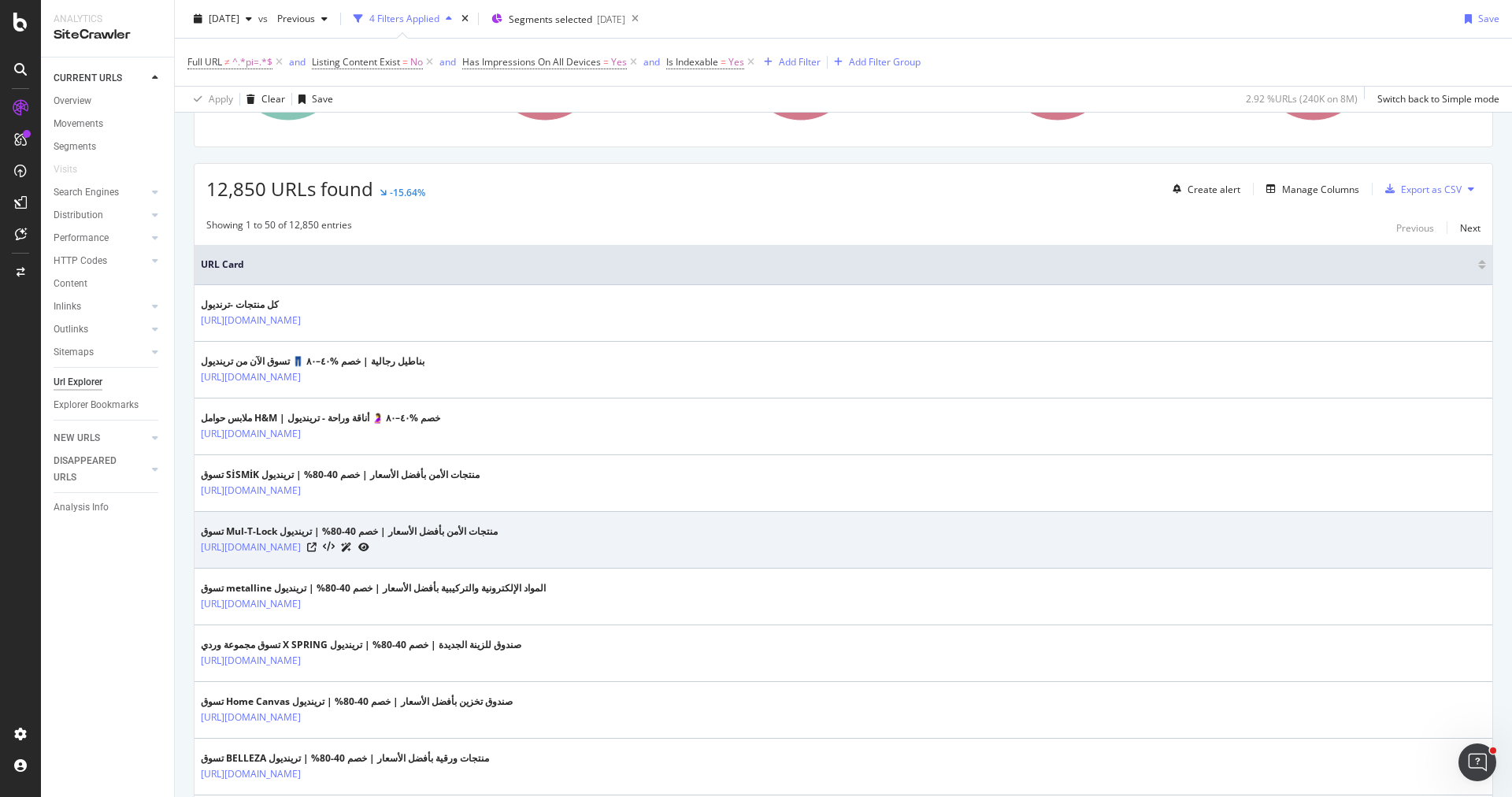
scroll to position [0, 0]
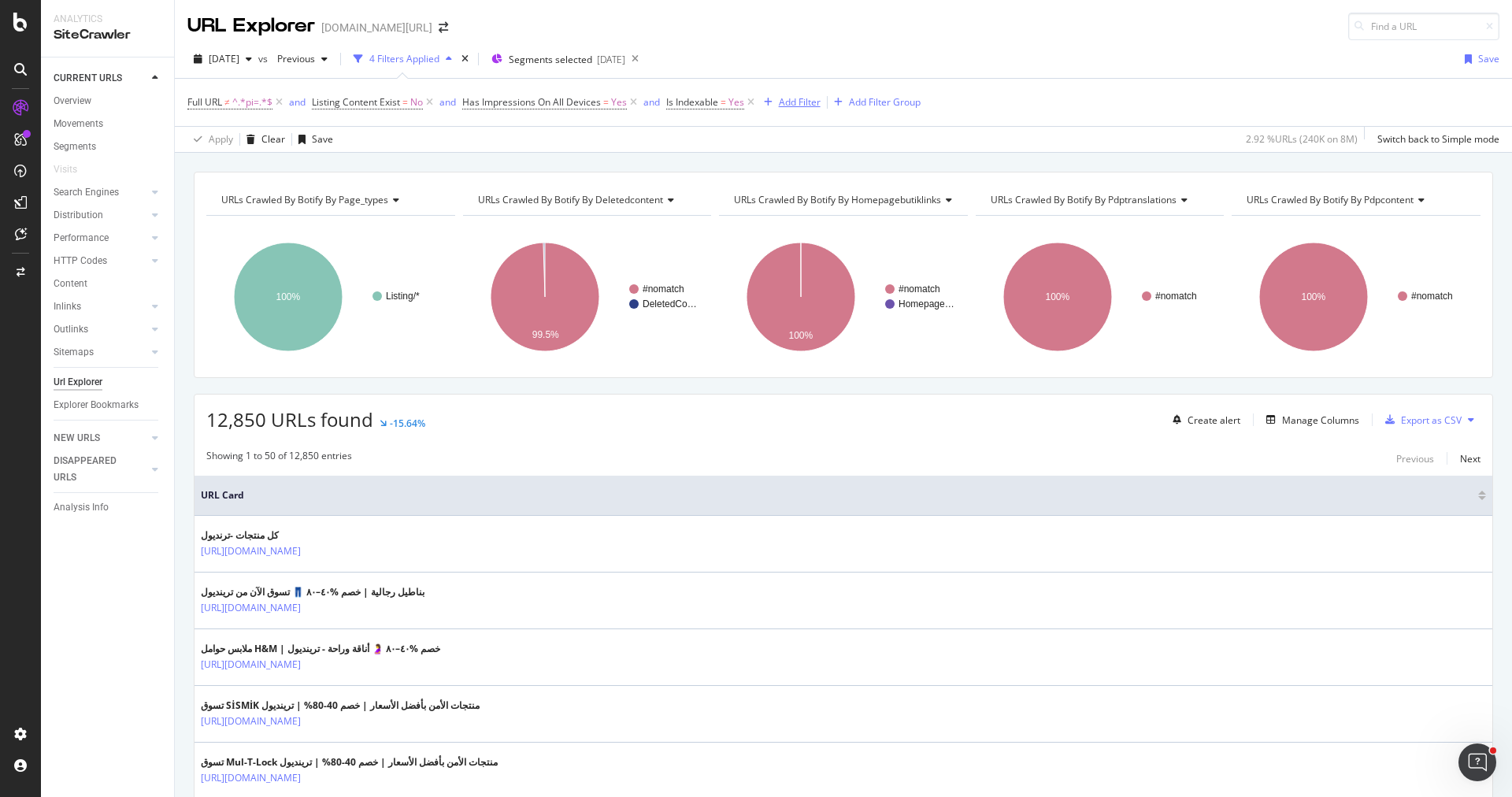
click at [788, 103] on div "Add Filter" at bounding box center [800, 102] width 41 height 13
